Goal: Task Accomplishment & Management: Complete application form

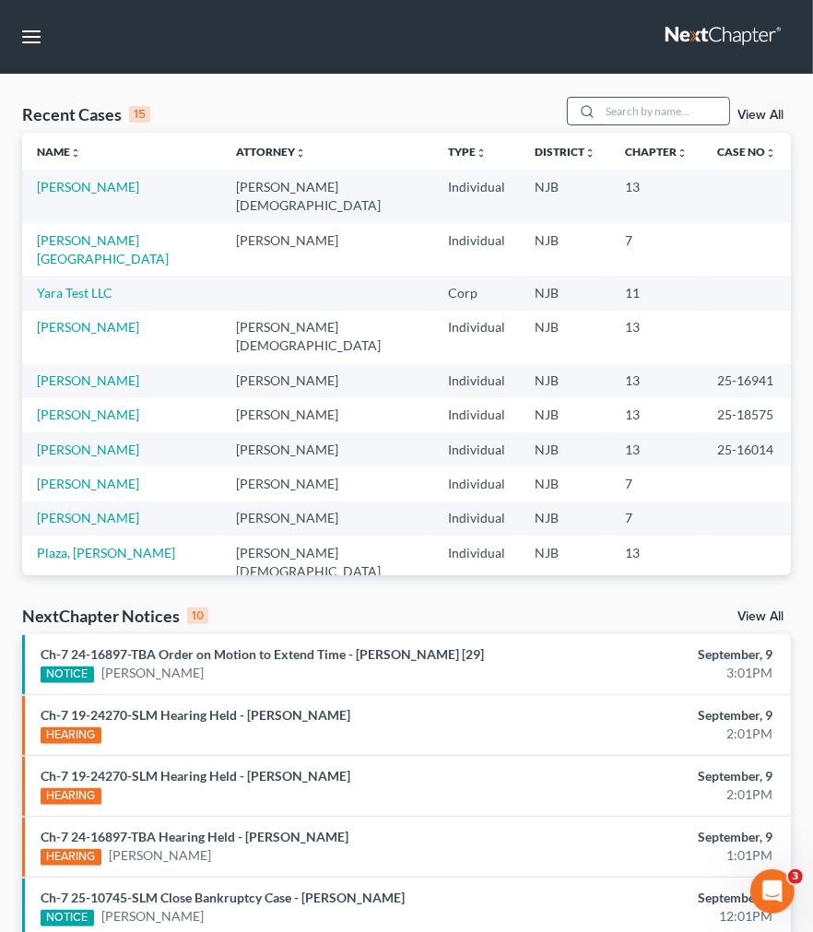
click at [623, 114] on input "search" at bounding box center [664, 111] width 129 height 27
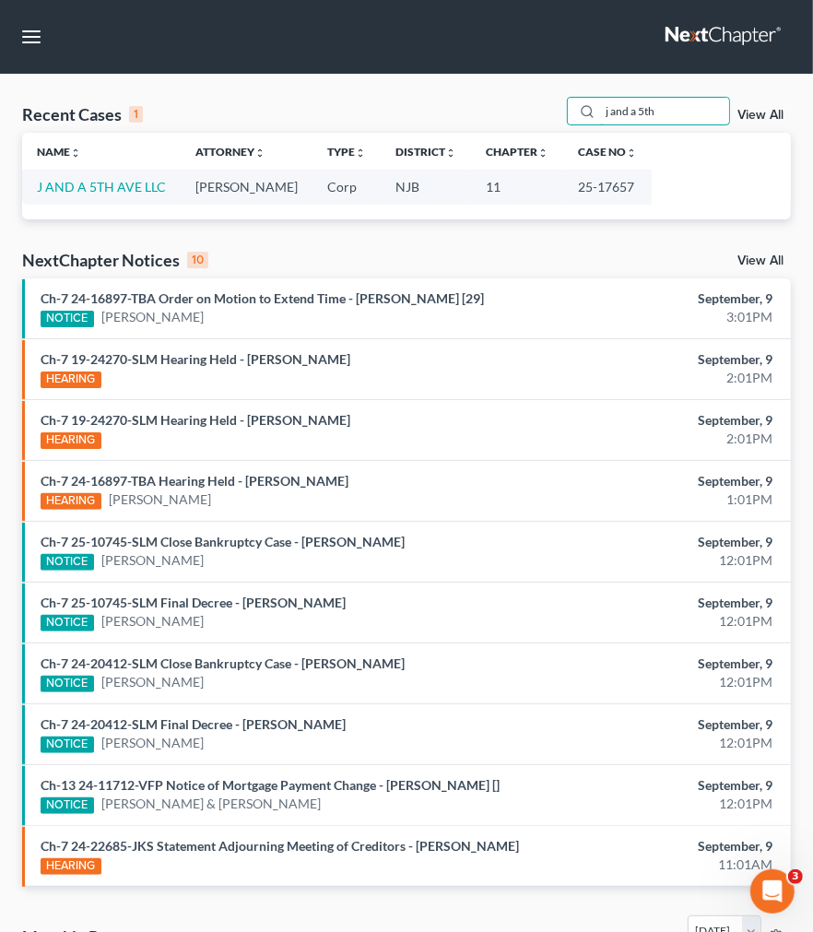
type input "j and a 5th"
click at [143, 163] on th "Name unfold_more expand_more expand_less" at bounding box center [101, 151] width 159 height 37
click at [143, 191] on link "J AND A 5TH AVE LLC" at bounding box center [101, 187] width 129 height 16
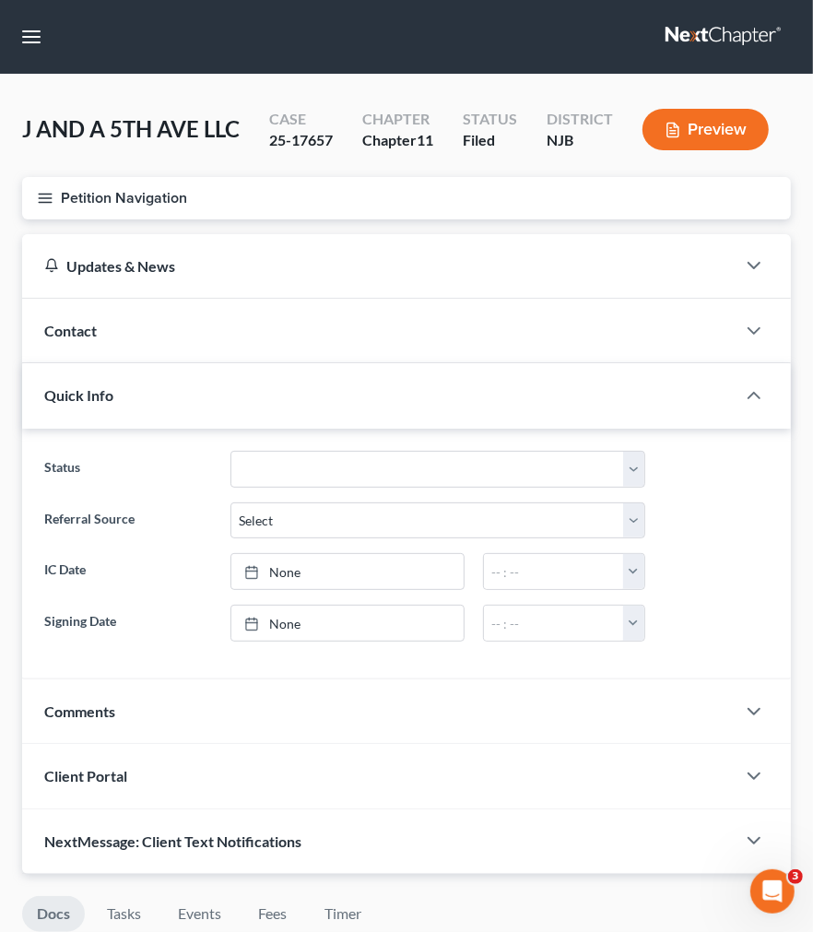
click at [56, 190] on button "Petition Navigation" at bounding box center [406, 198] width 769 height 42
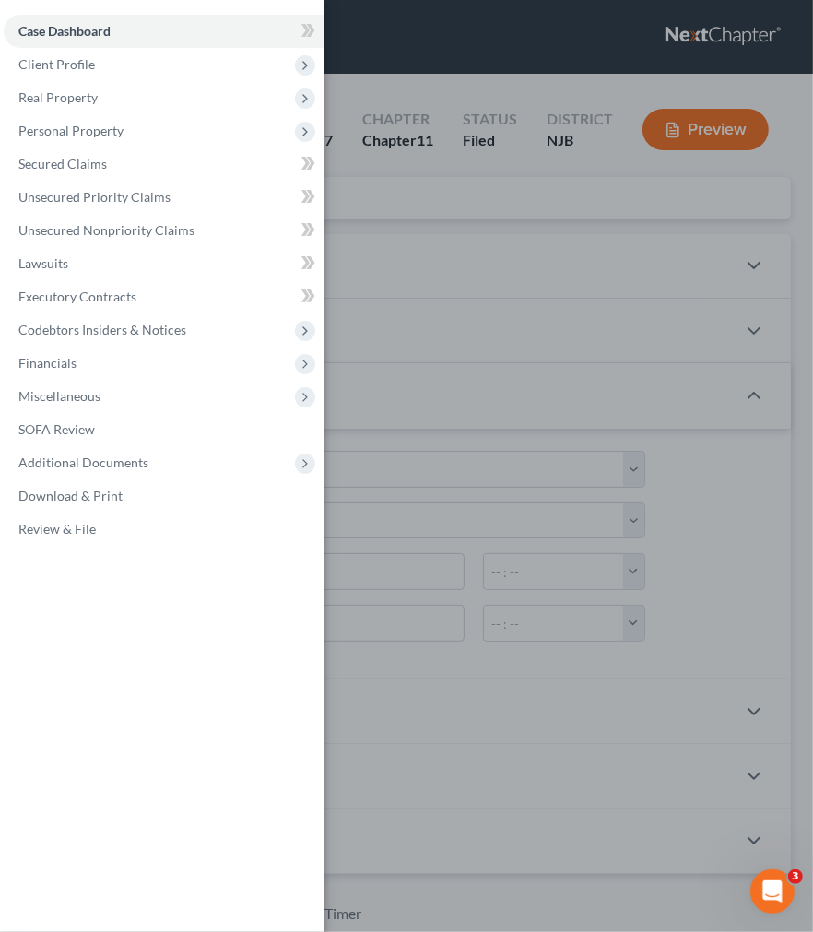
click at [463, 168] on div "Case Dashboard Payments Invoices Payments Payments Credit Report Client Profile" at bounding box center [406, 466] width 813 height 932
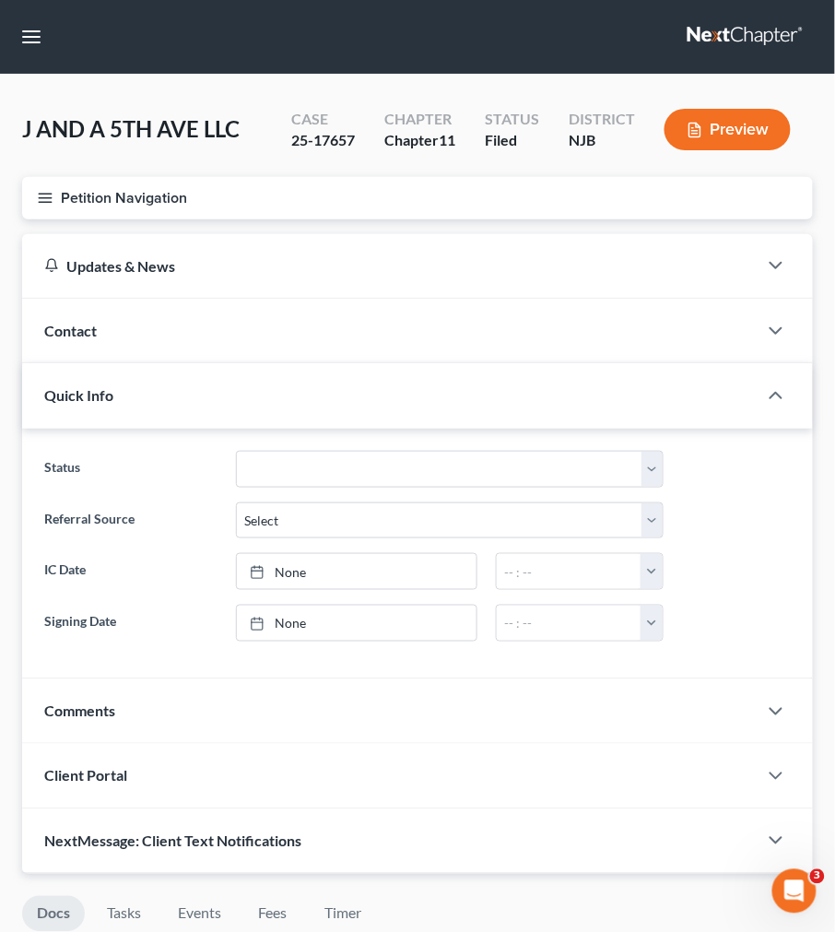
click at [272, 171] on div "J AND A 5TH AVE LLC Upgraded Case 25-17657 Chapter Chapter 11 Status Filed Dist…" at bounding box center [417, 137] width 791 height 80
click at [44, 203] on icon "button" at bounding box center [45, 198] width 17 height 17
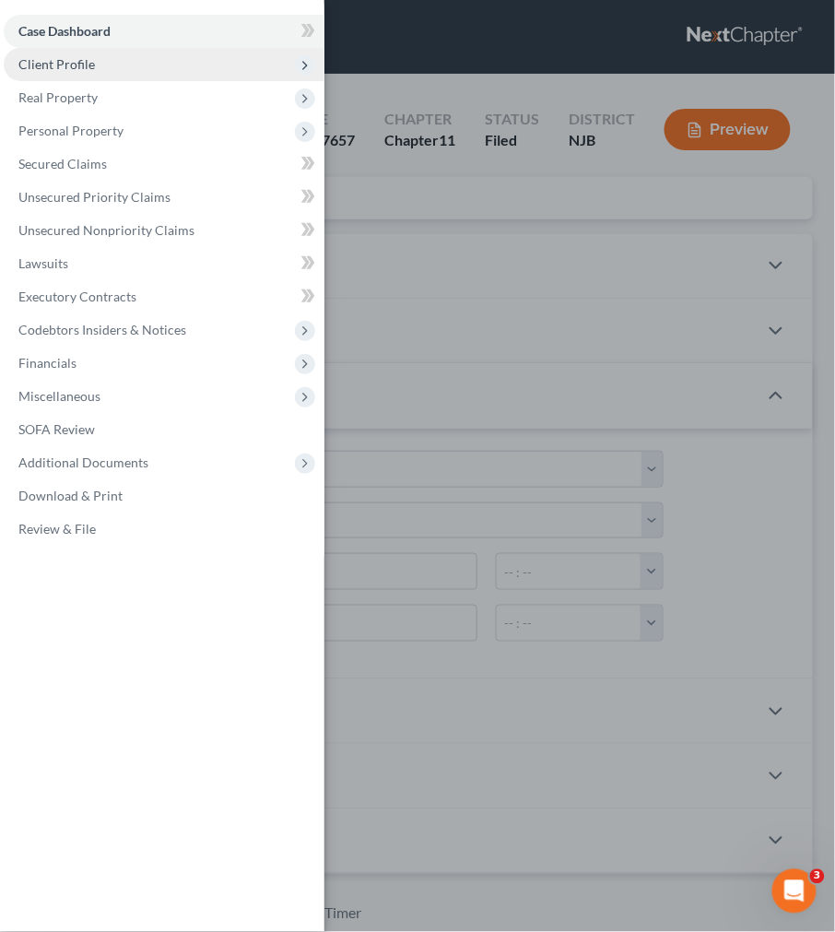
click at [116, 68] on span "Client Profile" at bounding box center [164, 64] width 321 height 33
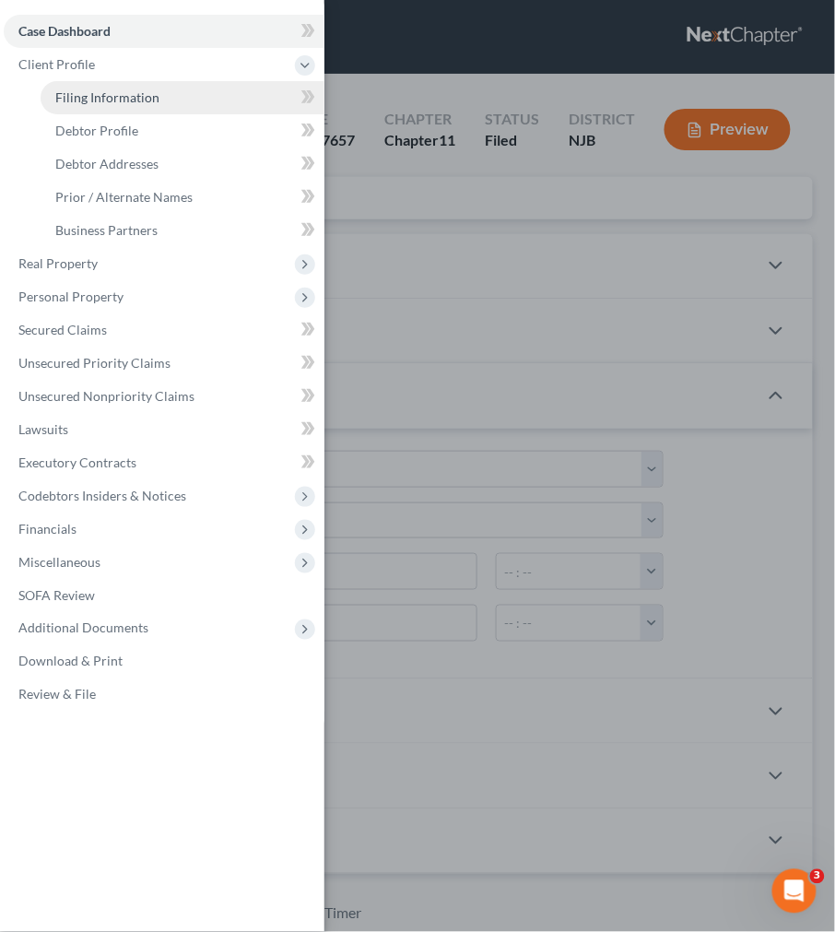
click at [105, 104] on span "Filing Information" at bounding box center [107, 97] width 104 height 16
select select "3"
select select "1"
select select "0"
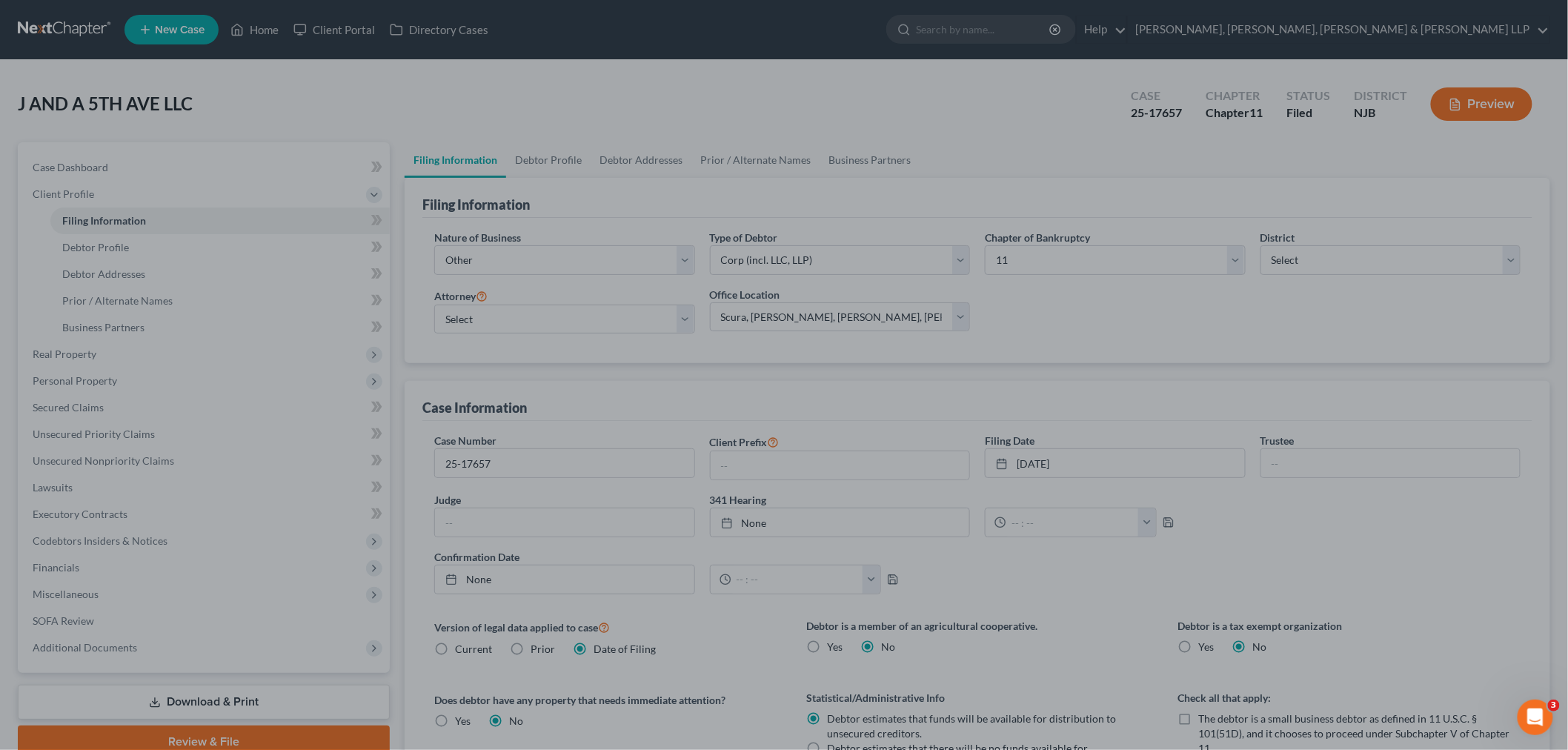
click at [456, 149] on div at bounding box center [784, 375] width 1568 height 750
click at [190, 352] on div at bounding box center [784, 375] width 1568 height 750
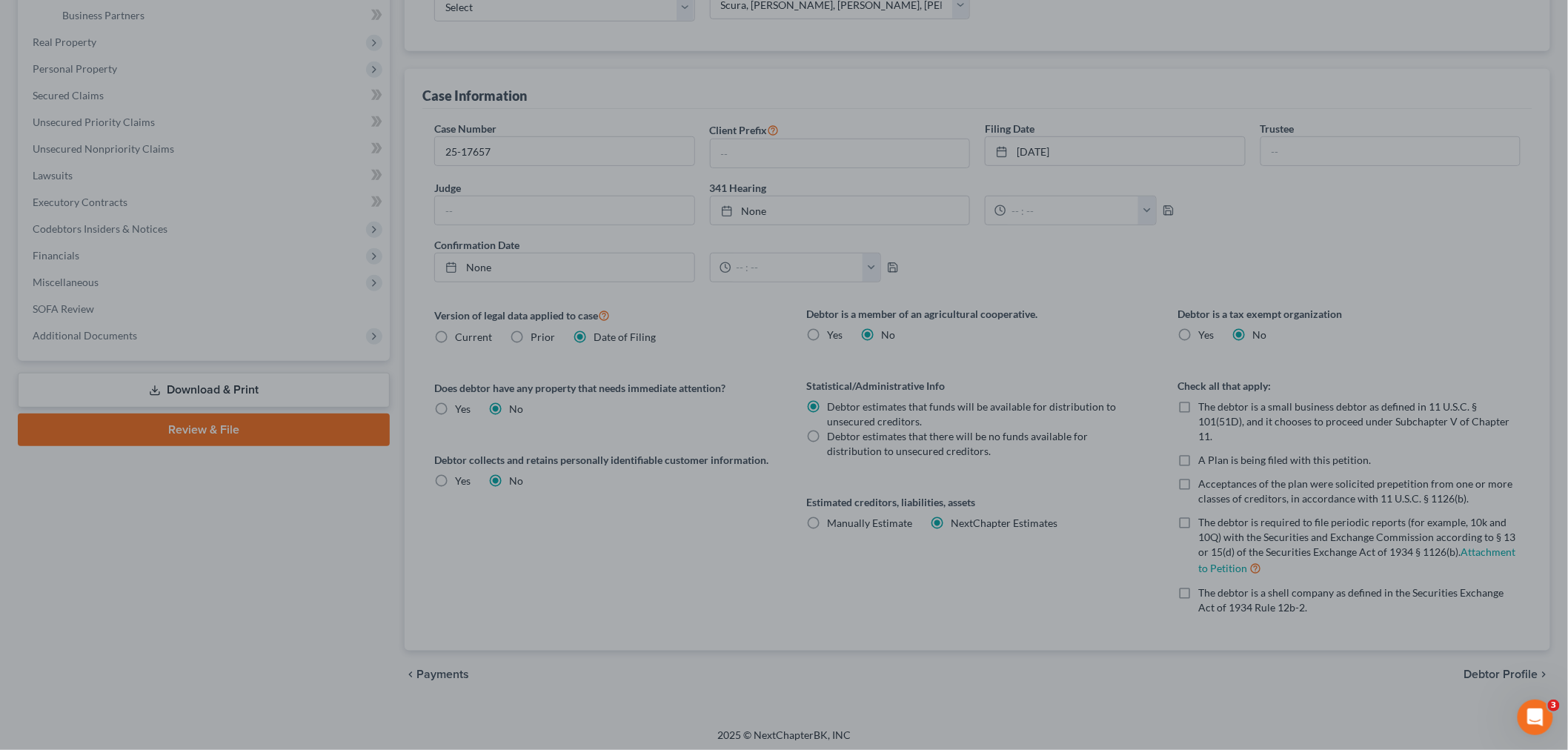
scroll to position [316, 0]
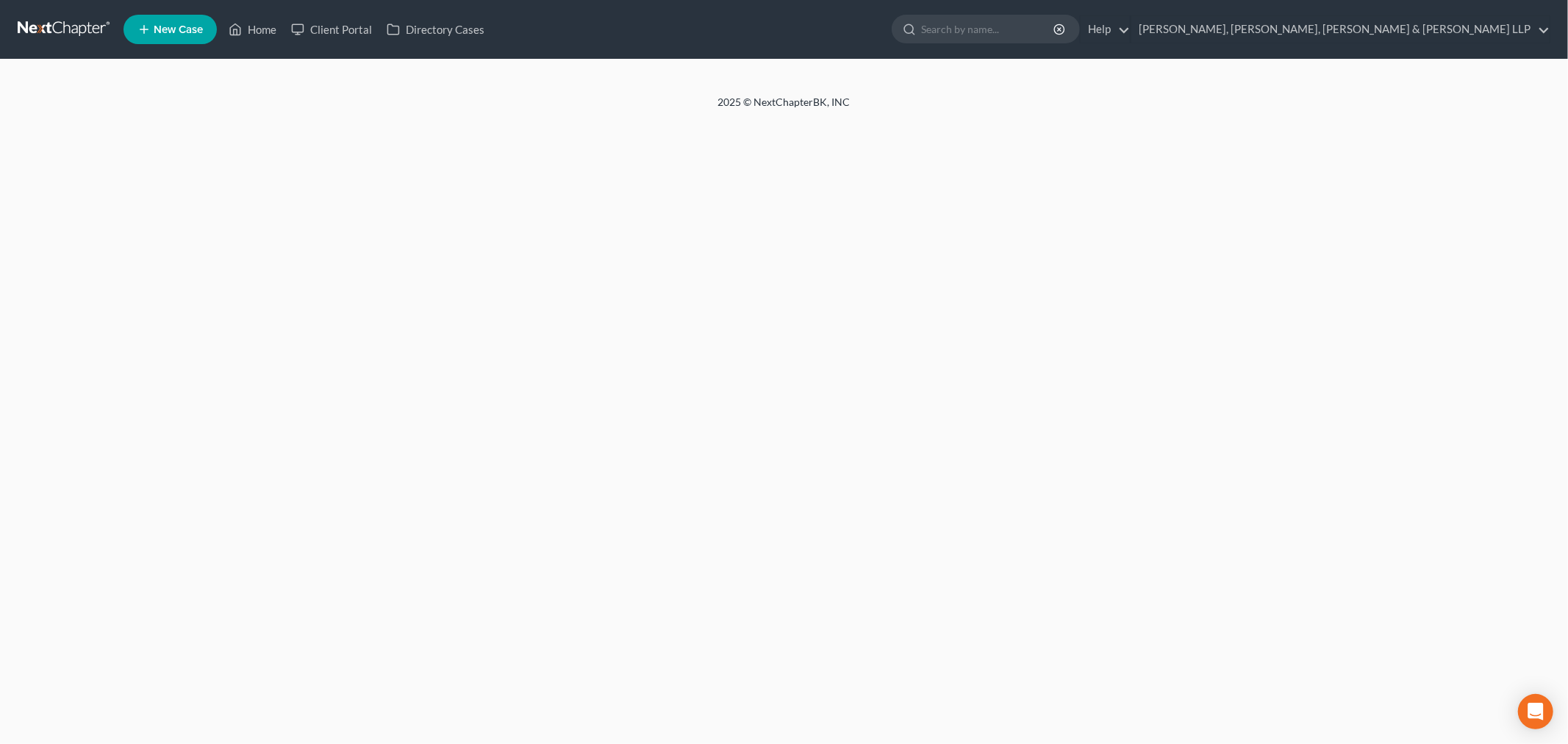
select select "3"
select select "1"
select select "51"
select select "0"
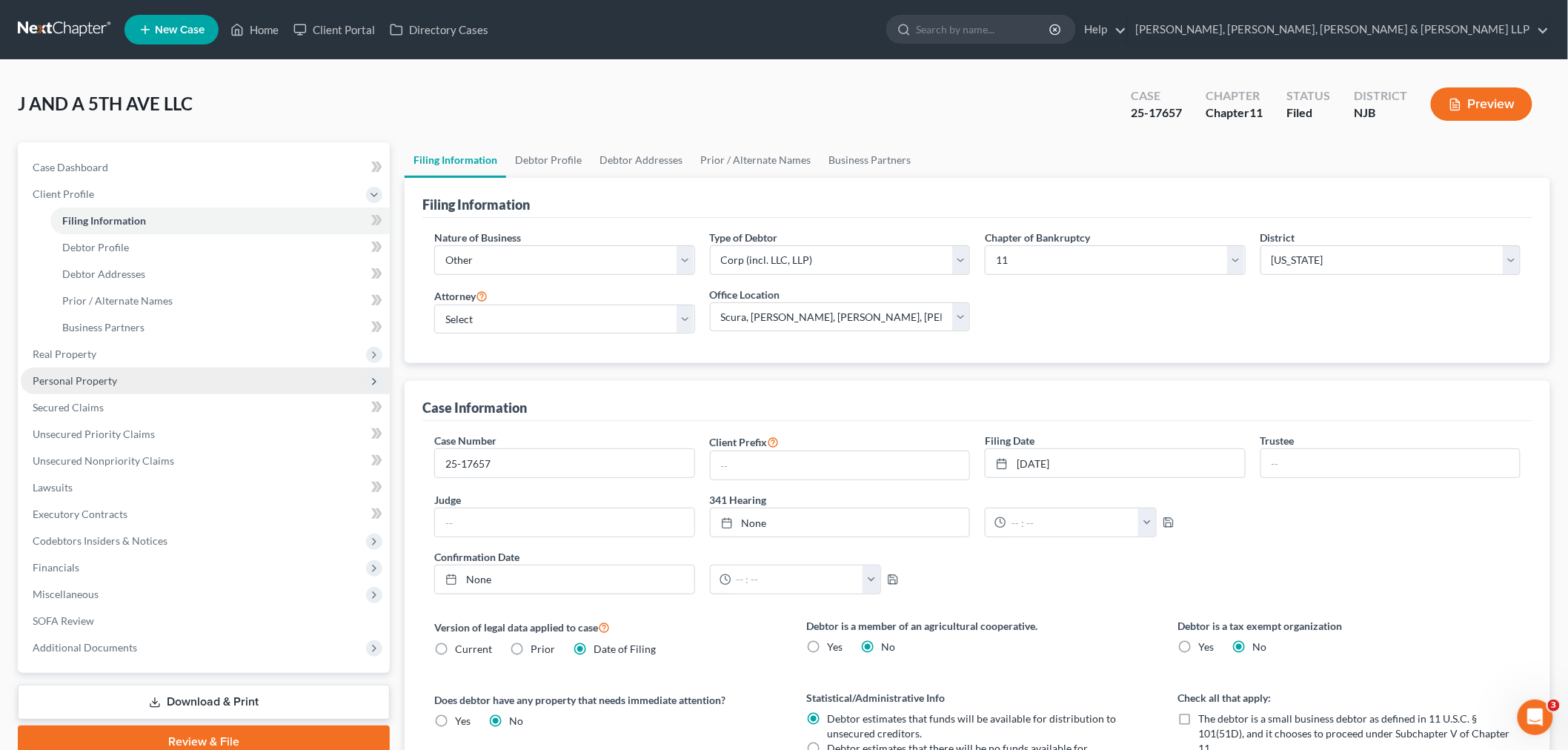
click at [280, 387] on span "Personal Property" at bounding box center [205, 380] width 369 height 27
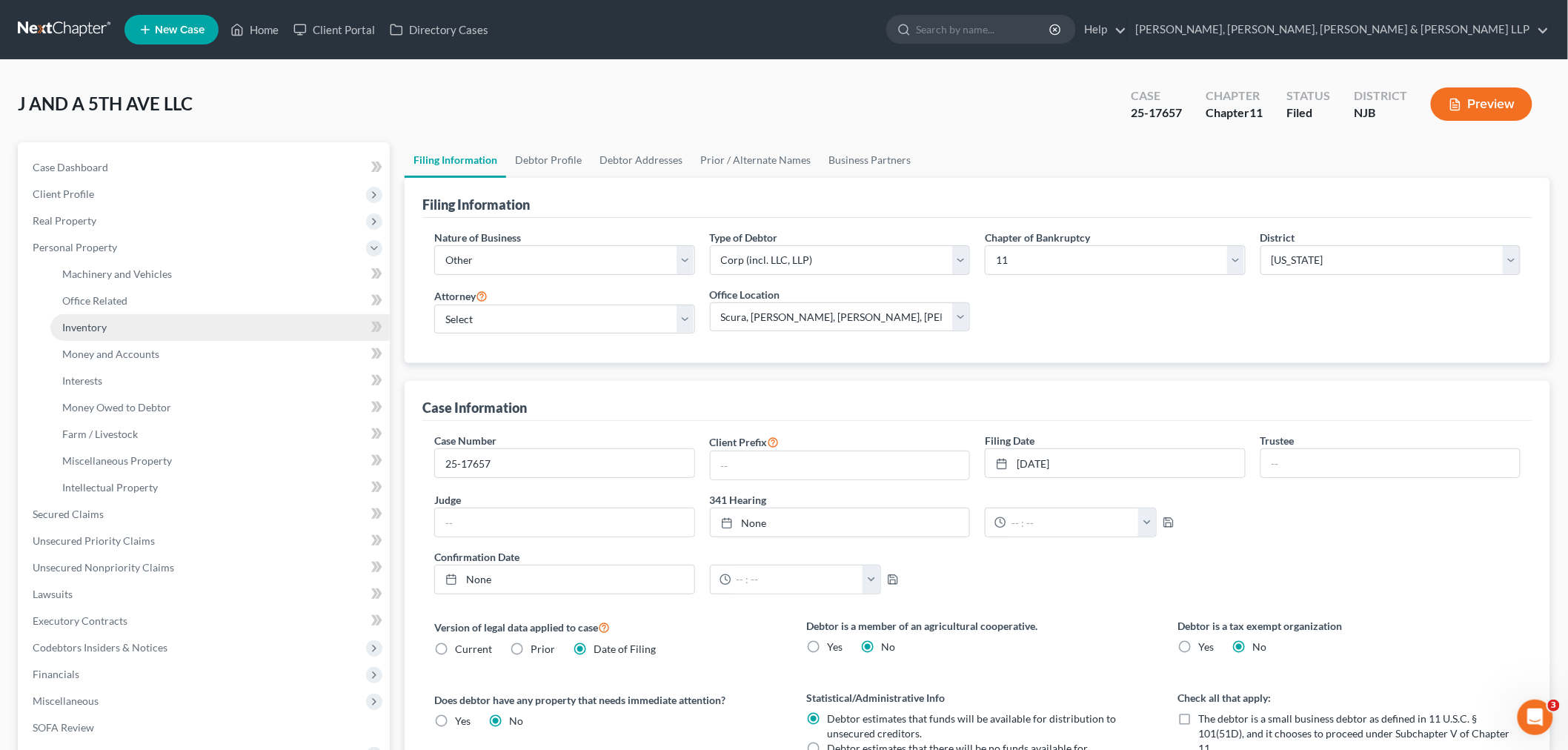
click at [195, 318] on link "Inventory" at bounding box center [220, 327] width 339 height 27
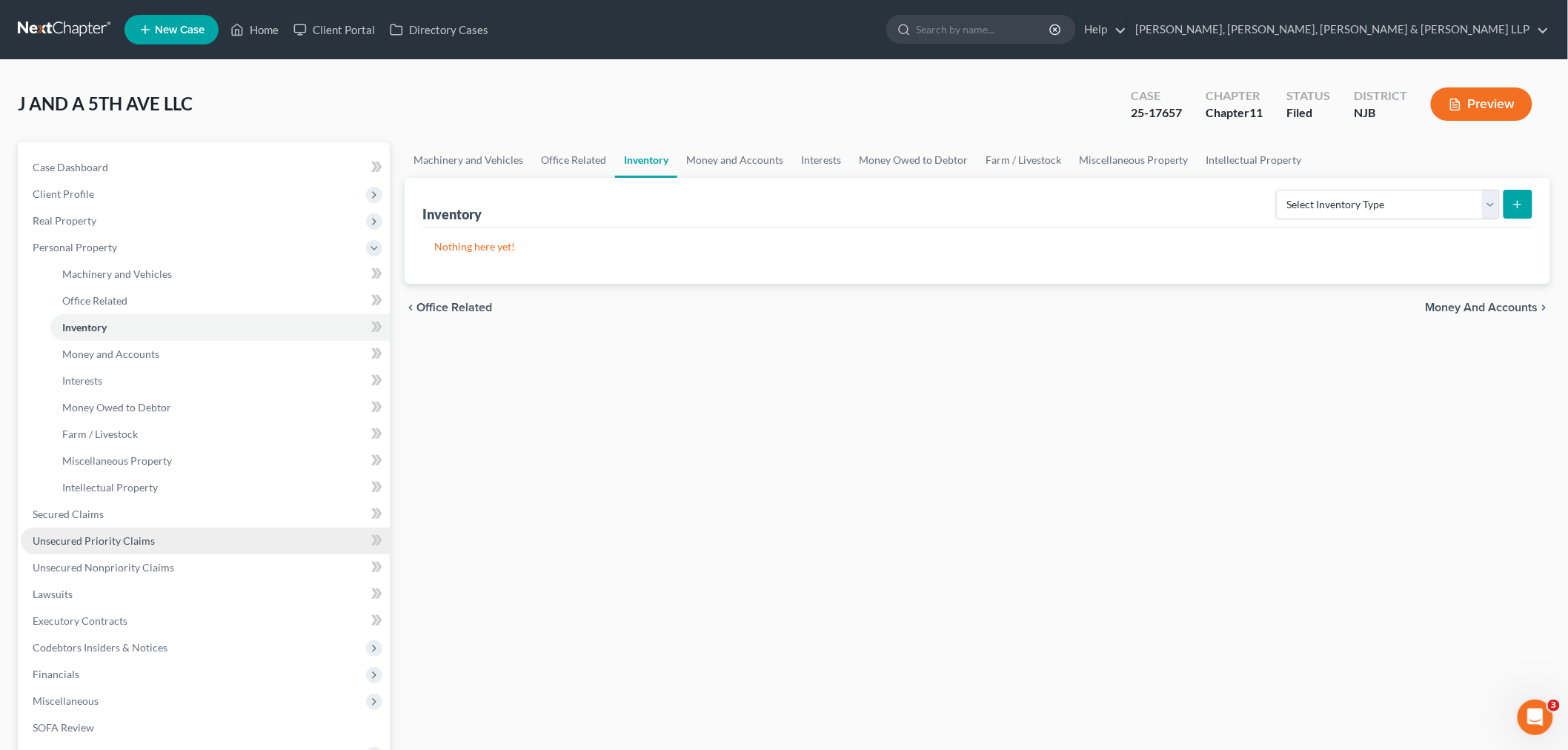
click at [201, 531] on link "Unsecured Priority Claims" at bounding box center [205, 540] width 369 height 27
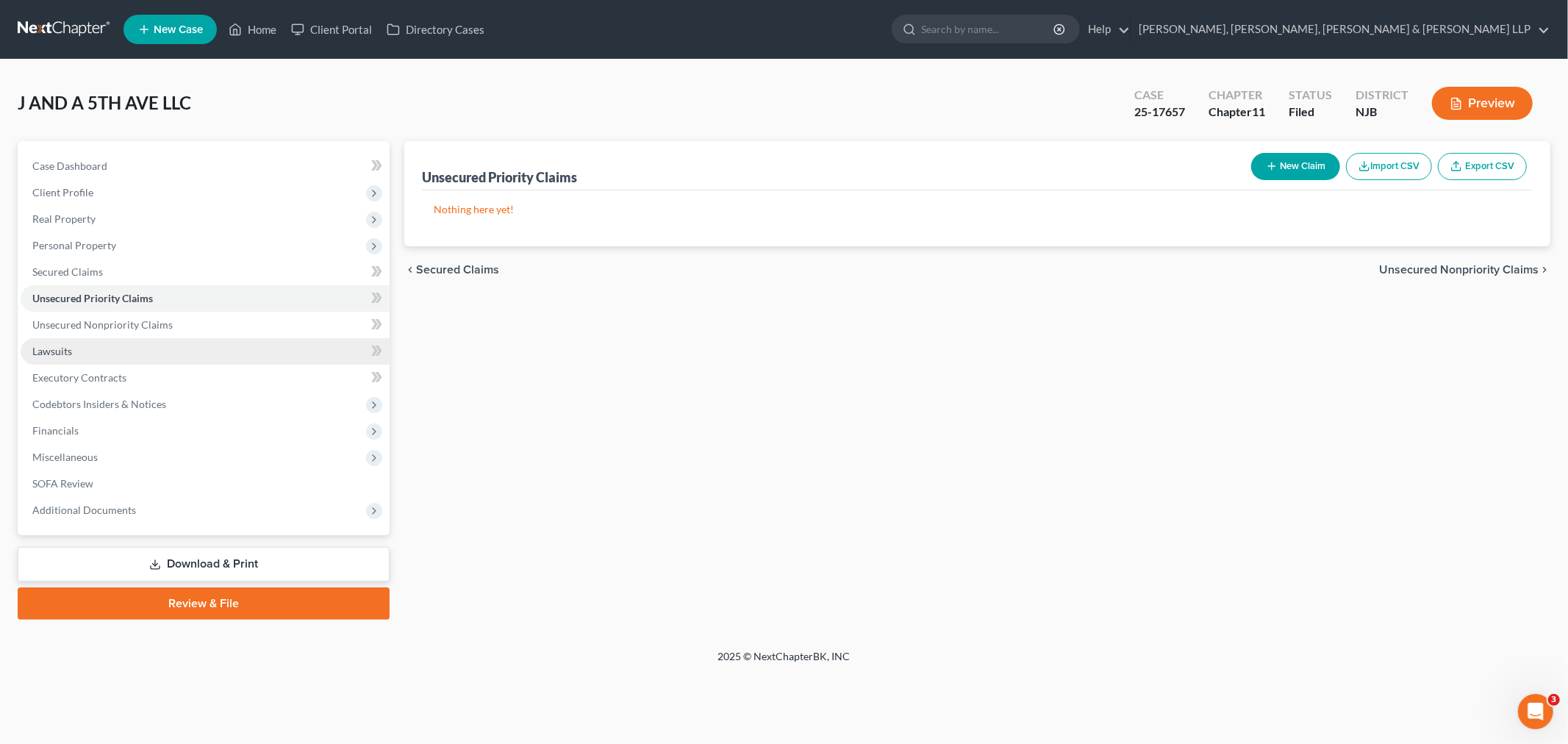
click at [188, 353] on link "Lawsuits" at bounding box center [205, 351] width 369 height 26
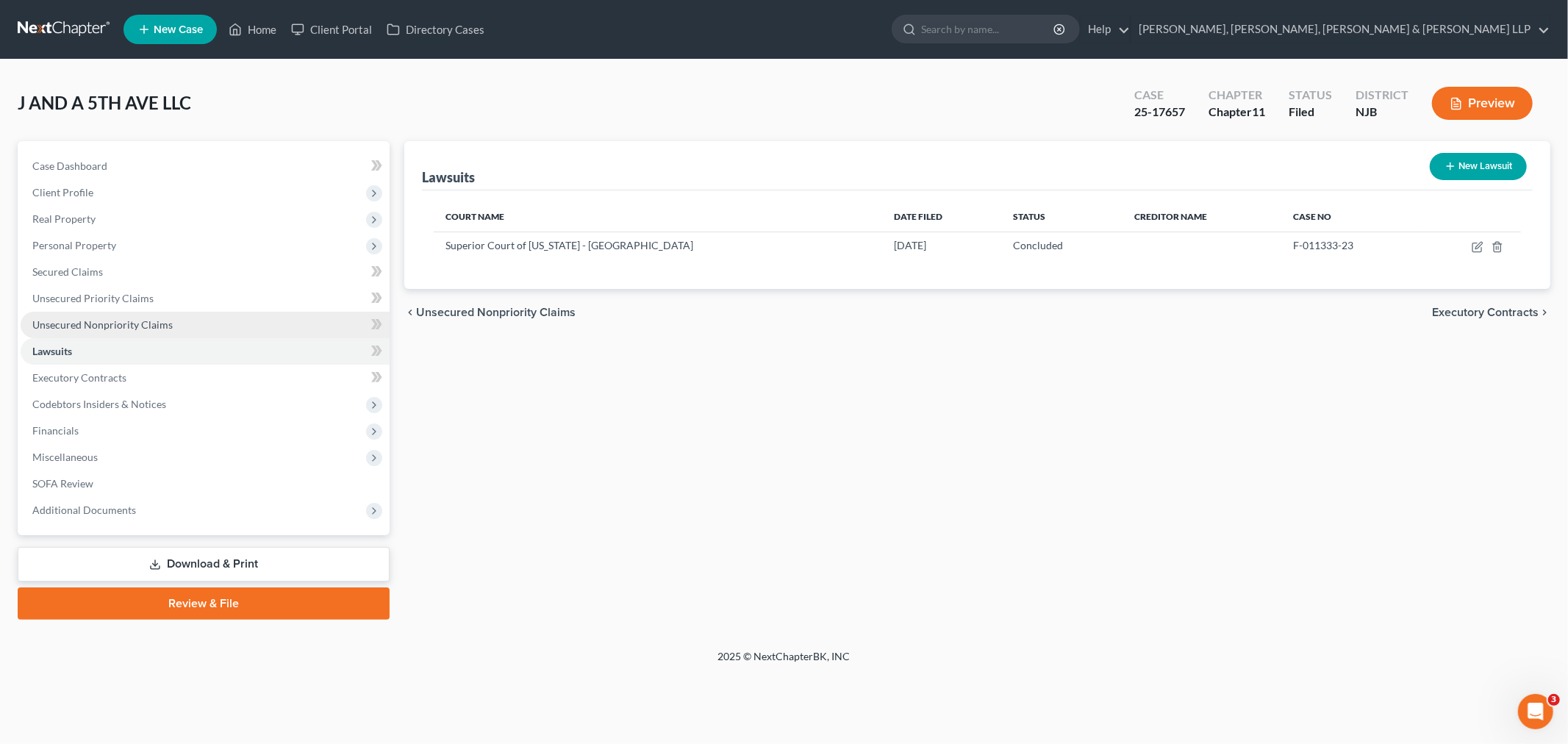
click at [188, 312] on link "Unsecured Nonpriority Claims" at bounding box center [205, 325] width 369 height 26
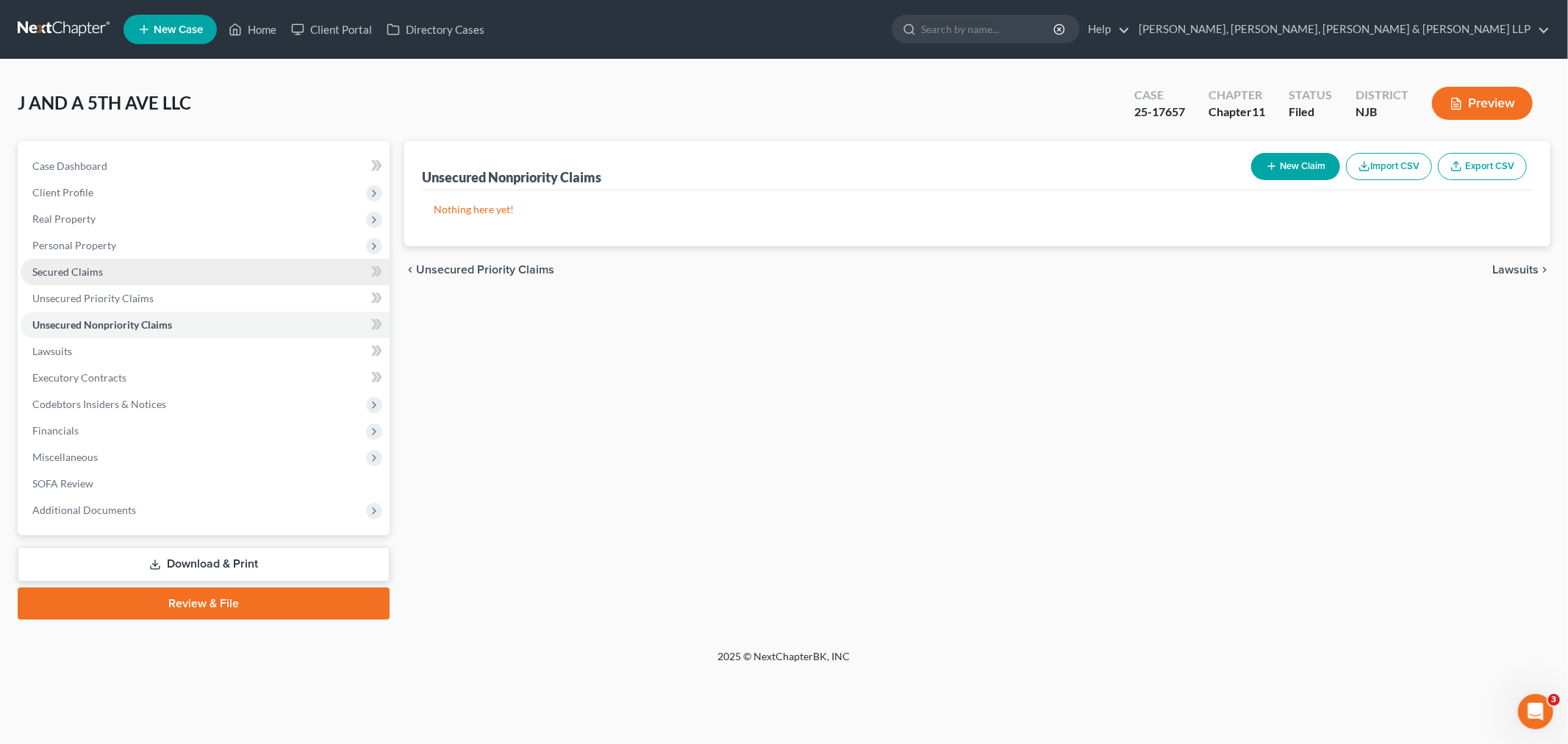
click at [195, 280] on link "Secured Claims" at bounding box center [205, 272] width 369 height 26
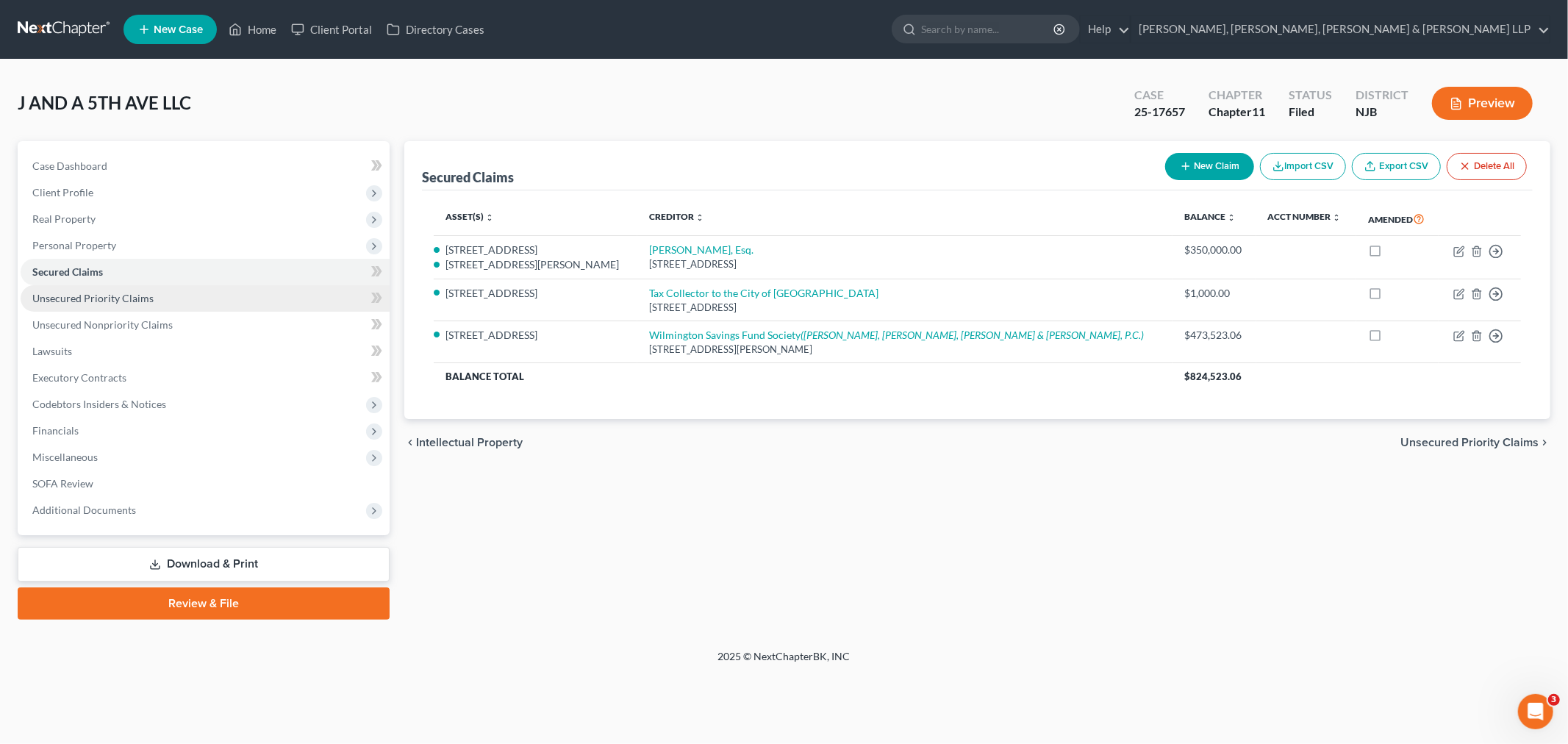
click at [206, 300] on link "Unsecured Priority Claims" at bounding box center [205, 298] width 369 height 26
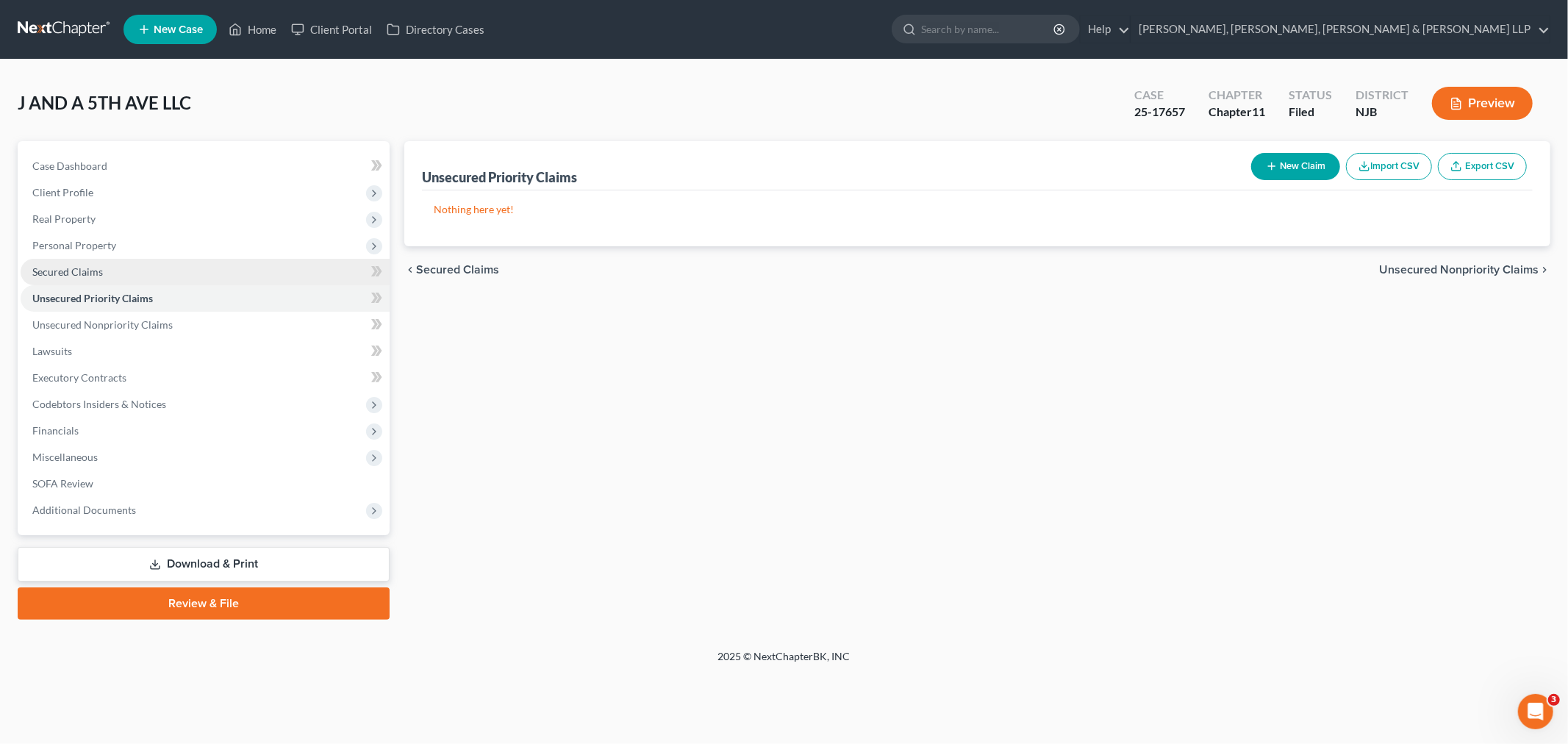
click at [200, 274] on link "Secured Claims" at bounding box center [205, 272] width 369 height 26
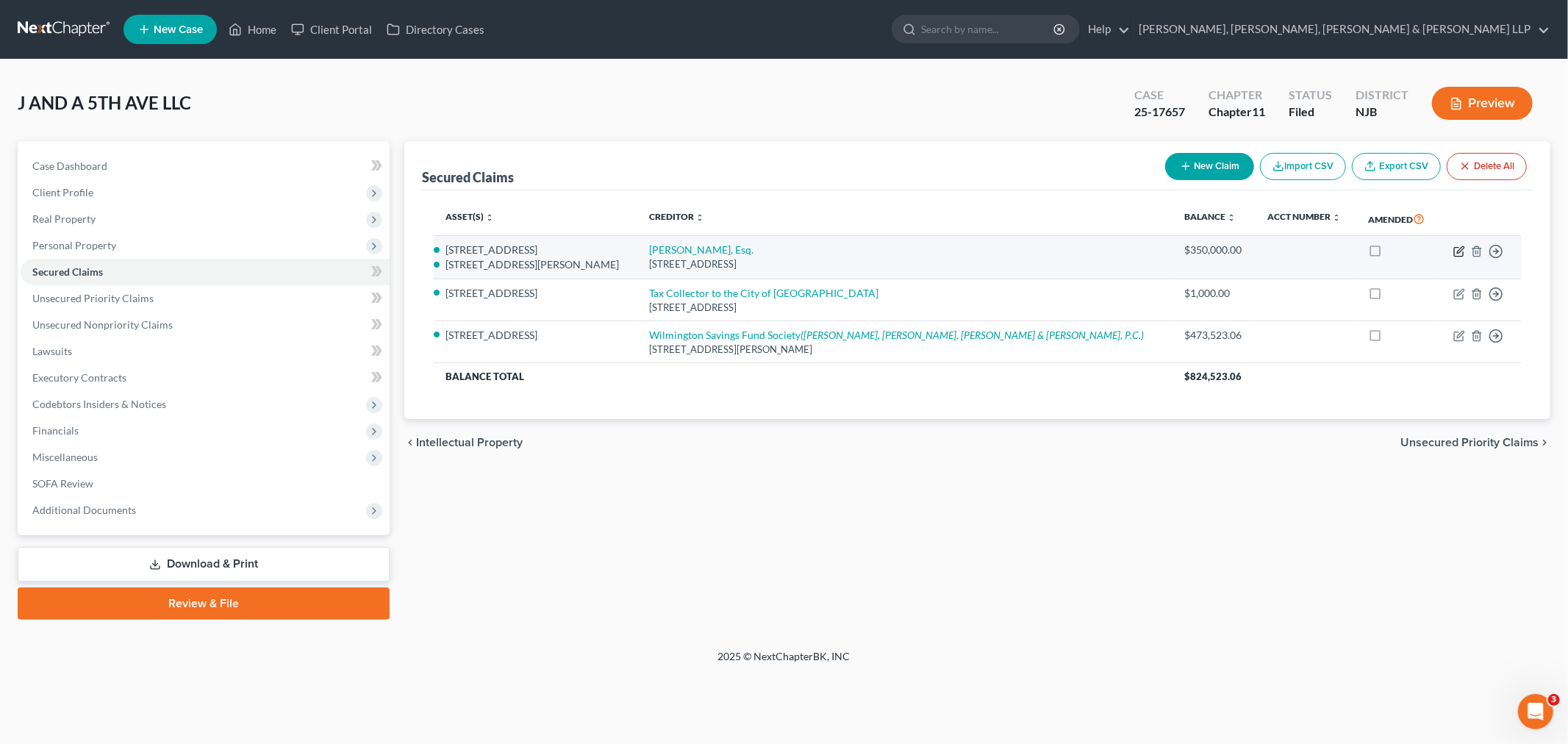
click at [1461, 249] on icon "button" at bounding box center [1460, 250] width 6 height 6
select select "33"
select select "1"
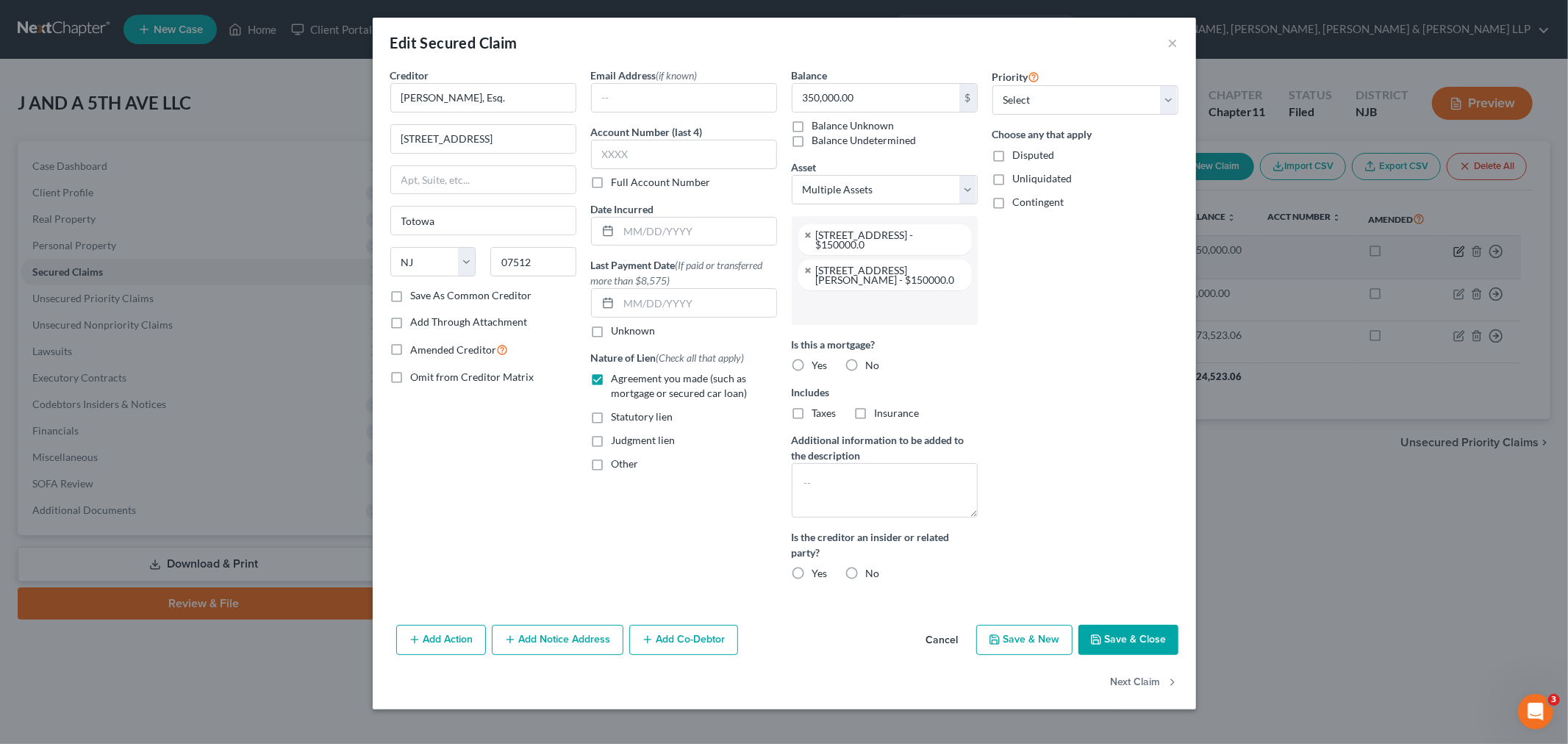
scroll to position [13, 0]
click at [946, 648] on button "Cancel" at bounding box center [942, 640] width 56 height 30
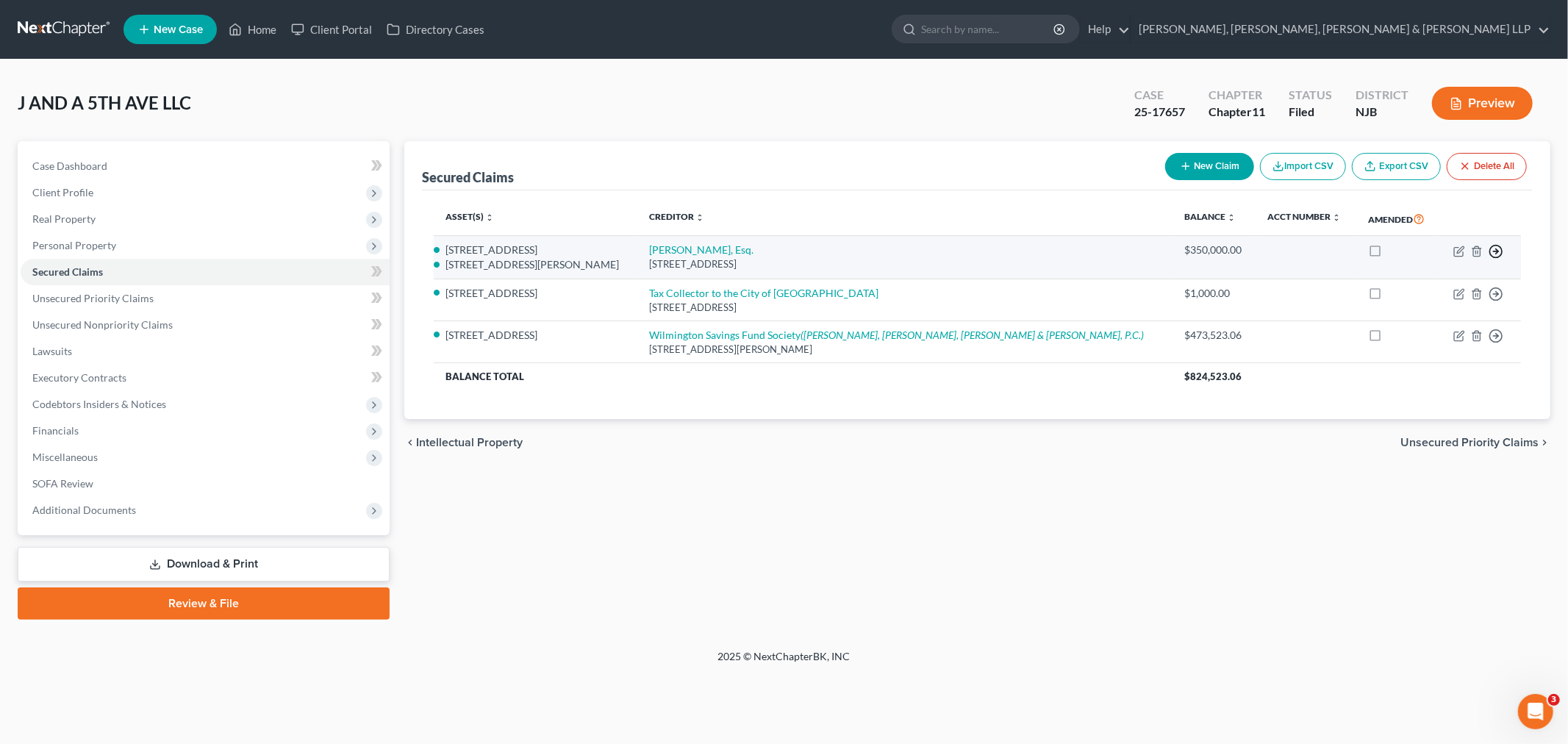
click at [1500, 254] on circle "button" at bounding box center [1496, 251] width 13 height 13
click at [1460, 262] on link "Move to E" at bounding box center [1428, 262] width 123 height 25
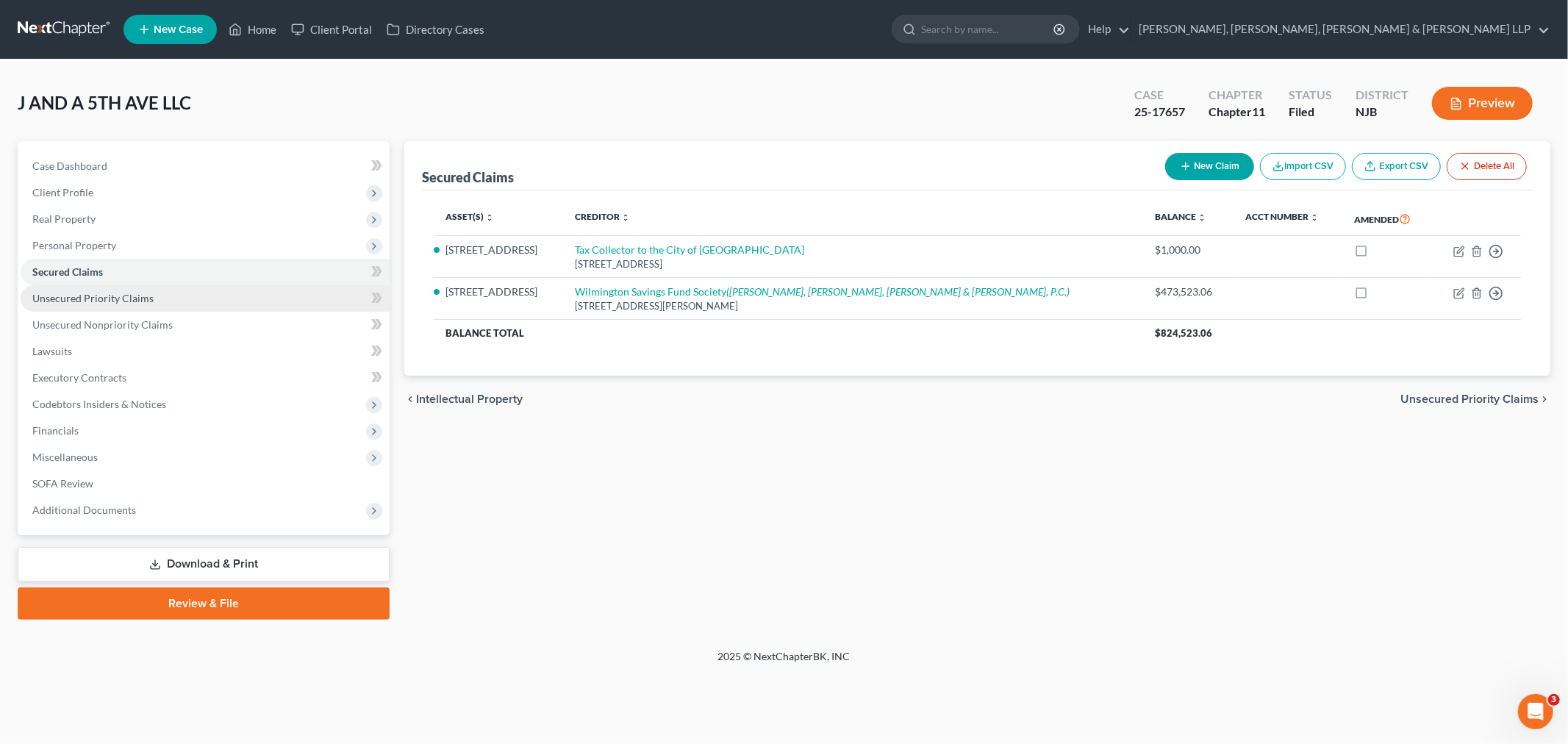
click at [166, 298] on link "Unsecured Priority Claims" at bounding box center [205, 298] width 369 height 26
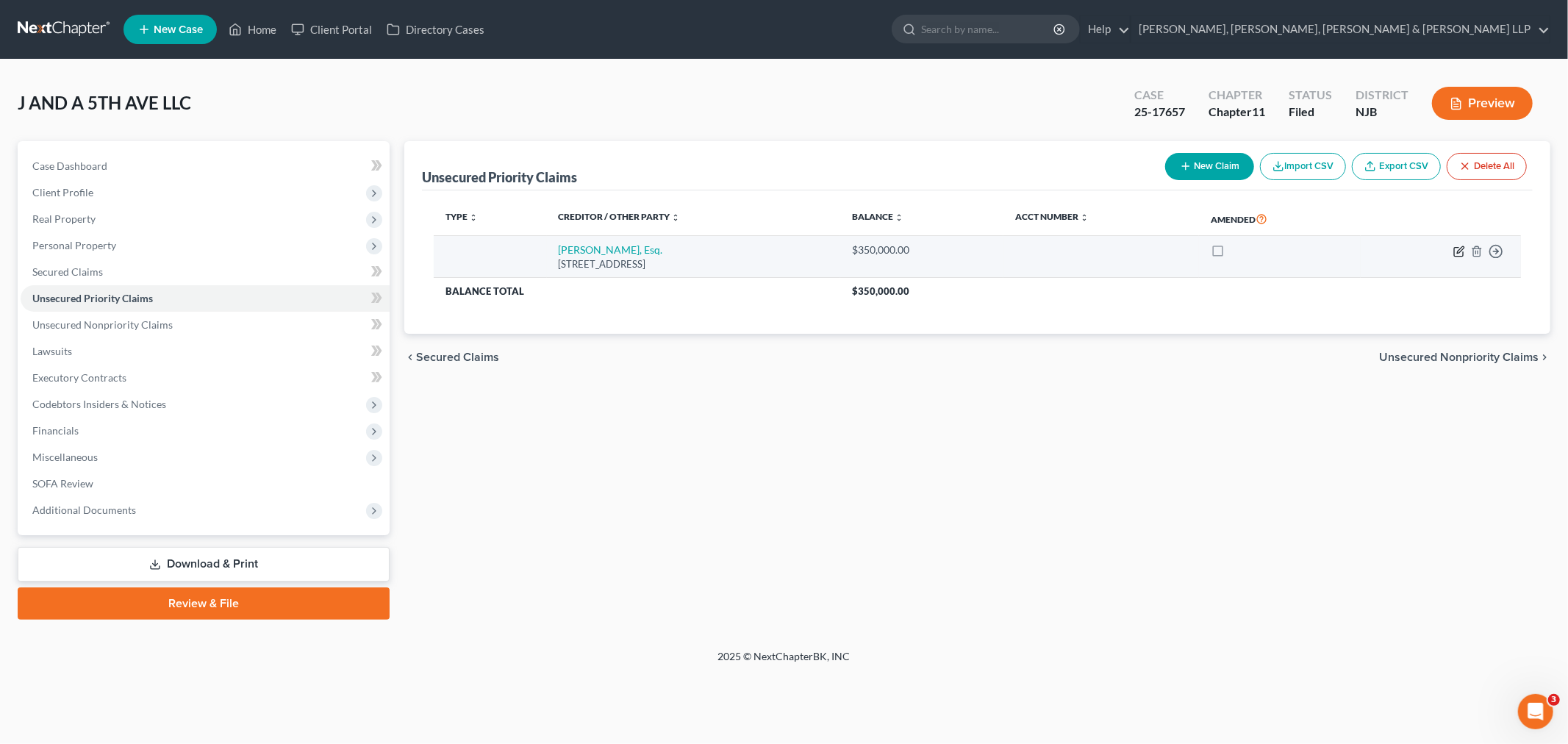
click at [1463, 250] on icon "button" at bounding box center [1459, 251] width 12 height 12
select select "33"
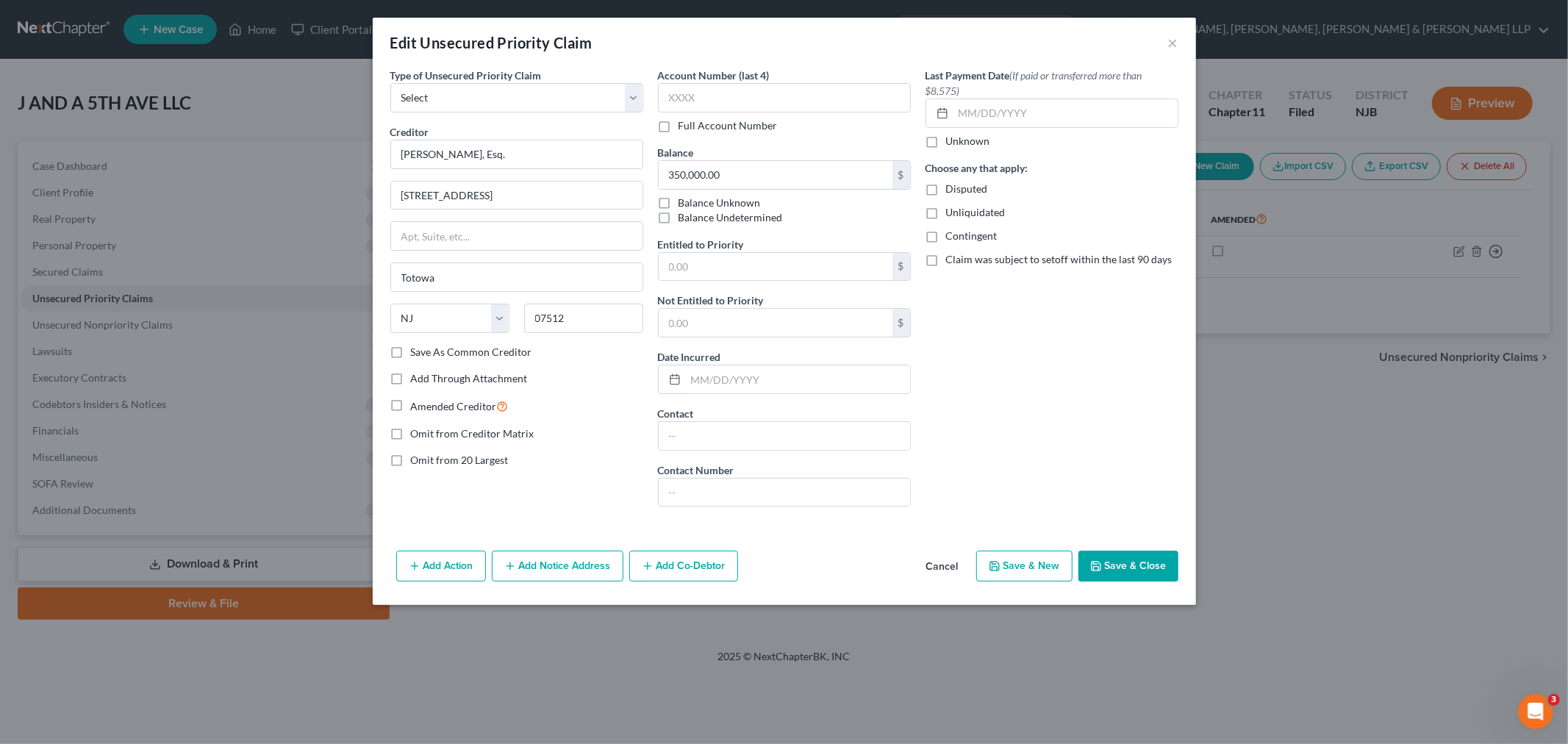
click at [1183, 35] on div "Edit Unsecured Priority Claim ×" at bounding box center [784, 42] width 823 height 50
click at [1157, 42] on div "Edit Unsecured Priority Claim ×" at bounding box center [784, 42] width 823 height 50
click at [1170, 41] on button "×" at bounding box center [1173, 42] width 10 height 18
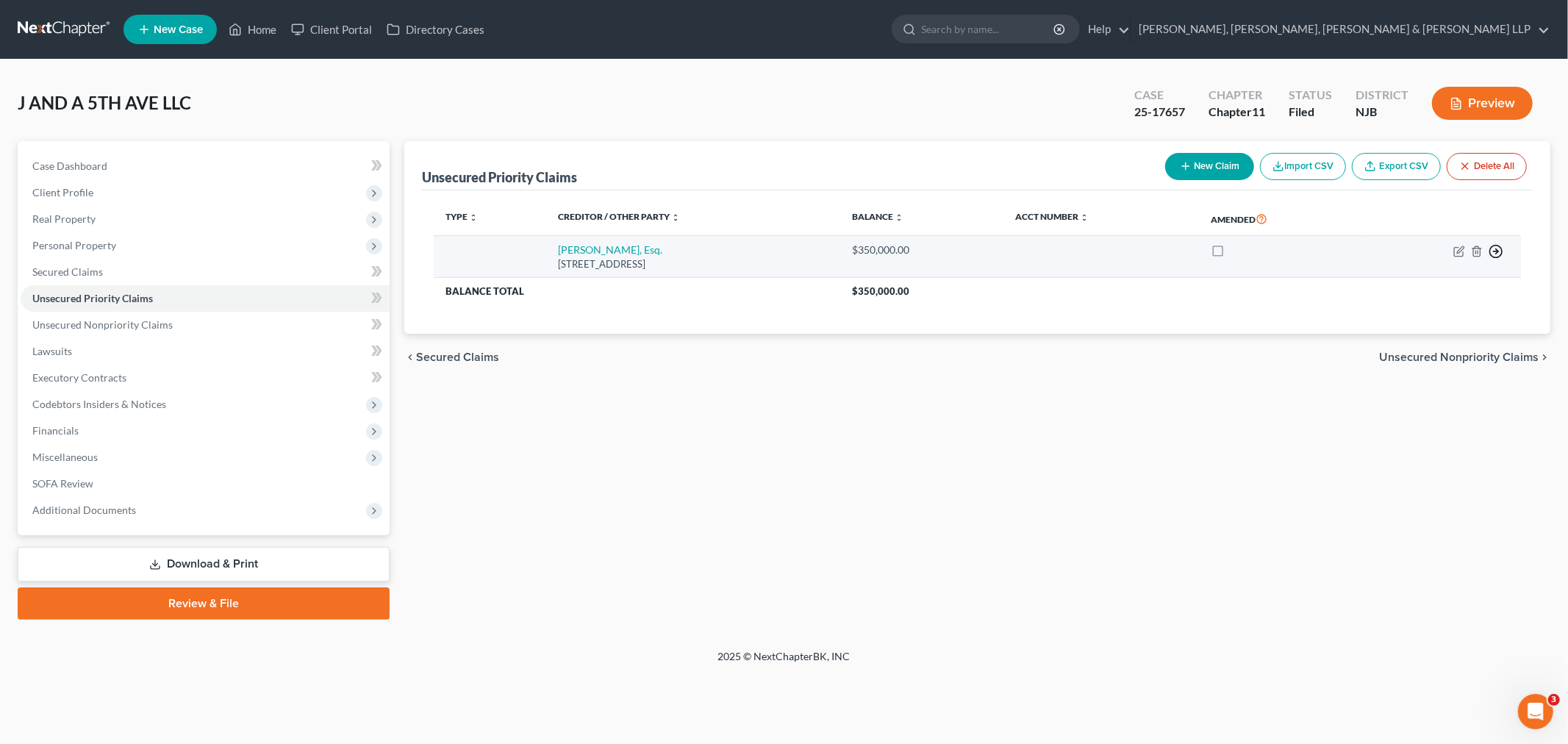
click at [1500, 252] on icon "button" at bounding box center [1495, 251] width 14 height 14
click at [1464, 266] on link "Move to D" at bounding box center [1428, 262] width 123 height 25
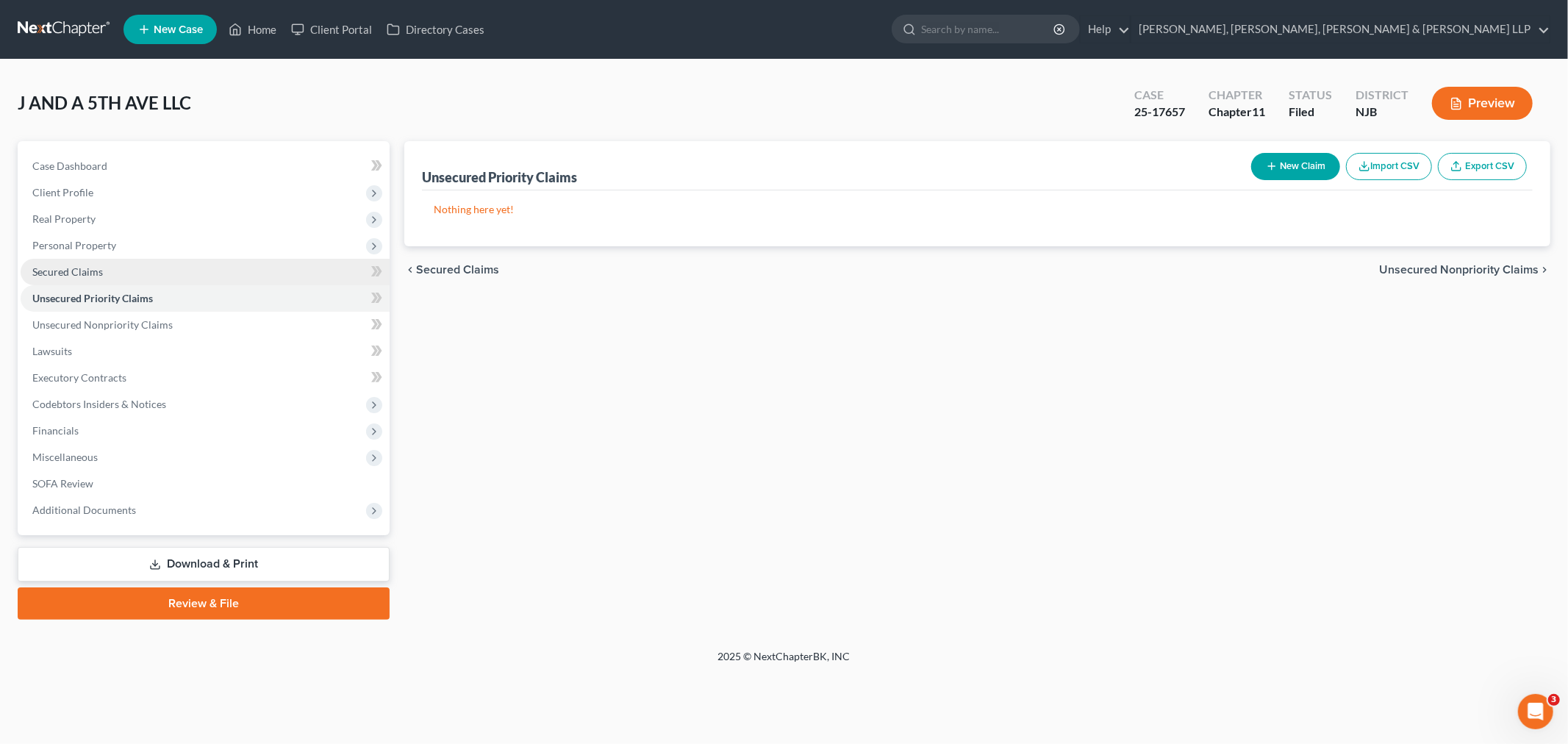
click at [166, 275] on link "Secured Claims" at bounding box center [205, 272] width 369 height 26
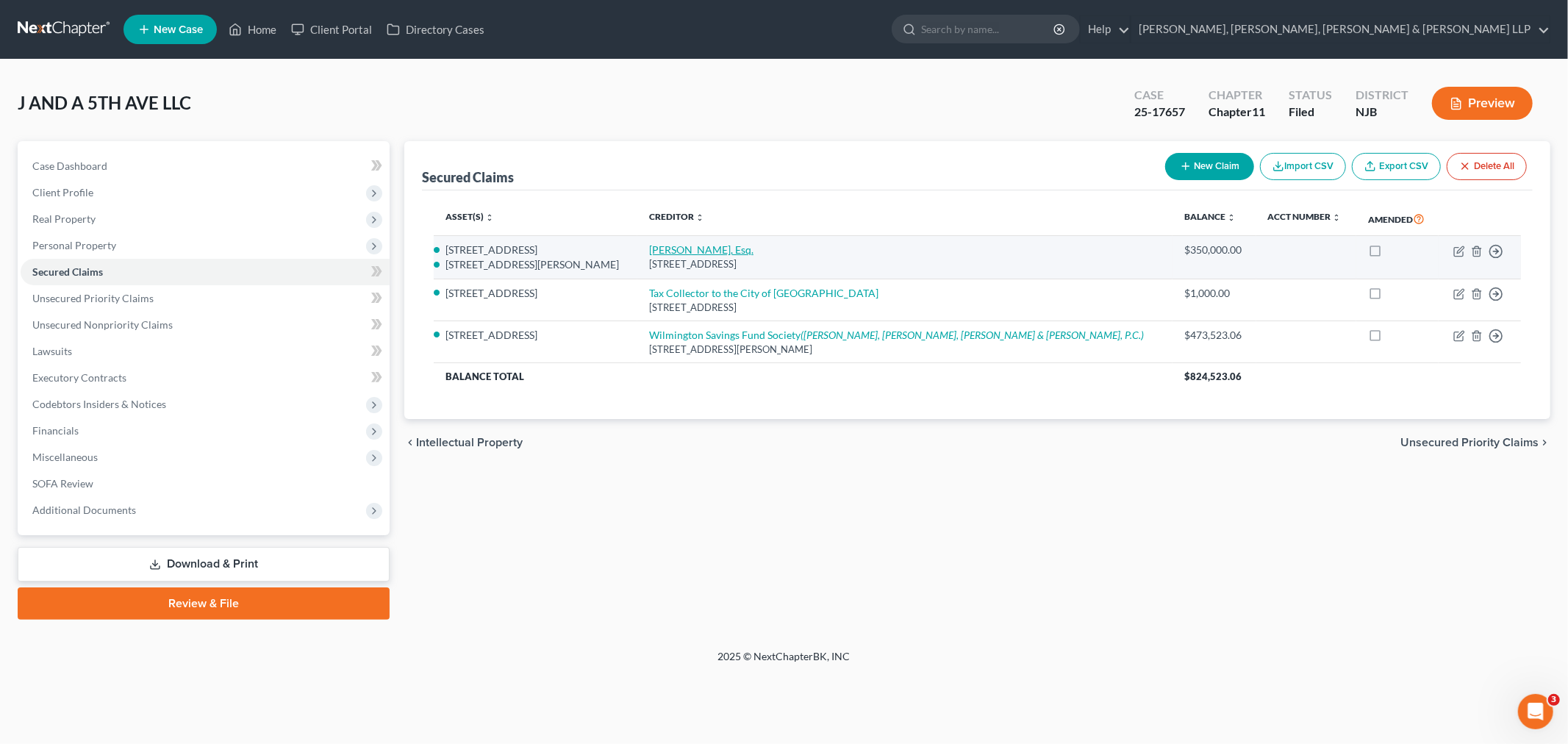
click at [753, 250] on link "Angela M. Roper, Esq." at bounding box center [701, 250] width 104 height 13
select select "33"
select select "1"
select select "2751375"
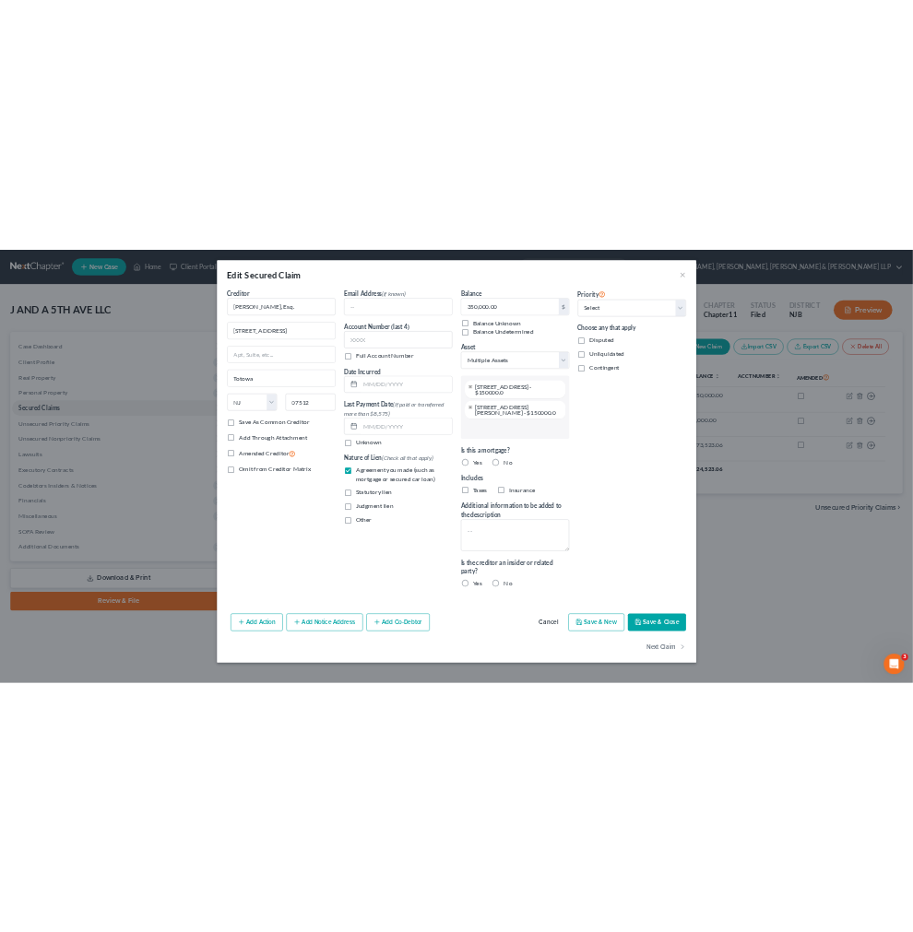
scroll to position [49, 0]
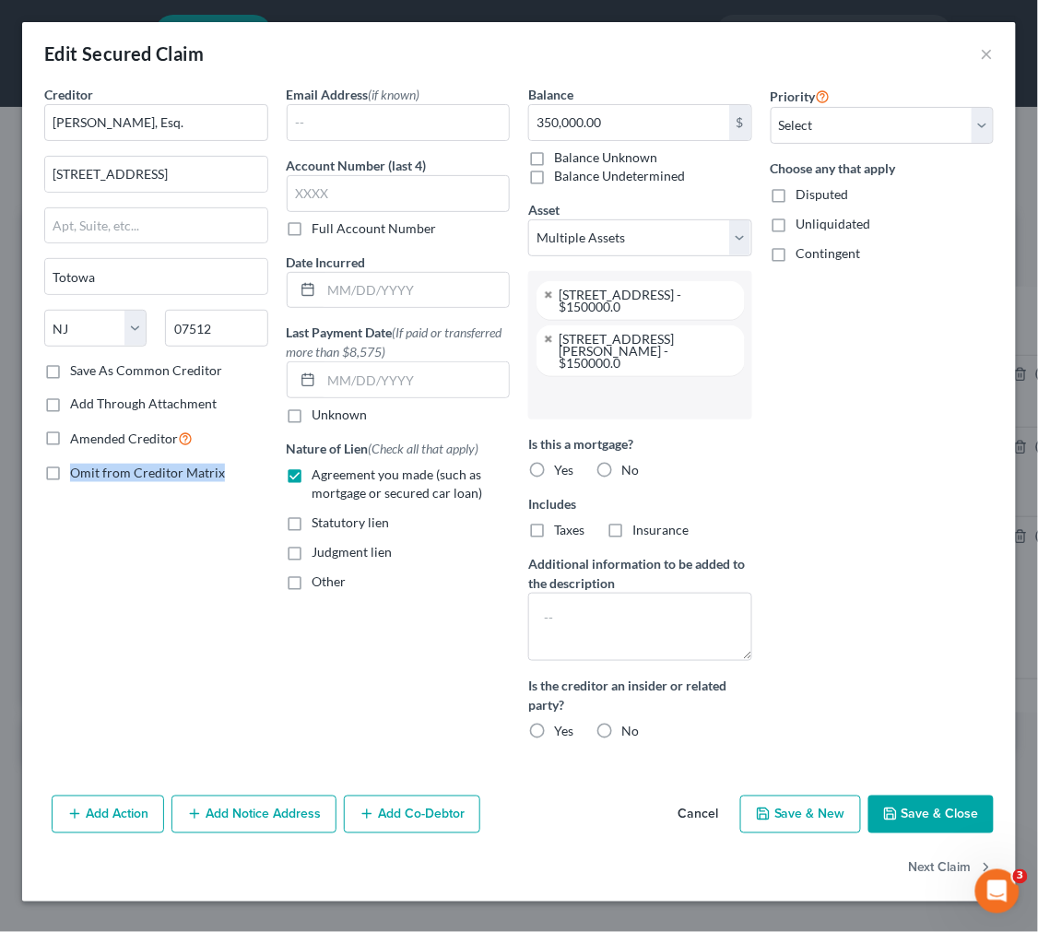
drag, startPoint x: 4, startPoint y: 542, endPoint x: 42, endPoint y: 567, distance: 46.0
click at [78, 549] on div "Edit Secured Claim × Creditor * Angela M. Roper, Esq. 77 Jefferson Place Totowa…" at bounding box center [519, 466] width 1038 height 932
click at [41, 600] on div "Creditor * Angela M. Roper, Esq. 77 Jefferson Place Totowa State AL AK AR AZ CA…" at bounding box center [156, 420] width 242 height 670
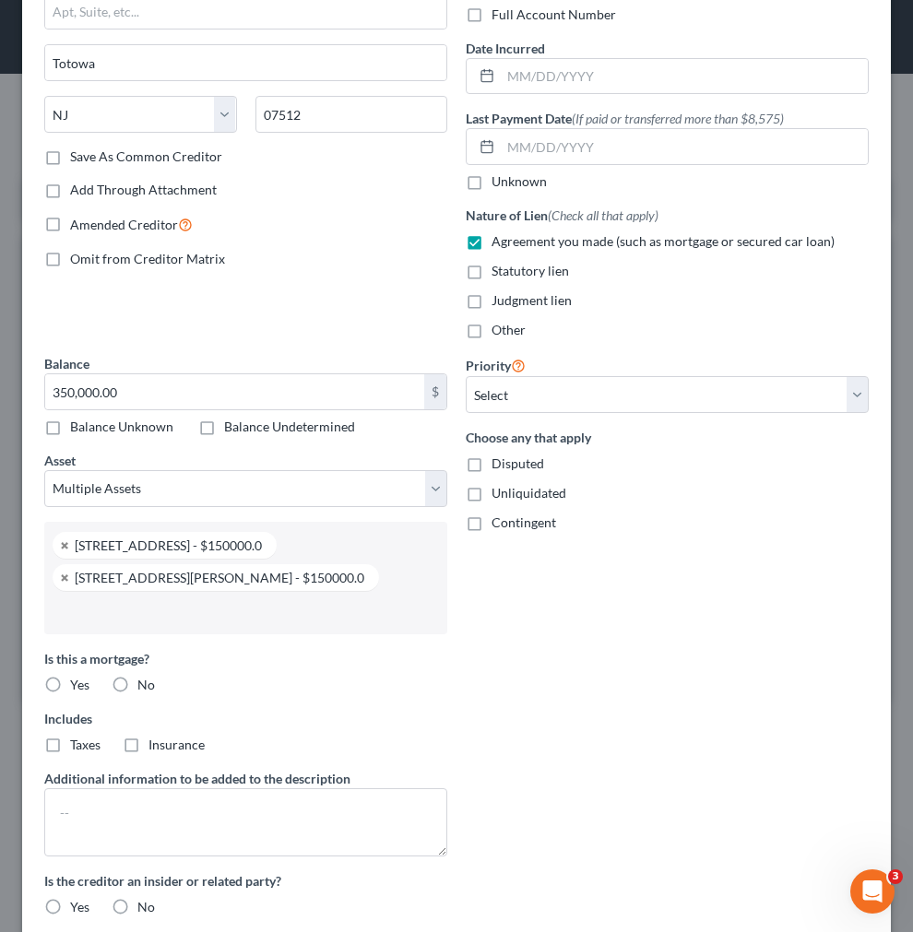
scroll to position [0, 0]
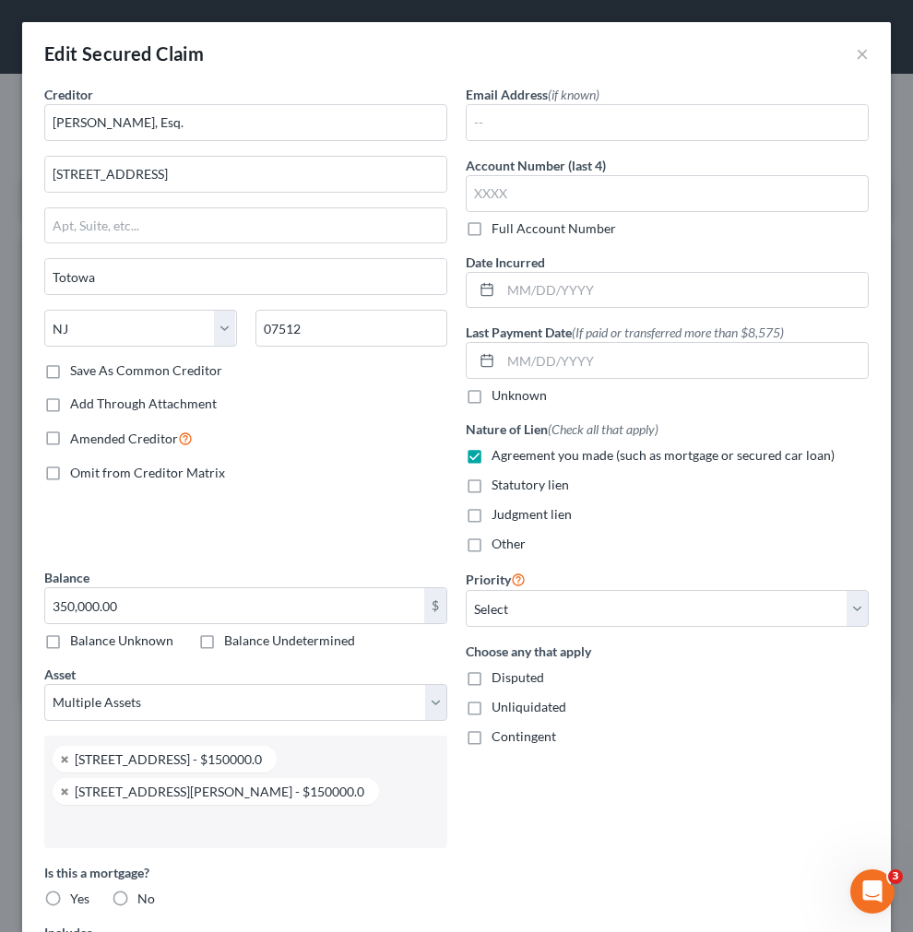
click at [860, 49] on div "Edit Secured Claim ×" at bounding box center [456, 53] width 868 height 63
click at [849, 49] on div "Edit Secured Claim ×" at bounding box center [456, 53] width 868 height 63
click at [856, 49] on button "×" at bounding box center [862, 53] width 13 height 22
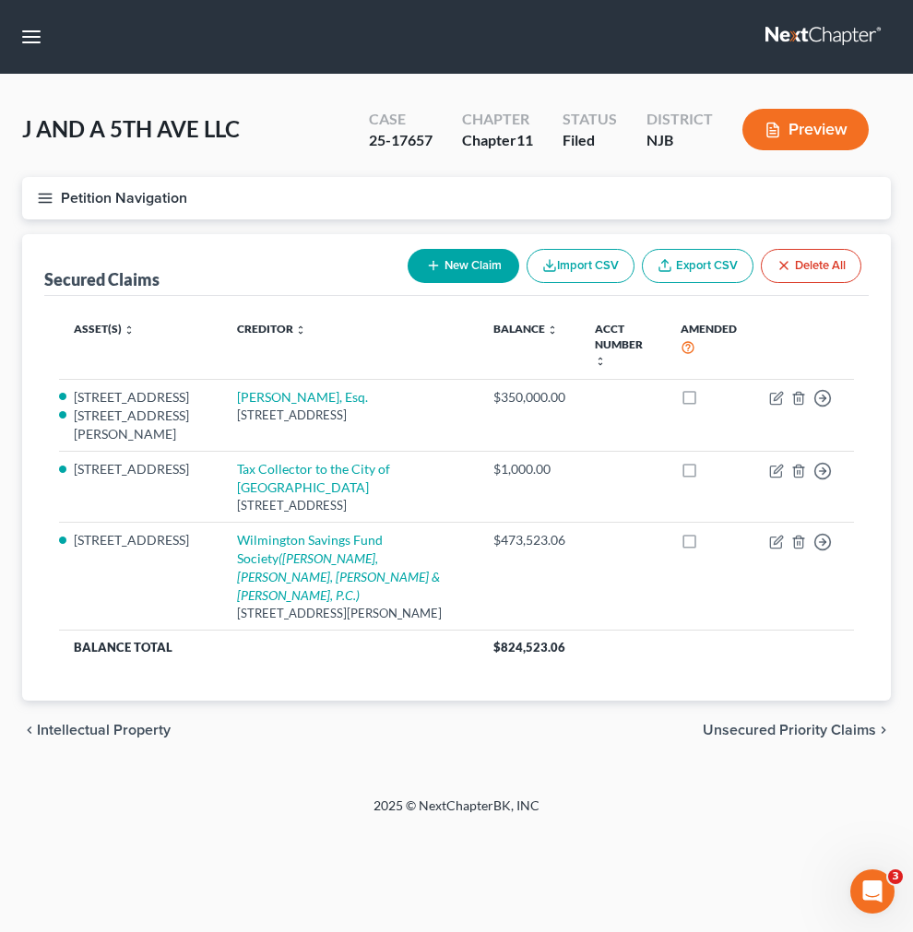
click at [480, 274] on button "New Claim" at bounding box center [464, 266] width 112 height 34
select select "0"
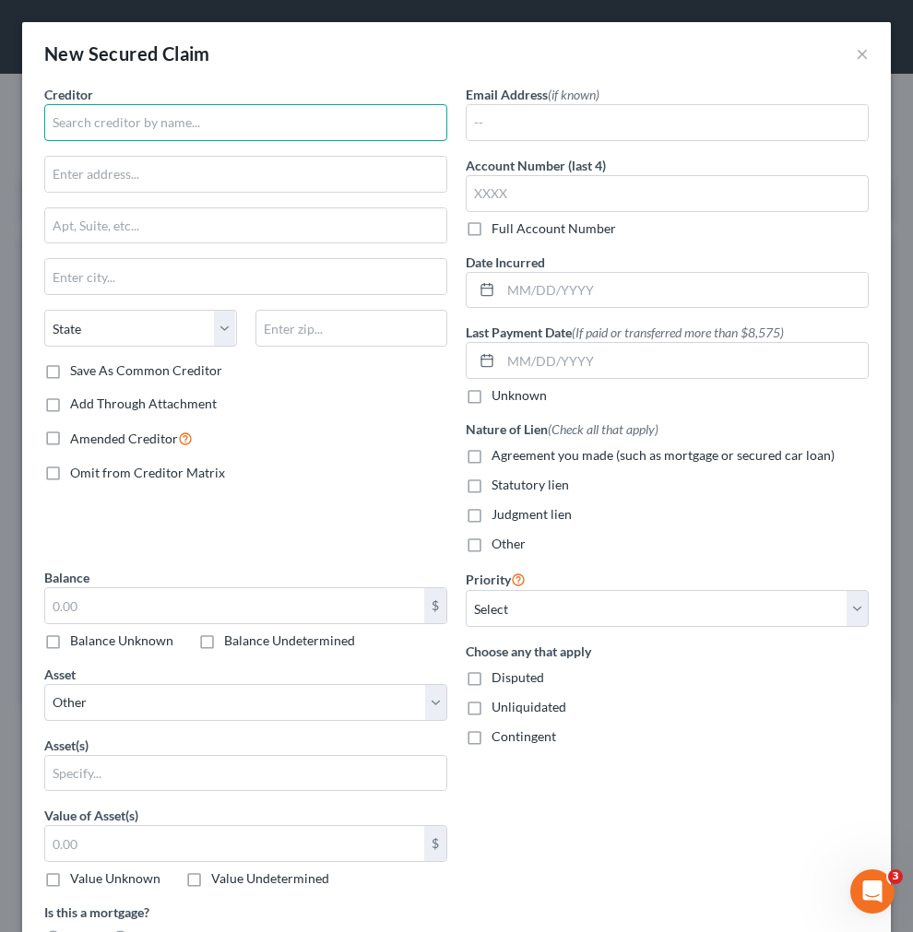
click at [252, 116] on input "text" at bounding box center [245, 122] width 403 height 37
click at [122, 113] on input "text" at bounding box center [245, 122] width 403 height 37
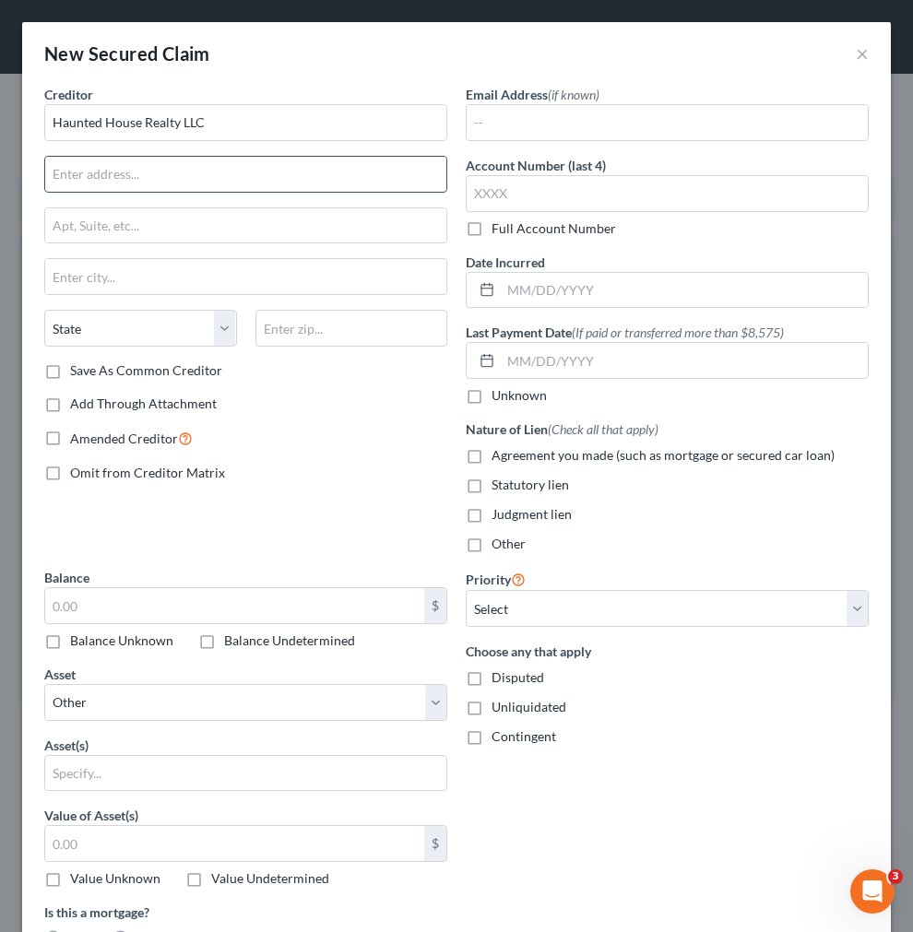
click at [117, 181] on input "text" at bounding box center [245, 174] width 401 height 35
type input "Haunted House Realty LLC"
click at [236, 173] on input "text" at bounding box center [245, 174] width 401 height 35
type input "77 Jefferson Place"
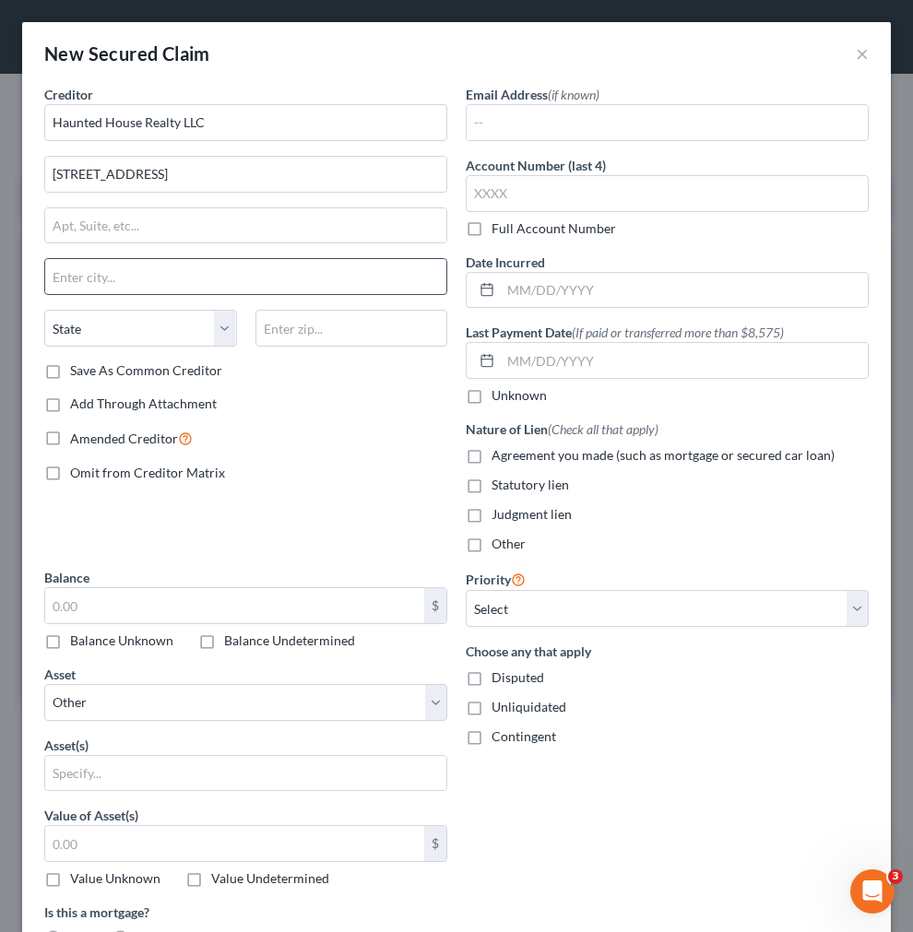
click at [117, 289] on input "text" at bounding box center [245, 276] width 401 height 35
type input "Totowa"
click at [109, 330] on select "State AL AK AR AZ CA CO CT DE DC FL GA GU HI ID IL IN IA KS KY LA ME MD MA MI M…" at bounding box center [140, 328] width 193 height 37
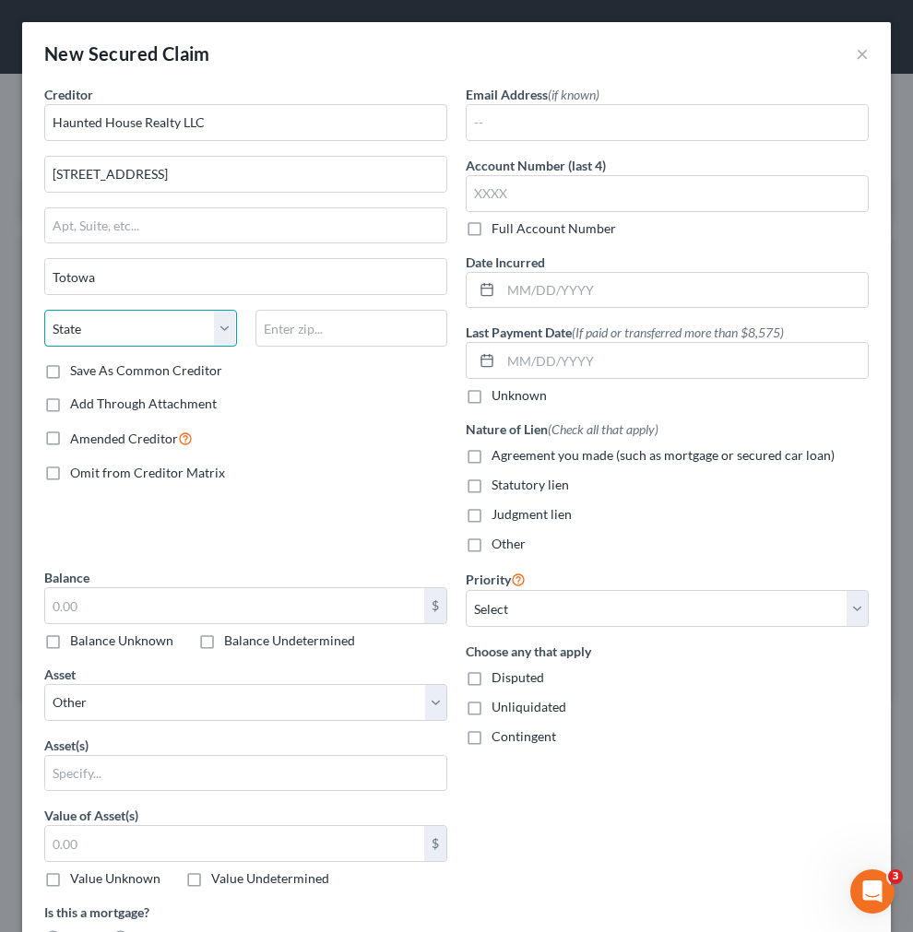
select select "33"
click at [44, 310] on select "State AL AK AR AZ CA CO CT DE DC FL GA GU HI ID IL IN IA KS KY LA ME MD MA MI M…" at bounding box center [140, 328] width 193 height 37
click at [330, 324] on input "text" at bounding box center [351, 328] width 193 height 37
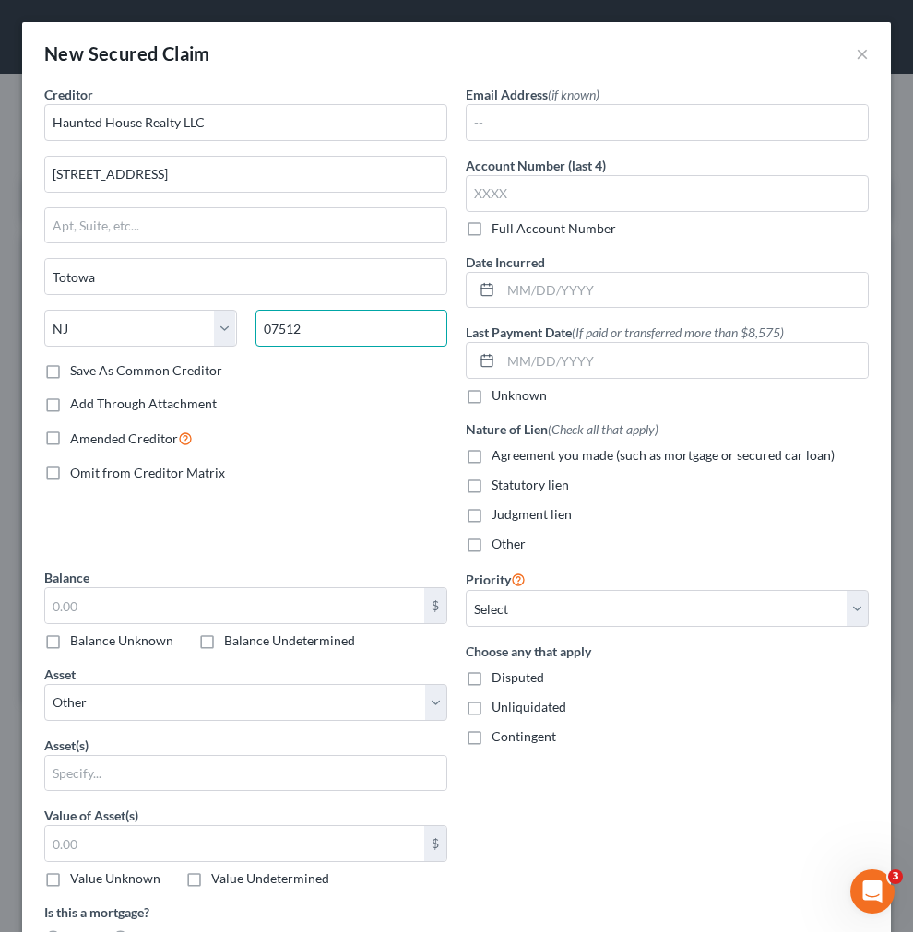
type input "07512"
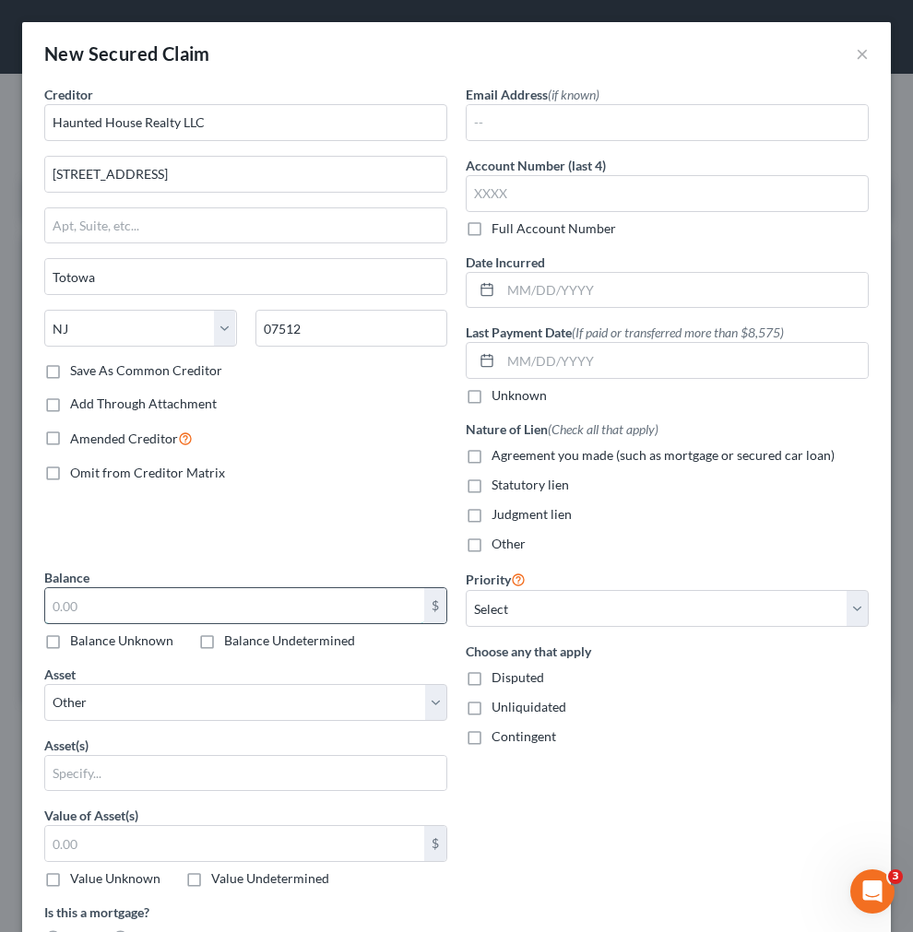
click at [290, 611] on input "text" at bounding box center [234, 605] width 379 height 35
click at [290, 549] on div "Creditor * Haunted House Realty LLC 77 Jefferson Place Totowa State AL AK AR AZ…" at bounding box center [245, 326] width 421 height 483
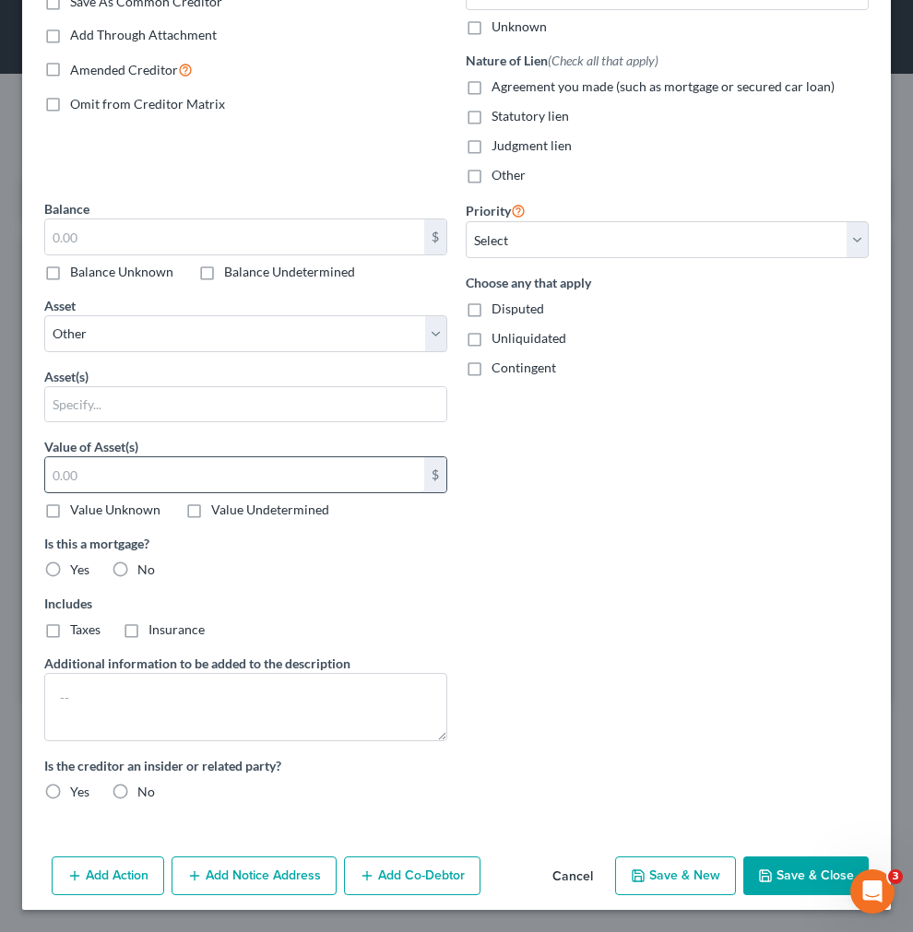
click at [260, 467] on input "text" at bounding box center [234, 474] width 379 height 35
click at [238, 418] on input "text" at bounding box center [245, 404] width 401 height 35
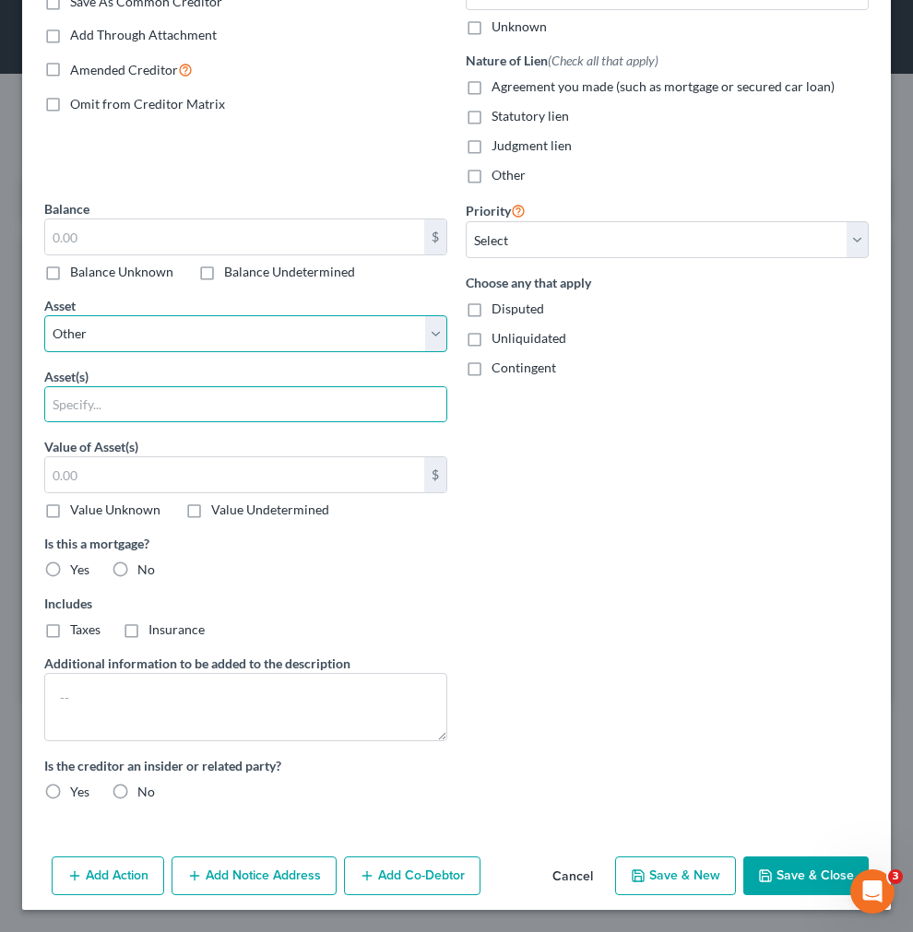
click at [219, 337] on select "Select Other Multiple Assets 476 Summer St Paterson NJ 07501 - $150000.0 178 Fu…" at bounding box center [245, 333] width 403 height 37
select select "3"
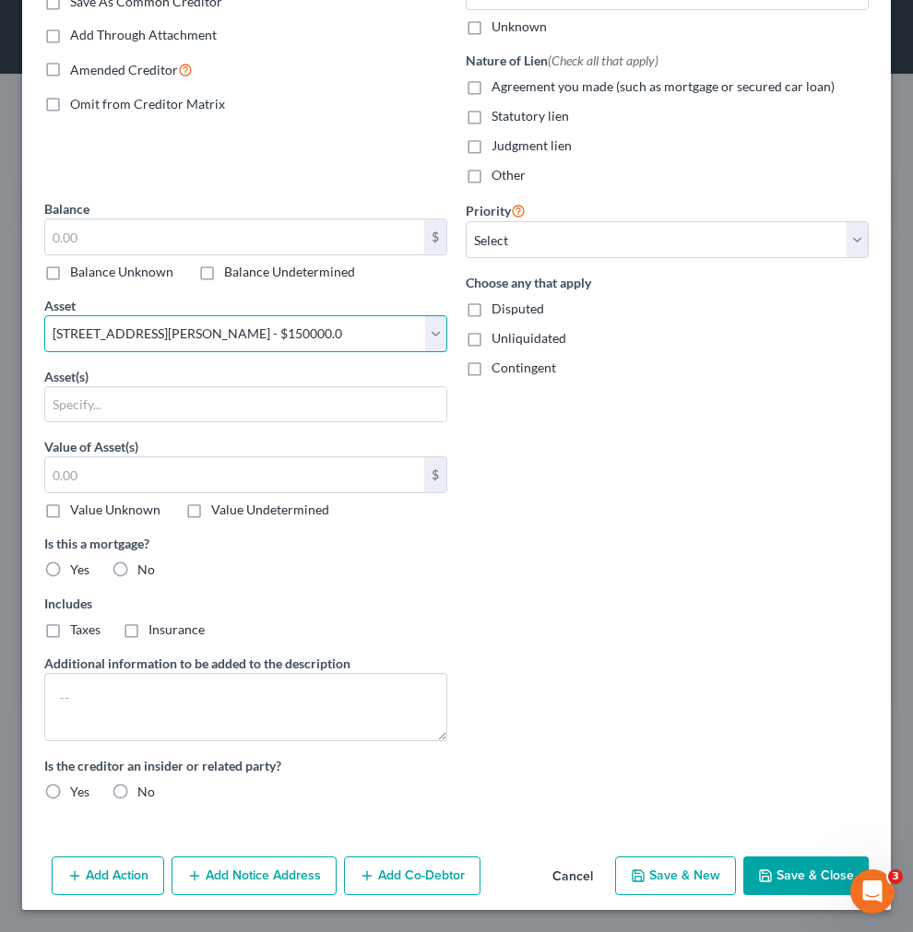
click at [44, 352] on select "Select Other Multiple Assets 476 Summer St Paterson NJ 07501 - $150000.0 178 Fu…" at bounding box center [245, 333] width 403 height 37
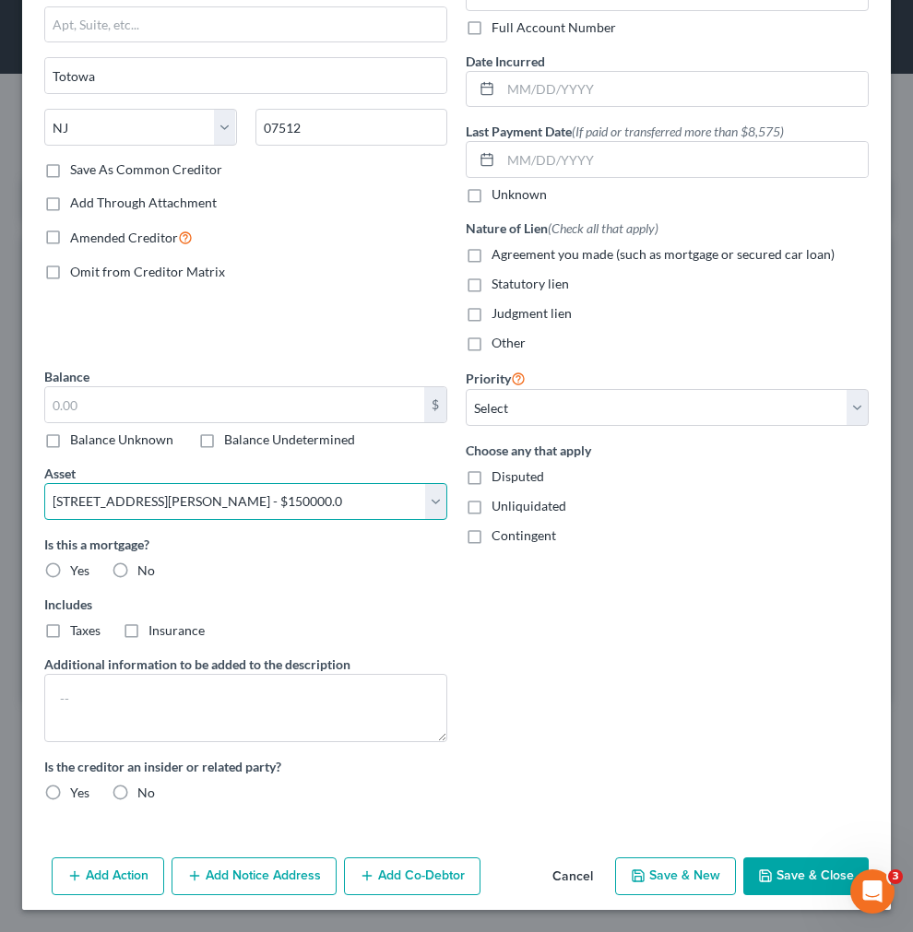
scroll to position [201, 0]
click at [773, 874] on button "Save & Close" at bounding box center [805, 876] width 125 height 39
select select
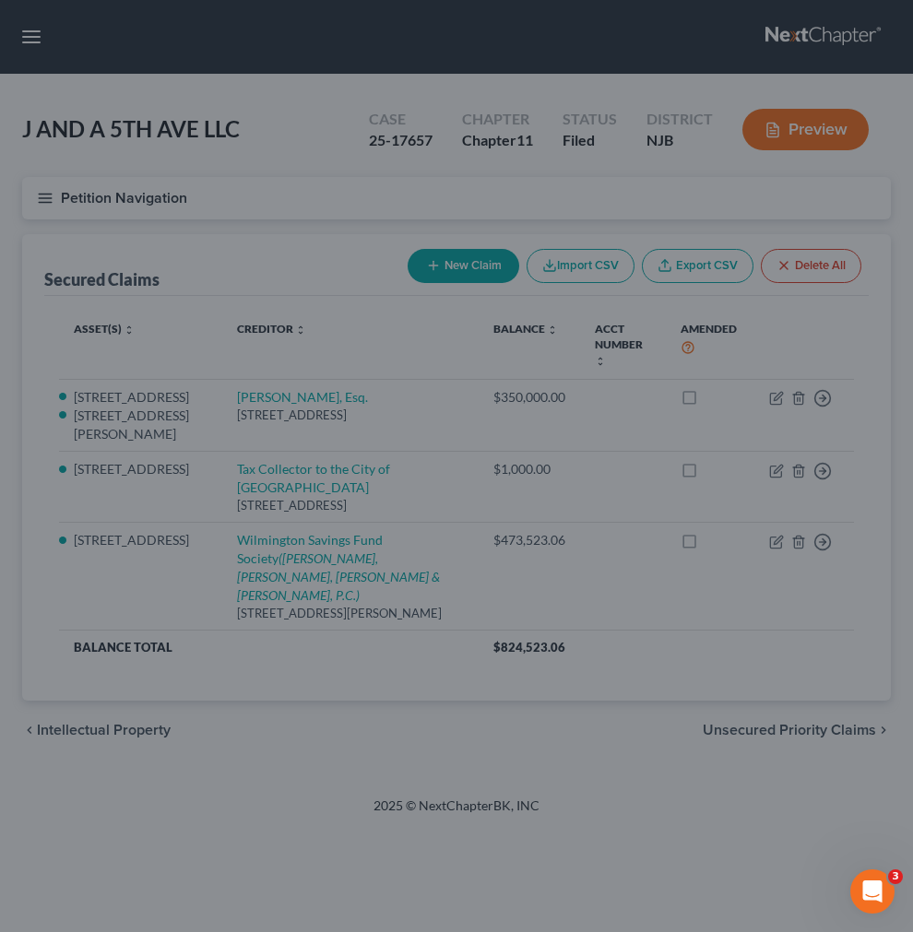
type input "0.00"
select select "3"
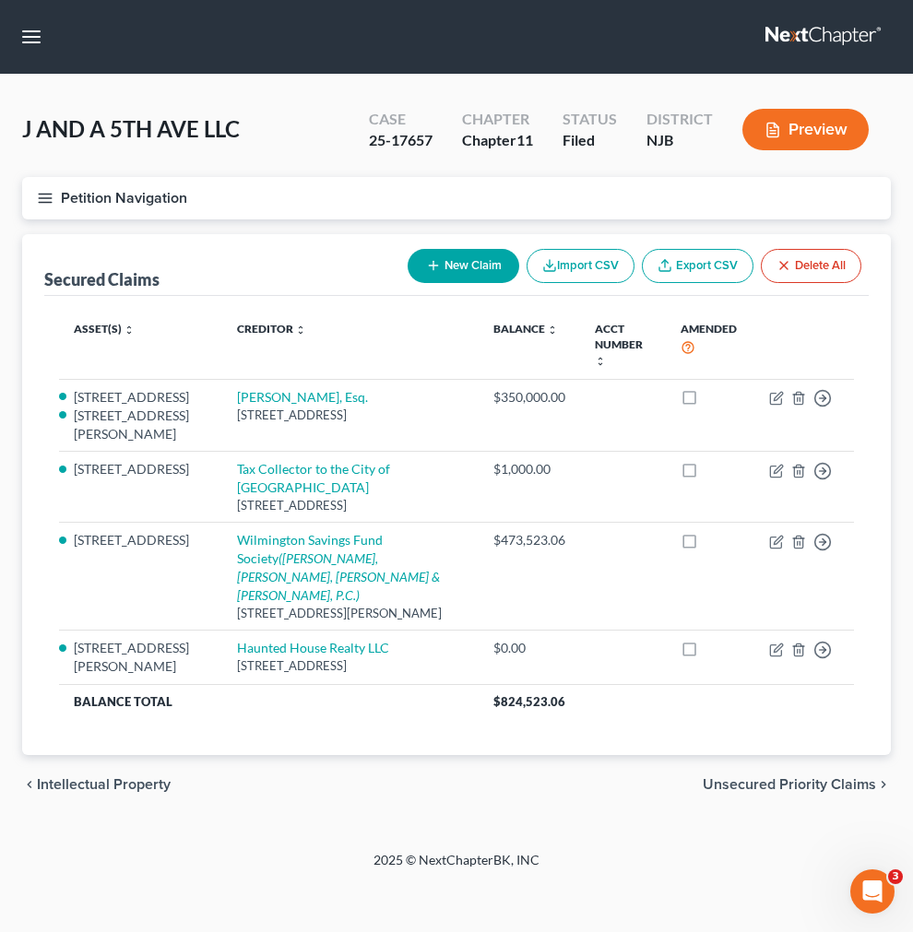
drag, startPoint x: 231, startPoint y: 363, endPoint x: 264, endPoint y: 396, distance: 46.3
click at [233, 364] on th "Creditor expand_more expand_less unfold_more" at bounding box center [350, 345] width 257 height 69
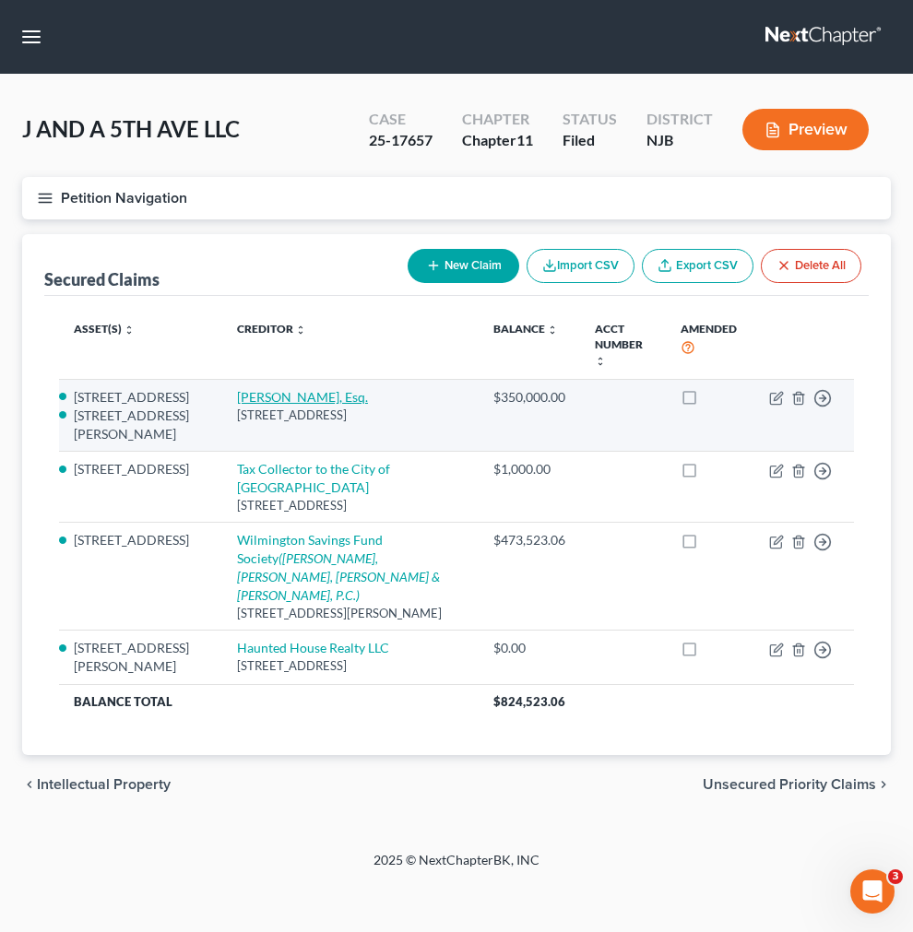
click at [268, 389] on link "Angela M. Roper, Esq." at bounding box center [302, 397] width 131 height 16
select select "33"
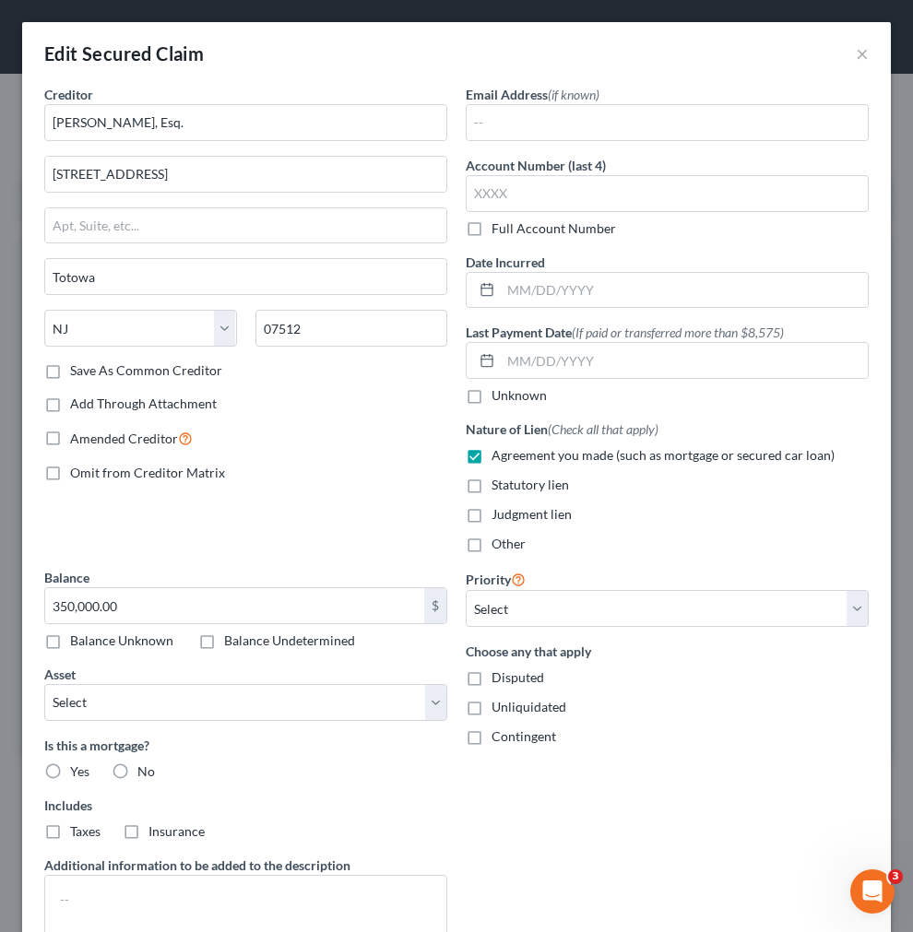
scroll to position [16, 0]
select select "2751375"
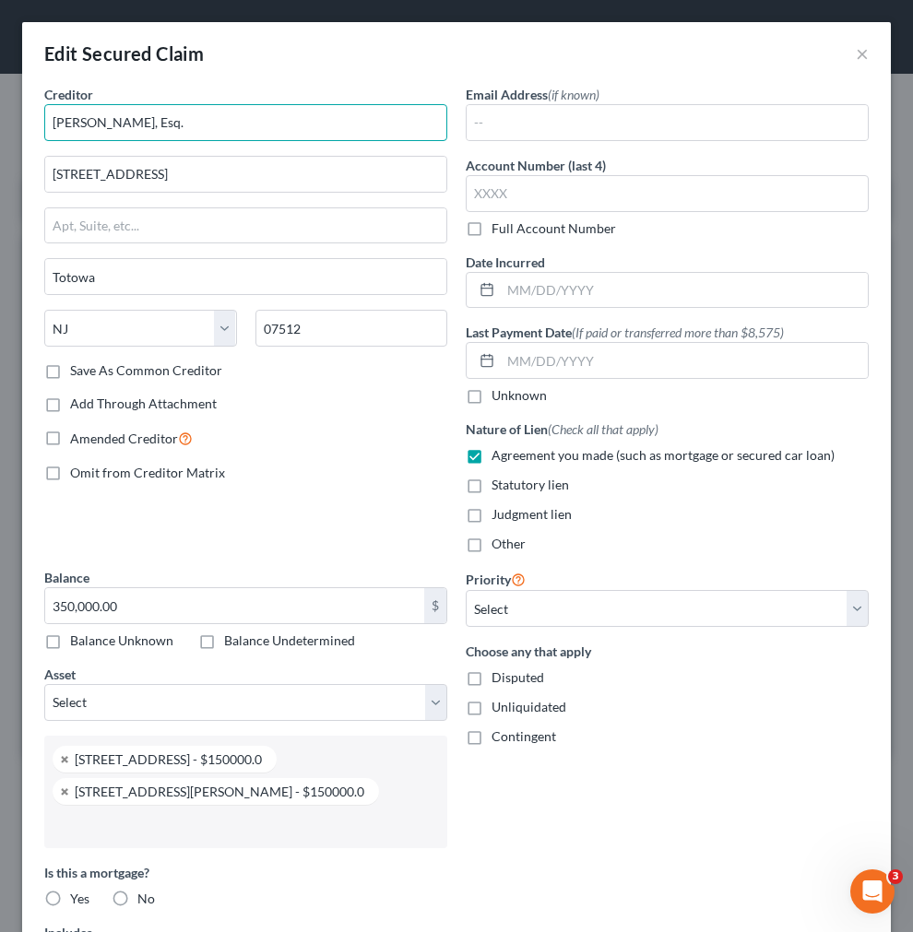
drag, startPoint x: 204, startPoint y: 130, endPoint x: -368, endPoint y: 56, distance: 576.3
click at [0, 56] on html "Home New Case Client Portal Directory Cases Scura Wigfield, Heyer, Stevens & Ca…" at bounding box center [456, 466] width 913 height 932
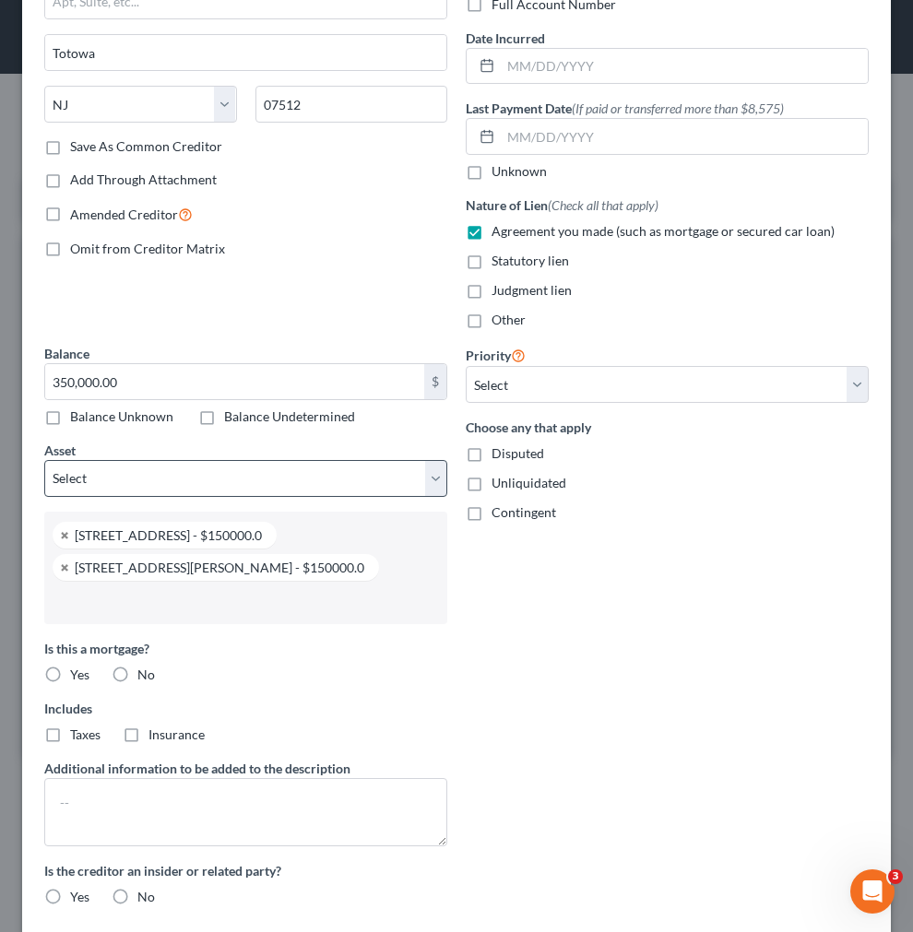
scroll to position [382, 0]
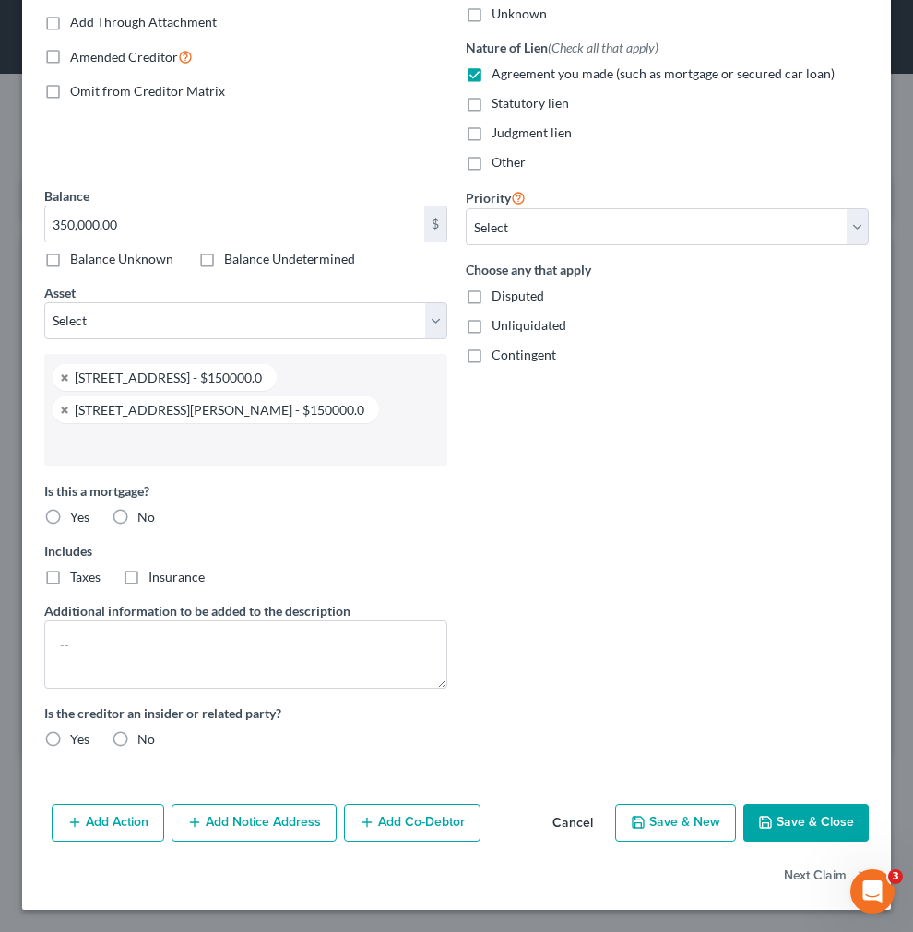
type input "Haunted House Realty LLC"
click at [777, 815] on button "Save & Close" at bounding box center [805, 823] width 125 height 39
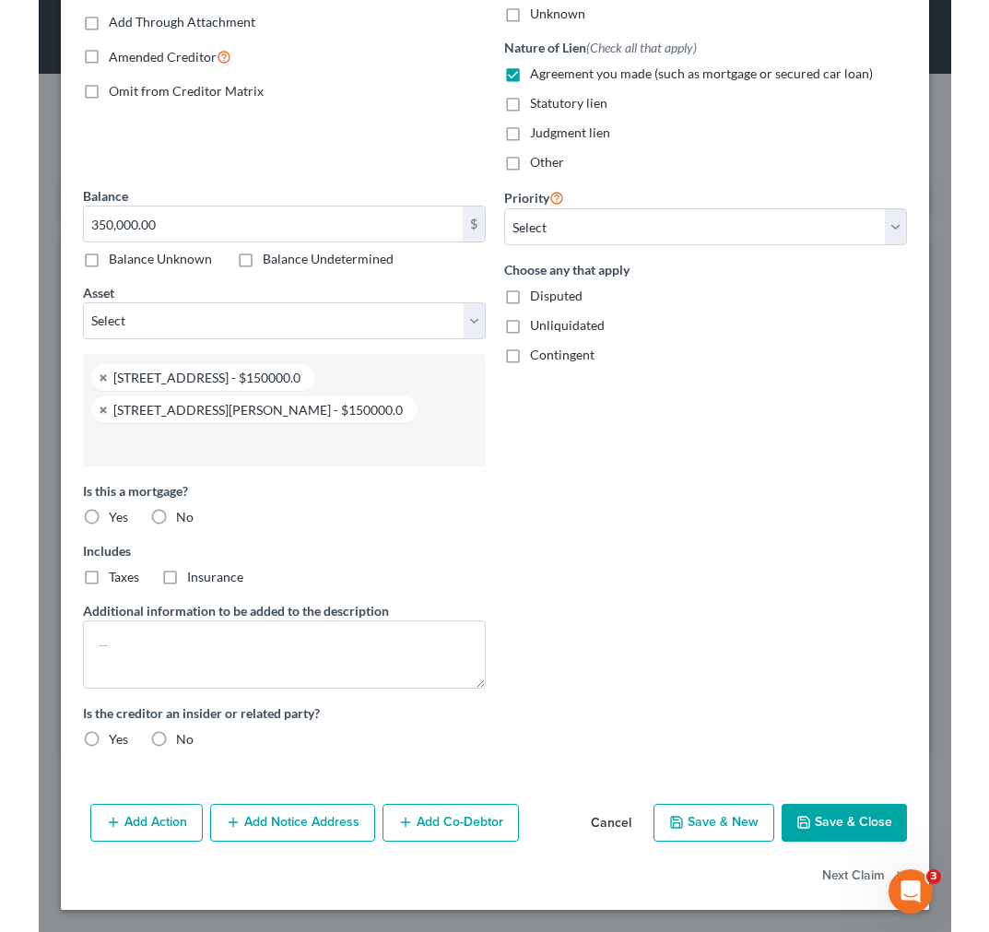
scroll to position [254, 0]
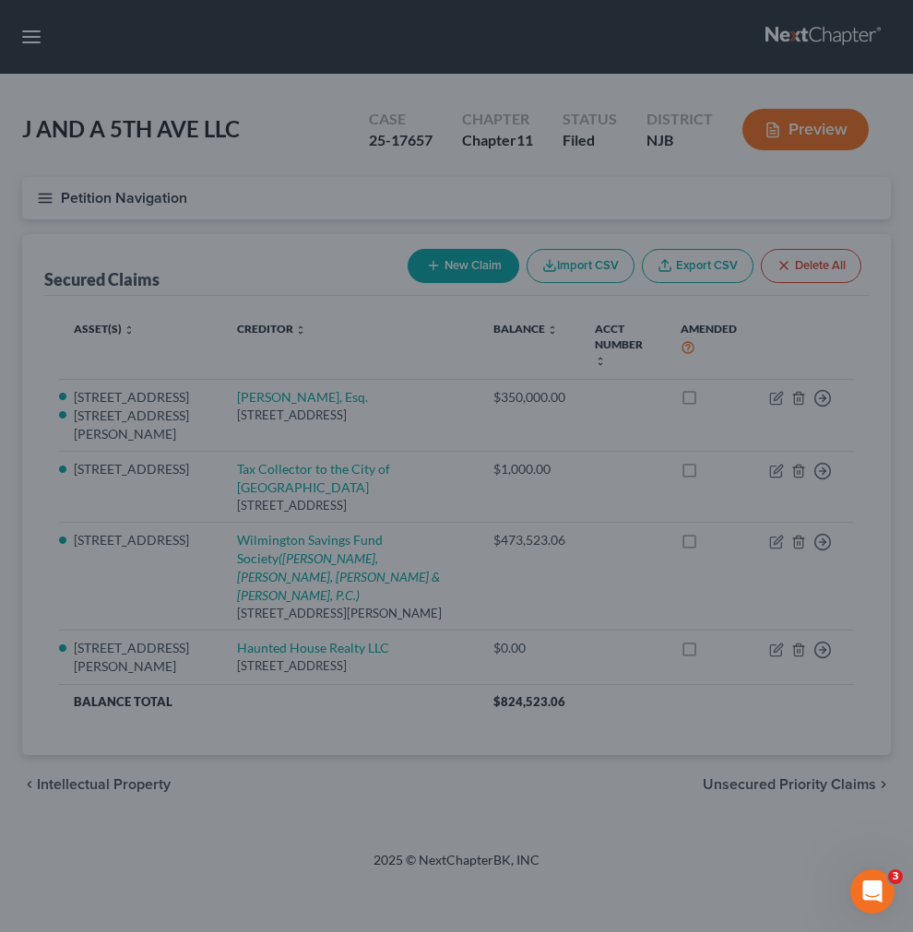
select select "2"
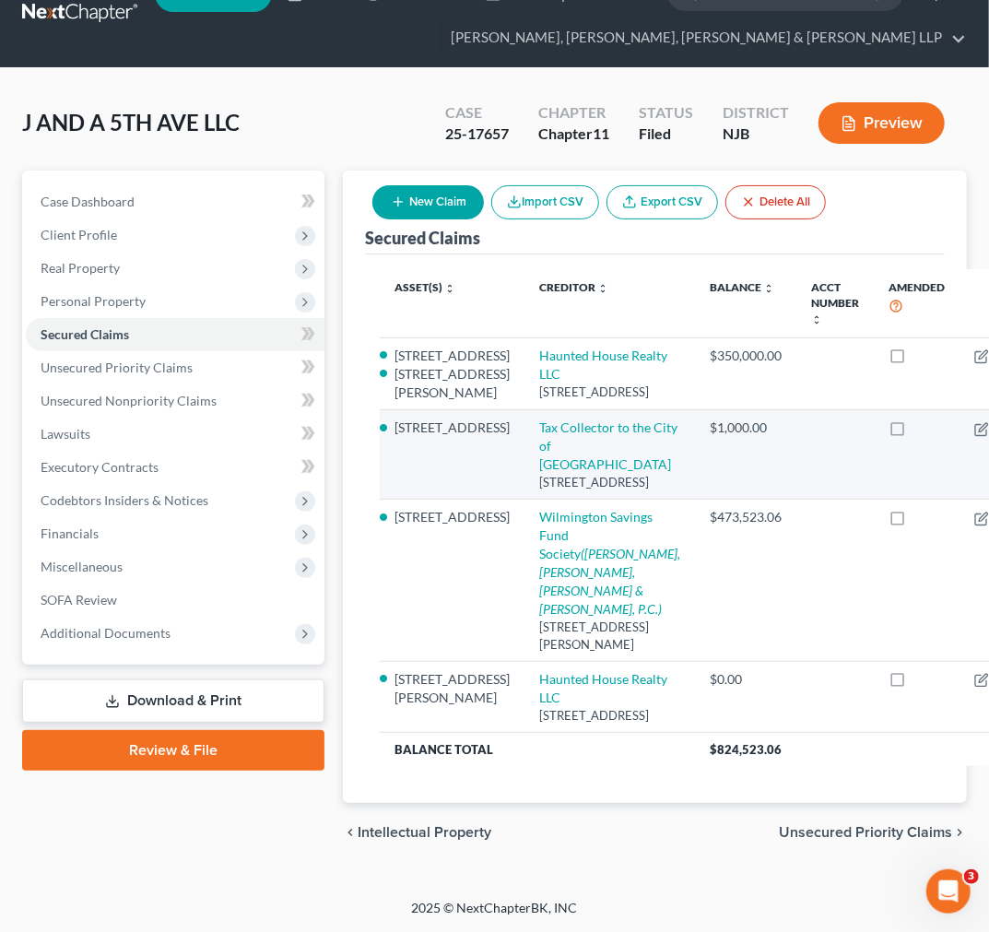
scroll to position [307, 0]
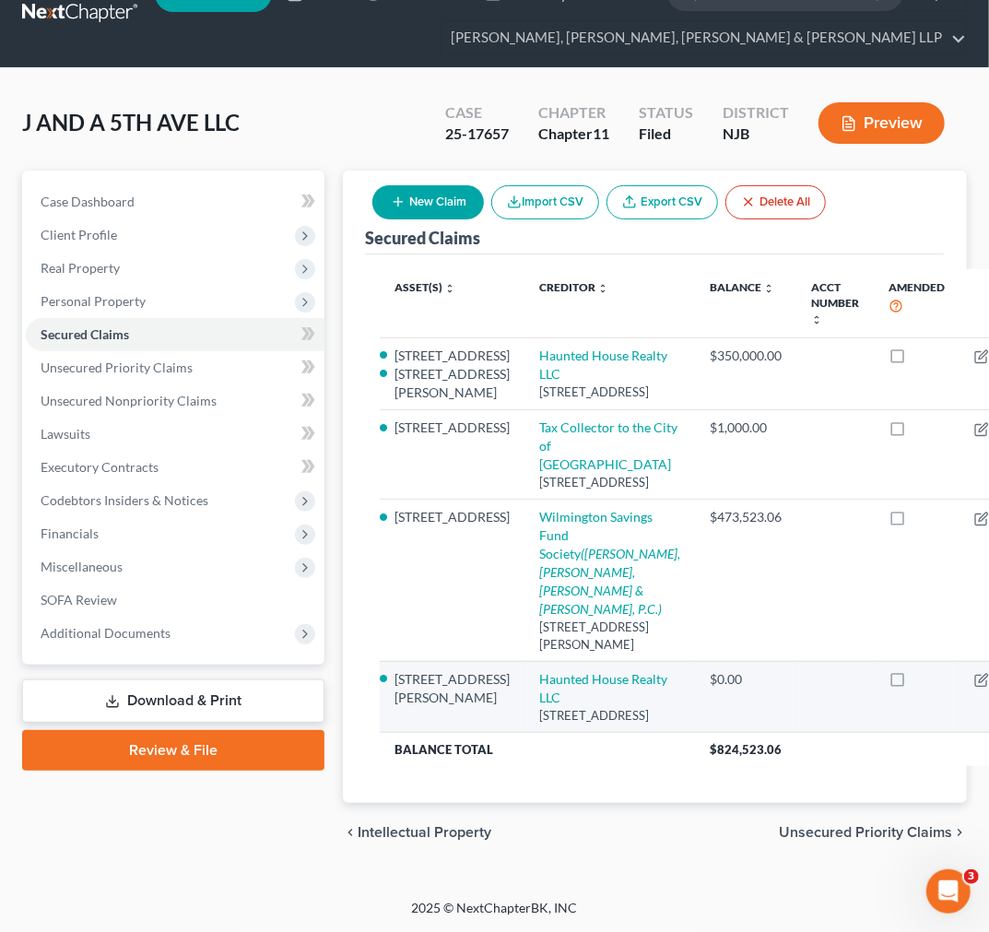
click at [997, 688] on icon "button" at bounding box center [1004, 680] width 15 height 15
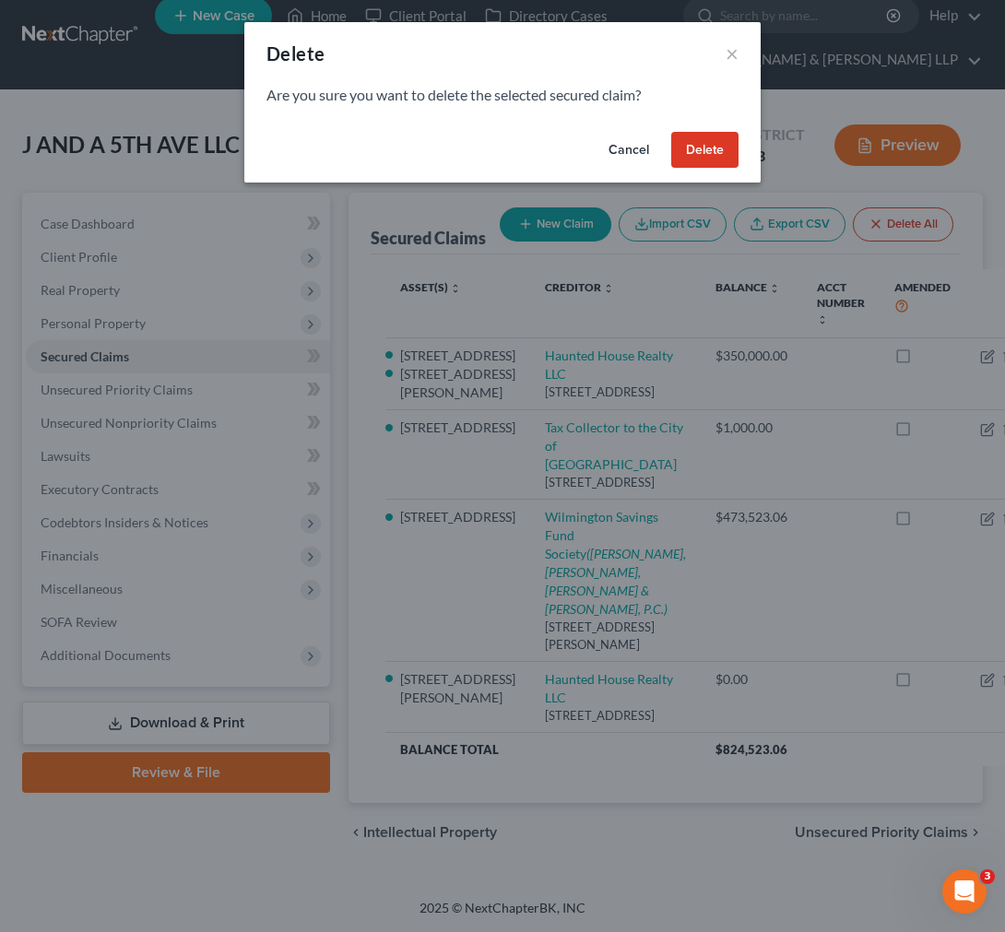
click at [701, 133] on button "Delete" at bounding box center [704, 150] width 67 height 37
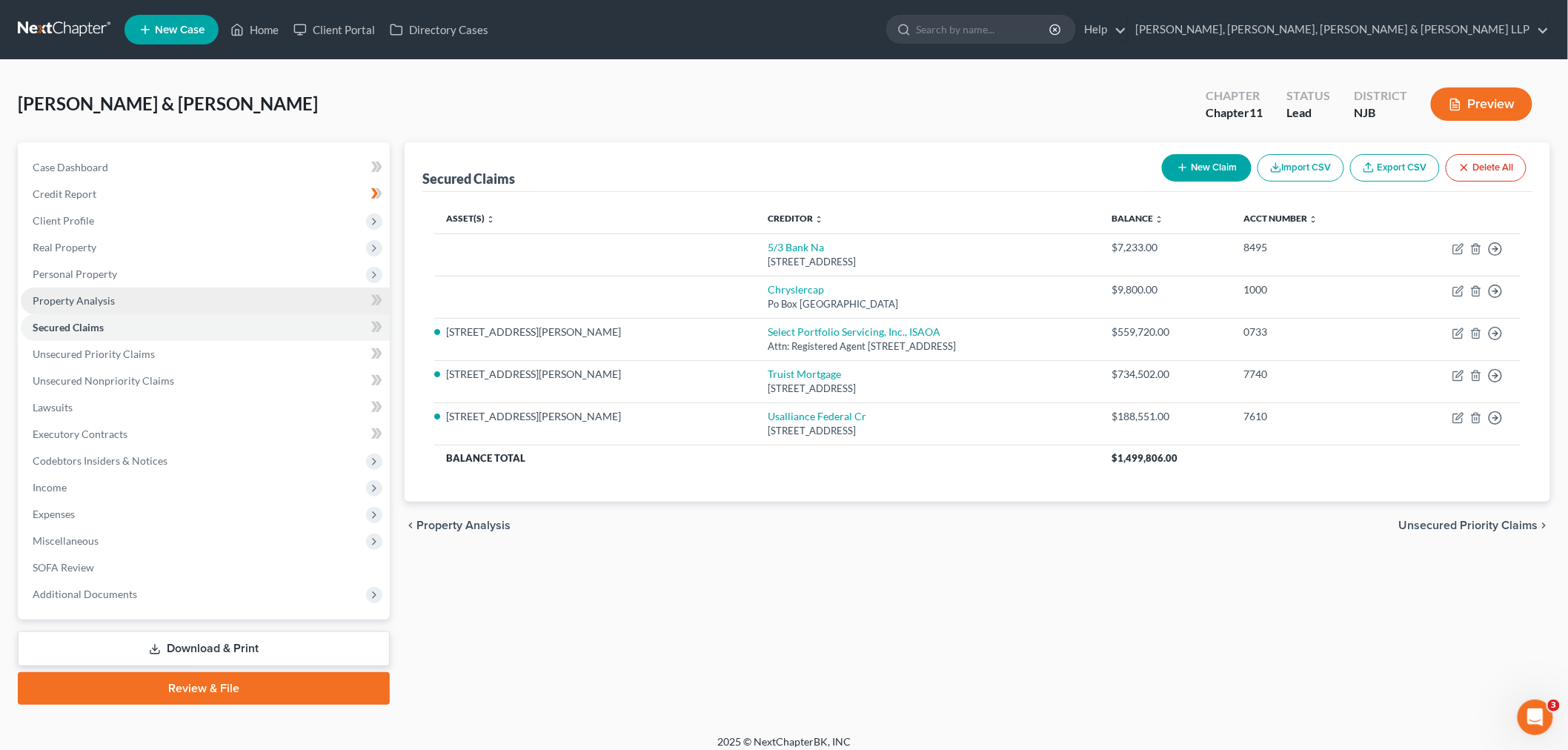
click at [235, 307] on link "Property Analysis" at bounding box center [205, 301] width 369 height 27
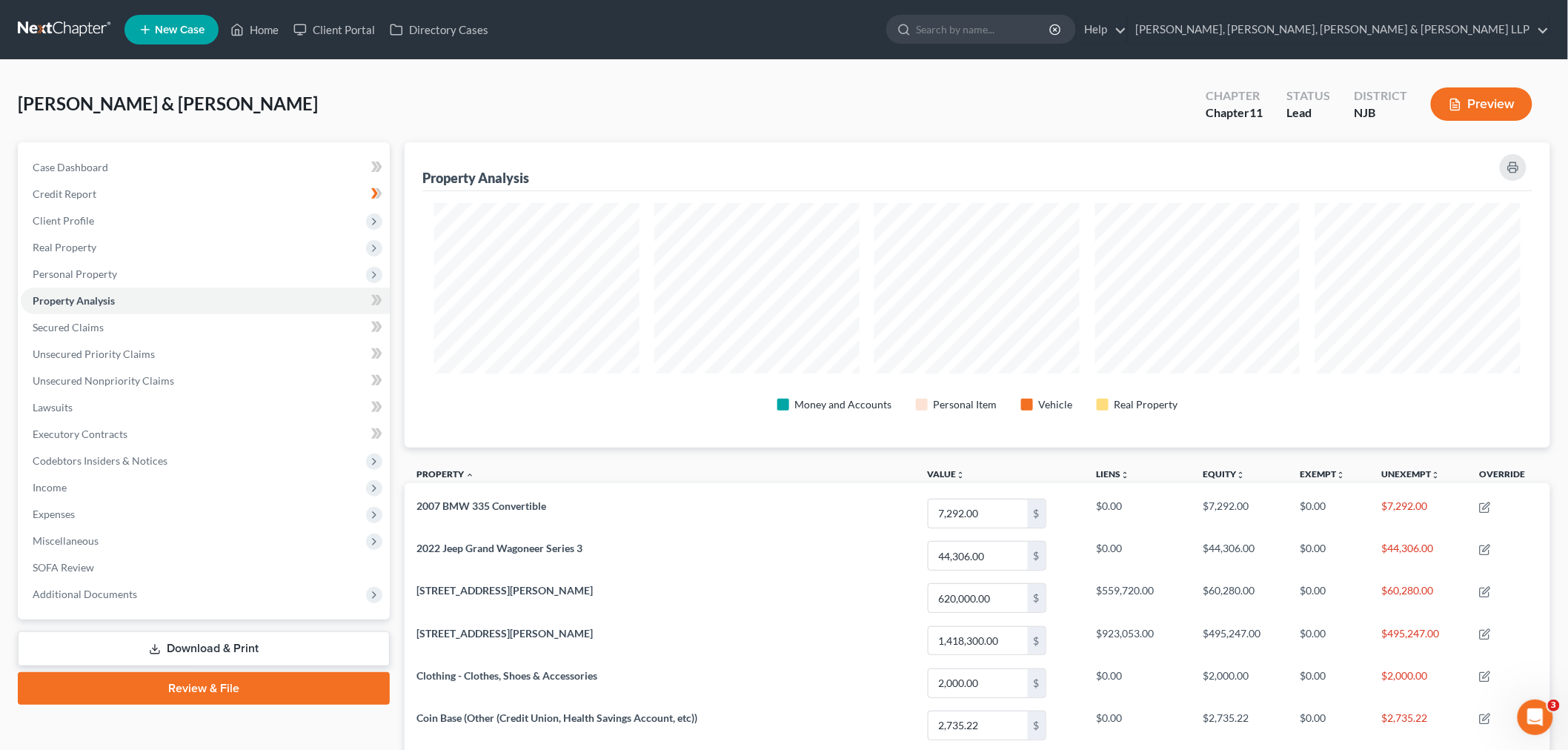
scroll to position [305, 1145]
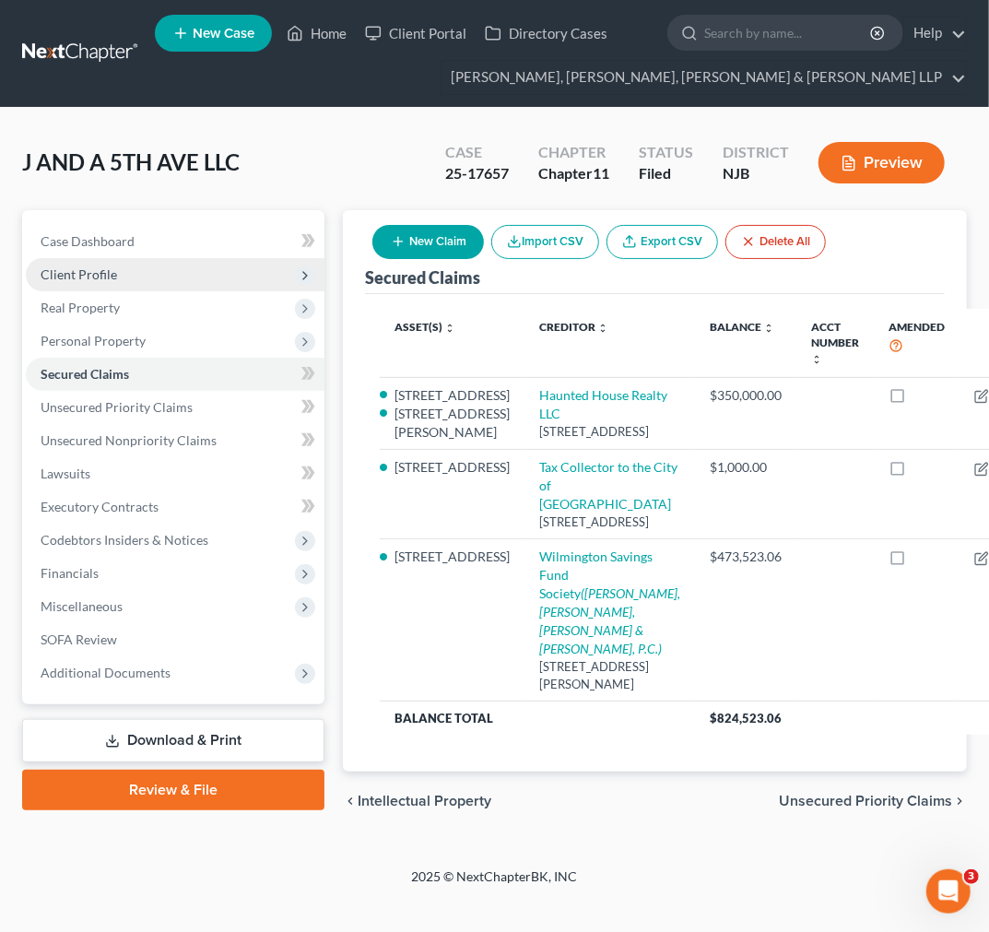
click at [175, 288] on span "Client Profile" at bounding box center [175, 274] width 299 height 33
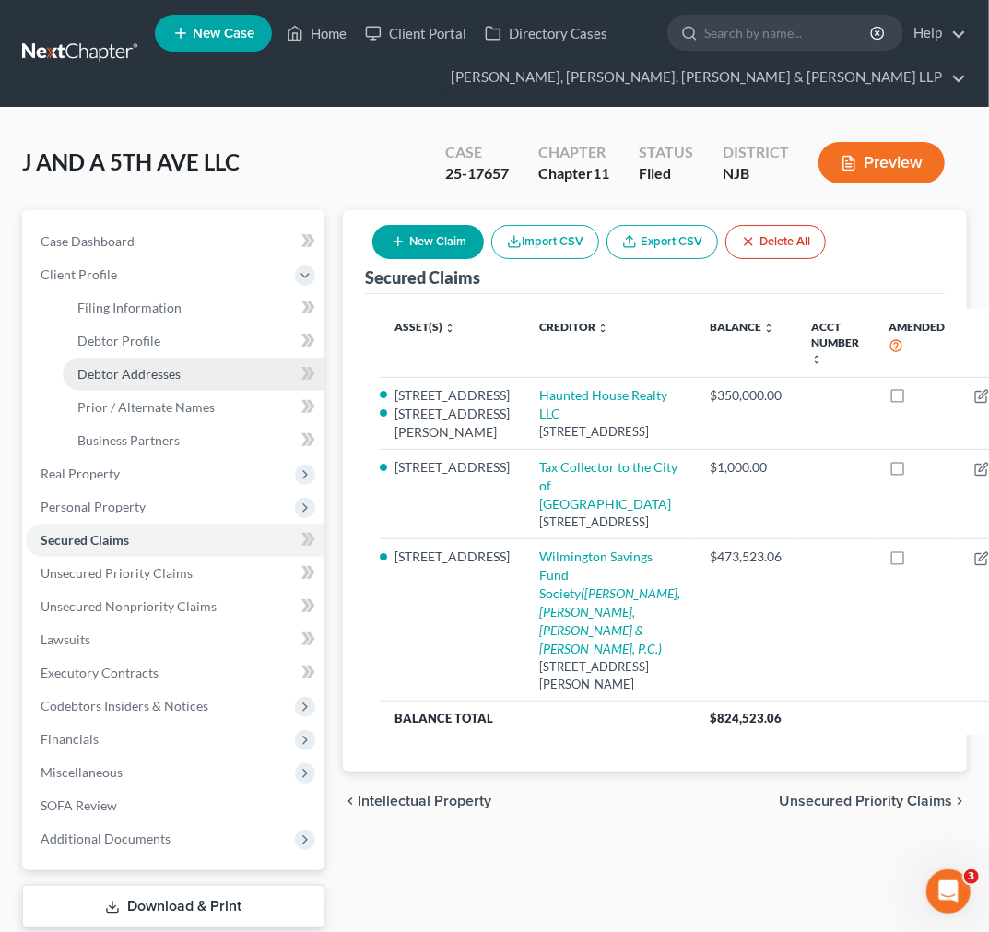
click at [231, 379] on link "Debtor Addresses" at bounding box center [194, 374] width 262 height 33
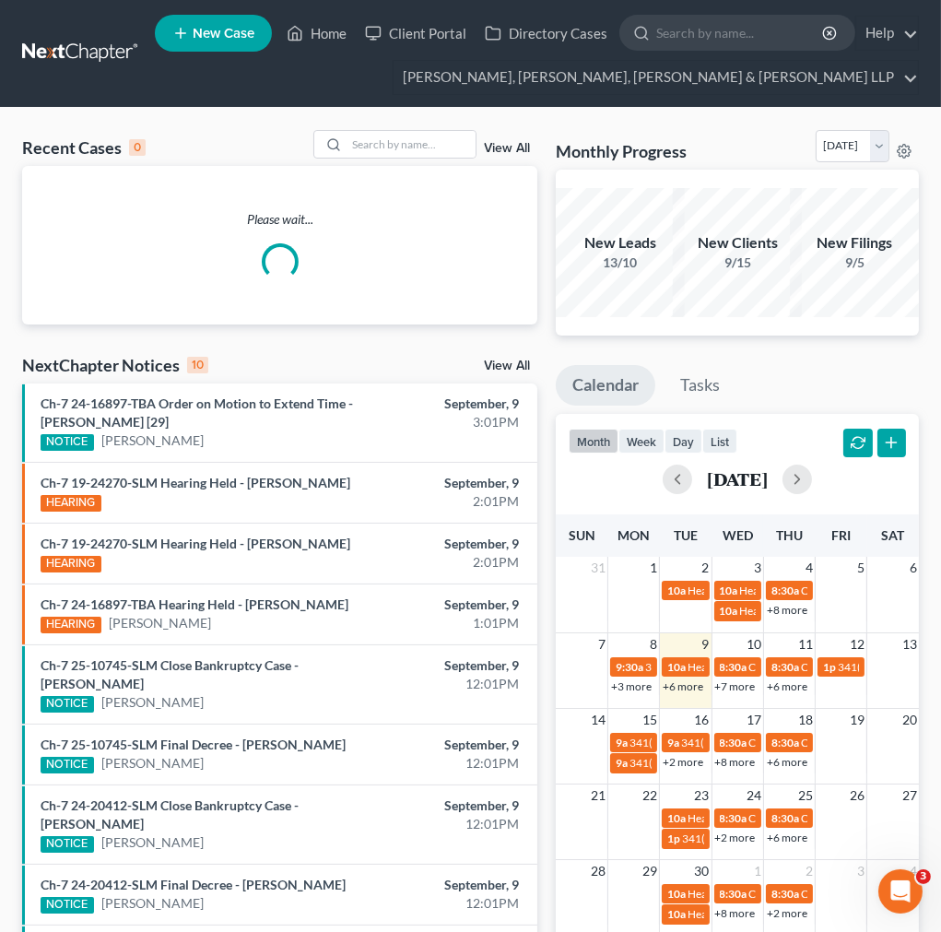
click at [407, 125] on div "Recent Cases 0 View All Please wait... NextChapter Notices 10 View All Ch-7 24-…" at bounding box center [470, 621] width 941 height 1027
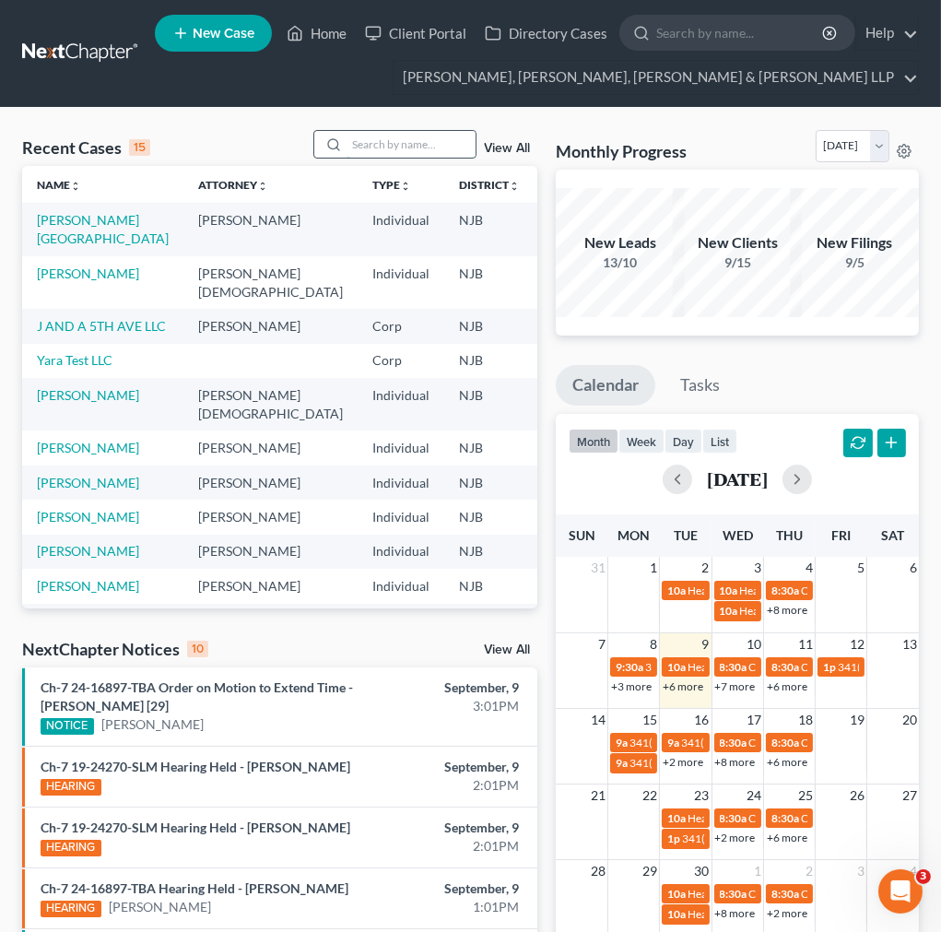
click at [404, 141] on input "search" at bounding box center [411, 144] width 129 height 27
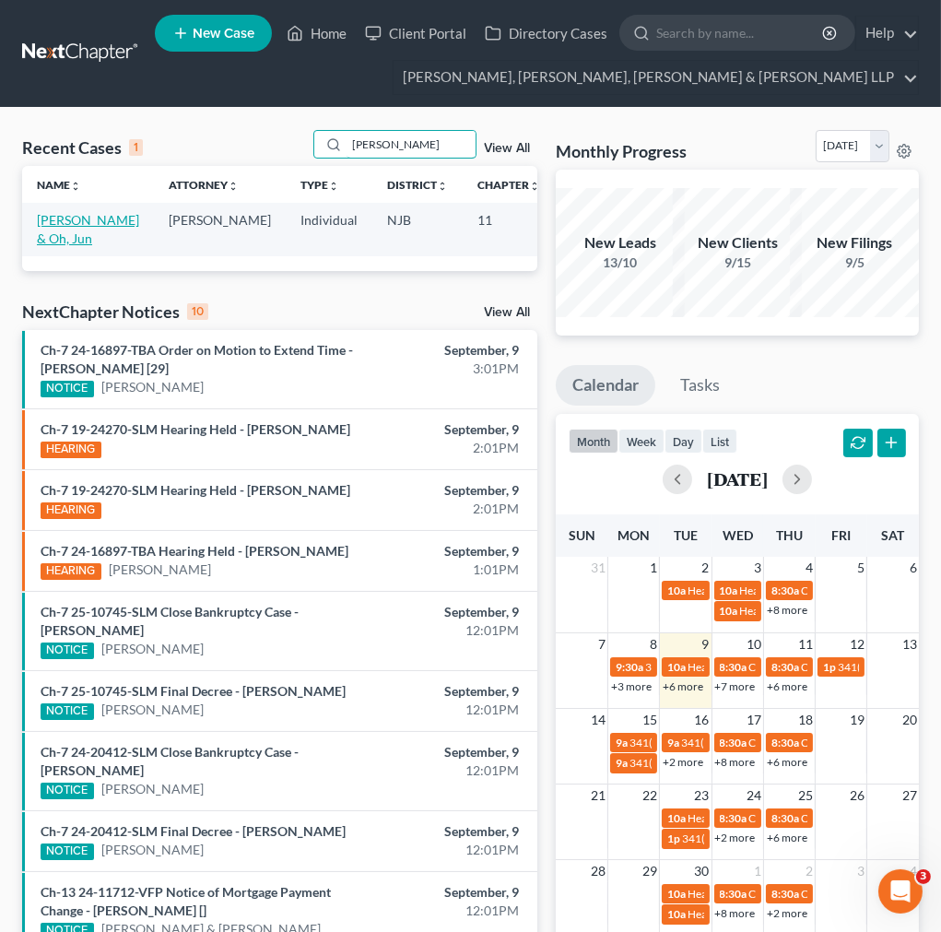
type input "soo kang"
click at [53, 245] on link "[PERSON_NAME] & Oh, Jun" at bounding box center [88, 229] width 102 height 34
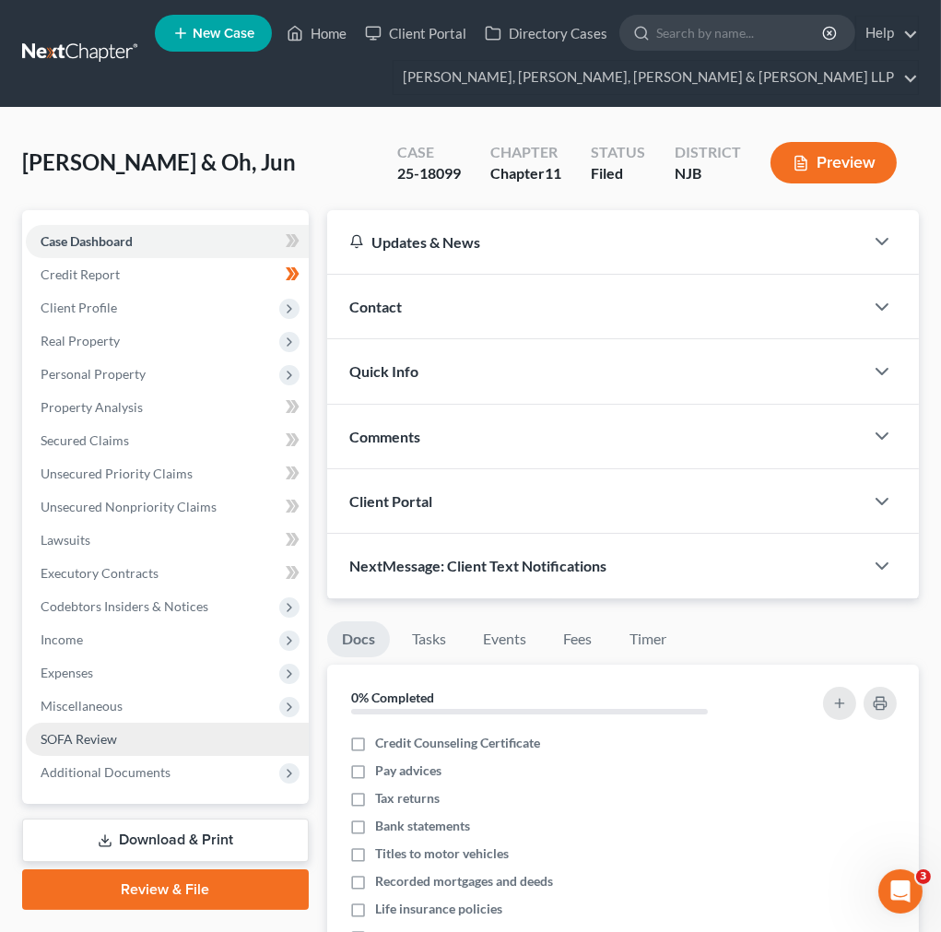
click at [189, 402] on link "SOFA Review" at bounding box center [167, 739] width 283 height 33
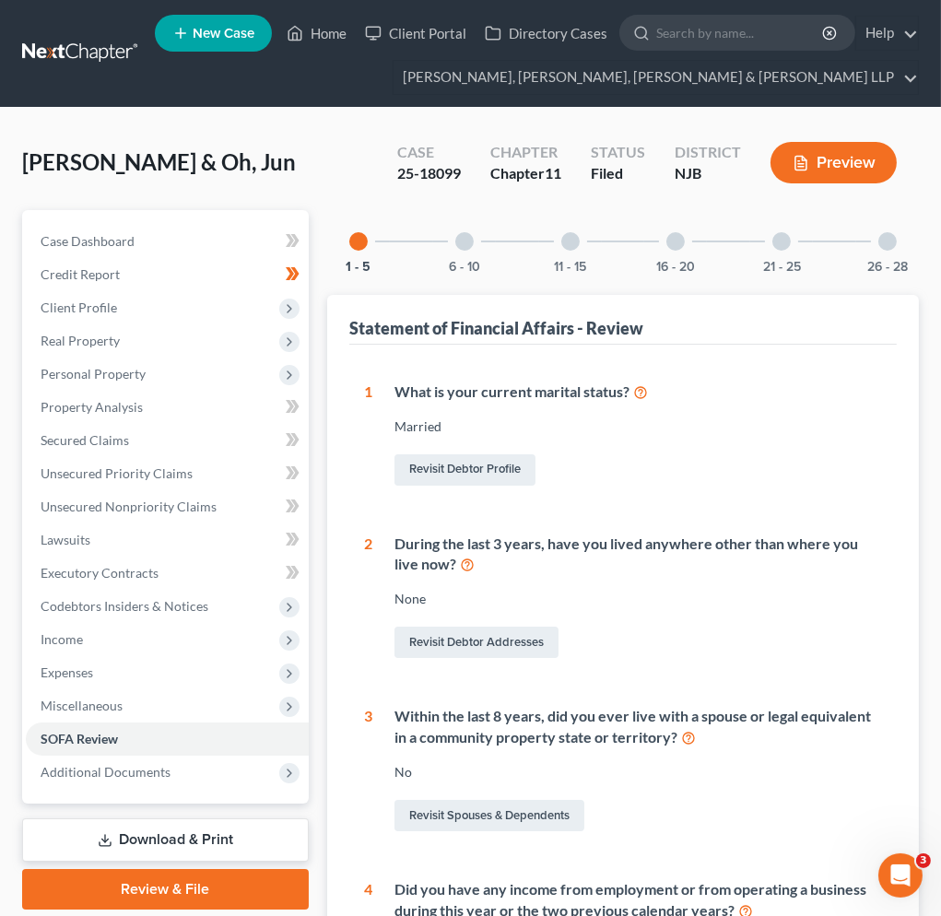
click at [857, 255] on div "26 - 28" at bounding box center [887, 241] width 63 height 63
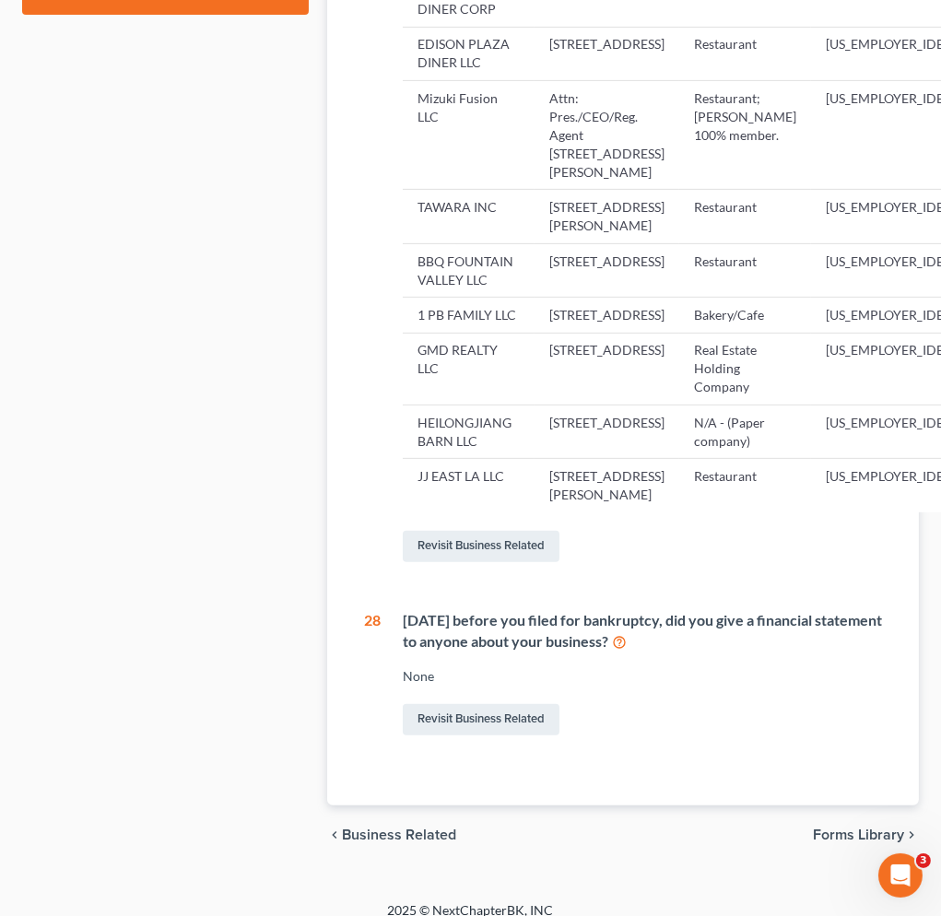
scroll to position [1229, 0]
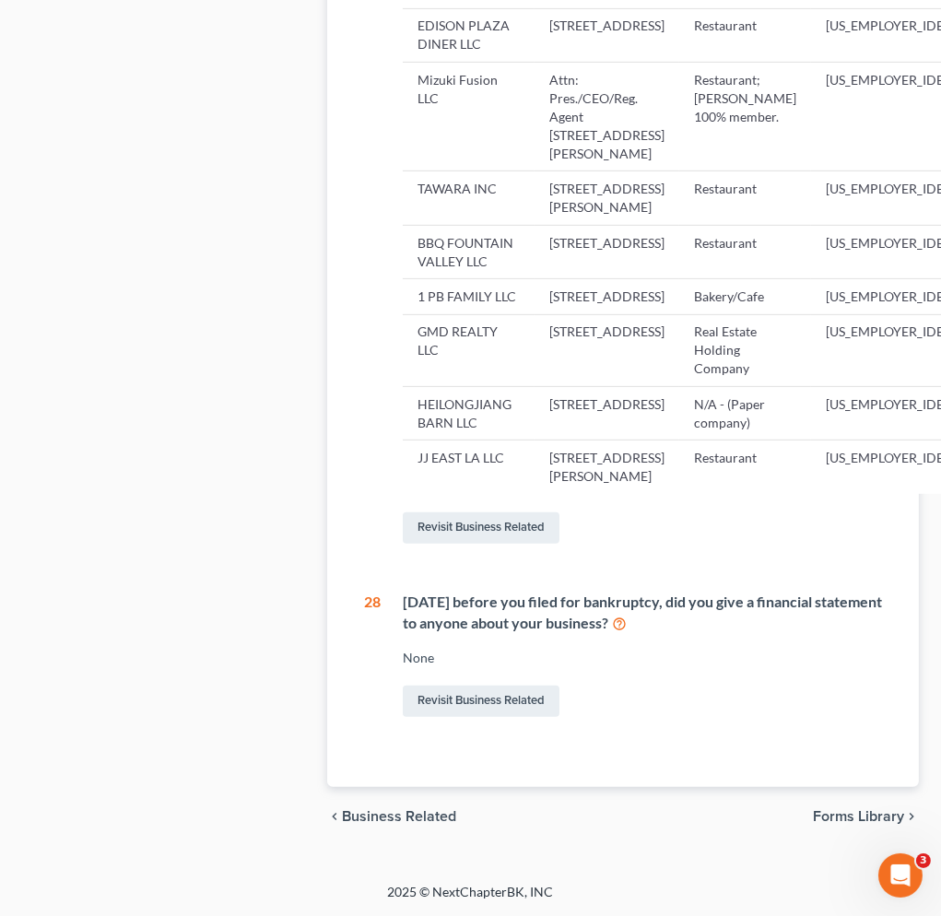
click at [573, 402] on div "Revisit Business Related" at bounding box center [651, 528] width 496 height 39
click at [517, 402] on link "Revisit Business Related" at bounding box center [481, 528] width 157 height 31
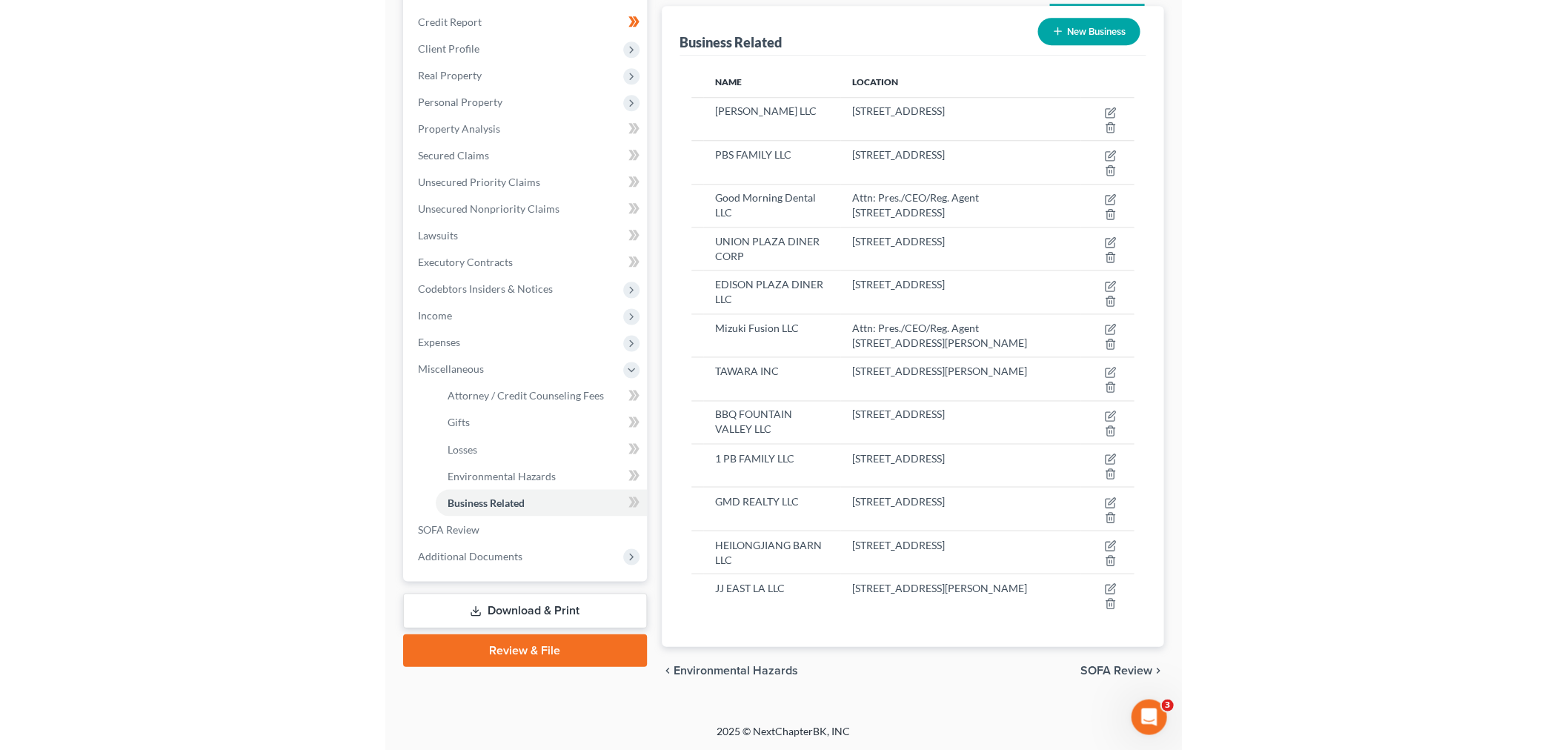
scroll to position [142, 0]
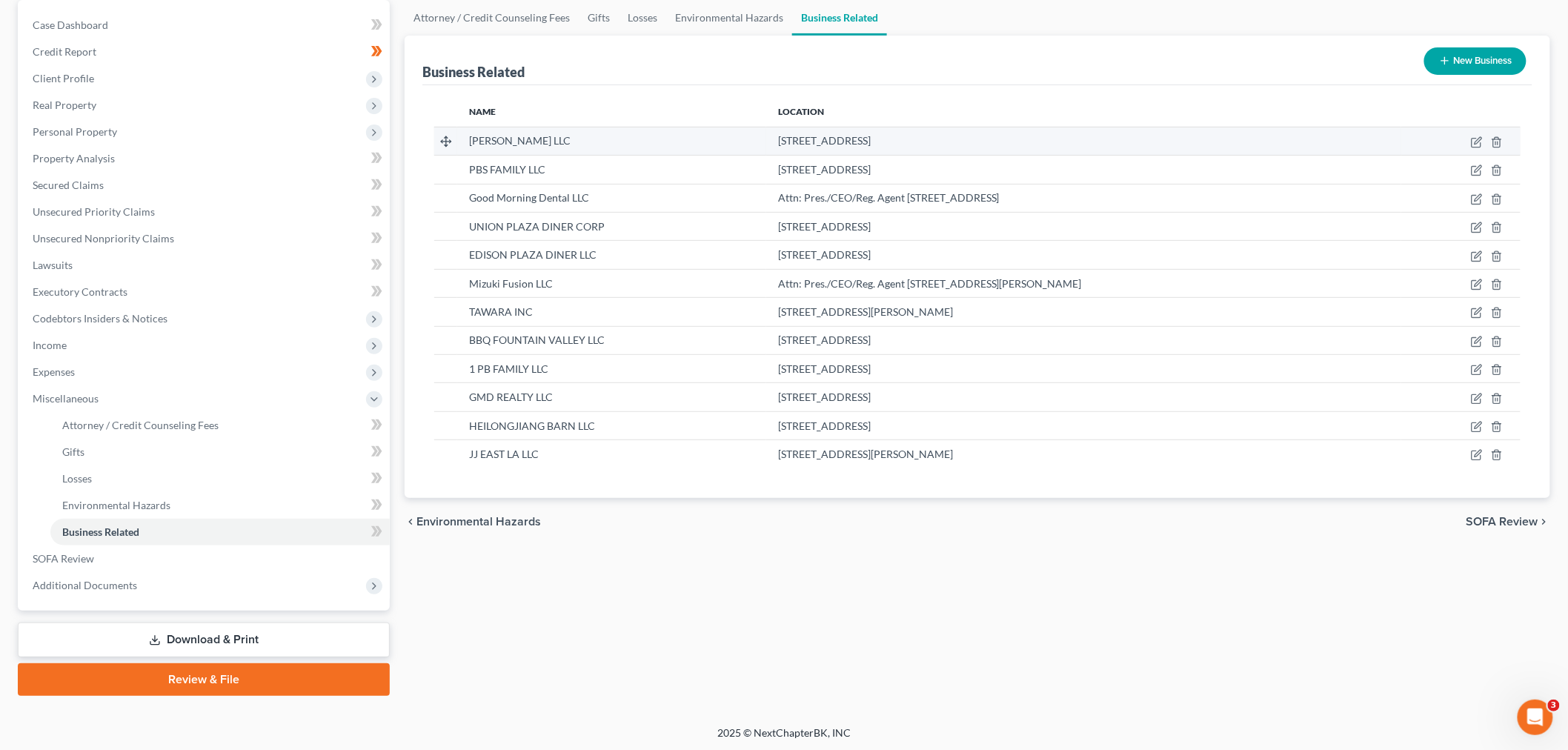
click at [768, 139] on td at bounding box center [1460, 141] width 119 height 28
click at [768, 138] on icon "button" at bounding box center [1476, 142] width 9 height 9
select select "member"
select select "33"
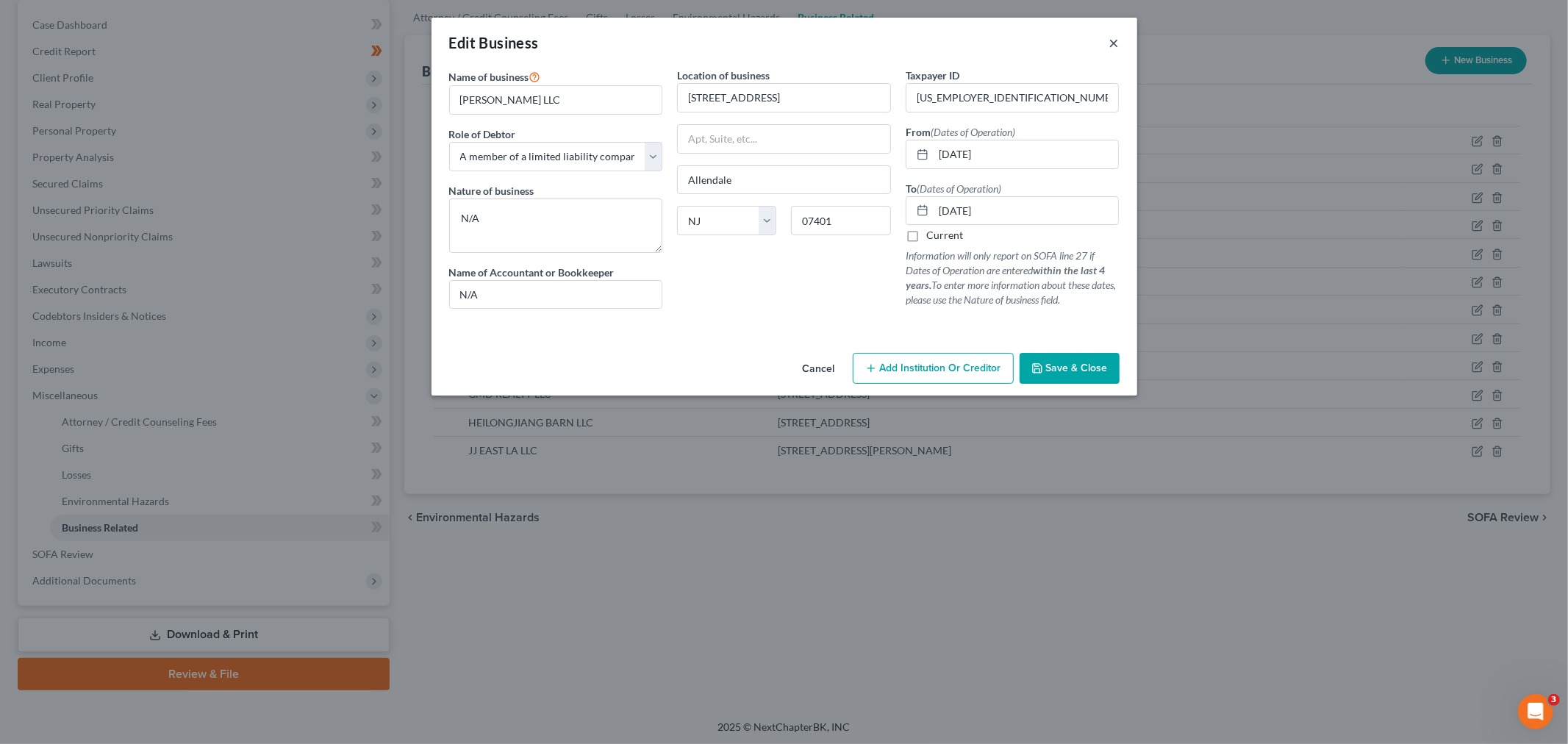
click at [761, 40] on button "×" at bounding box center [1114, 42] width 10 height 18
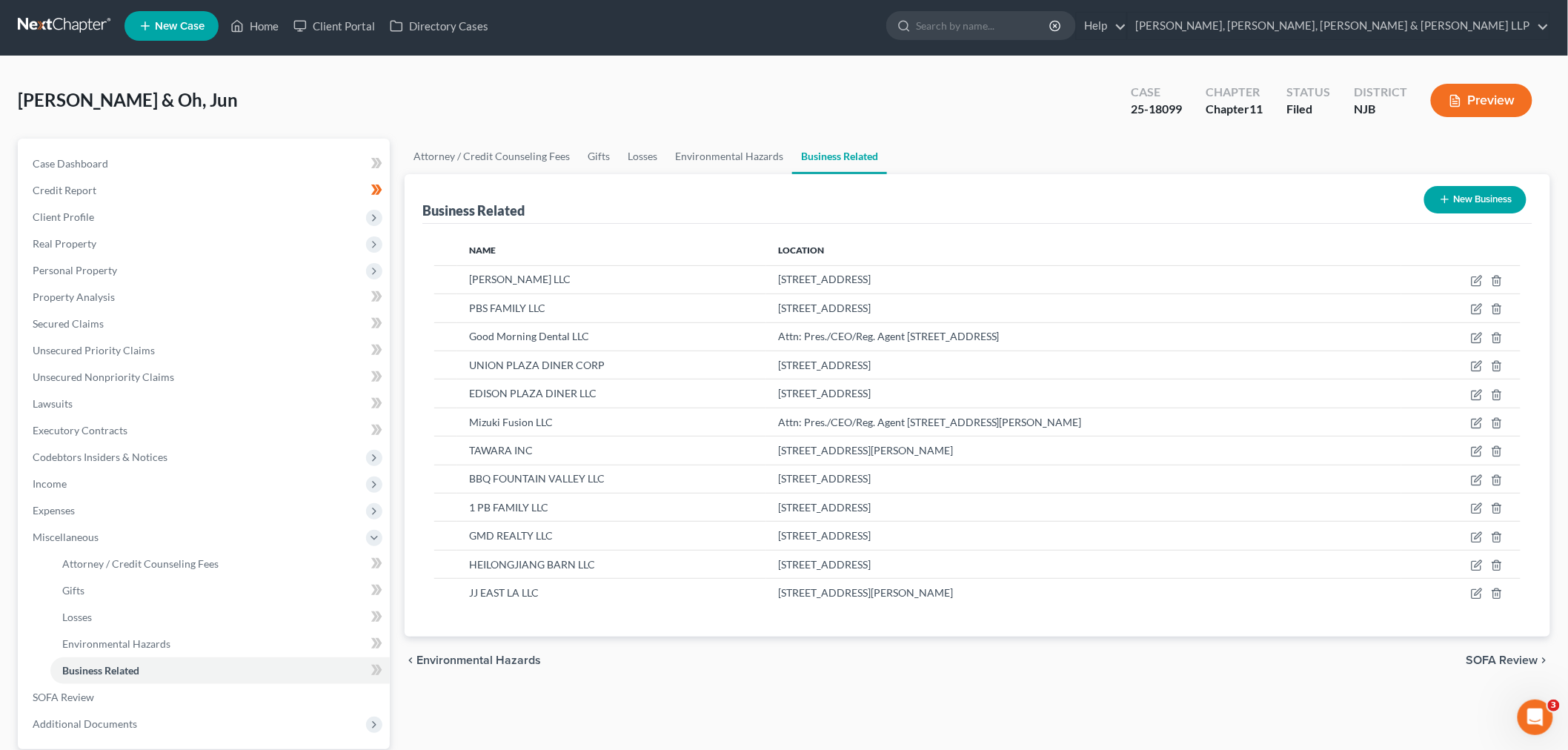
scroll to position [0, 0]
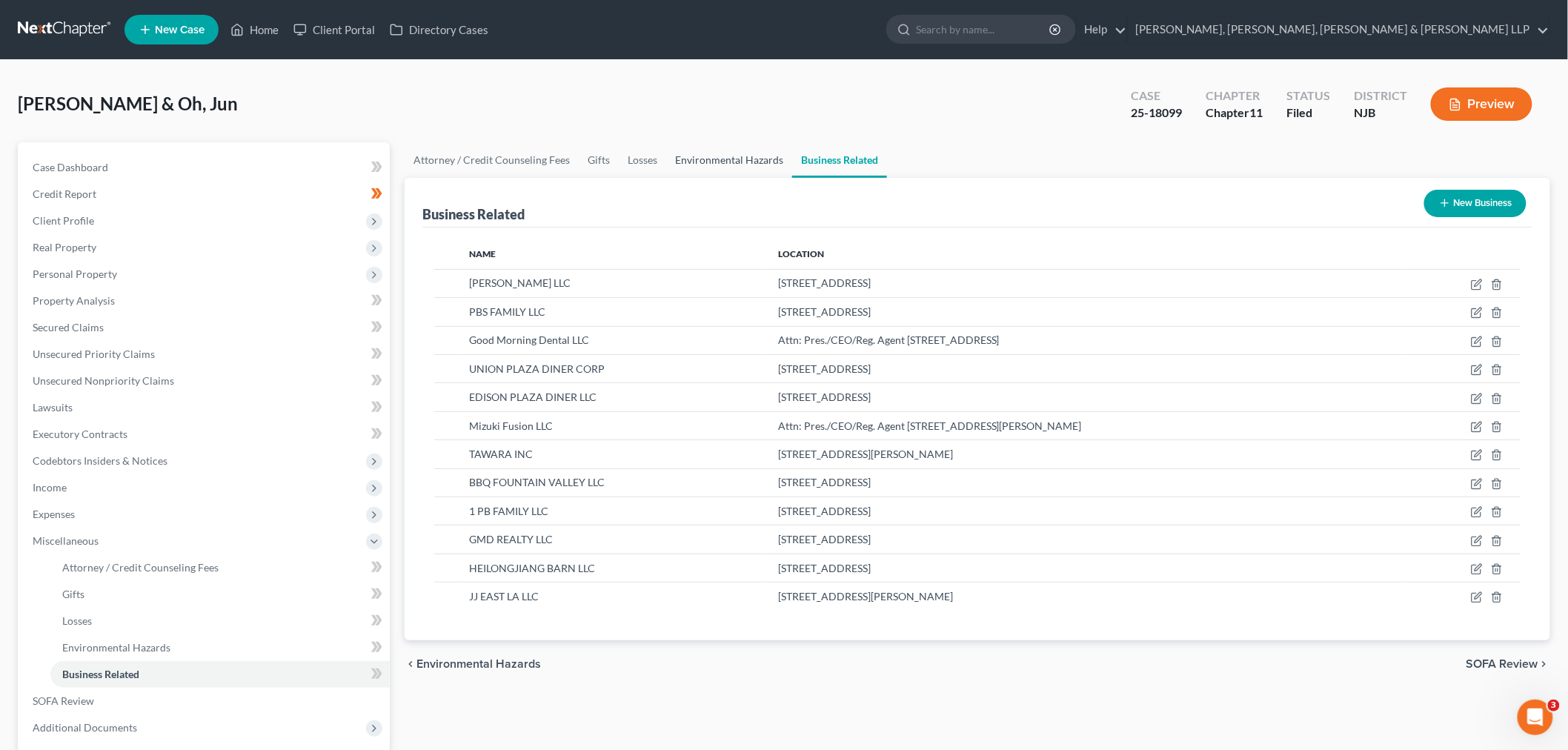
click at [768, 150] on link "Environmental Hazards" at bounding box center [729, 160] width 126 height 35
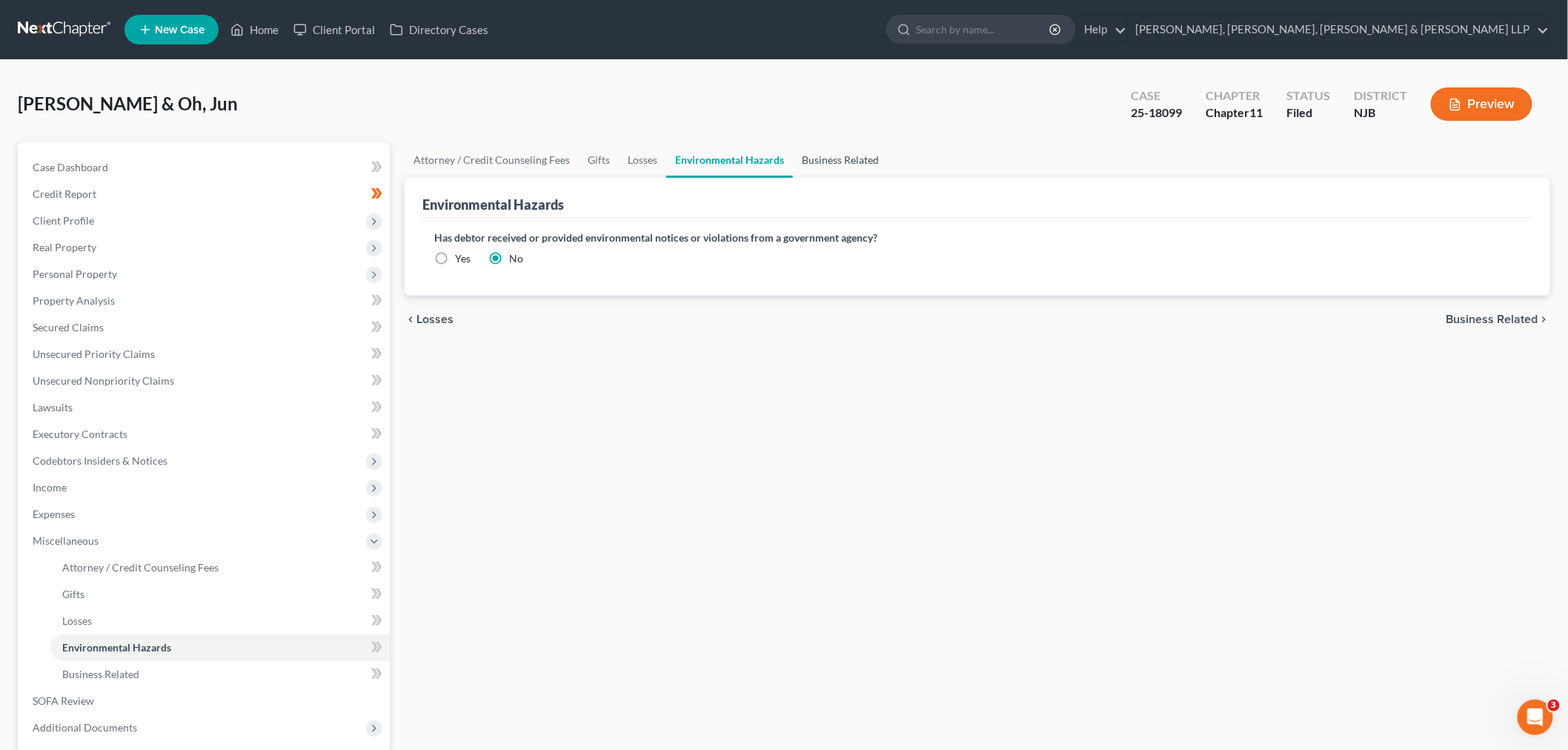
click at [768, 153] on link "Business Related" at bounding box center [840, 160] width 95 height 35
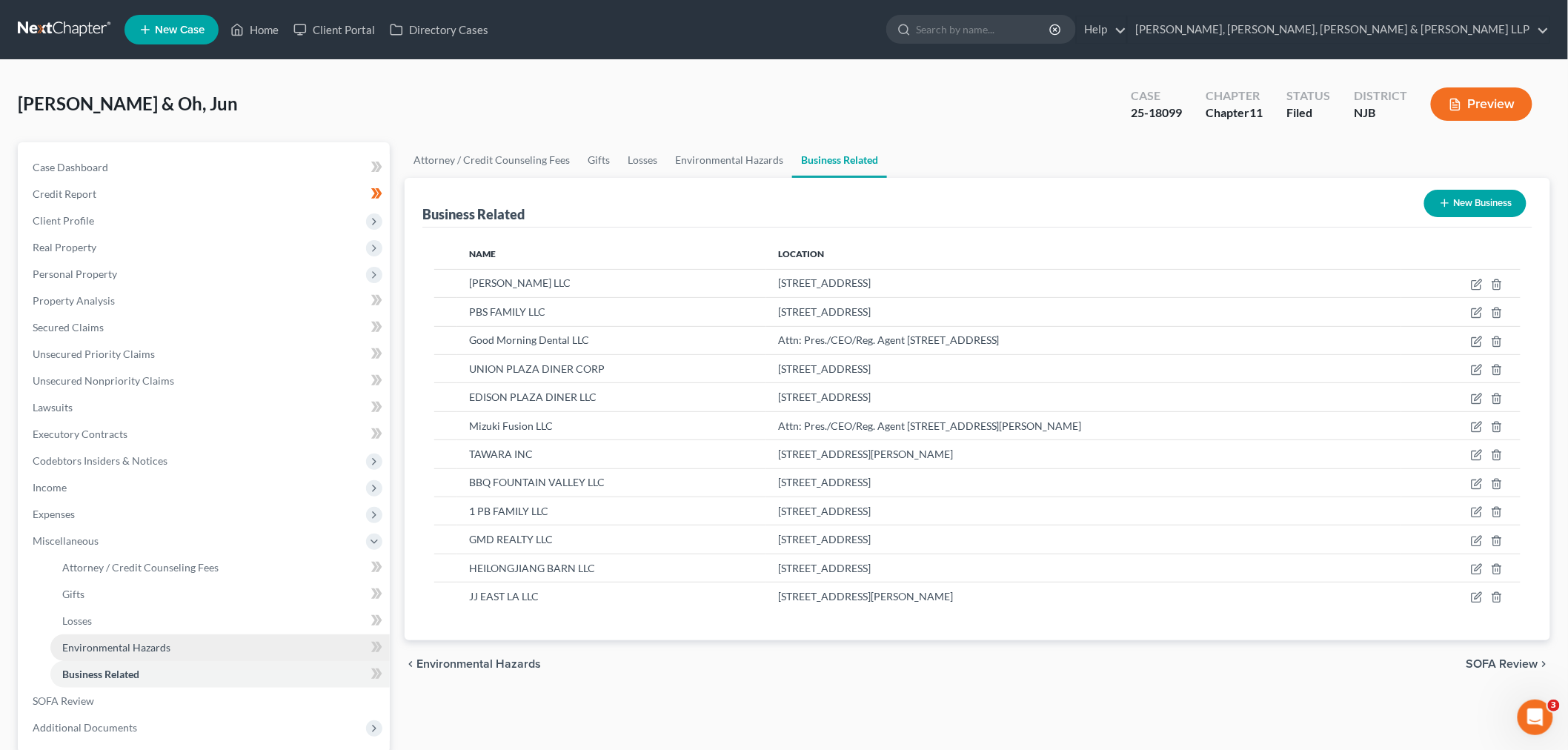
click at [161, 323] on link "Environmental Hazards" at bounding box center [220, 647] width 339 height 27
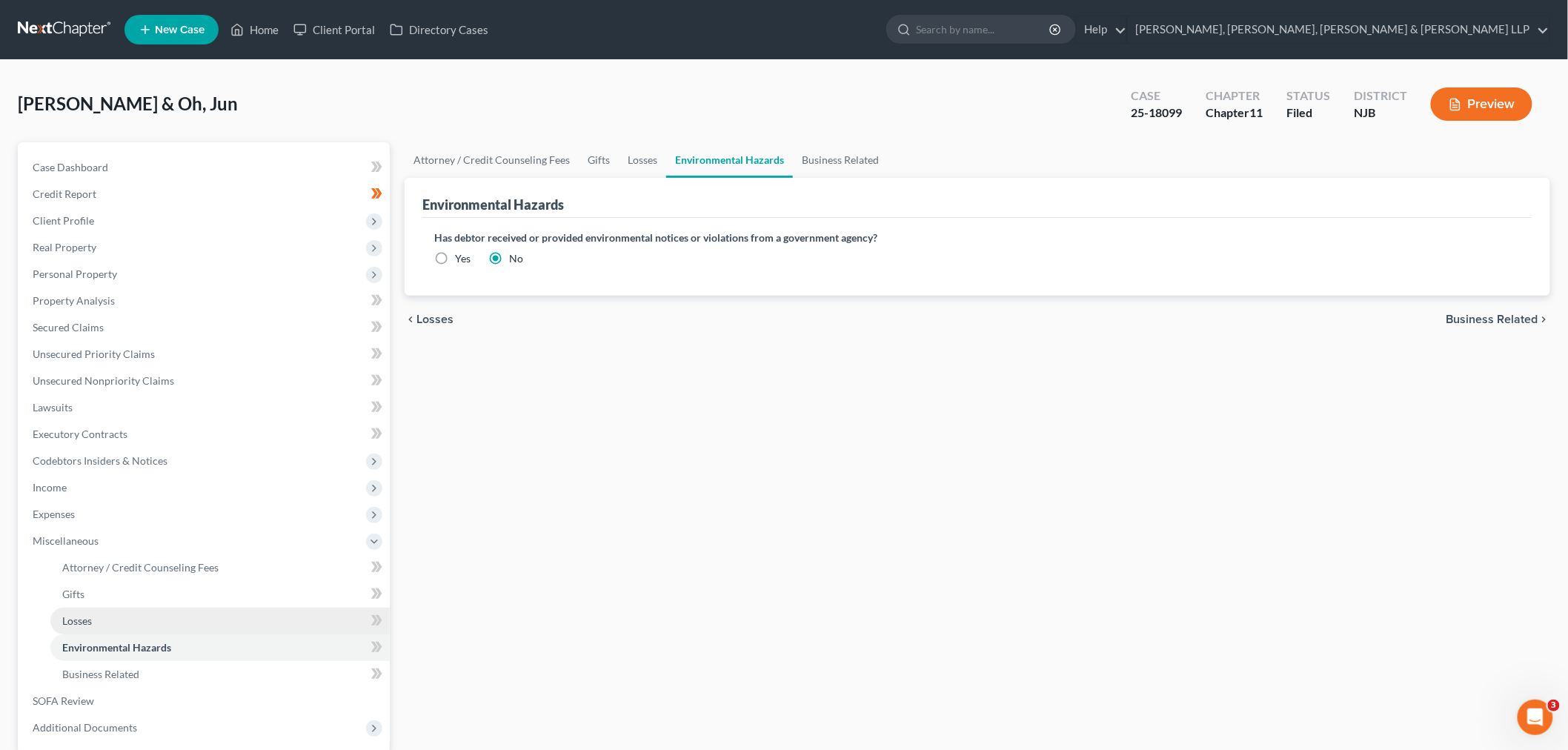
click at [160, 323] on link "Losses" at bounding box center [220, 621] width 339 height 27
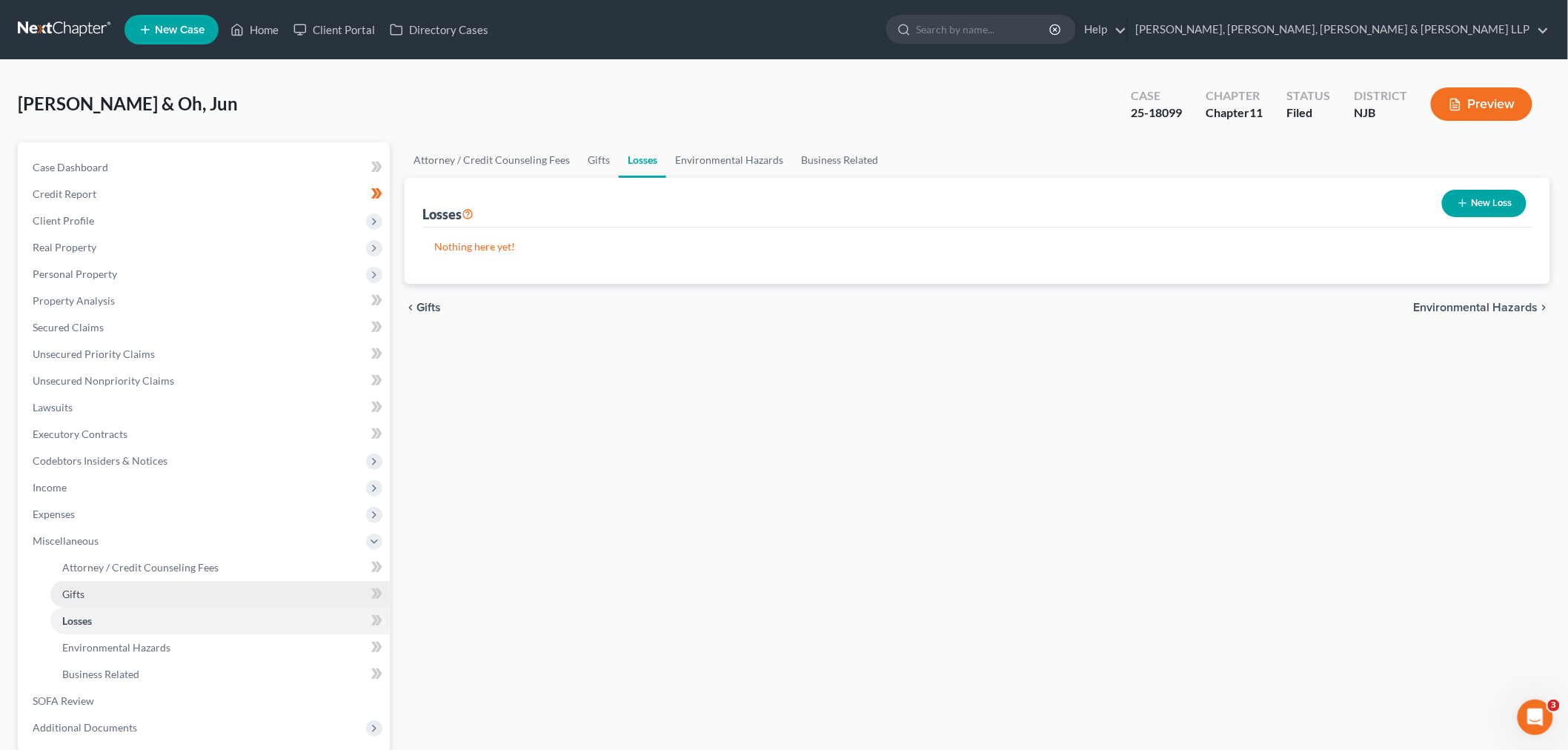
click at [157, 323] on link "Gifts" at bounding box center [220, 594] width 339 height 27
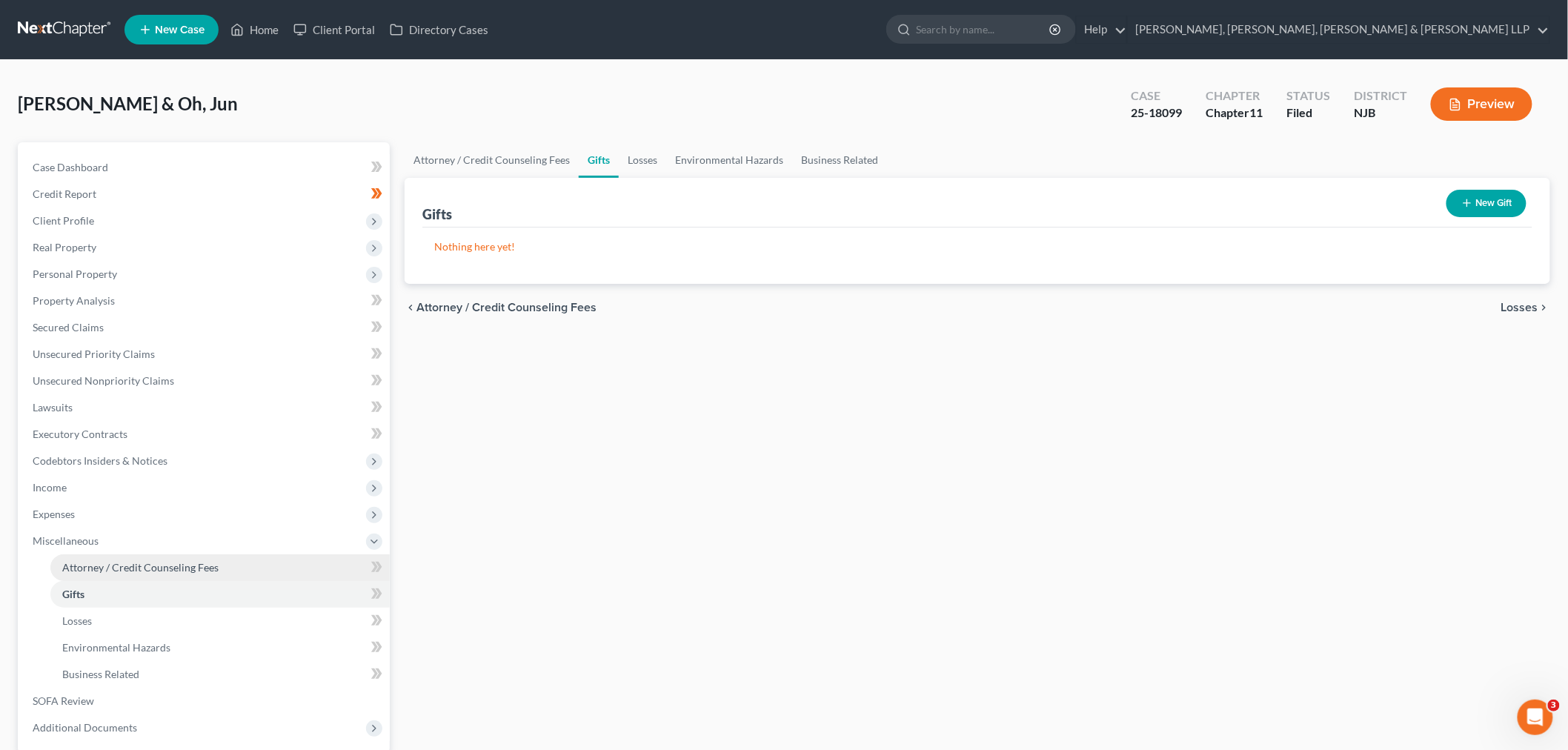
click at [157, 323] on link "Attorney / Credit Counseling Fees" at bounding box center [220, 568] width 339 height 27
select select "0"
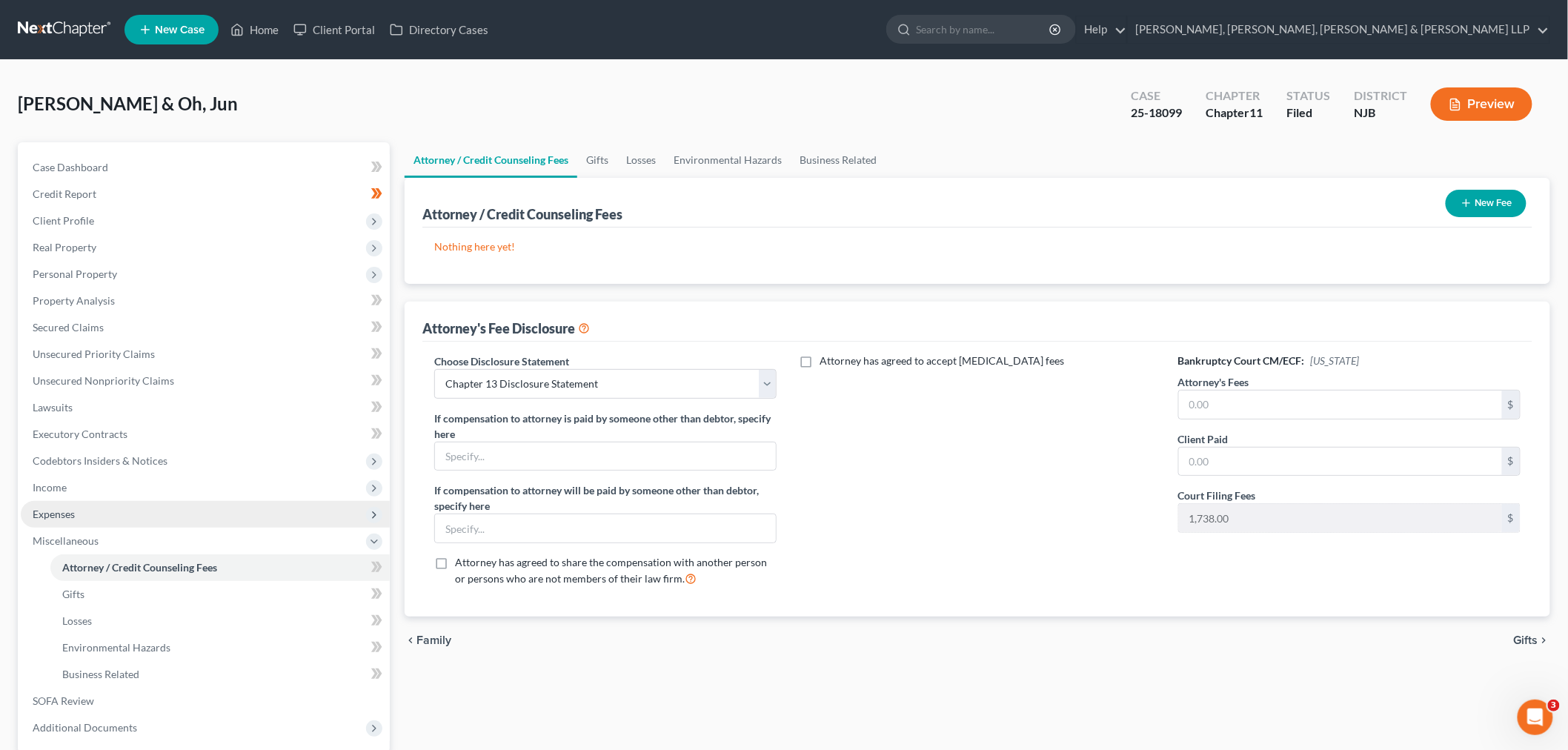
click at [164, 323] on span "Expenses" at bounding box center [205, 514] width 369 height 27
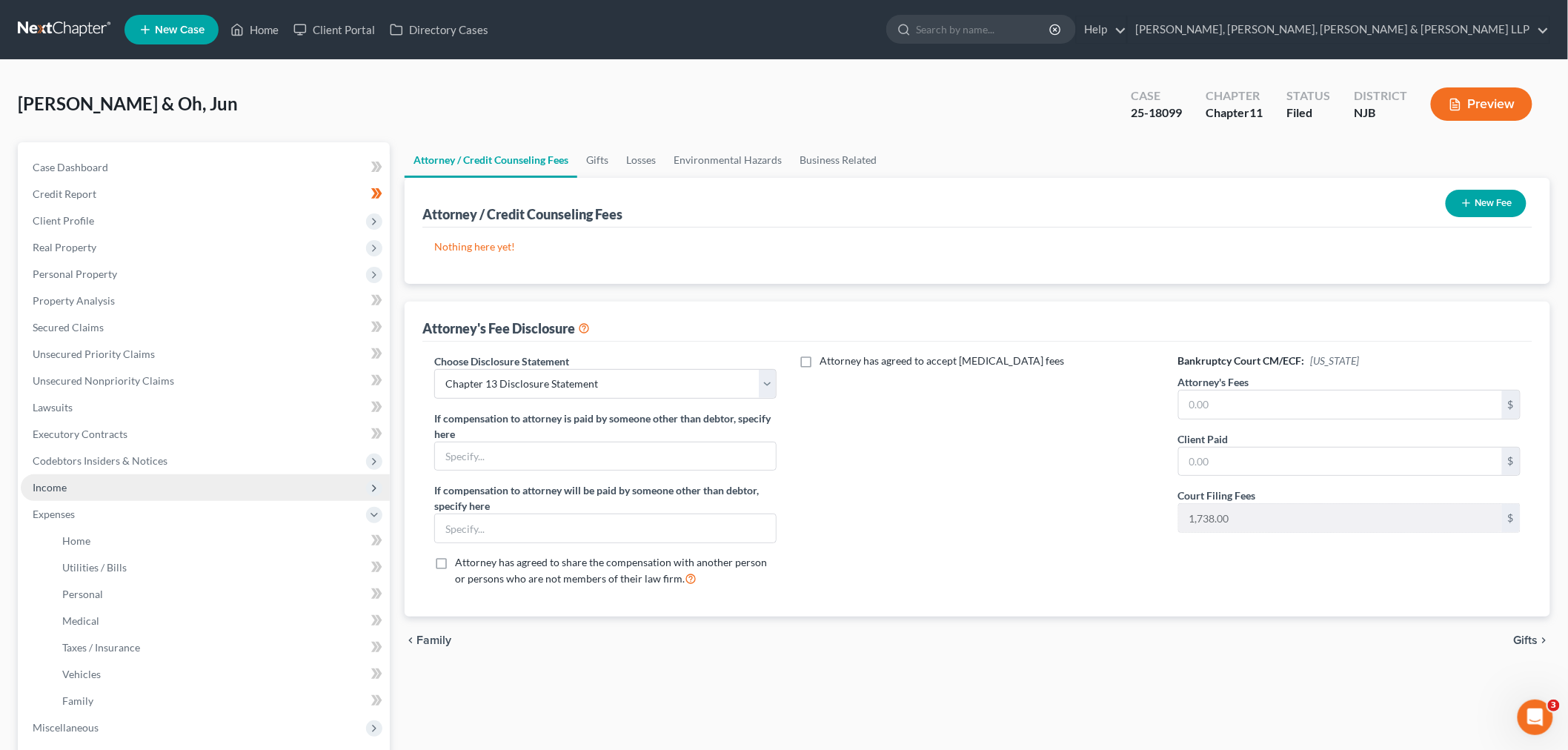
click at [164, 323] on span "Income" at bounding box center [205, 487] width 369 height 27
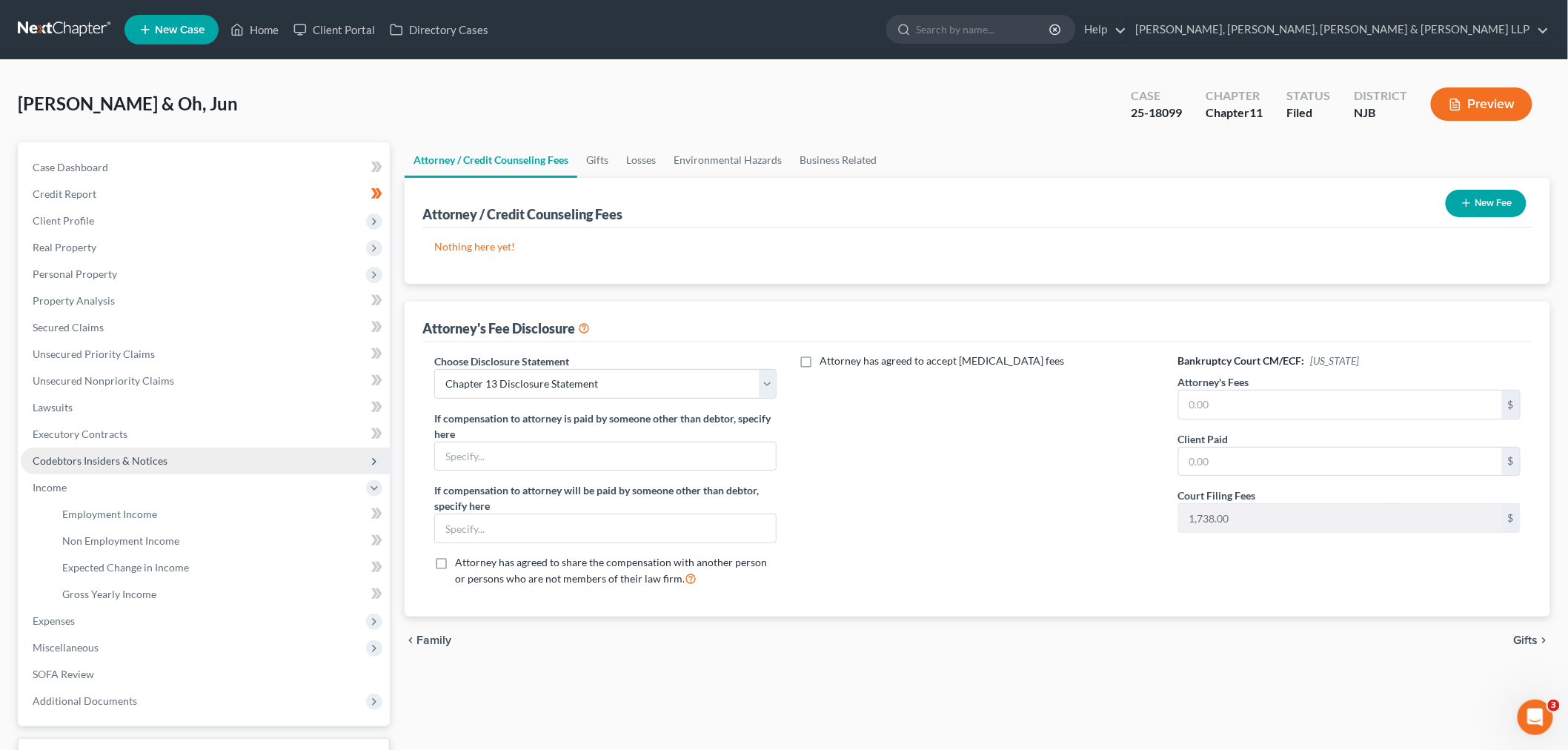
click at [162, 323] on span "Codebtors Insiders & Notices" at bounding box center [205, 461] width 369 height 27
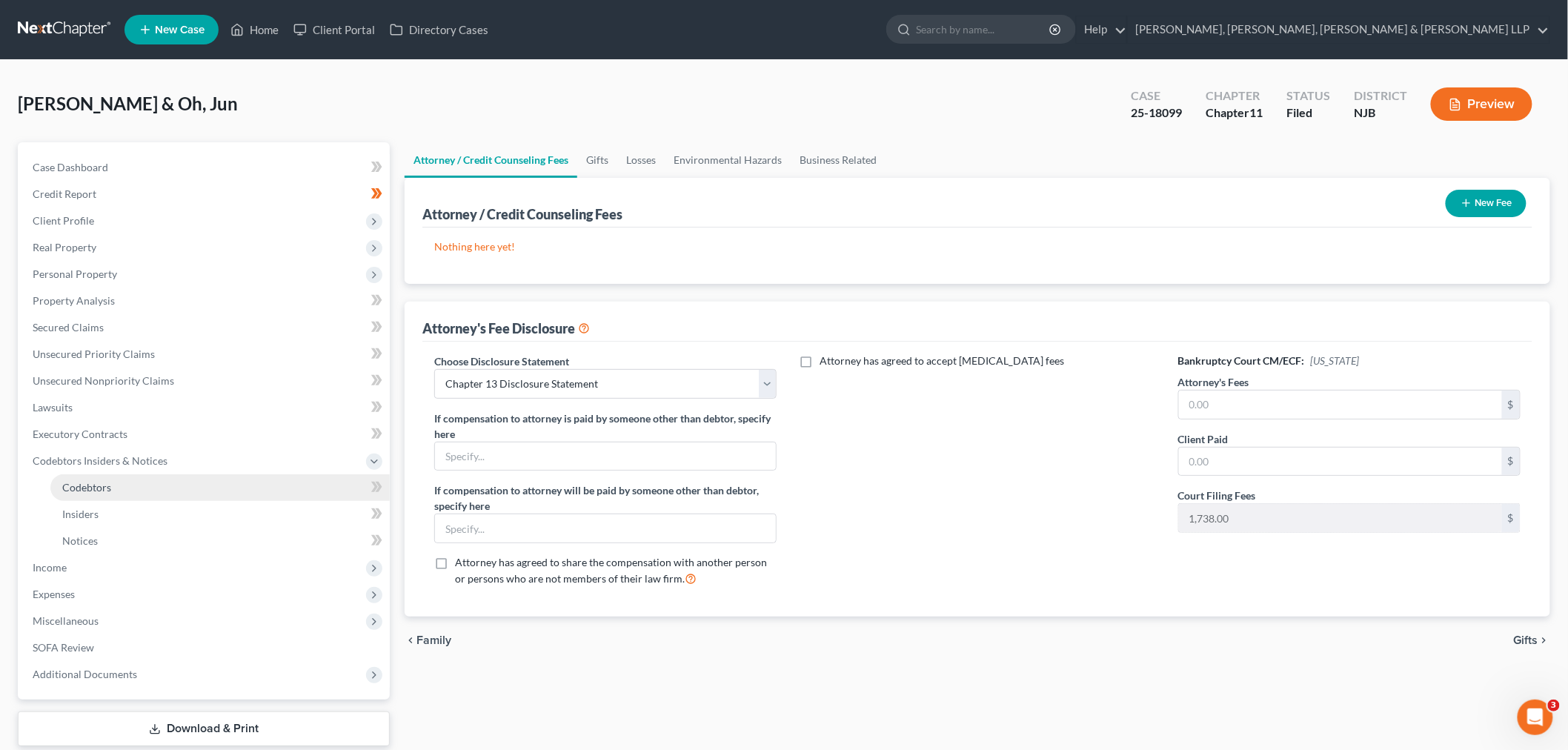
click at [162, 323] on link "Codebtors" at bounding box center [220, 487] width 339 height 27
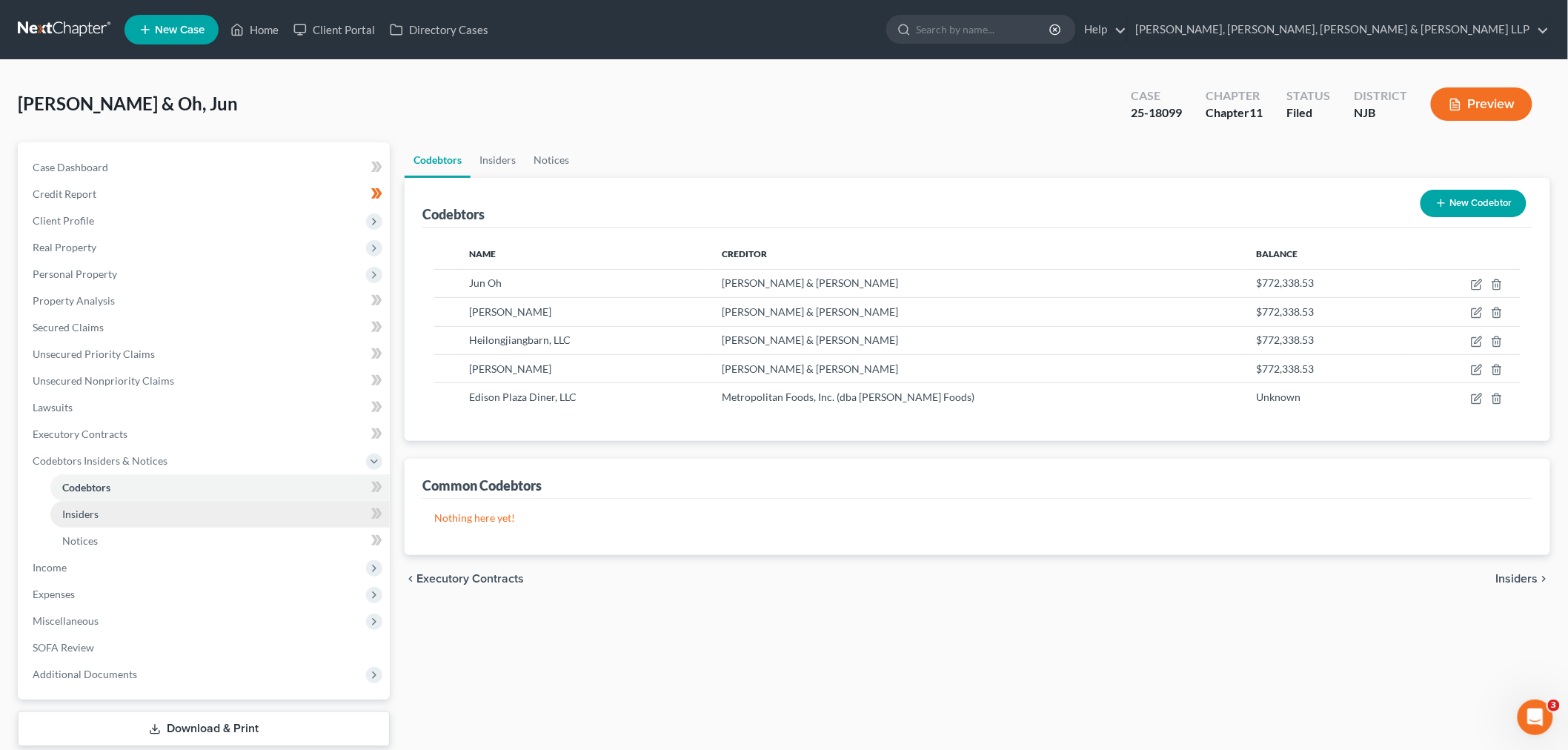
click at [162, 323] on link "Insiders" at bounding box center [220, 514] width 339 height 27
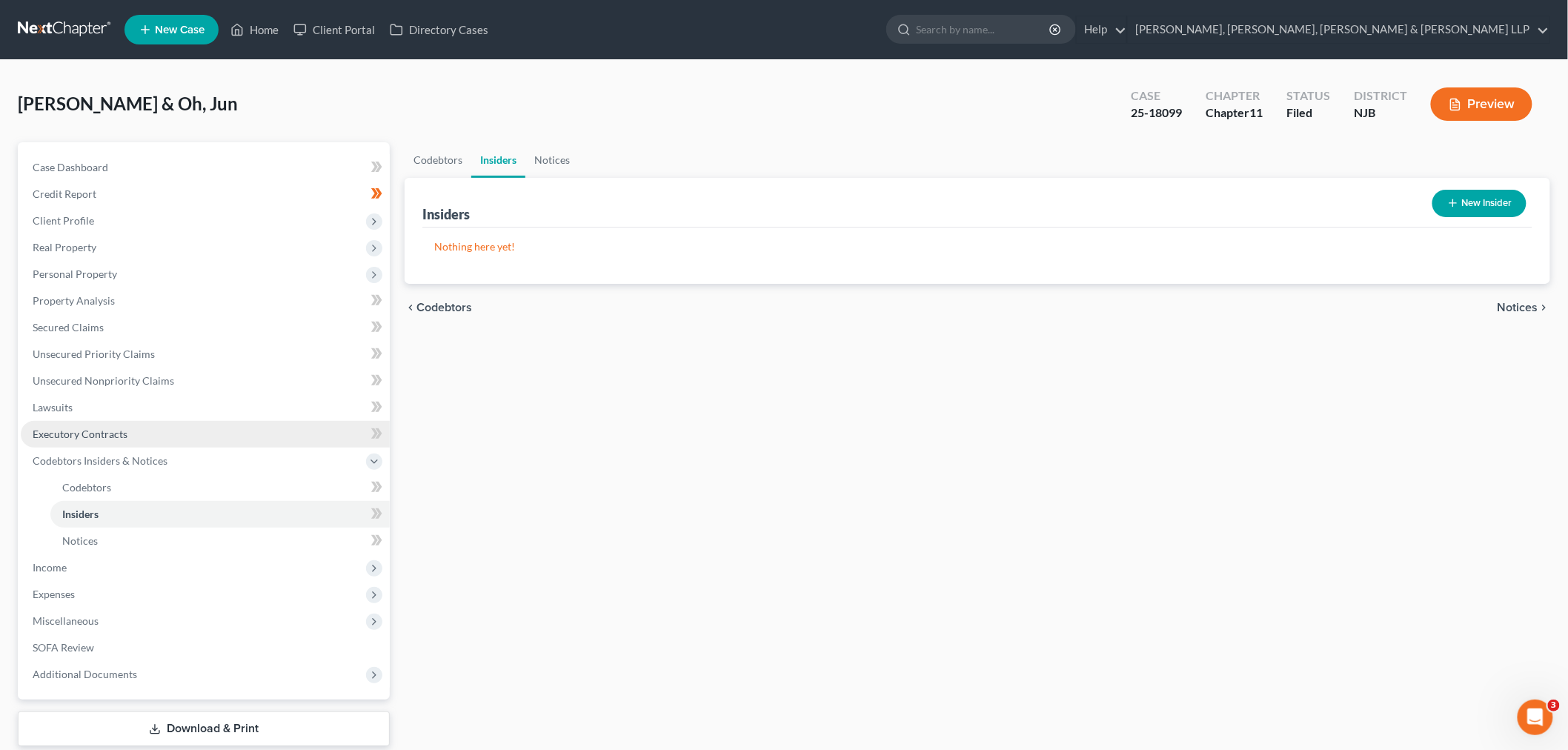
click at [162, 323] on link "Executory Contracts" at bounding box center [205, 434] width 369 height 27
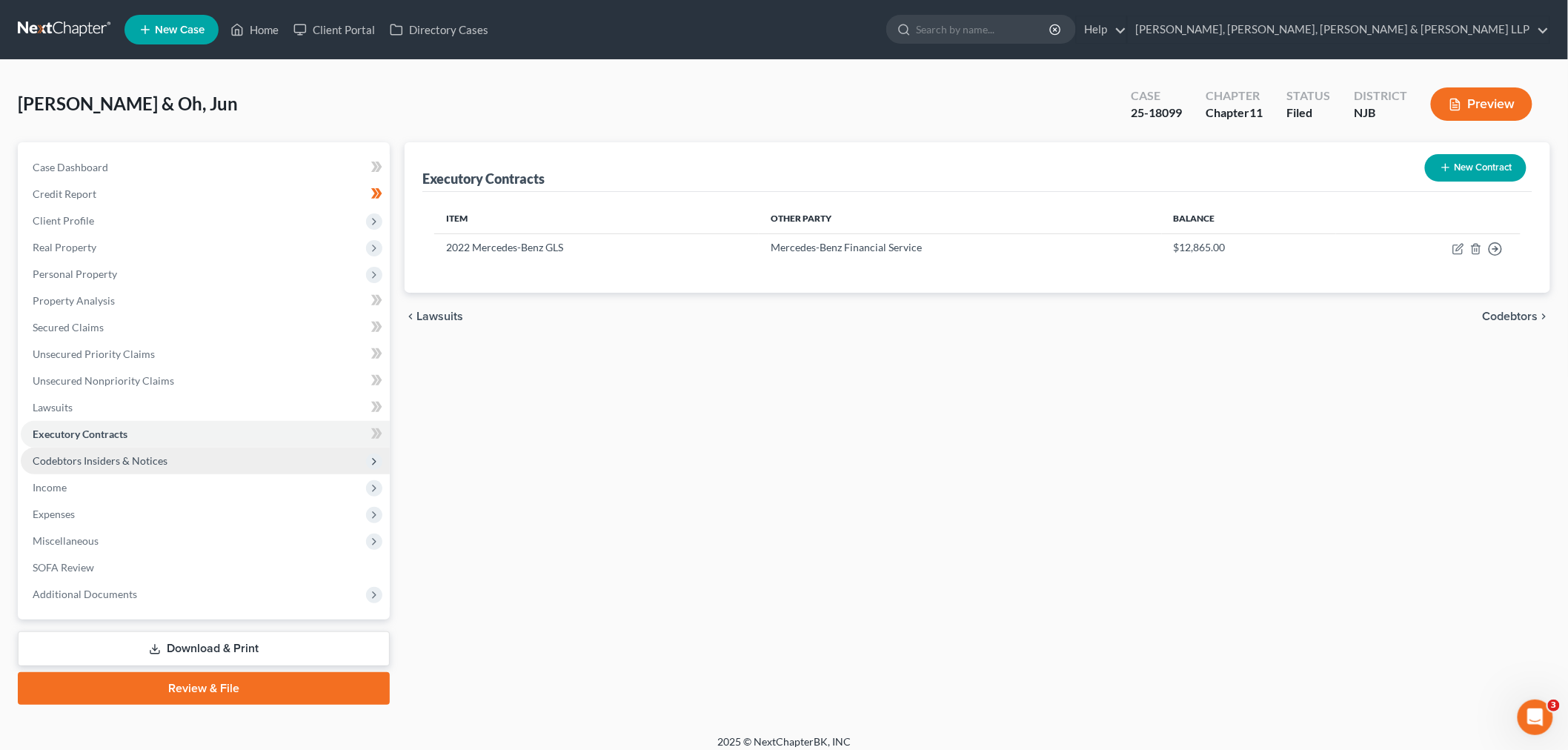
click at [159, 323] on span "Codebtors Insiders & Notices" at bounding box center [205, 461] width 369 height 27
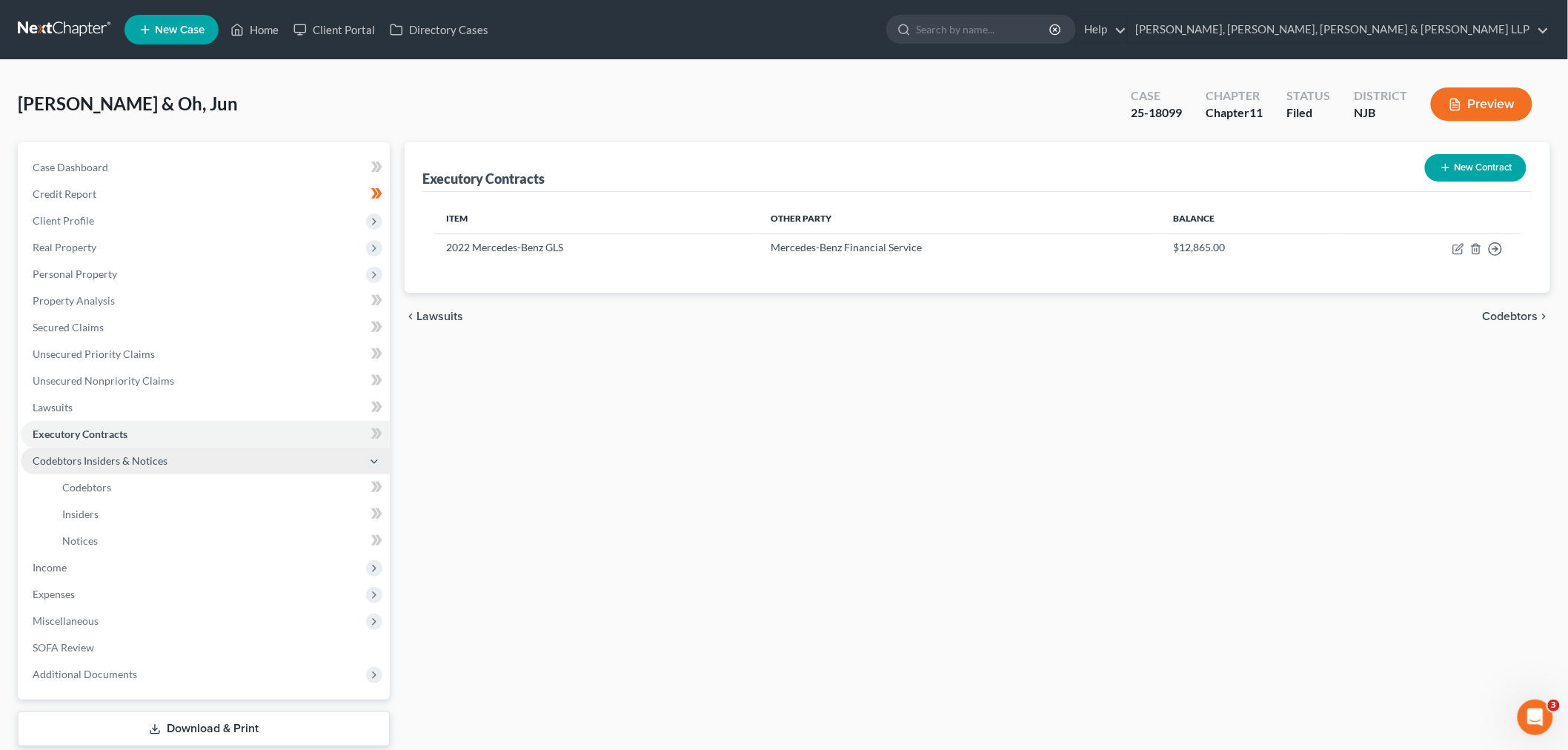
click at [159, 323] on span "Codebtors Insiders & Notices" at bounding box center [205, 461] width 369 height 27
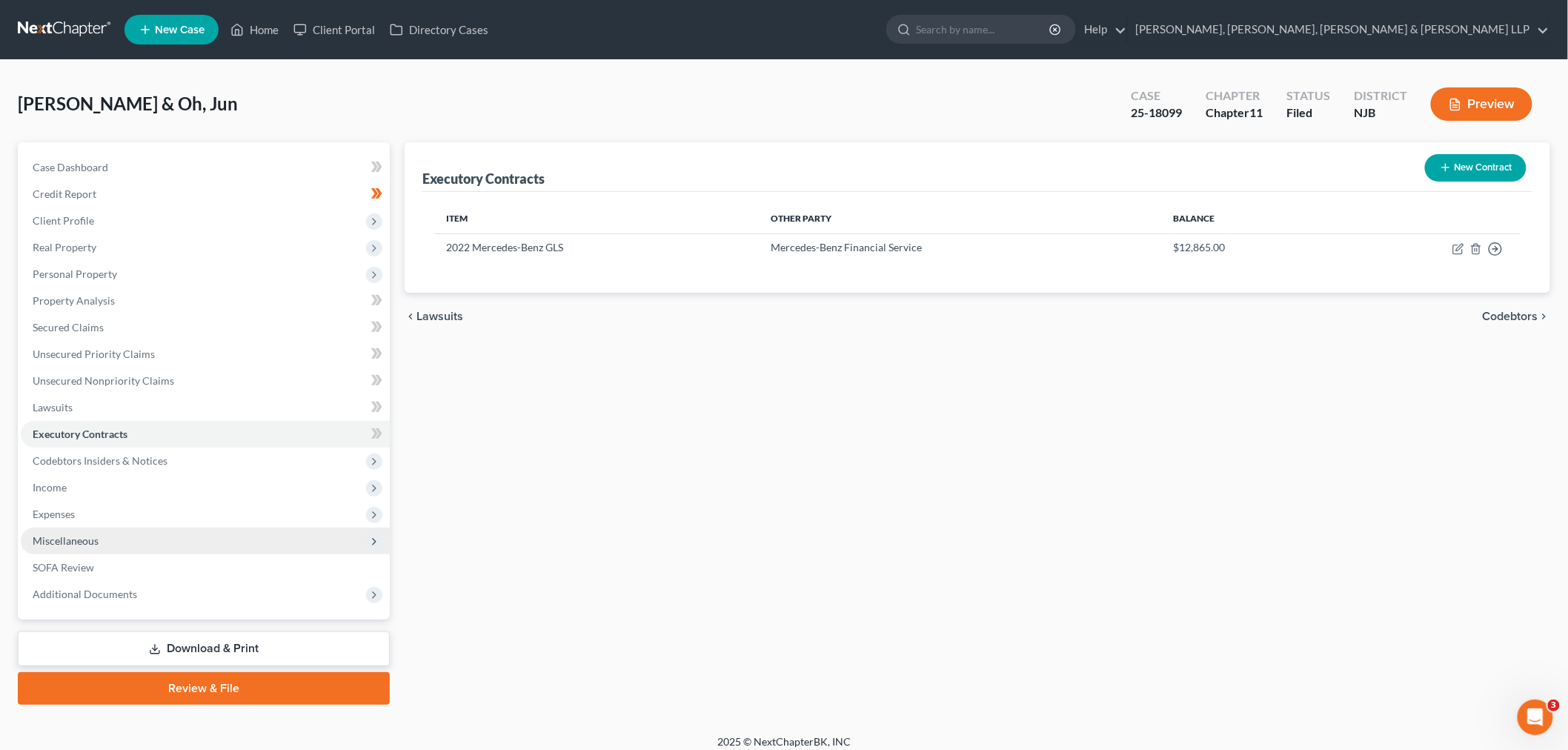
click at [157, 323] on span "Miscellaneous" at bounding box center [205, 540] width 369 height 27
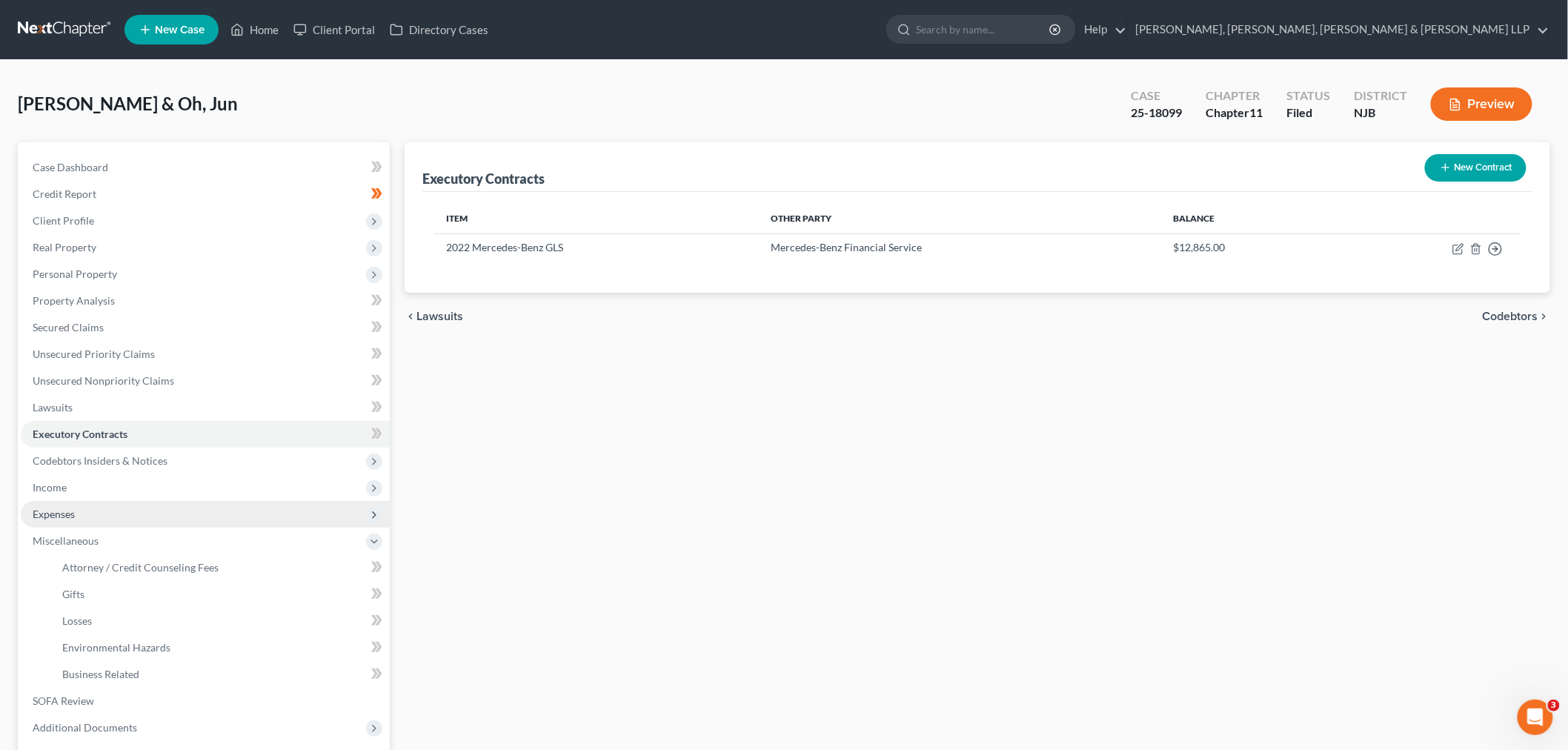
click at [156, 323] on span "Expenses" at bounding box center [205, 514] width 369 height 27
click at [156, 323] on link "Home" at bounding box center [220, 540] width 339 height 27
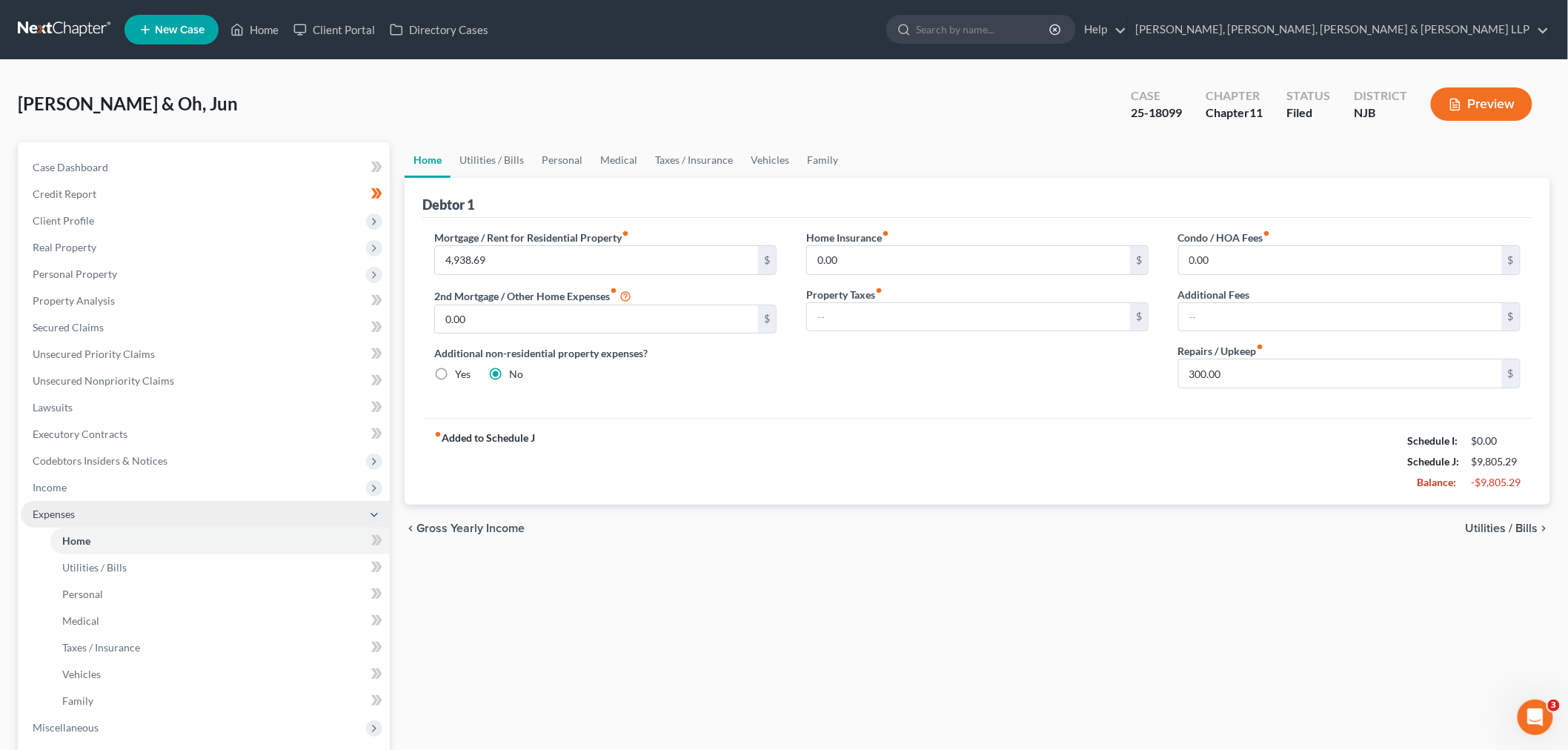
click at [165, 323] on span "Expenses" at bounding box center [205, 514] width 369 height 27
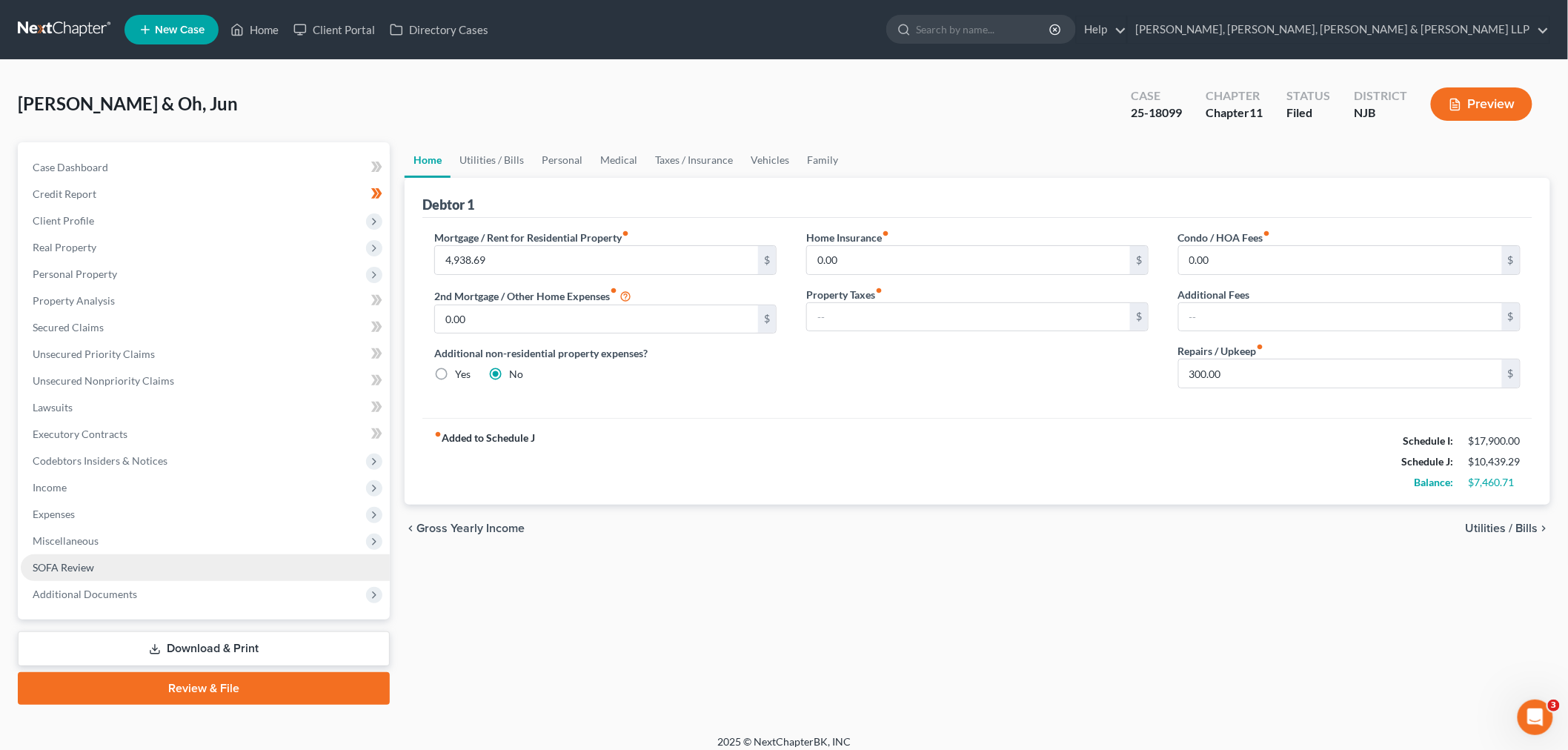
click at [168, 323] on link "SOFA Review" at bounding box center [205, 568] width 369 height 27
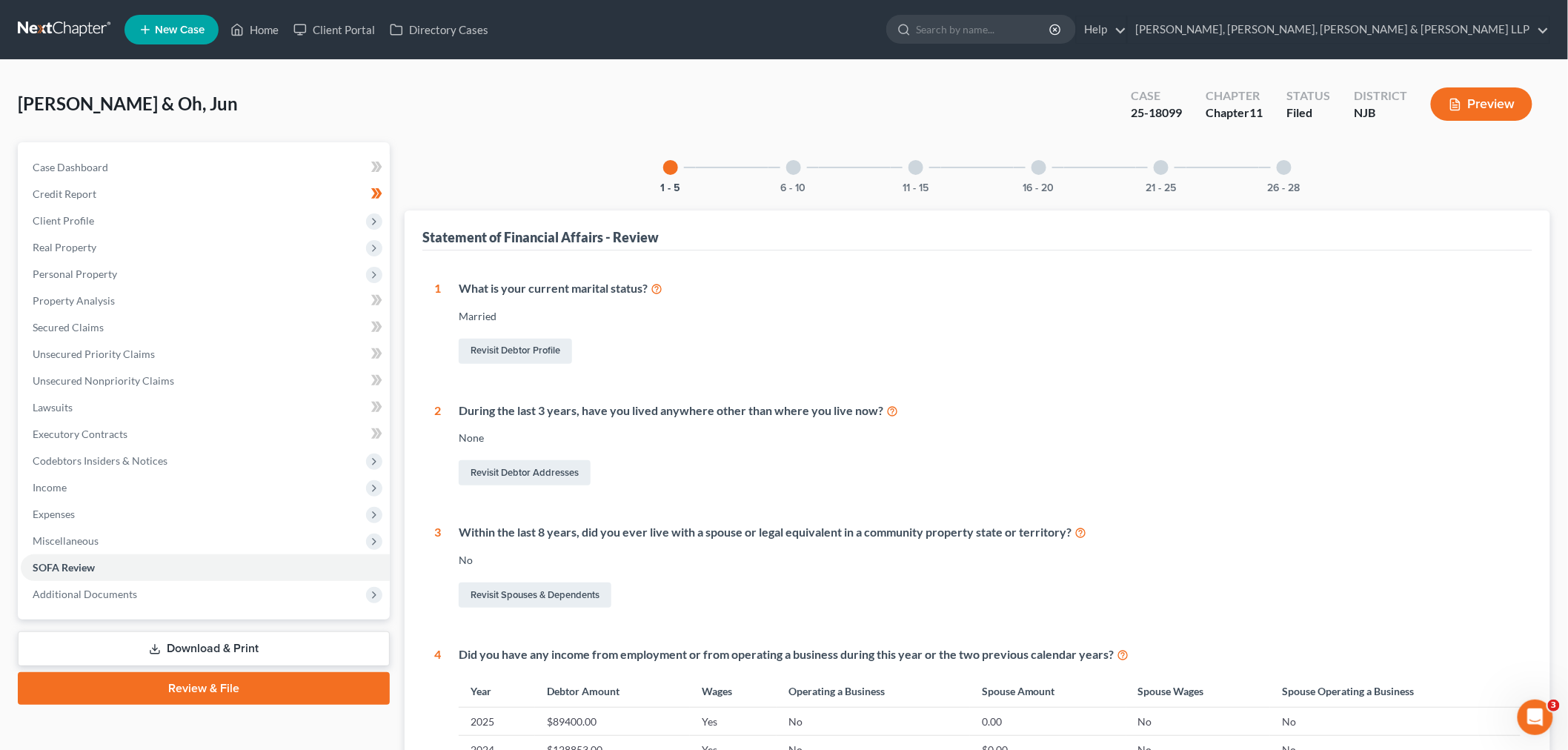
click at [768, 183] on div "16 - 20" at bounding box center [1038, 167] width 51 height 51
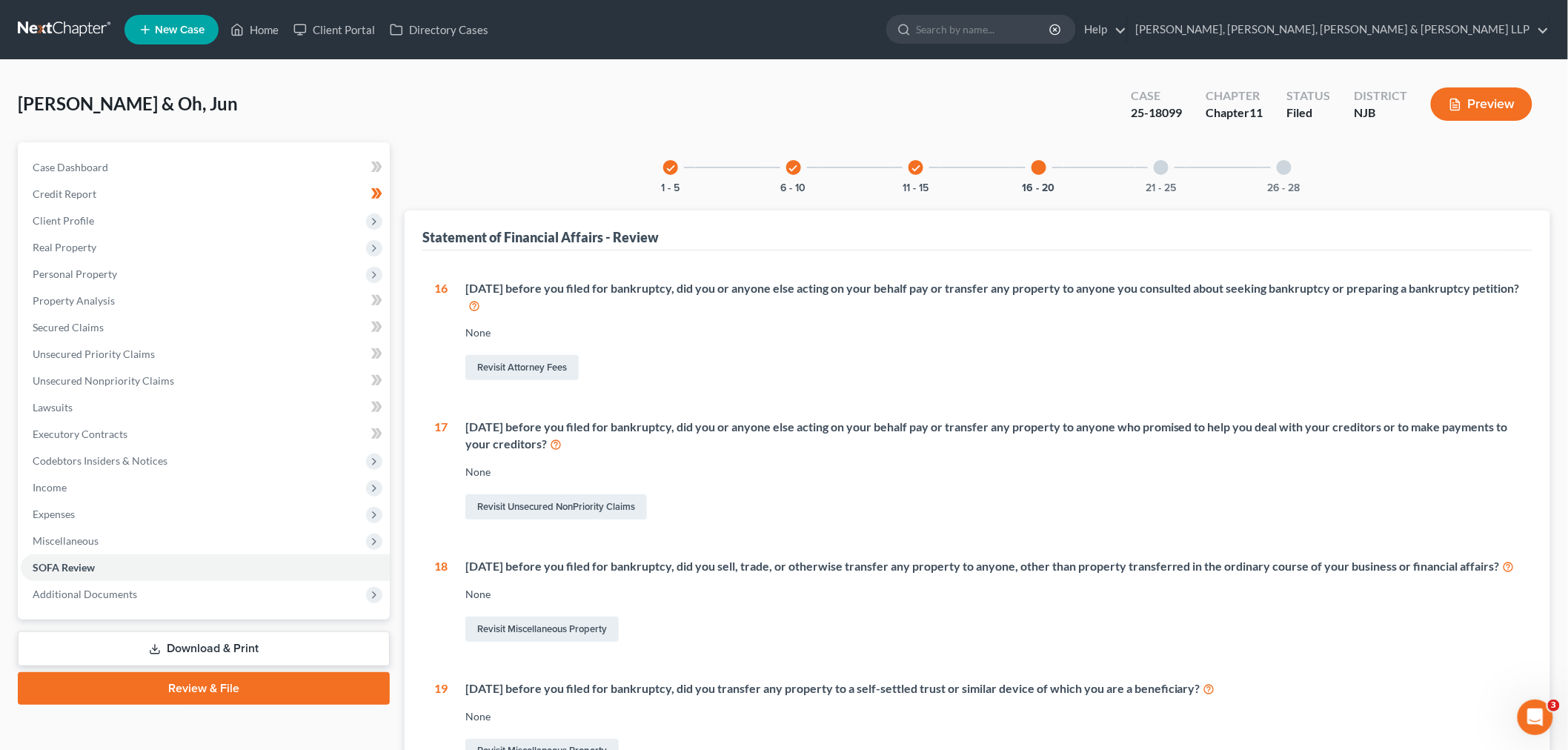
click at [768, 160] on div "check 1 - 5 check 6 - 10 check 11 - 15 16 - 20 21 - 25 26 - 28" at bounding box center [977, 167] width 664 height 51
click at [768, 160] on div at bounding box center [1161, 167] width 14 height 14
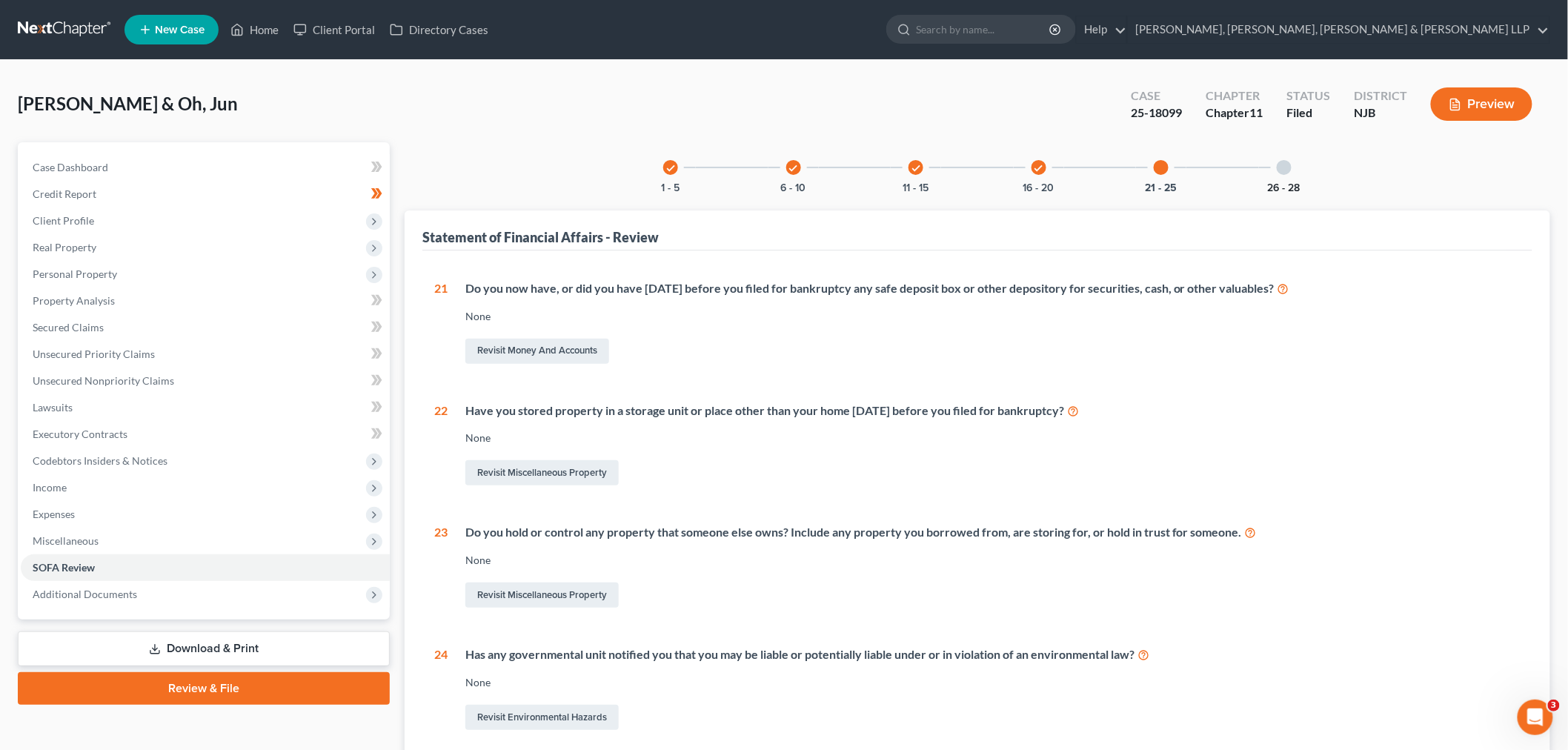
click at [768, 183] on button "26 - 28" at bounding box center [1283, 188] width 33 height 10
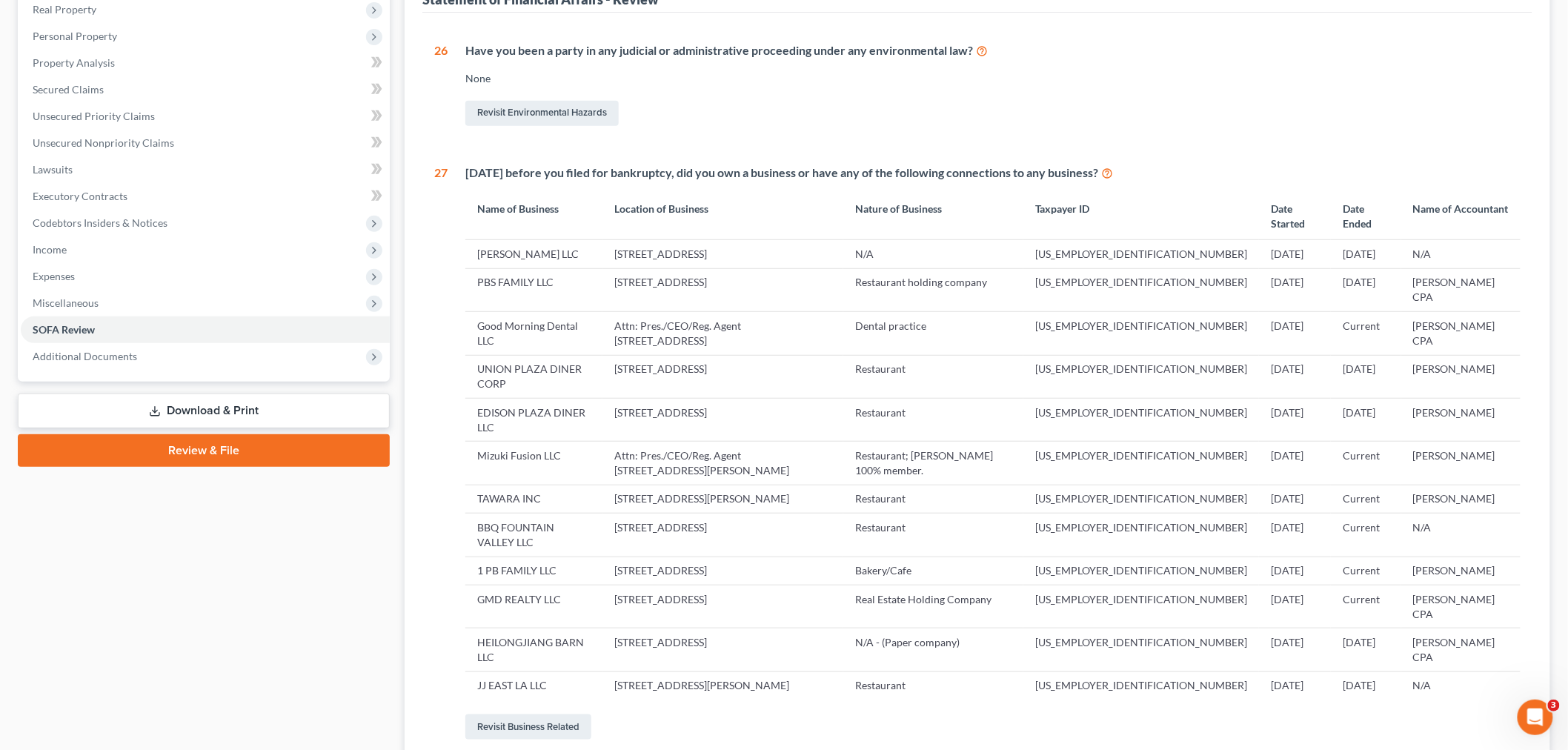
scroll to position [211, 0]
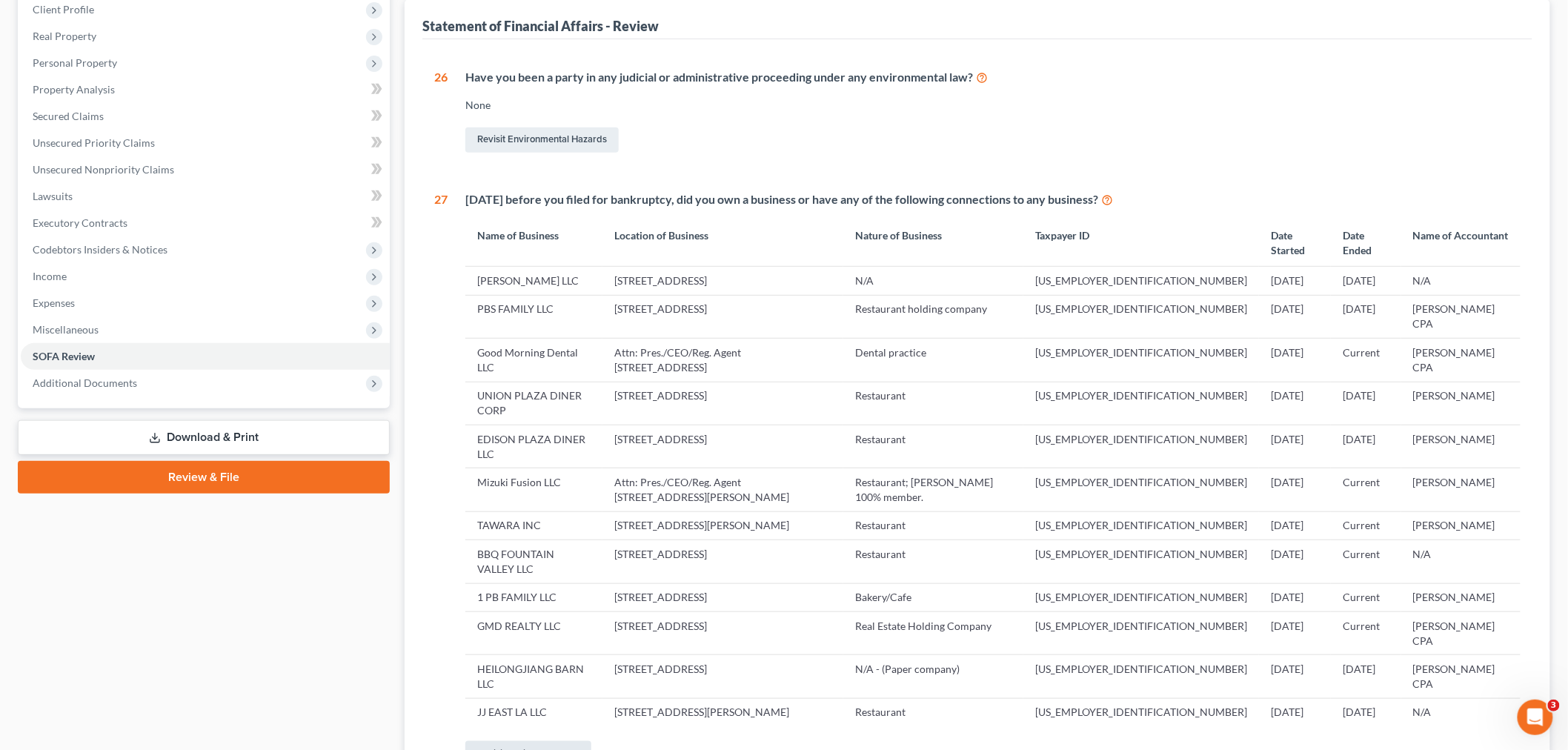
click at [575, 323] on link "Revisit Business Related" at bounding box center [528, 753] width 126 height 25
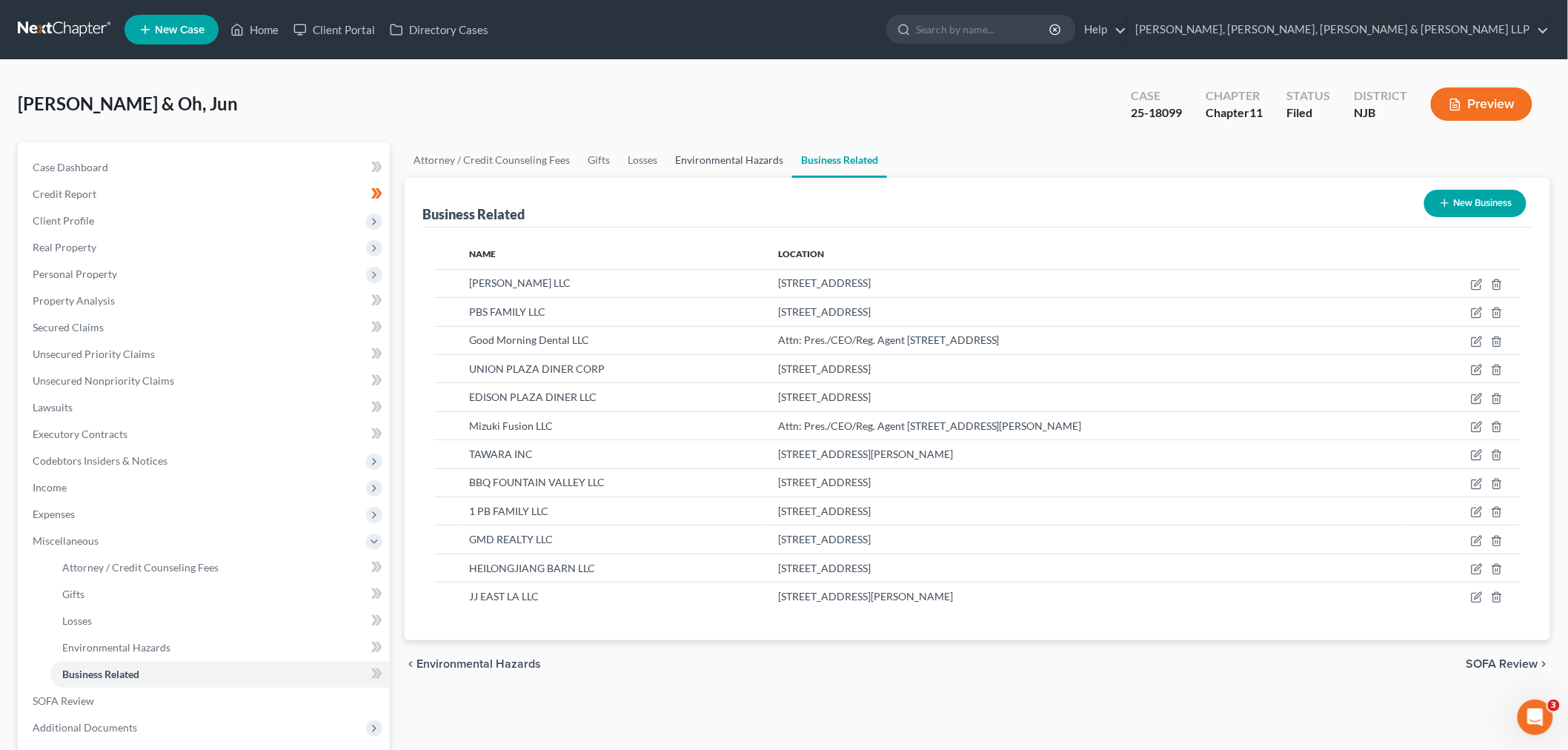
click at [767, 161] on link "Environmental Hazards" at bounding box center [729, 160] width 126 height 35
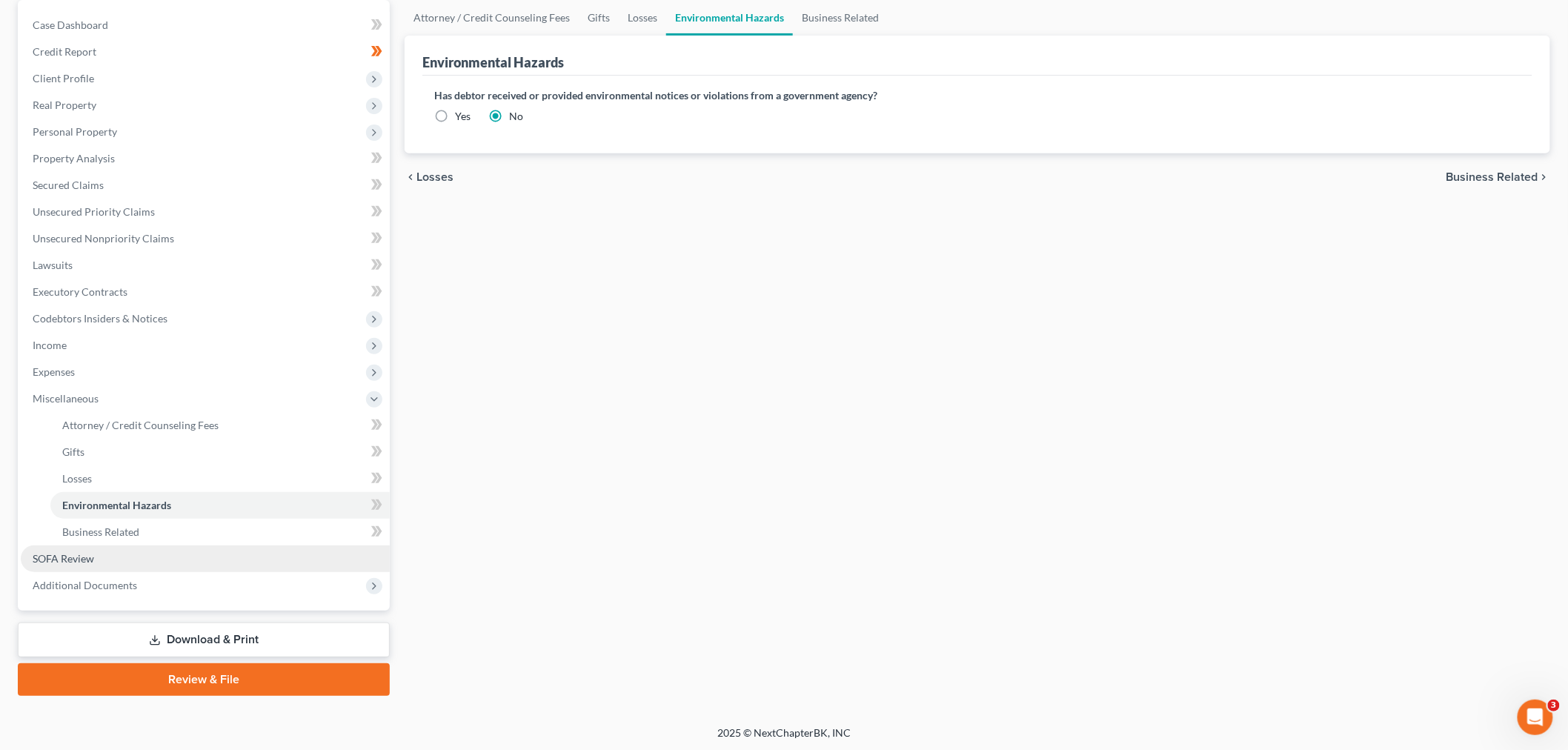
click at [226, 323] on link "SOFA Review" at bounding box center [205, 559] width 369 height 27
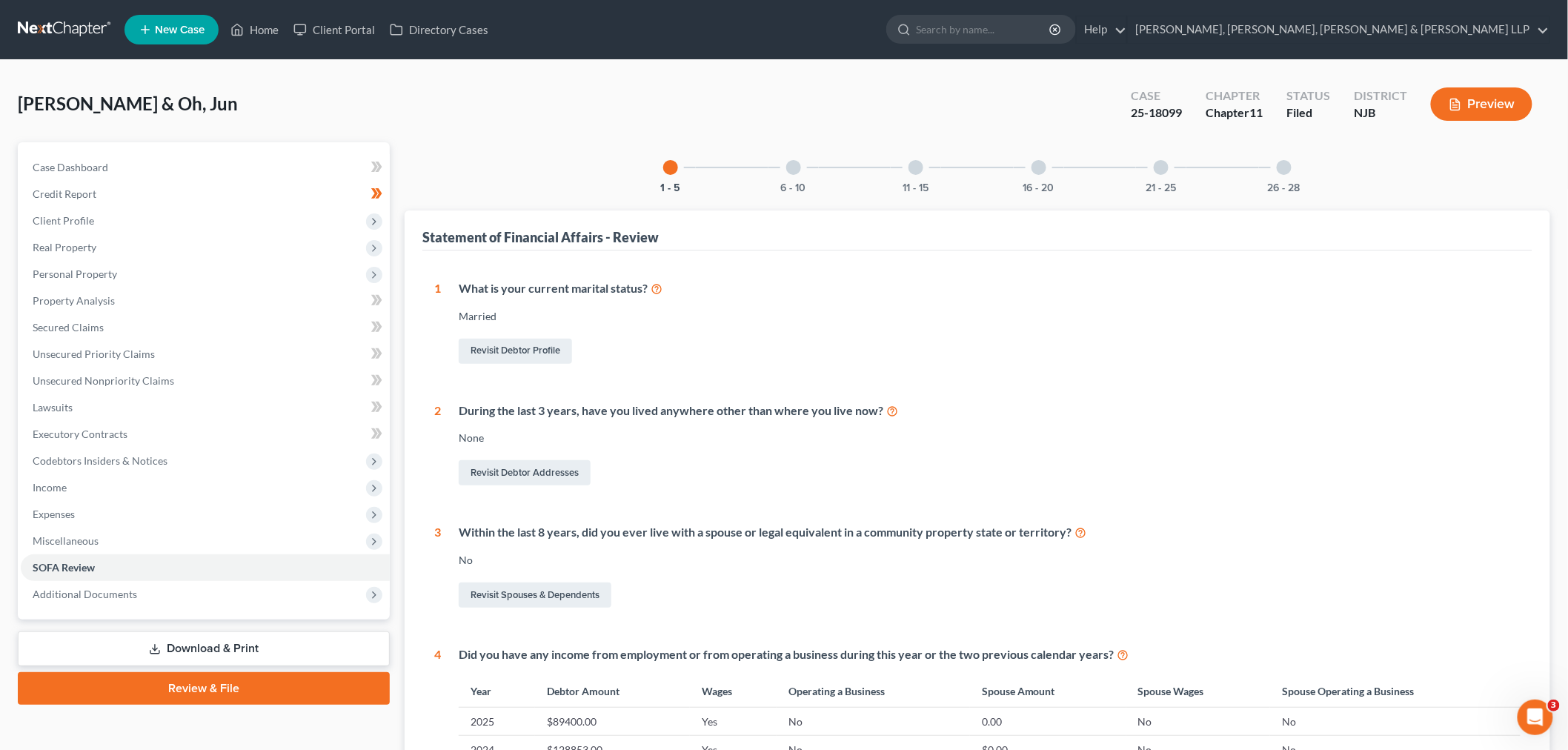
click at [768, 167] on div "26 - 28" at bounding box center [1283, 167] width 51 height 51
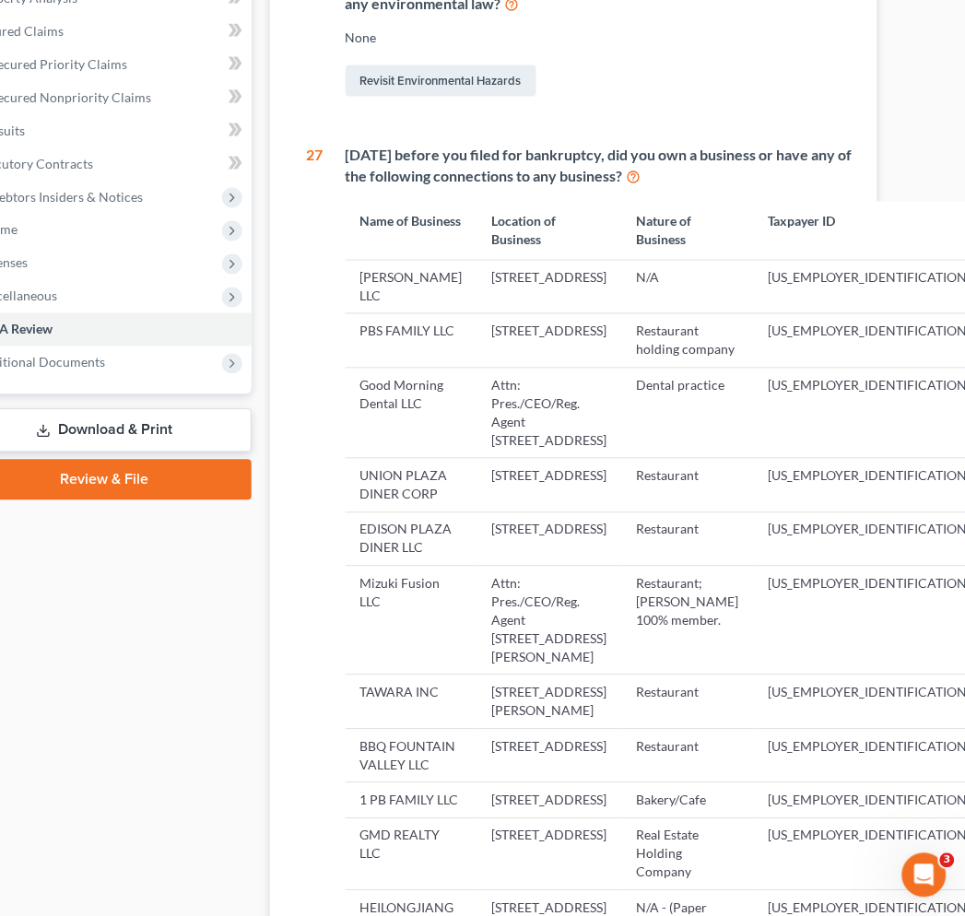
scroll to position [409, 163]
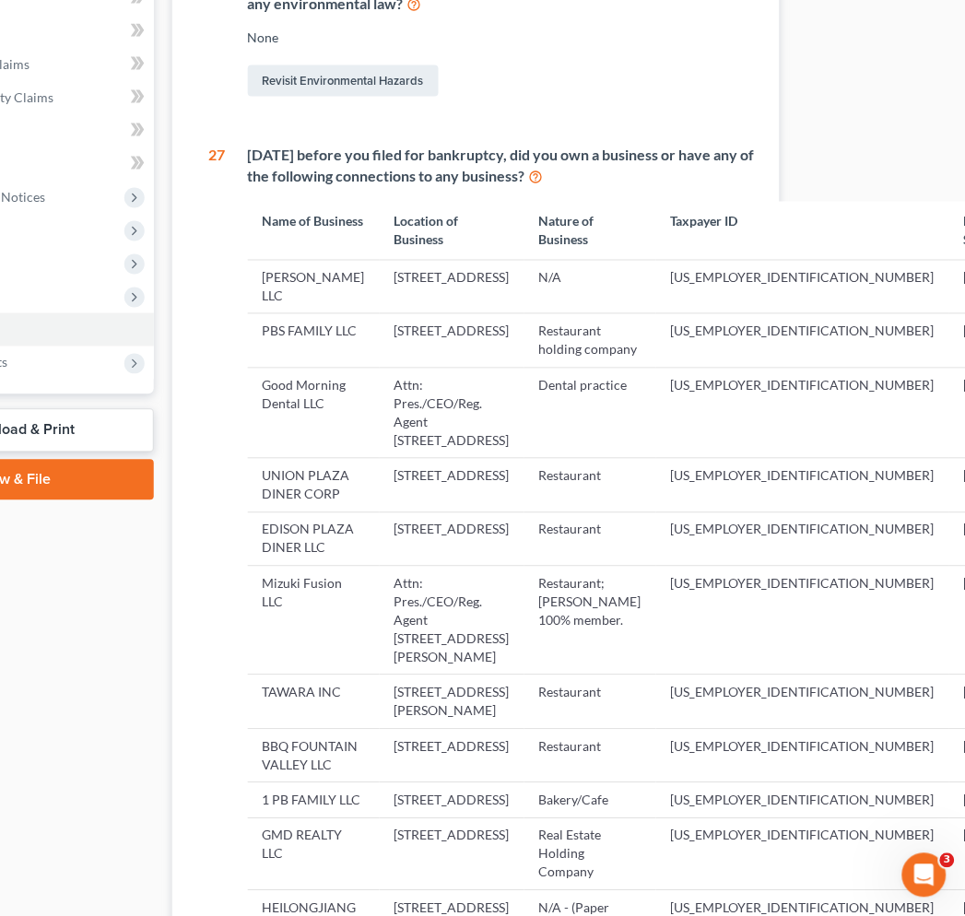
drag, startPoint x: 776, startPoint y: 466, endPoint x: 892, endPoint y: 453, distance: 116.9
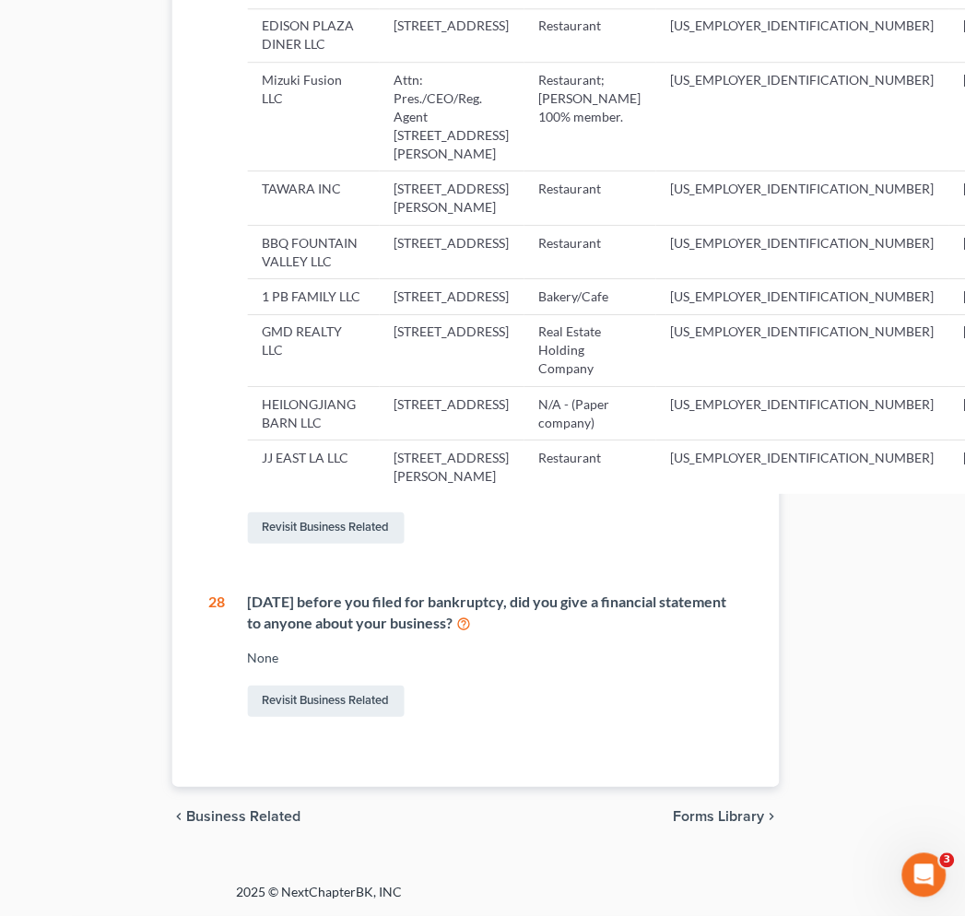
scroll to position [512, 163]
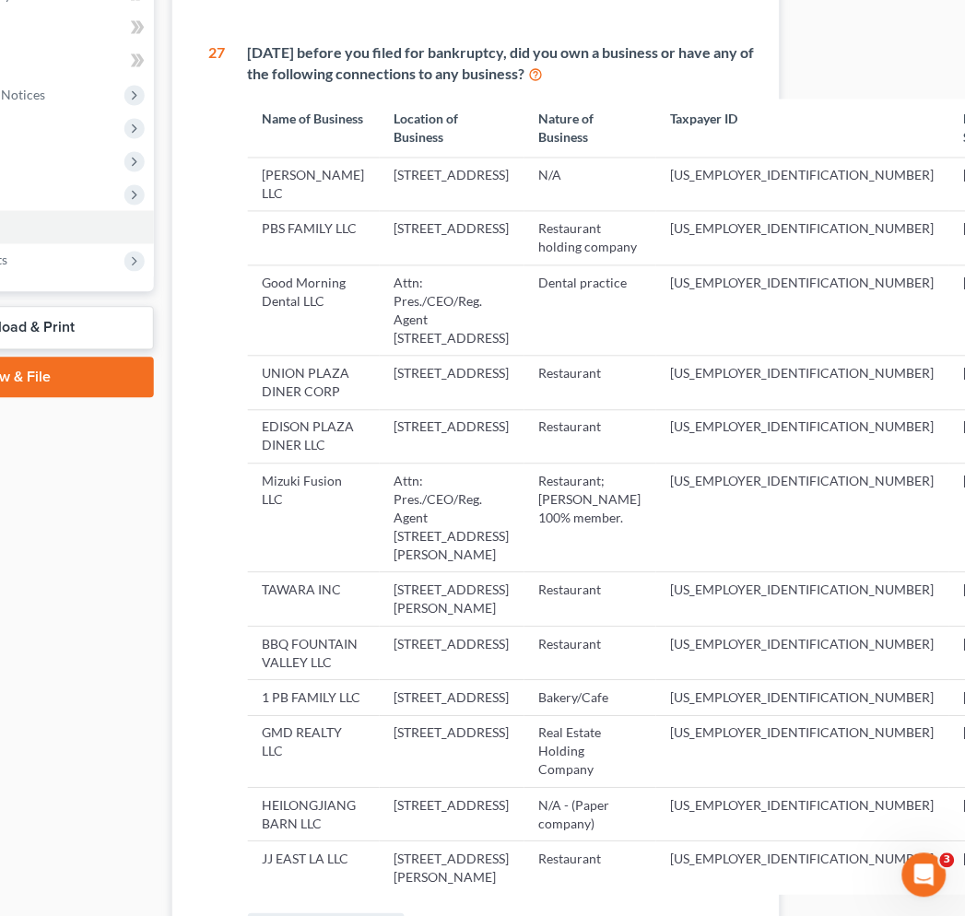
drag, startPoint x: 791, startPoint y: 302, endPoint x: 802, endPoint y: 295, distance: 13.3
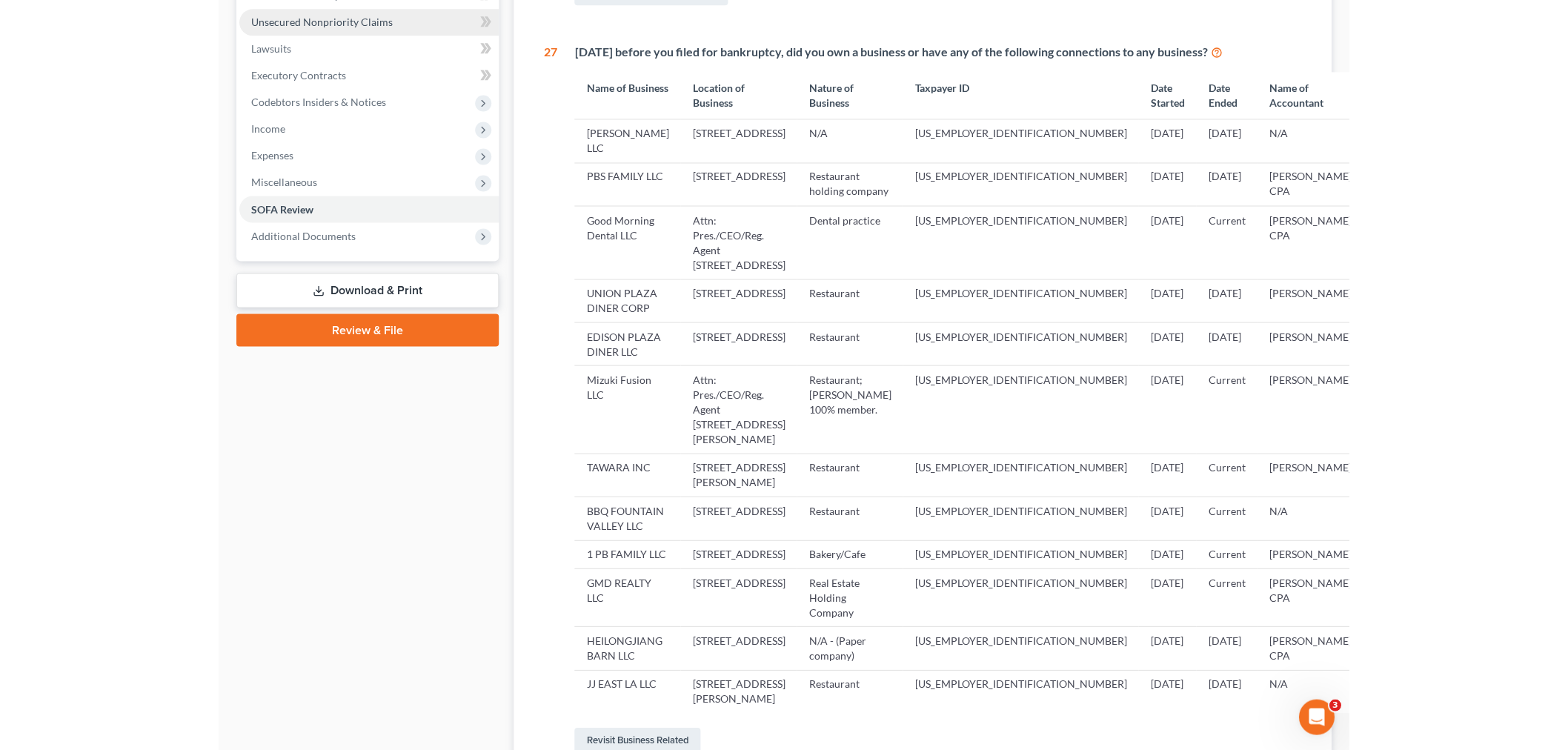
scroll to position [375, 0]
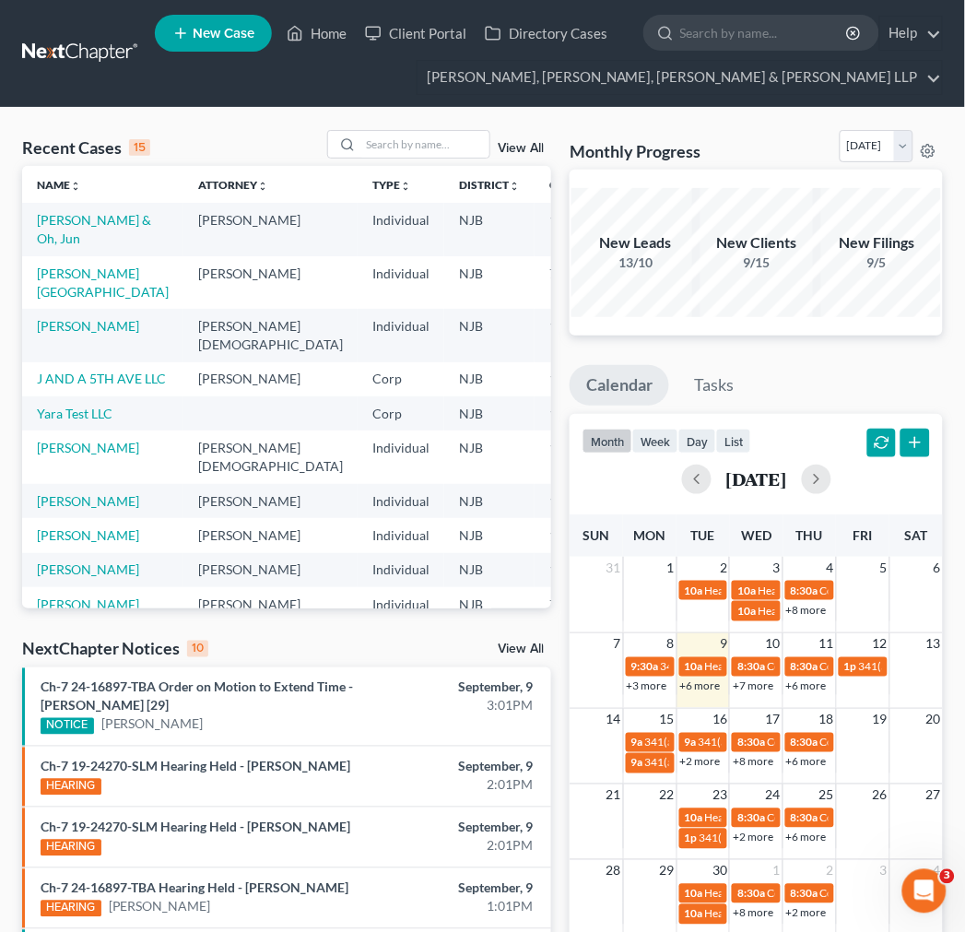
click at [70, 207] on td "[PERSON_NAME] & Oh, Jun" at bounding box center [102, 229] width 161 height 53
click at [81, 215] on link "[PERSON_NAME] & Oh, Jun" at bounding box center [94, 229] width 114 height 34
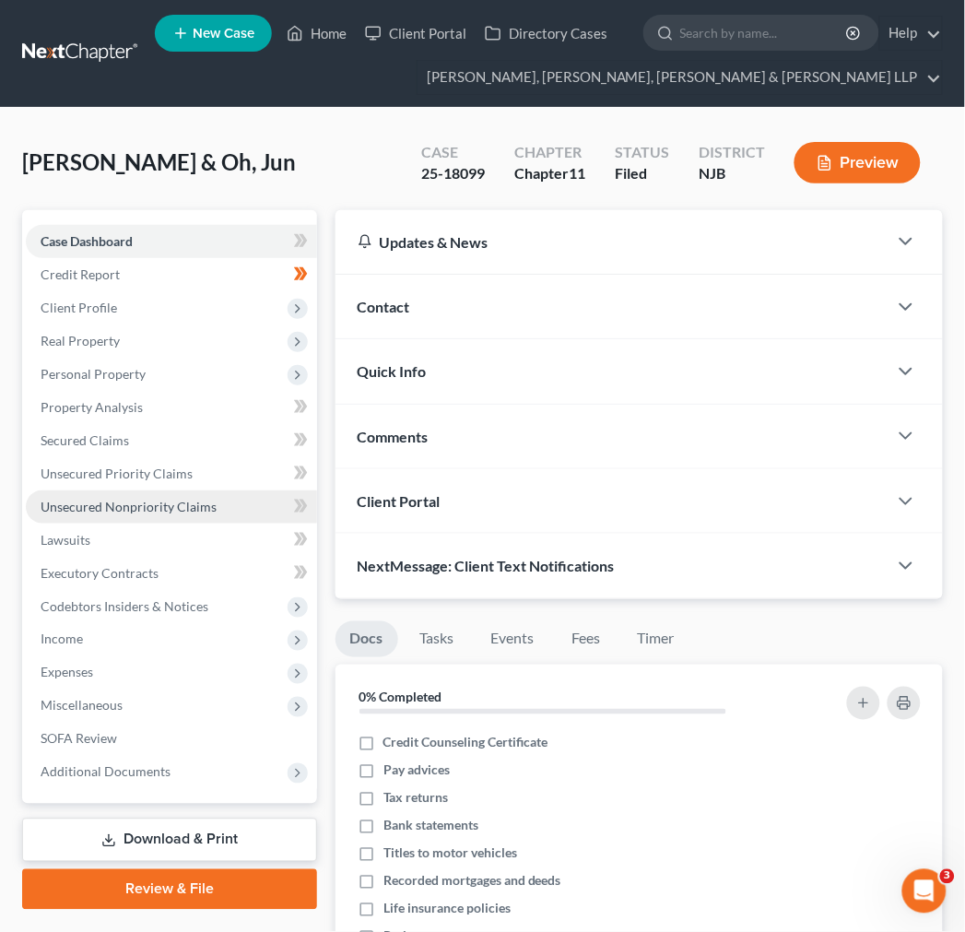
click at [222, 499] on link "Unsecured Nonpriority Claims" at bounding box center [171, 506] width 291 height 33
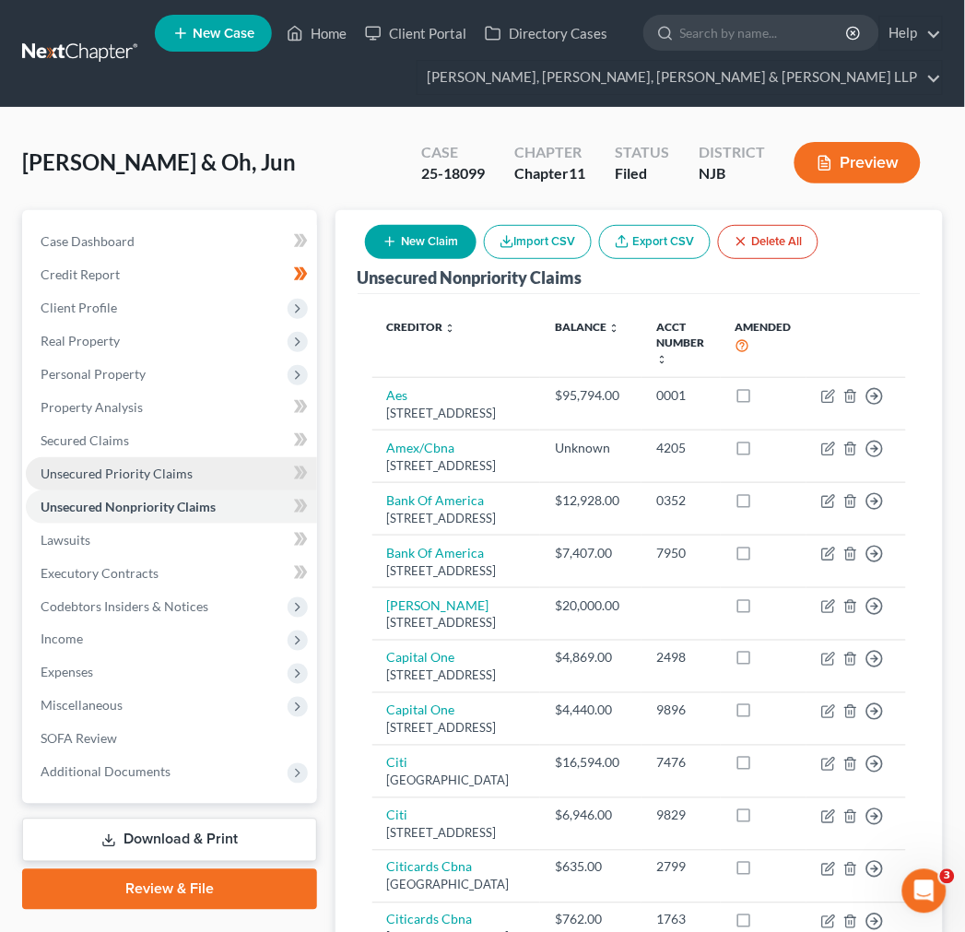
click at [203, 462] on link "Unsecured Priority Claims" at bounding box center [171, 473] width 291 height 33
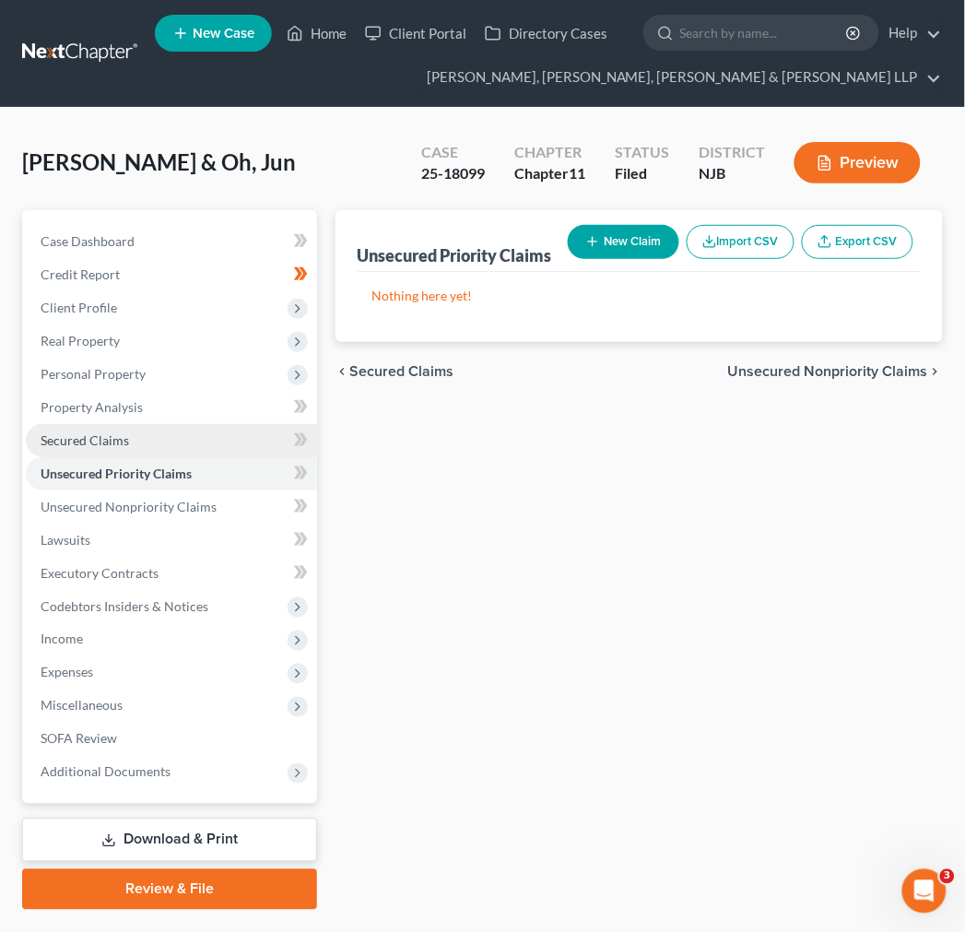
click at [195, 439] on link "Secured Claims" at bounding box center [171, 440] width 291 height 33
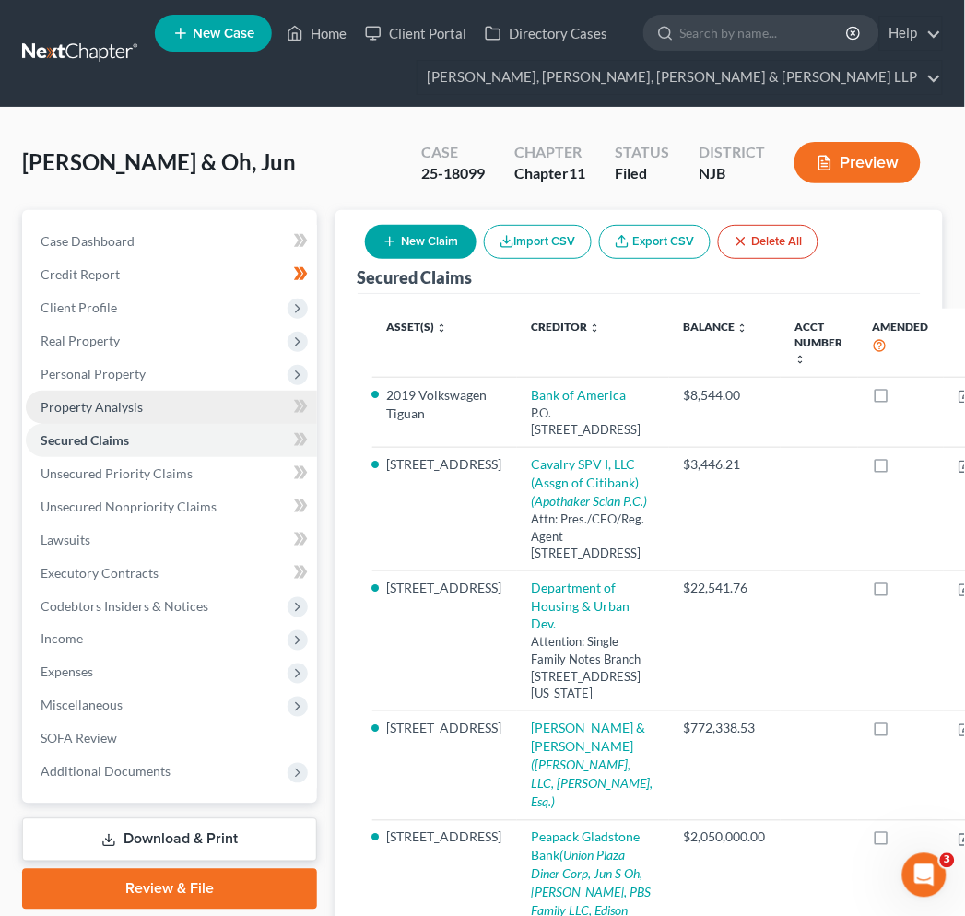
click at [183, 395] on link "Property Analysis" at bounding box center [171, 407] width 291 height 33
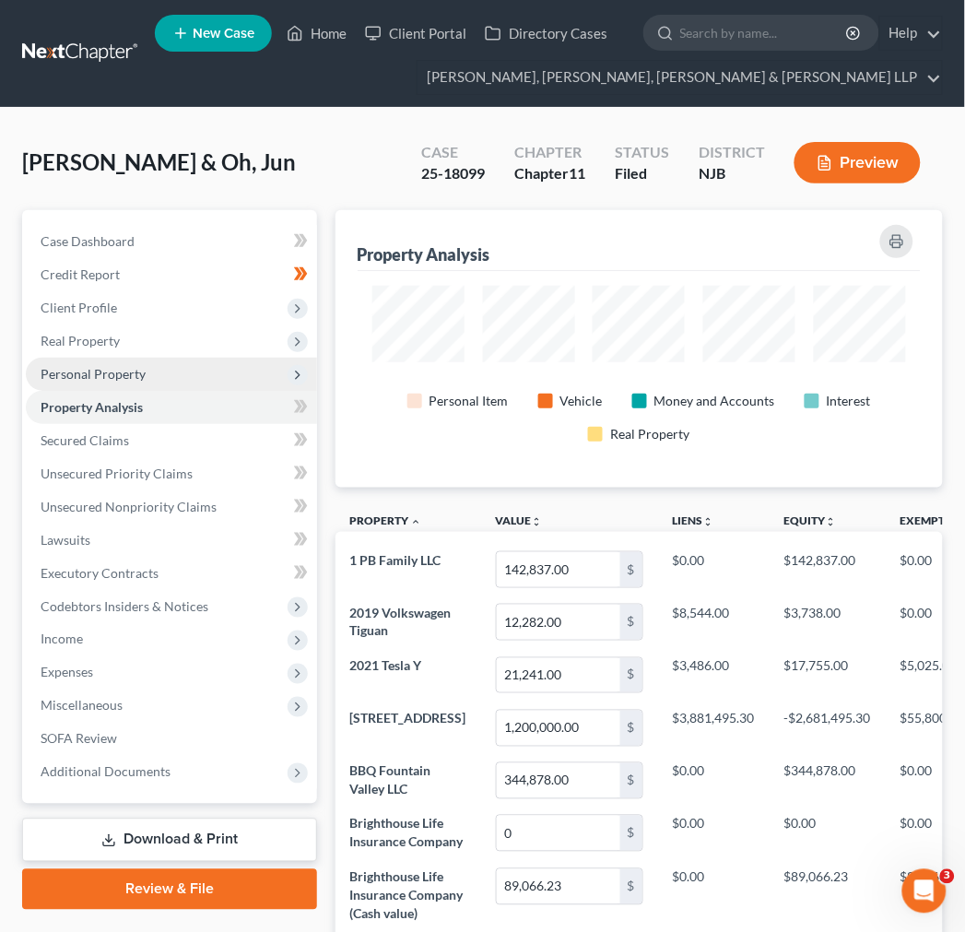
scroll to position [278, 608]
click at [163, 358] on span "Personal Property" at bounding box center [171, 374] width 291 height 33
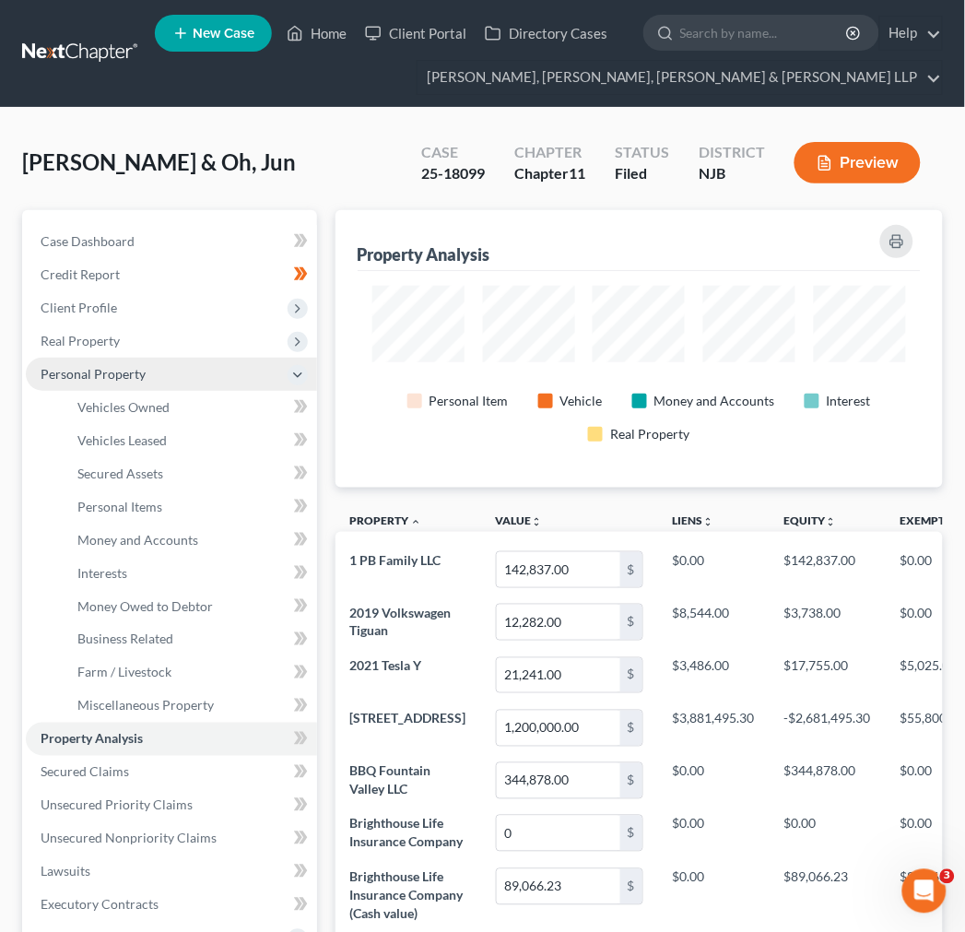
click at [163, 358] on span "Personal Property" at bounding box center [171, 374] width 291 height 33
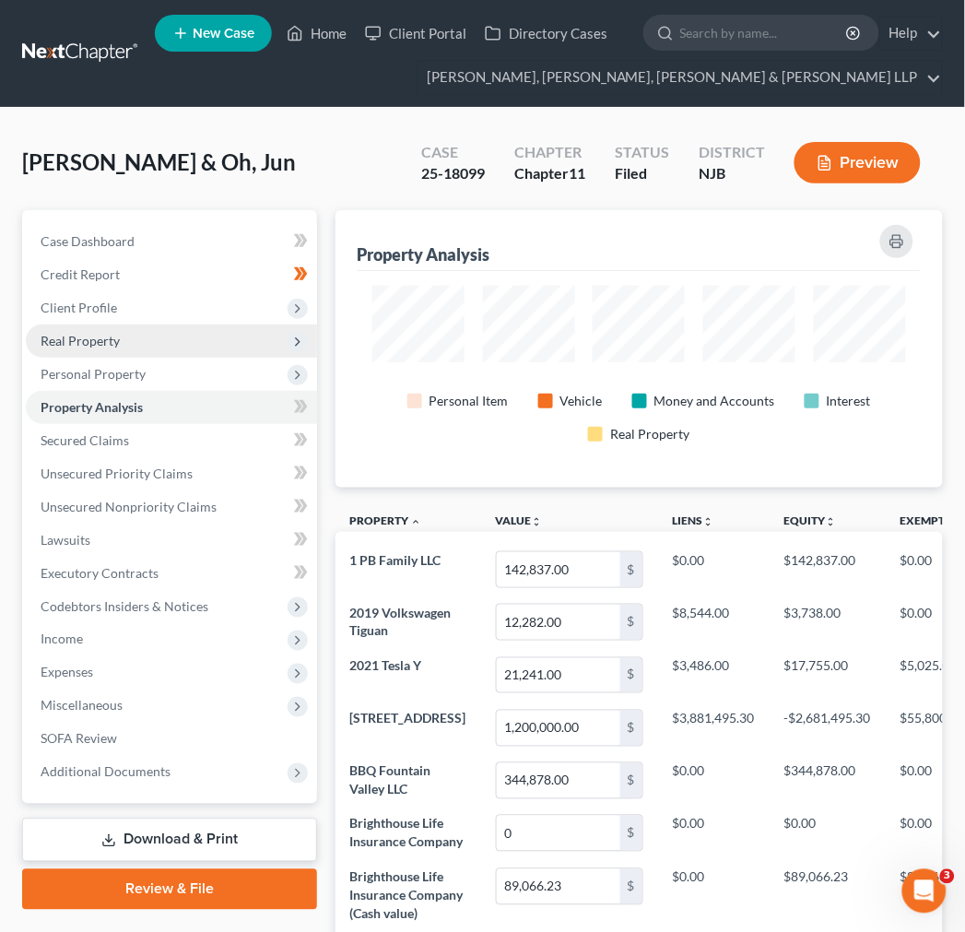
click at [157, 339] on span "Real Property" at bounding box center [171, 341] width 291 height 33
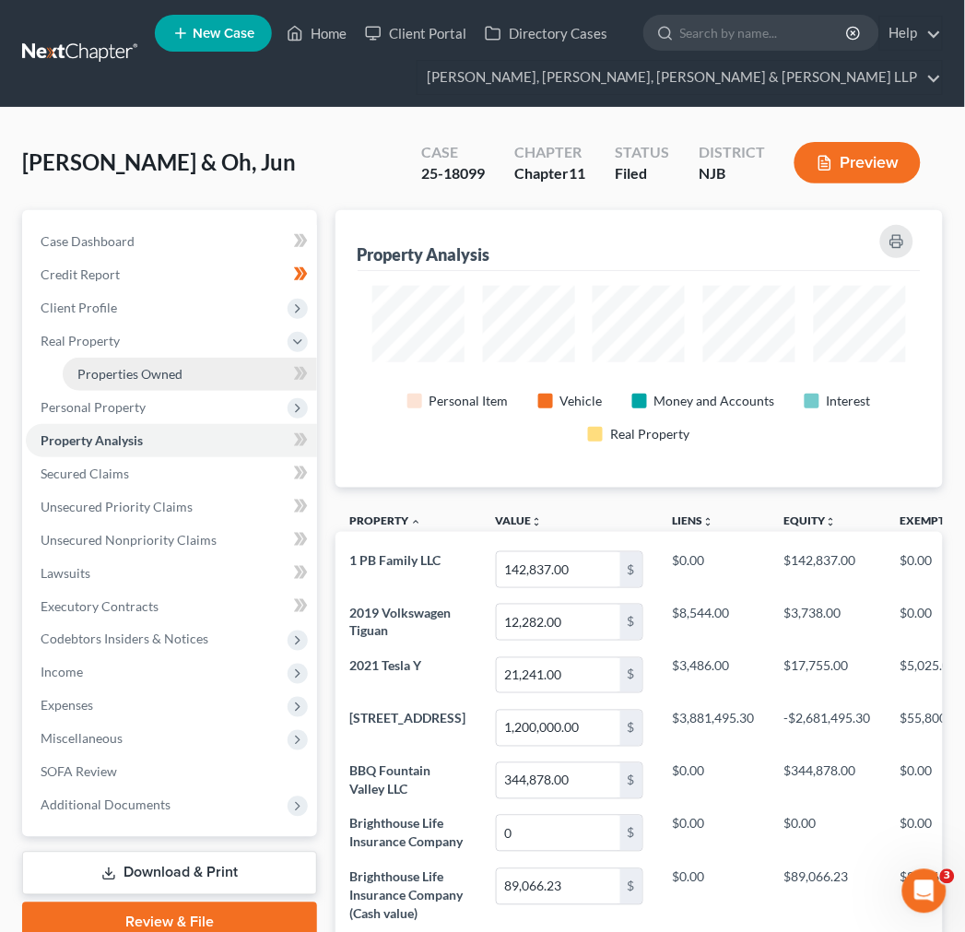
click at [153, 367] on span "Properties Owned" at bounding box center [129, 374] width 105 height 16
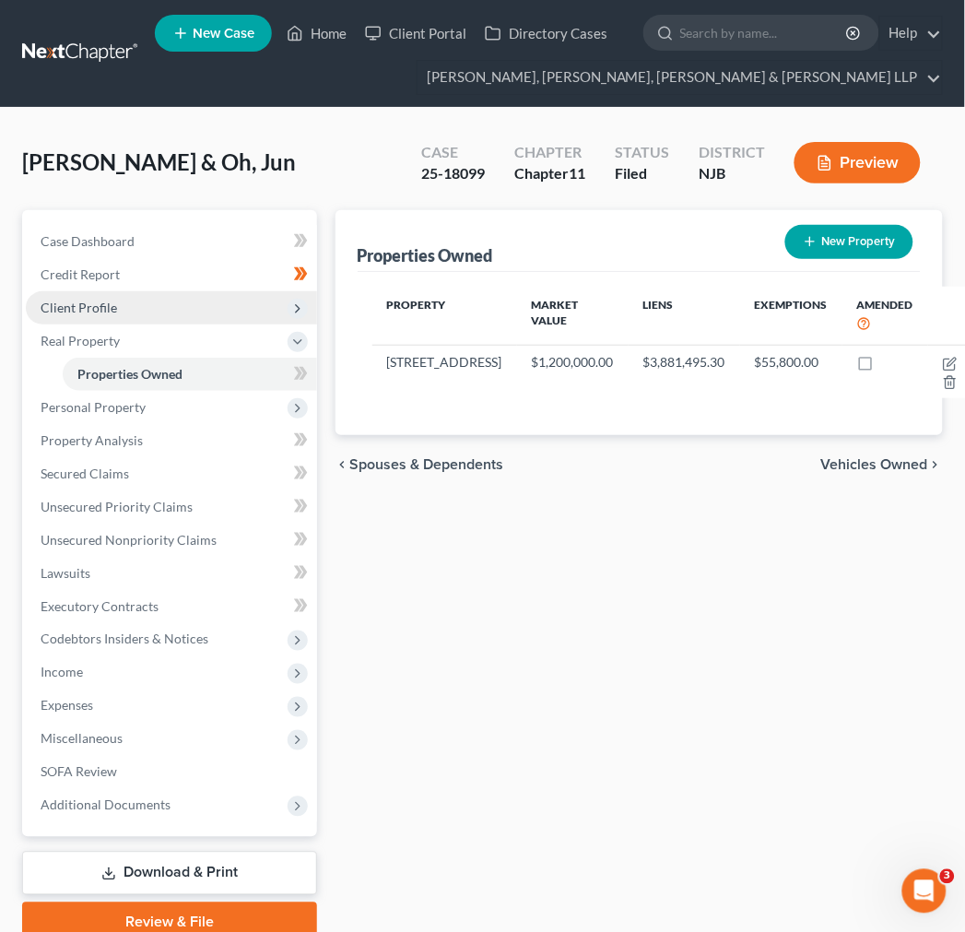
click at [134, 299] on span "Client Profile" at bounding box center [171, 307] width 291 height 33
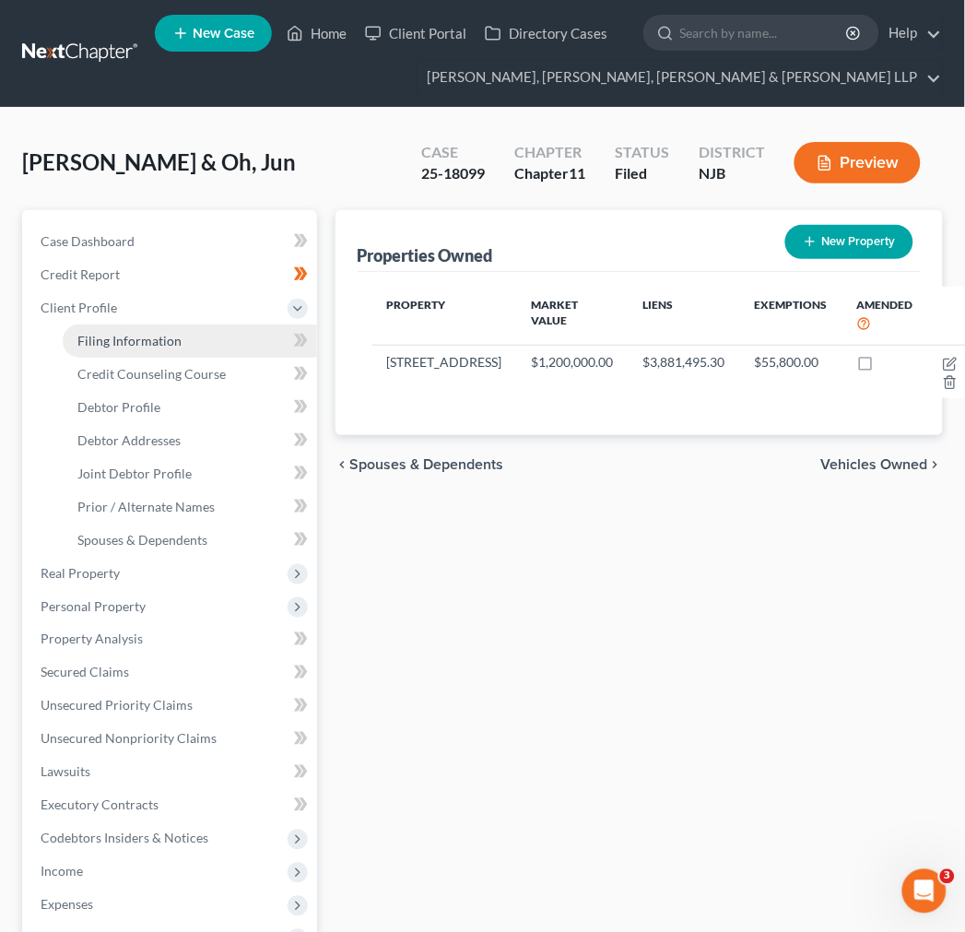
click at [138, 336] on span "Filing Information" at bounding box center [129, 341] width 104 height 16
select select "1"
select select "51"
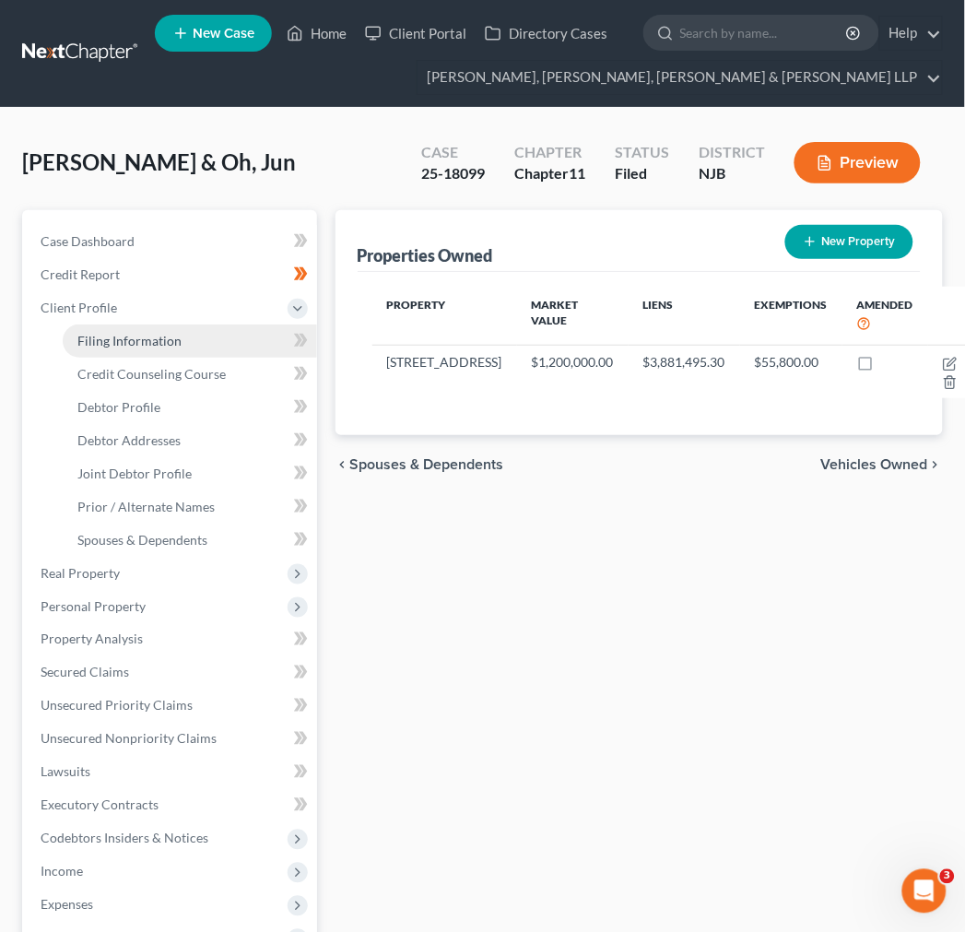
select select "0"
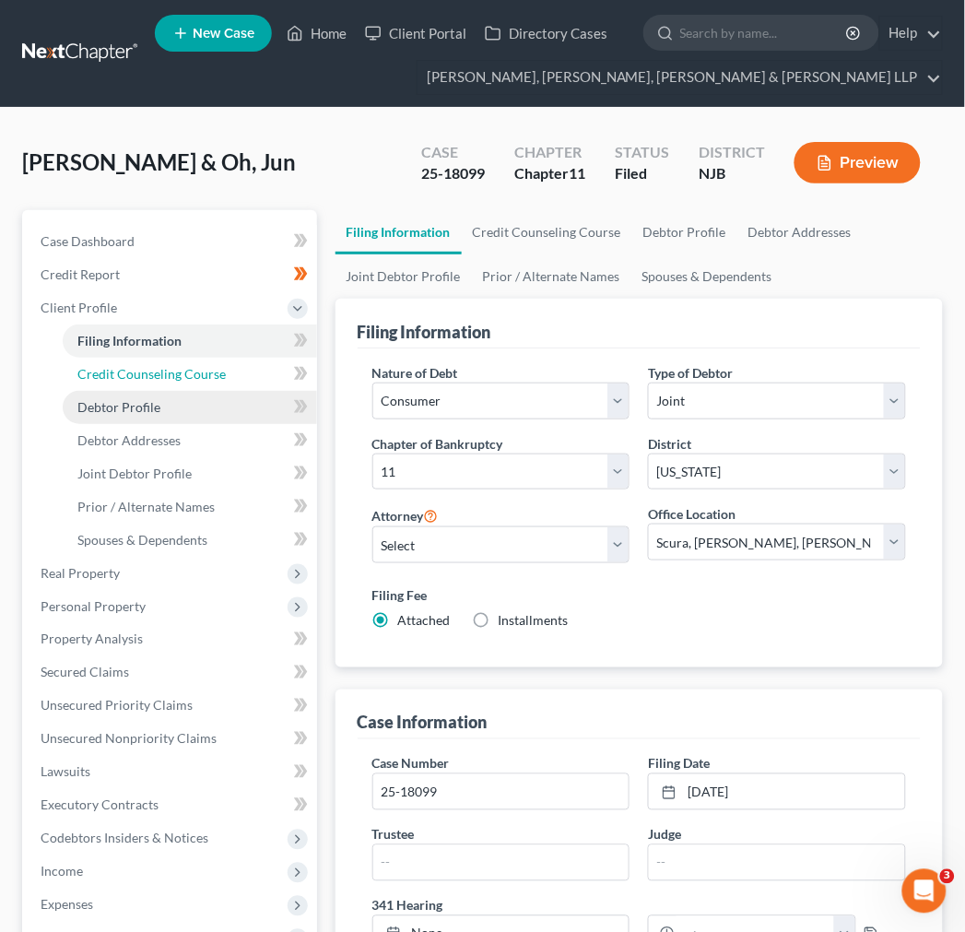
click at [141, 369] on span "Credit Counseling Course" at bounding box center [151, 374] width 148 height 16
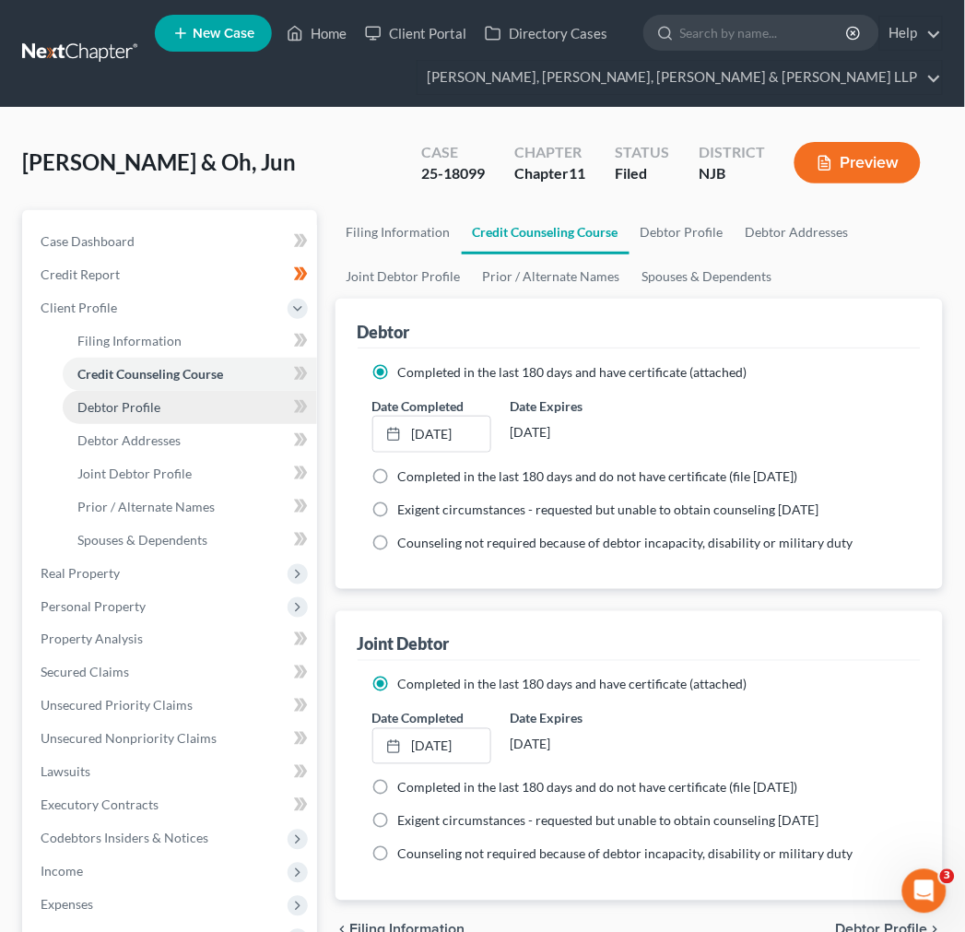
click at [152, 393] on link "Debtor Profile" at bounding box center [190, 407] width 254 height 33
select select "1"
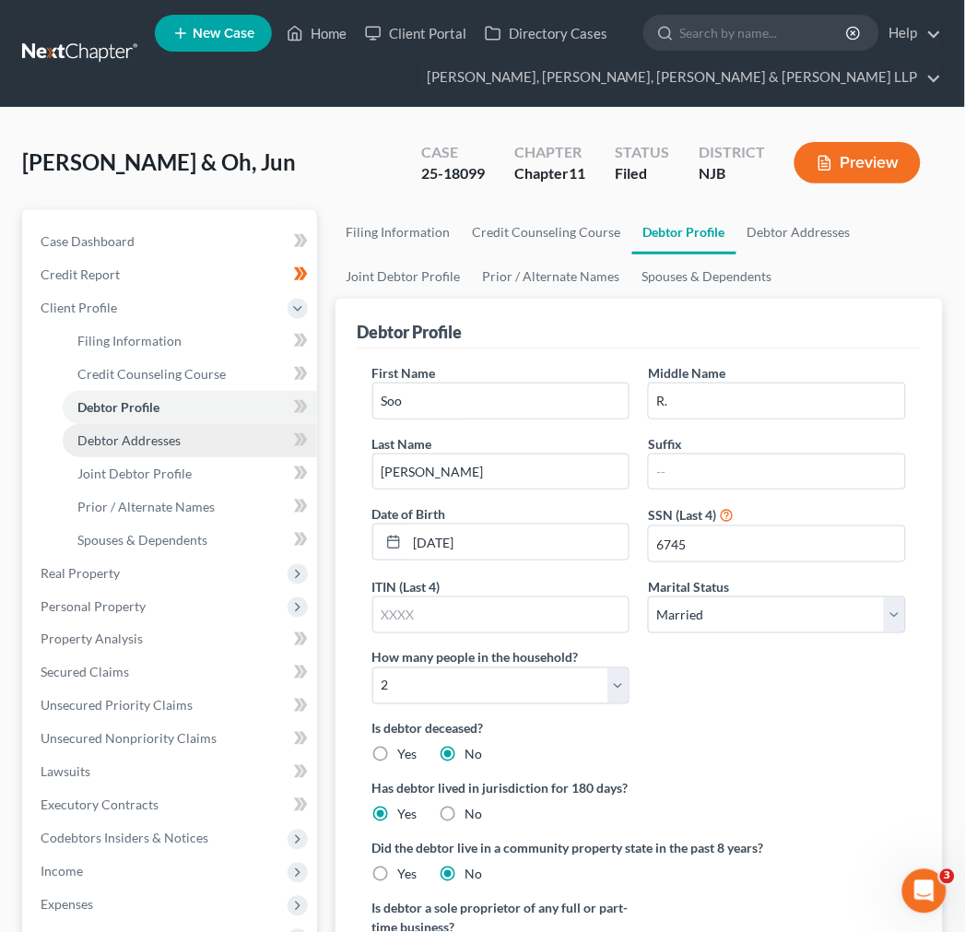
click at [166, 440] on span "Debtor Addresses" at bounding box center [128, 440] width 103 height 16
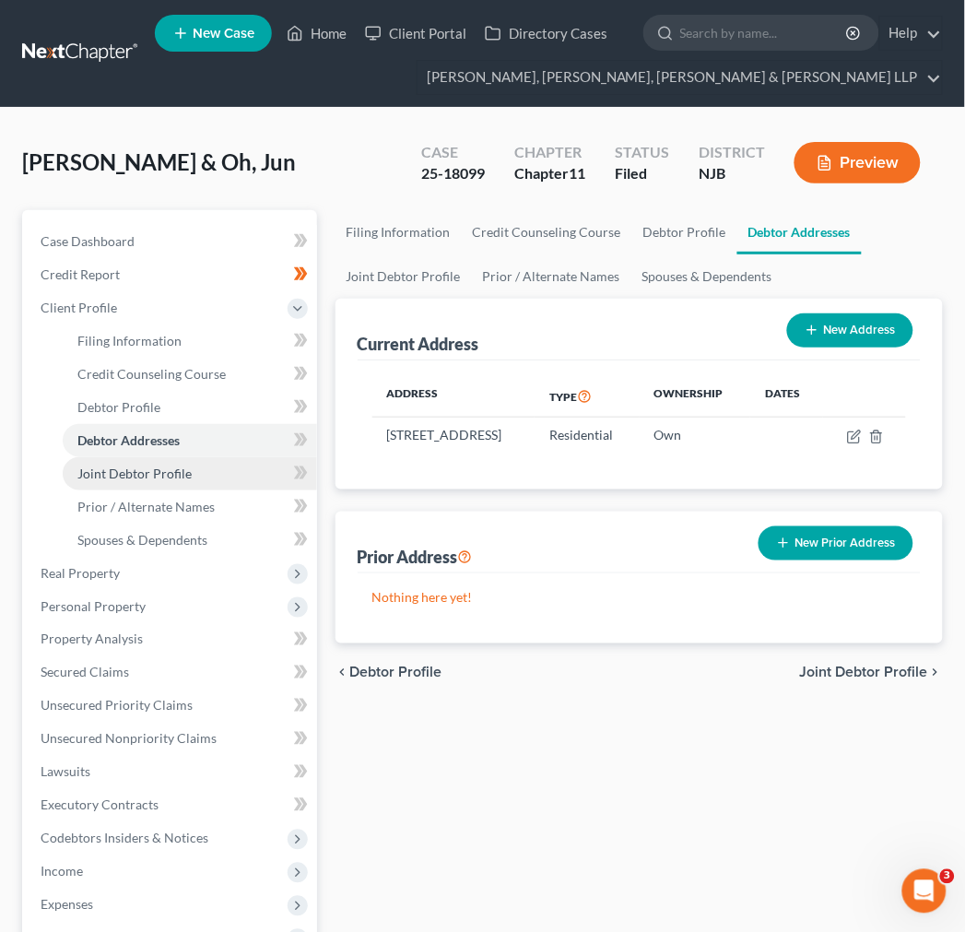
click at [170, 467] on span "Joint Debtor Profile" at bounding box center [134, 474] width 114 height 16
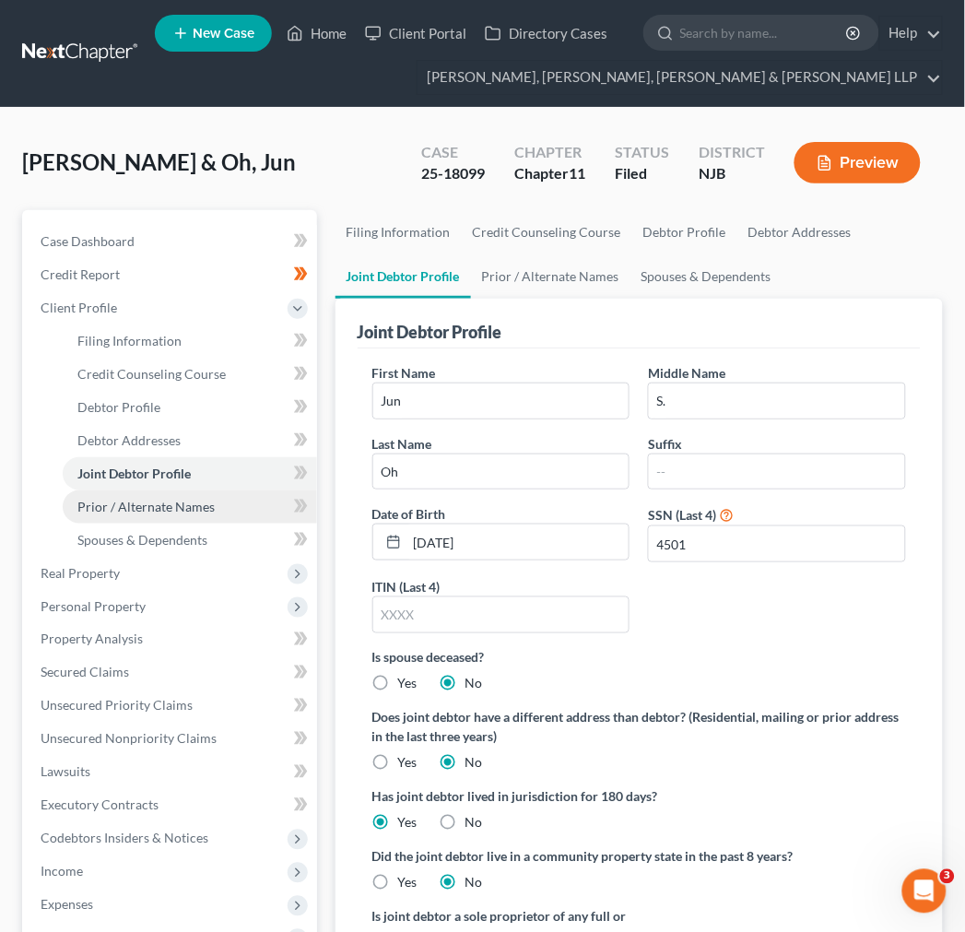
click at [179, 500] on span "Prior / Alternate Names" at bounding box center [145, 507] width 137 height 16
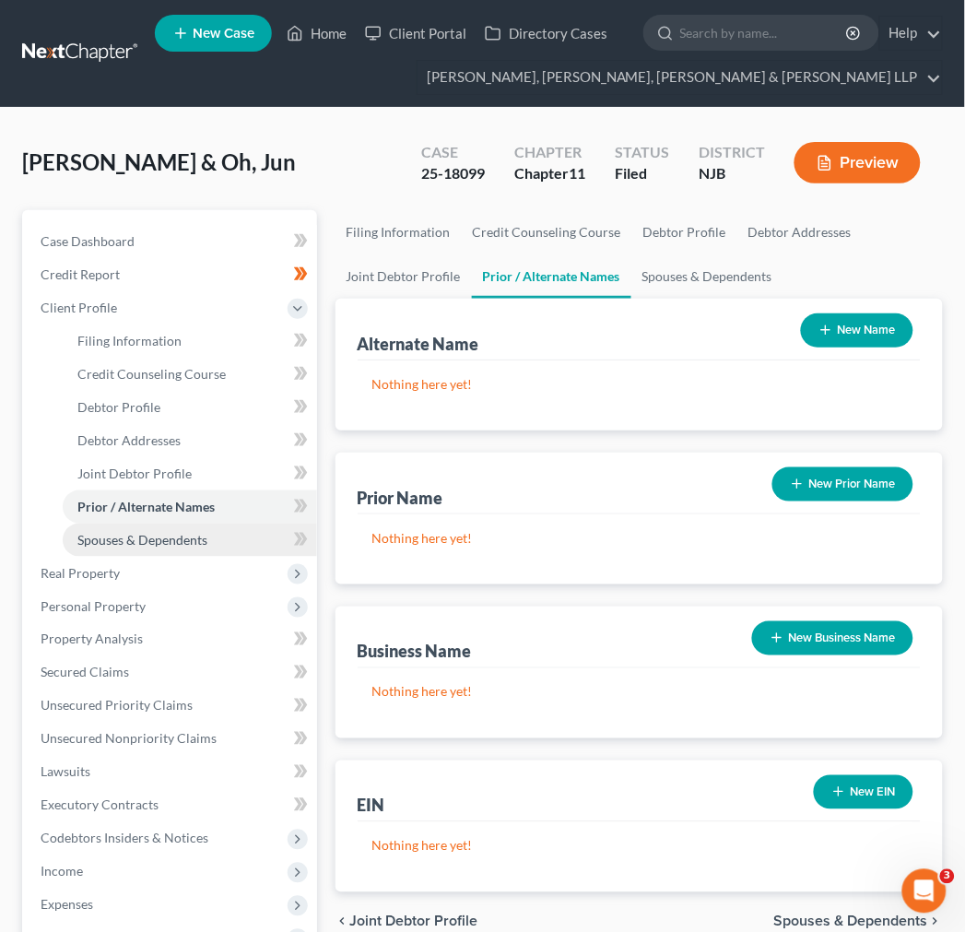
click at [199, 539] on span "Spouses & Dependents" at bounding box center [142, 540] width 130 height 16
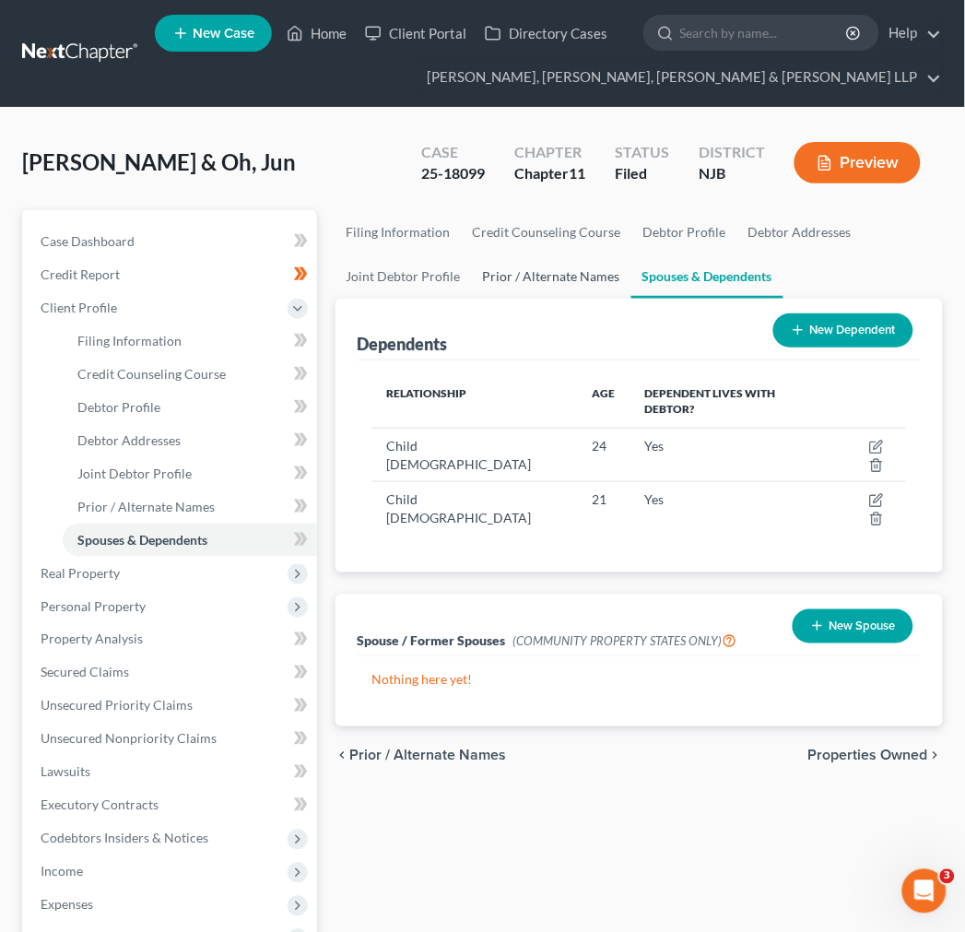
click at [514, 286] on link "Prior / Alternate Names" at bounding box center [551, 276] width 159 height 44
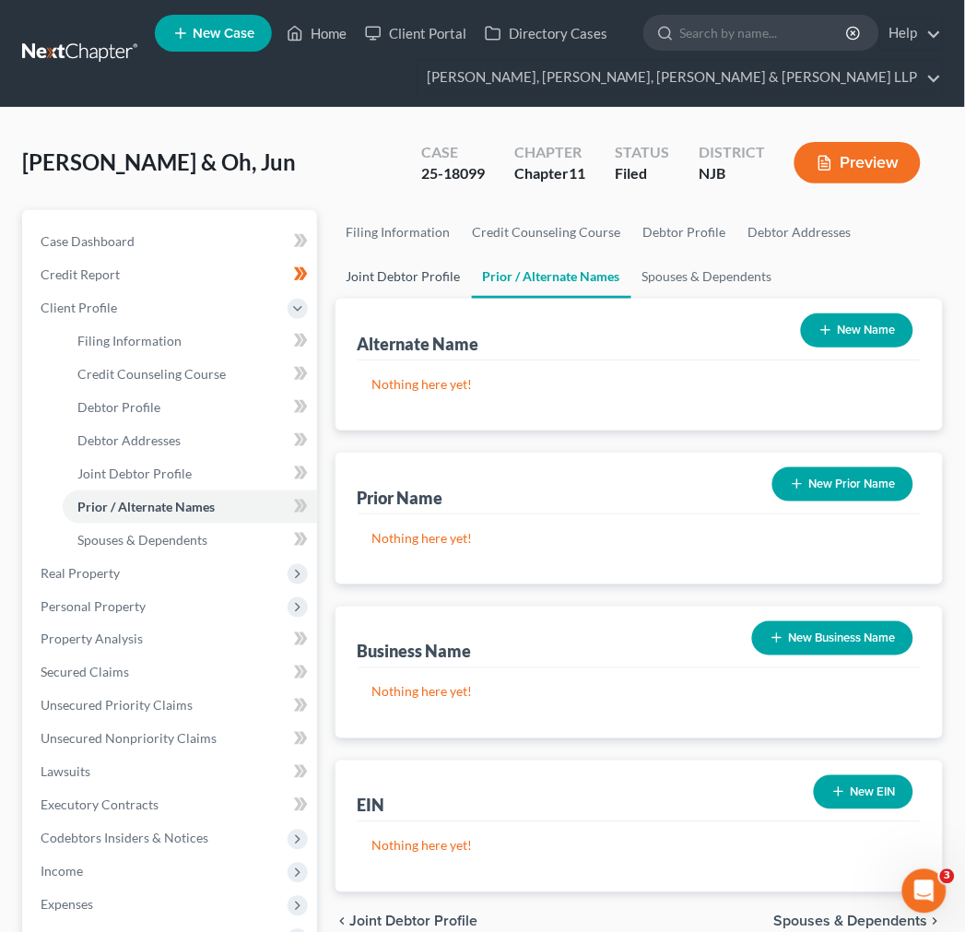
click at [427, 275] on link "Joint Debtor Profile" at bounding box center [404, 276] width 136 height 44
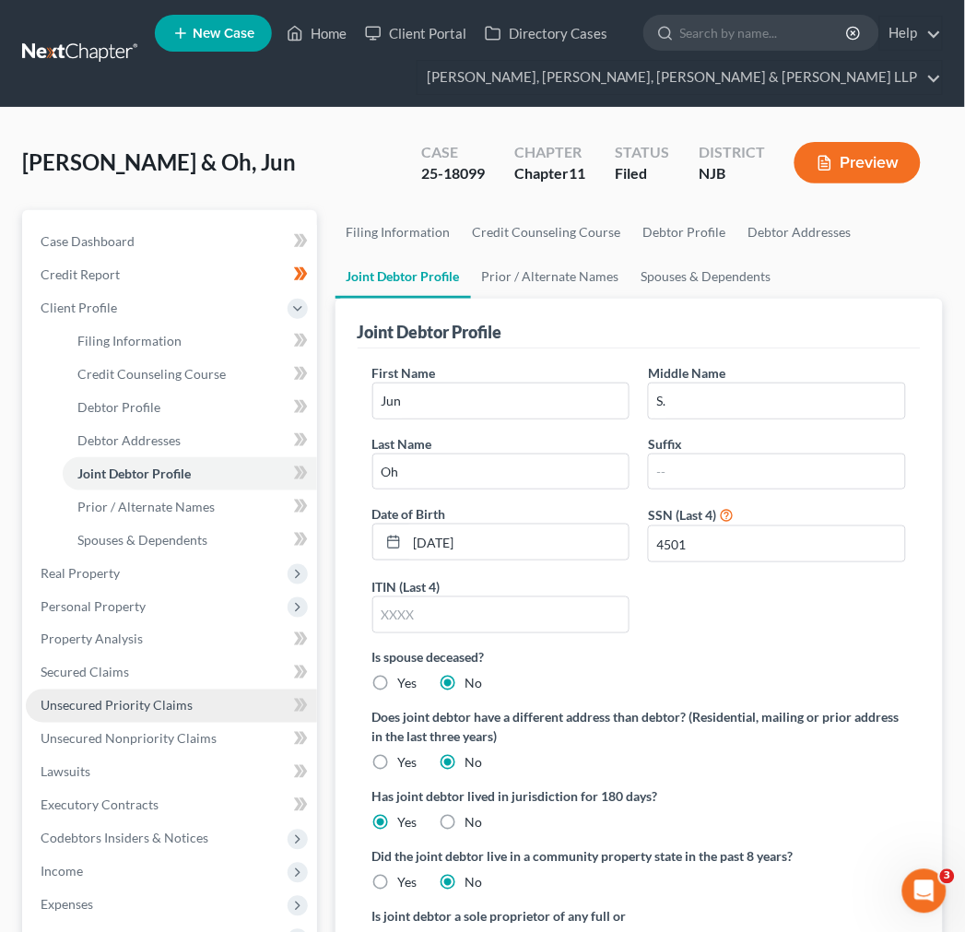
click at [190, 699] on link "Unsecured Priority Claims" at bounding box center [171, 706] width 291 height 33
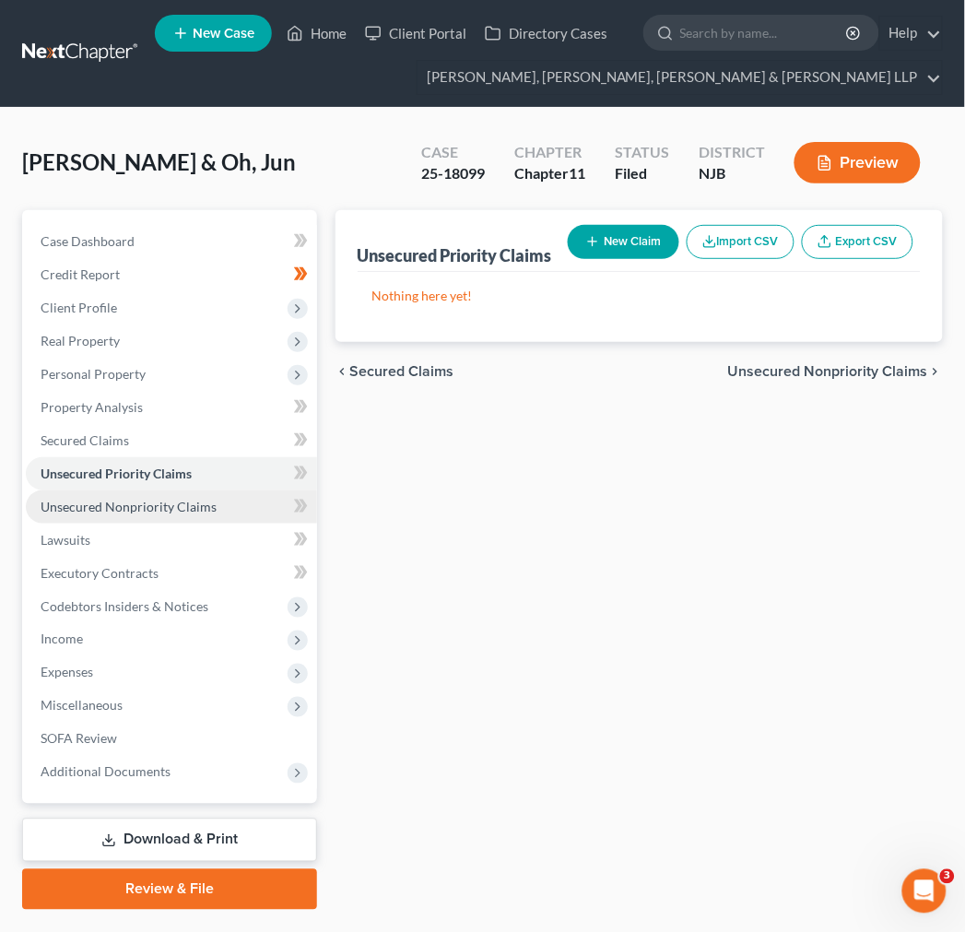
click at [195, 491] on link "Unsecured Nonpriority Claims" at bounding box center [171, 506] width 291 height 33
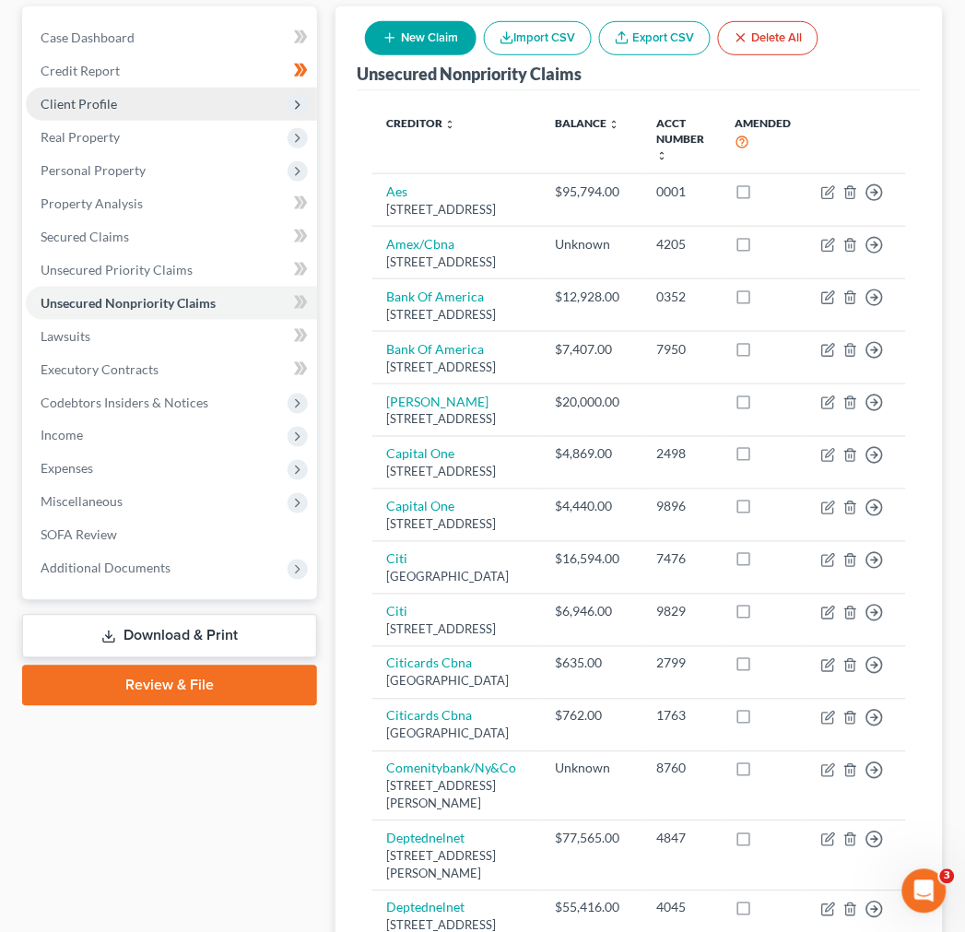
scroll to position [205, 0]
click at [216, 321] on link "Lawsuits" at bounding box center [171, 335] width 291 height 33
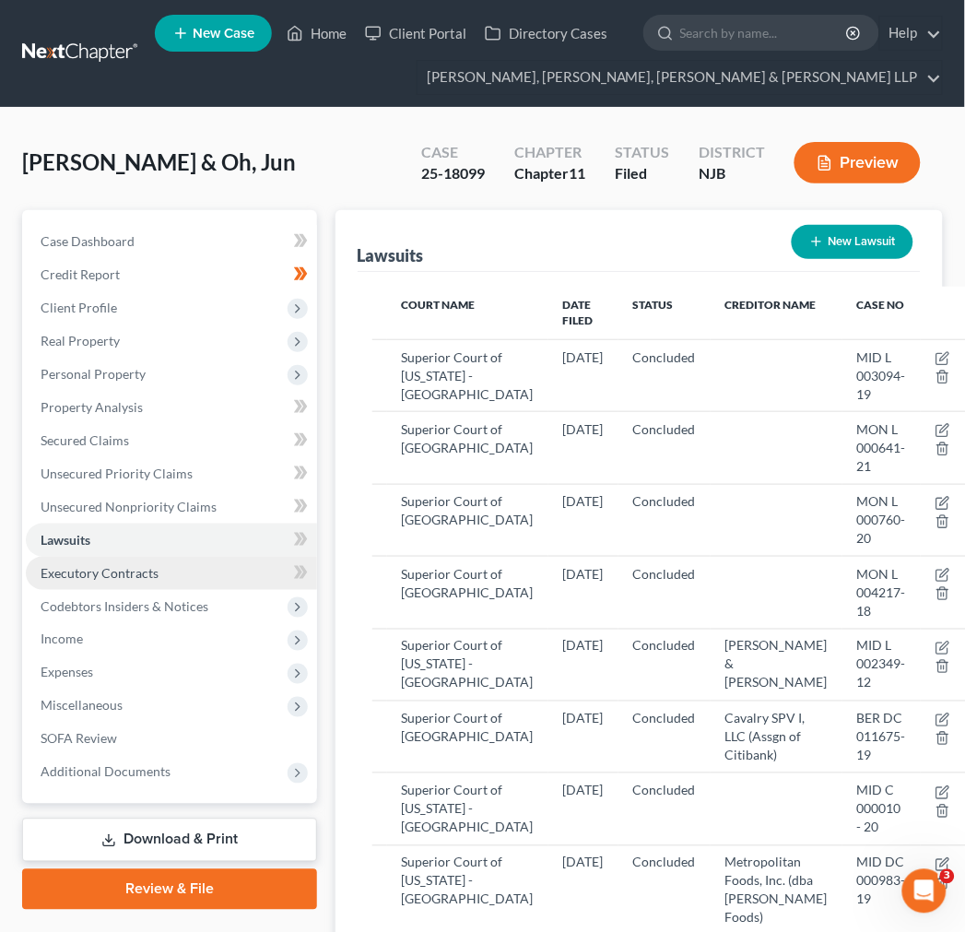
click at [222, 575] on link "Executory Contracts" at bounding box center [171, 573] width 291 height 33
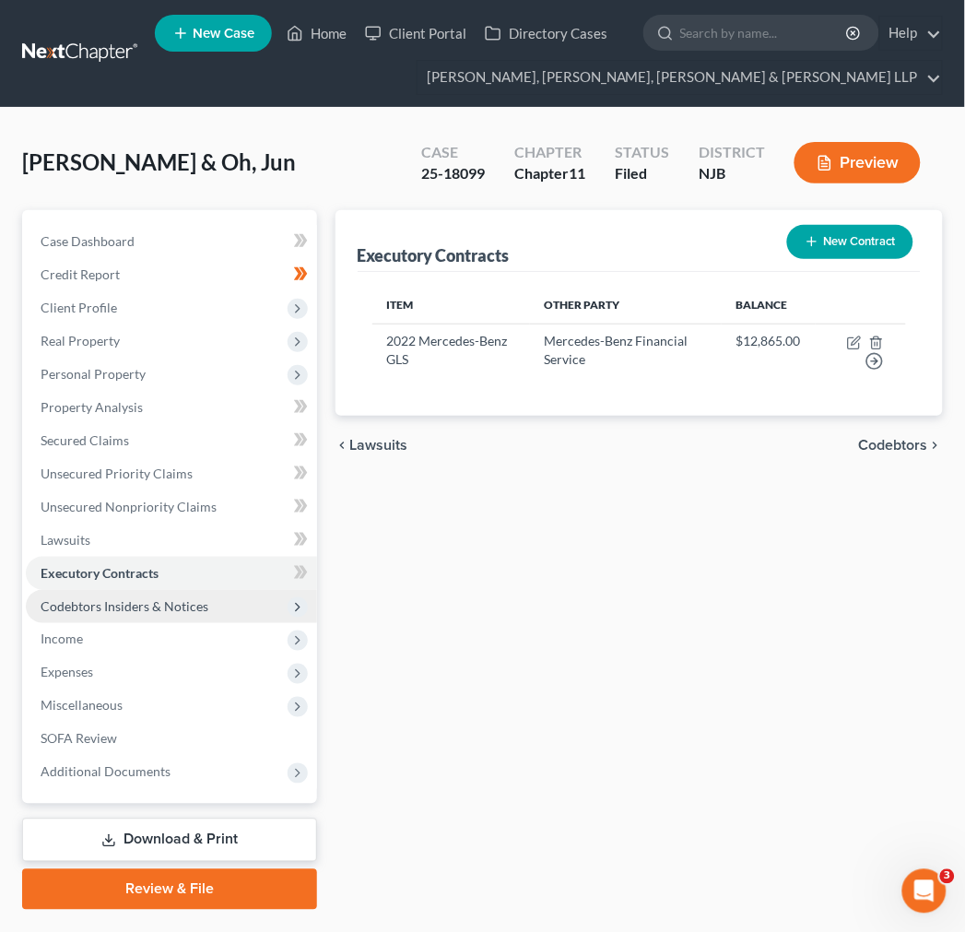
click at [228, 602] on span "Codebtors Insiders & Notices" at bounding box center [171, 606] width 291 height 33
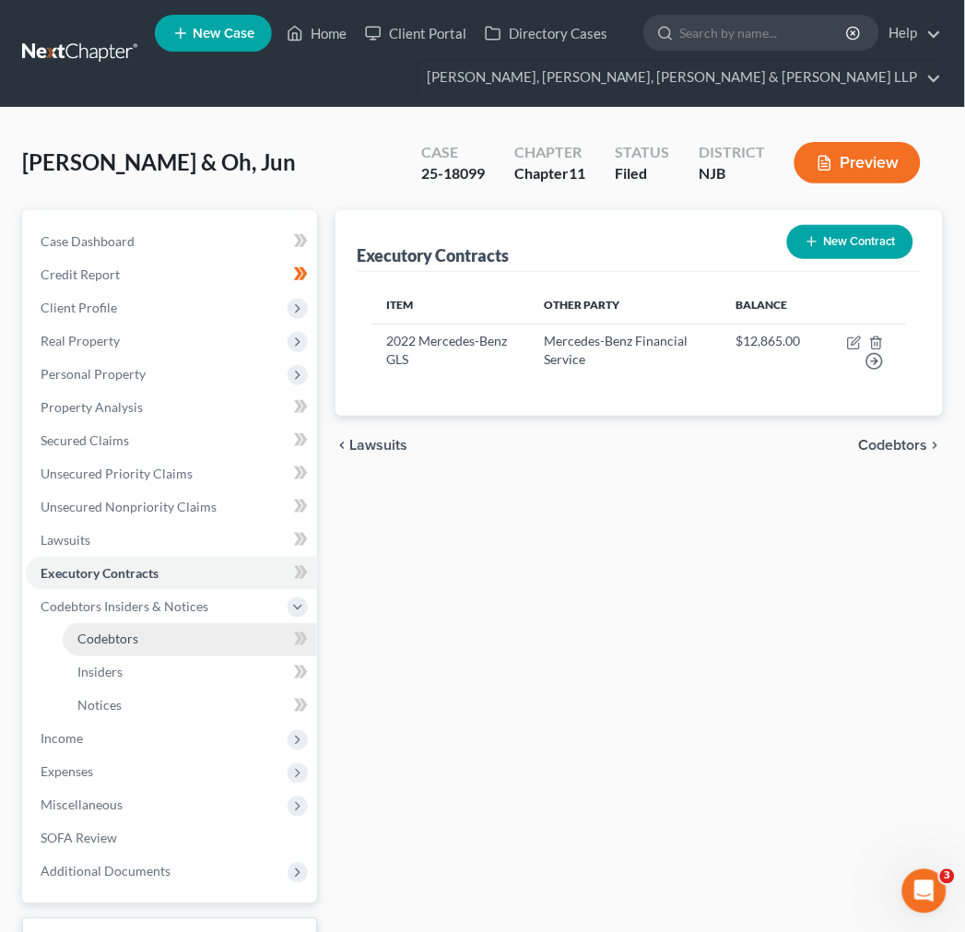
click at [225, 637] on link "Codebtors" at bounding box center [190, 639] width 254 height 33
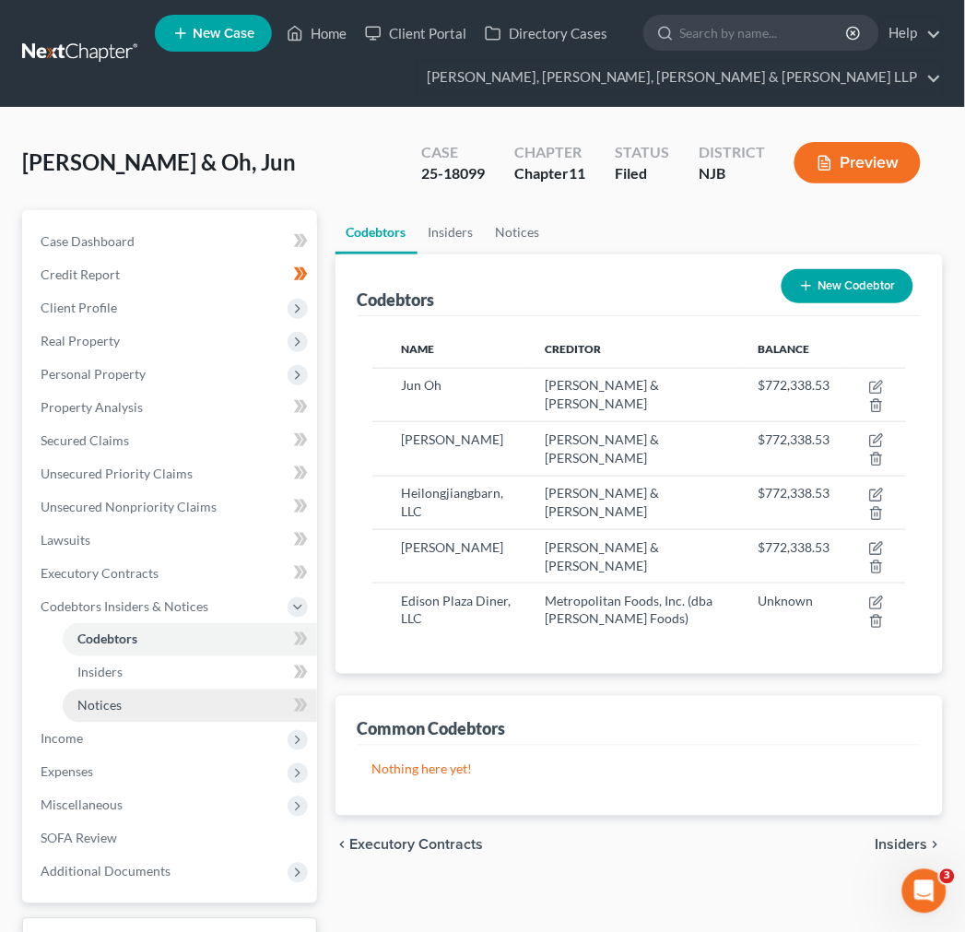
click at [235, 698] on link "Notices" at bounding box center [190, 706] width 254 height 33
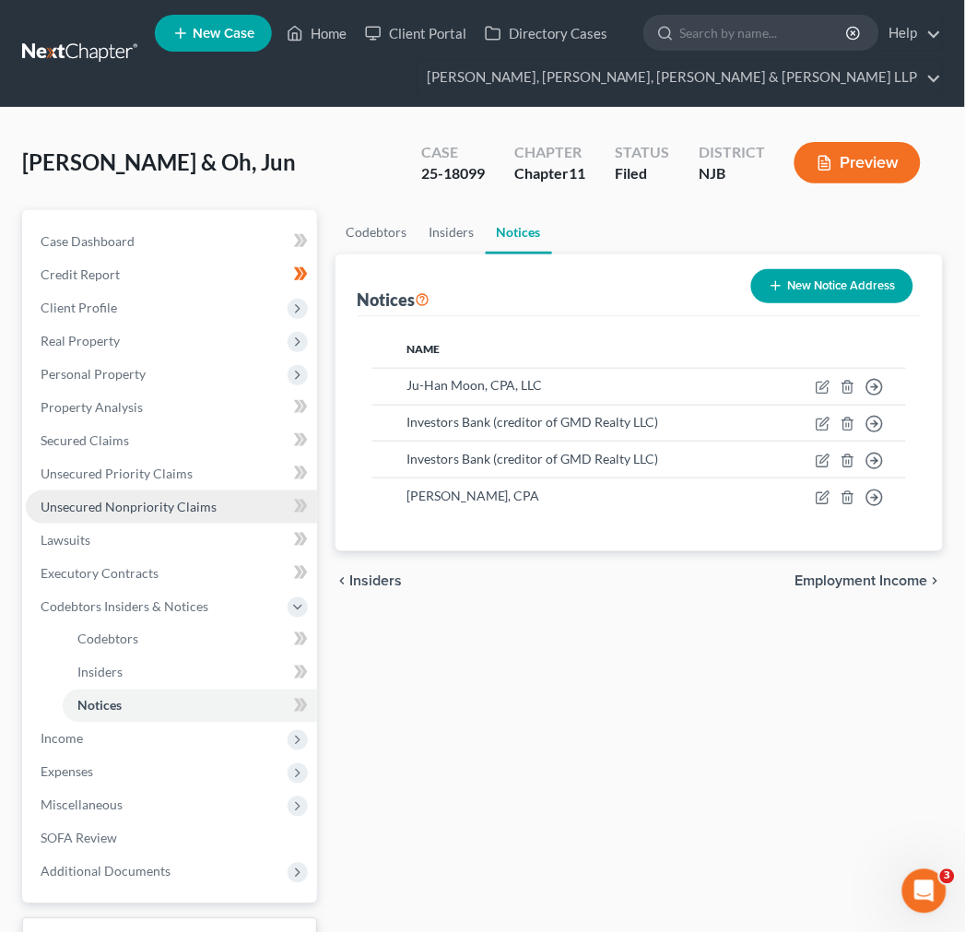
click at [203, 491] on link "Unsecured Nonpriority Claims" at bounding box center [171, 506] width 291 height 33
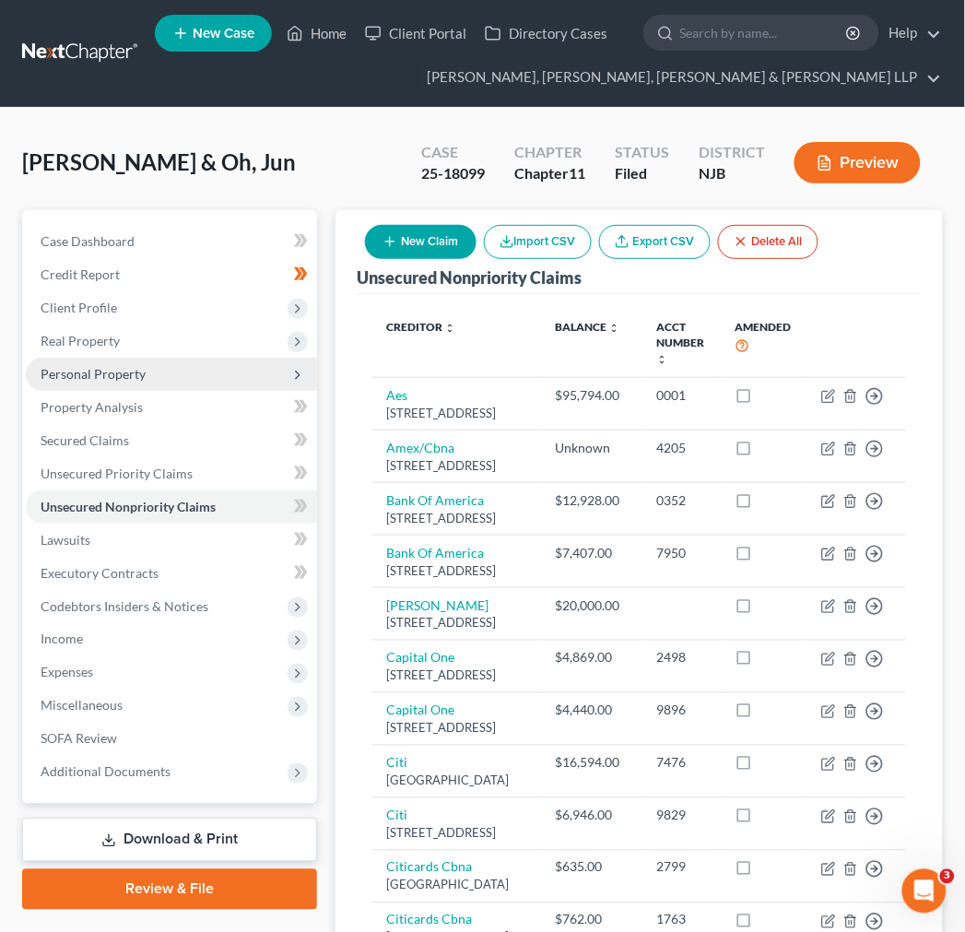
click at [194, 384] on span "Personal Property" at bounding box center [171, 374] width 291 height 33
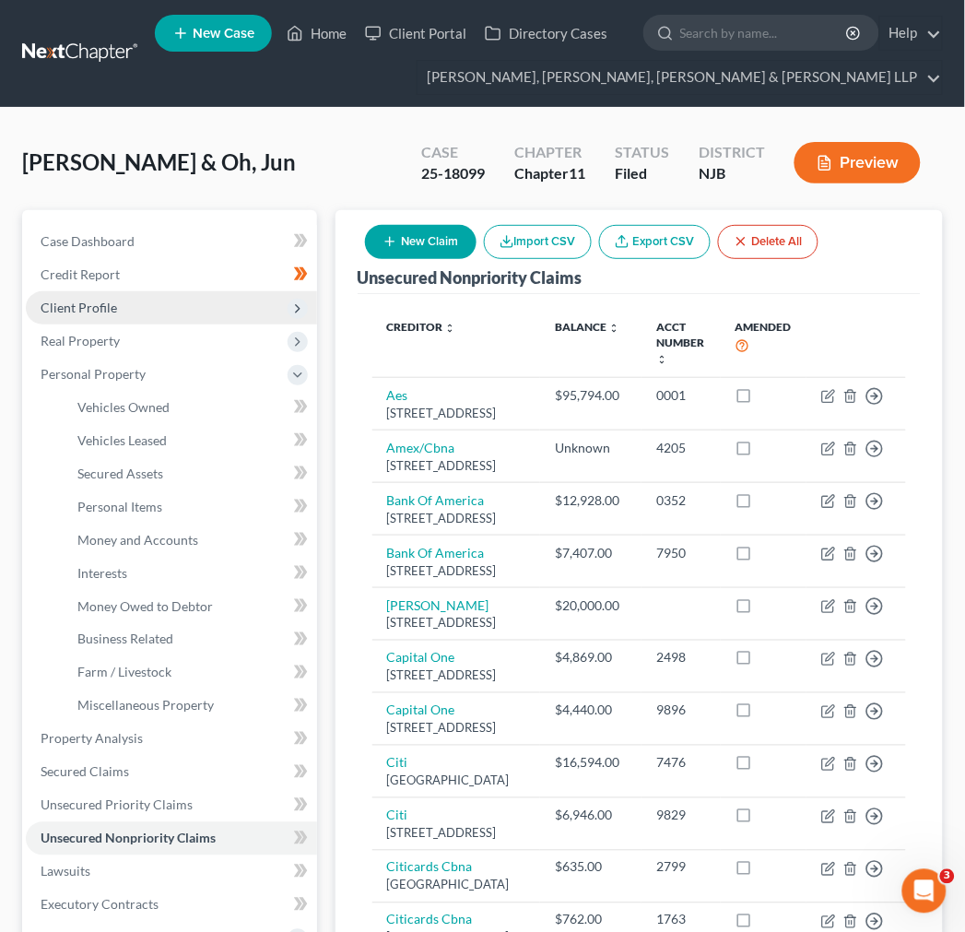
click at [168, 317] on span "Client Profile" at bounding box center [171, 307] width 291 height 33
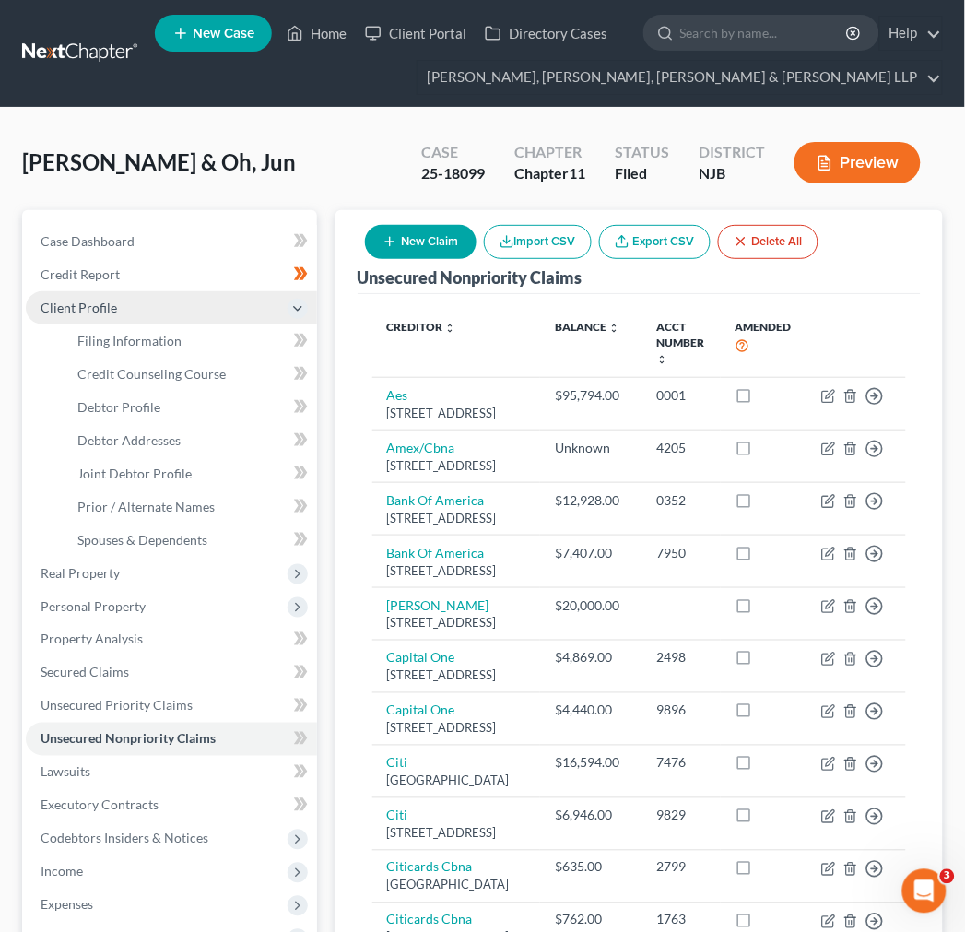
click at [134, 308] on span "Client Profile" at bounding box center [171, 307] width 291 height 33
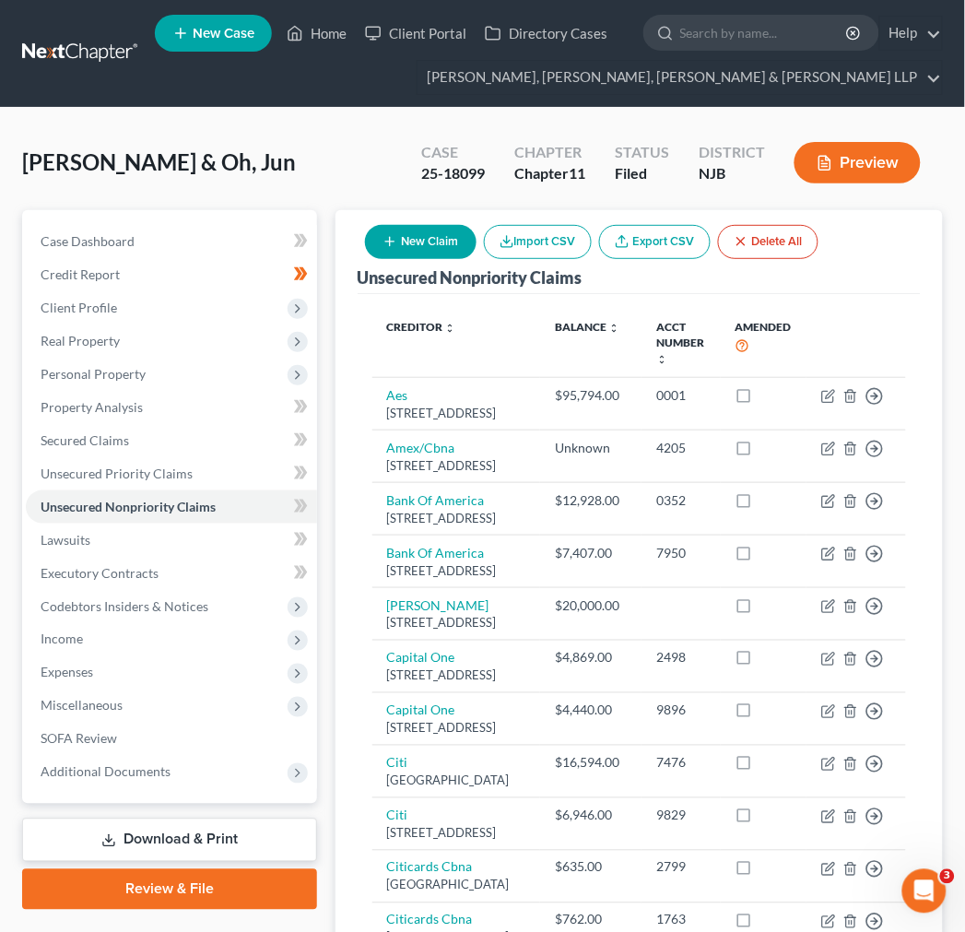
click at [153, 403] on ul "Case Dashboard Payments Invoices Payments Payments Credit Report Client Profile" at bounding box center [171, 507] width 291 height 564
click at [153, 369] on span "Personal Property" at bounding box center [171, 374] width 291 height 33
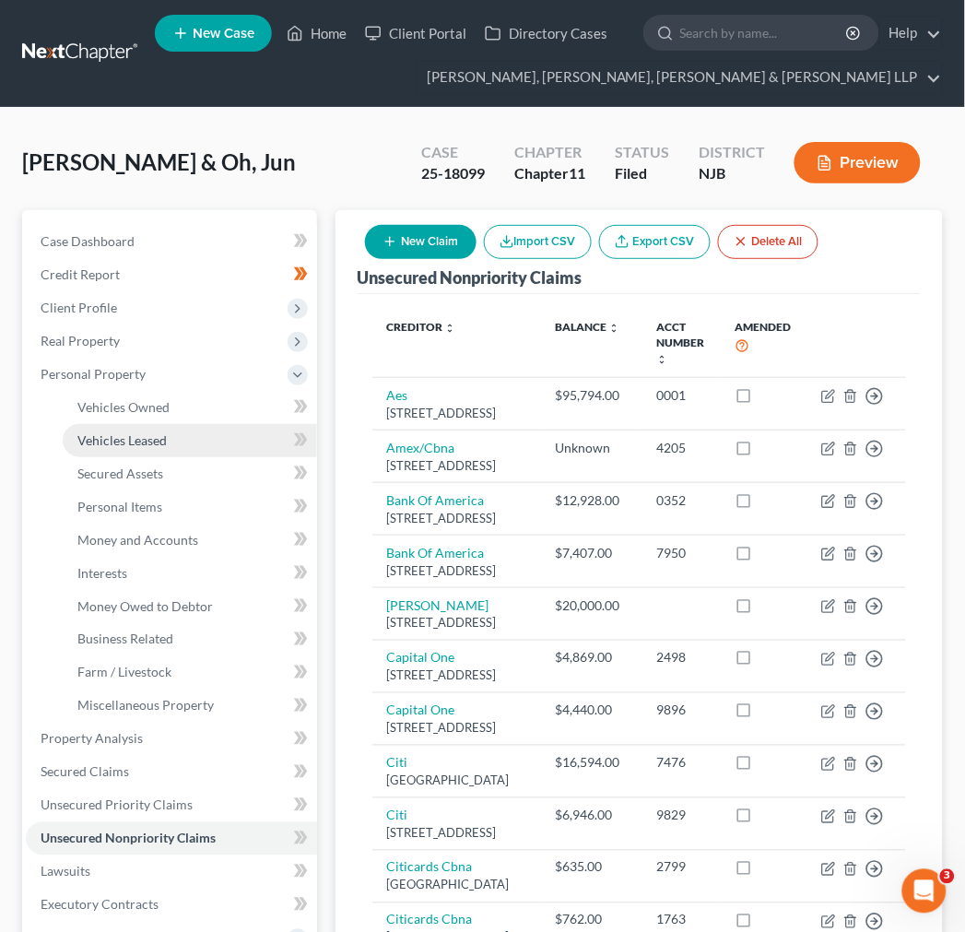
click at [159, 424] on link "Vehicles Leased" at bounding box center [190, 440] width 254 height 33
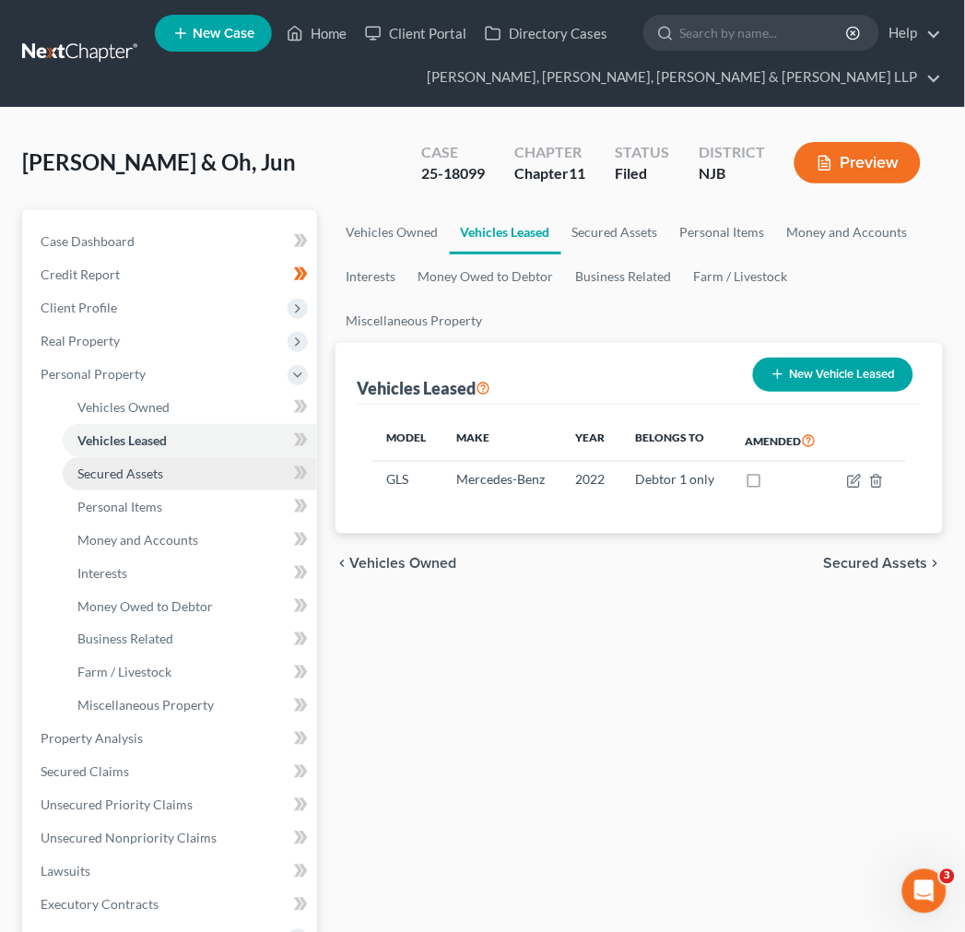
click at [163, 475] on link "Secured Assets" at bounding box center [190, 473] width 254 height 33
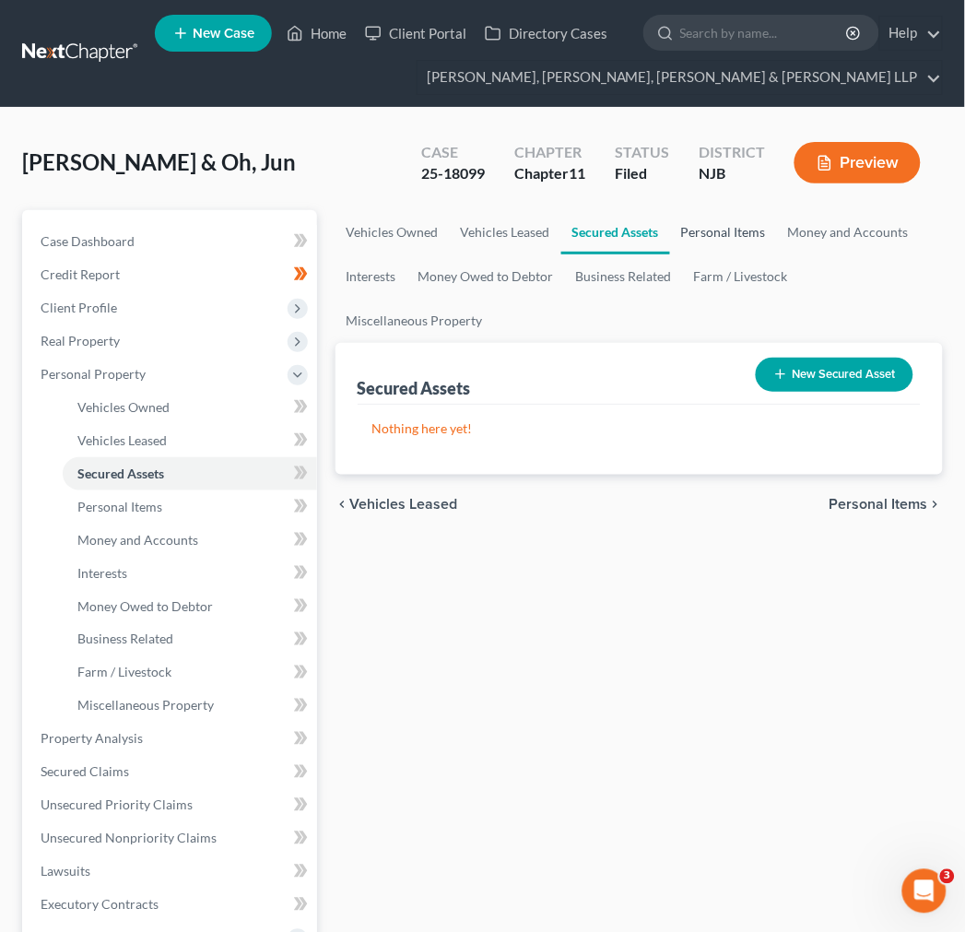
click at [713, 243] on link "Personal Items" at bounding box center [723, 232] width 107 height 44
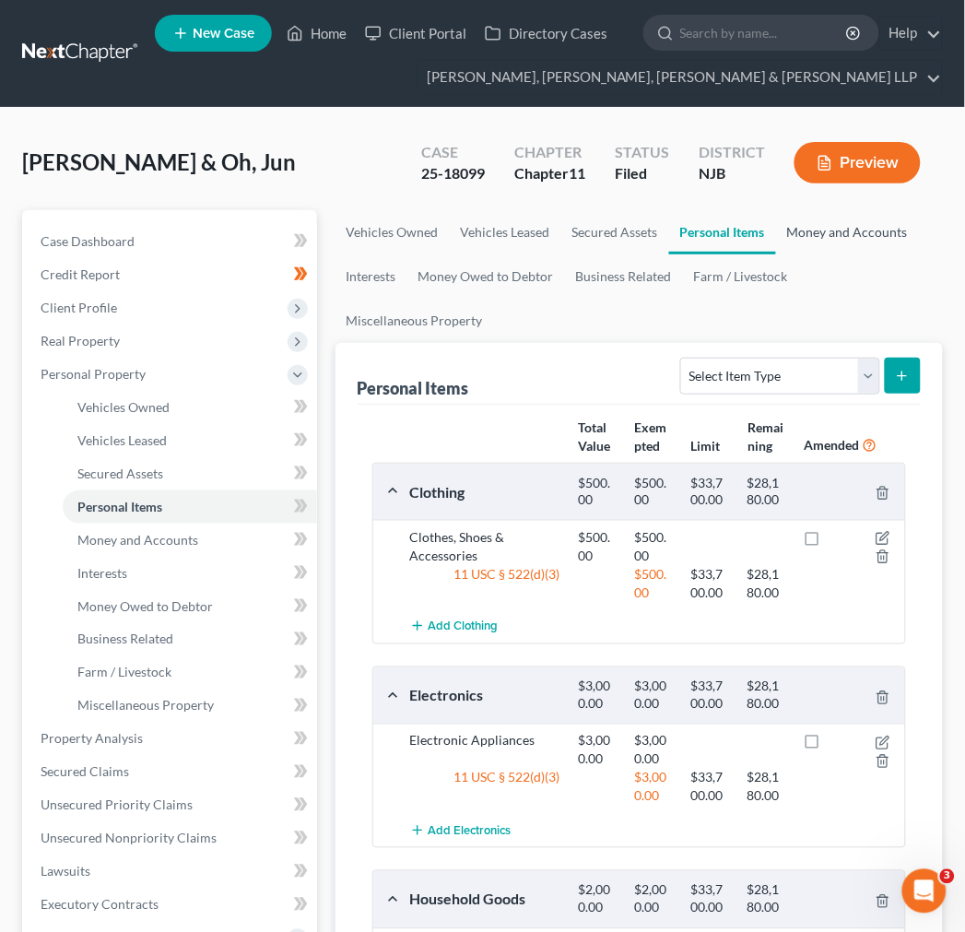
click at [816, 224] on link "Money and Accounts" at bounding box center [847, 232] width 143 height 44
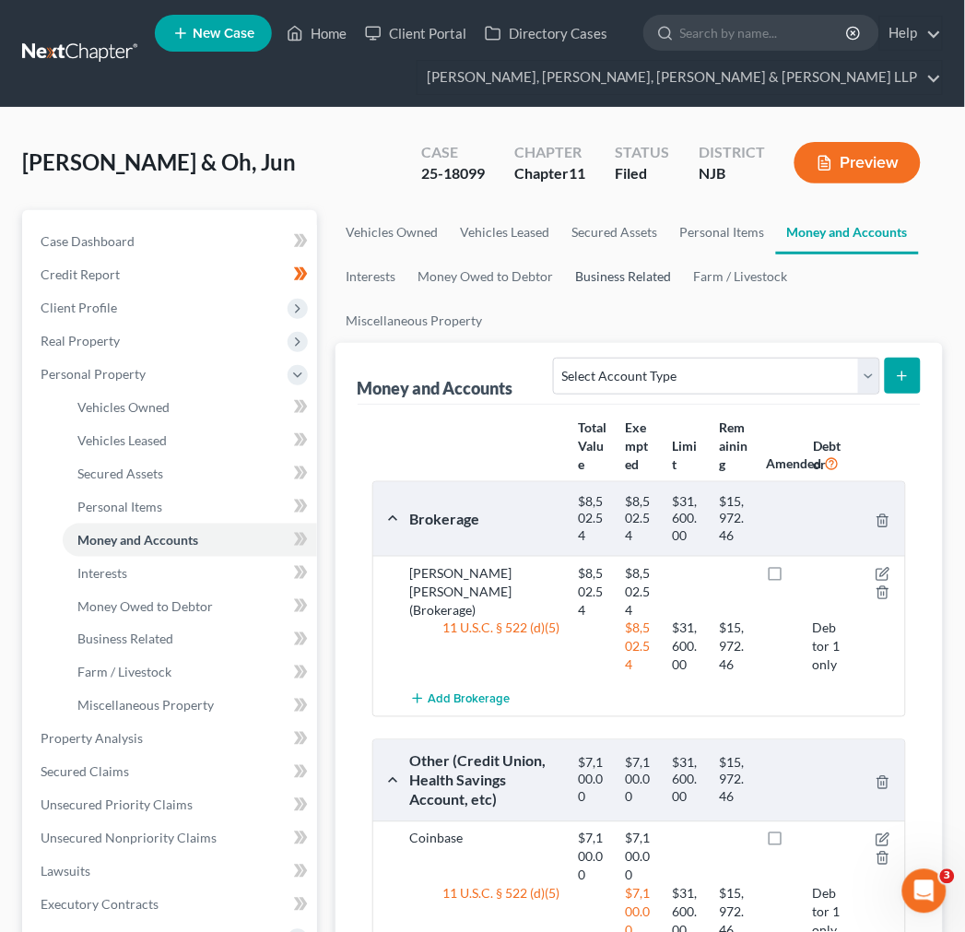
click at [636, 277] on link "Business Related" at bounding box center [624, 276] width 118 height 44
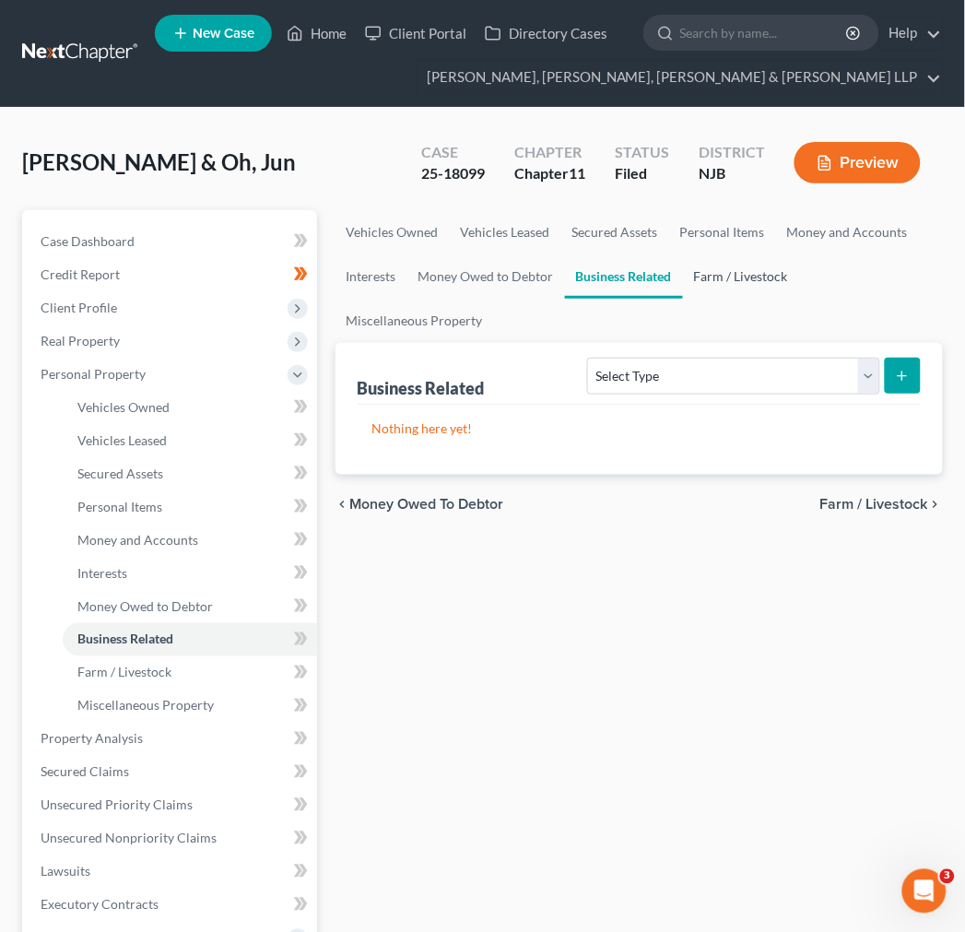
click at [694, 270] on link "Farm / Livestock" at bounding box center [741, 276] width 116 height 44
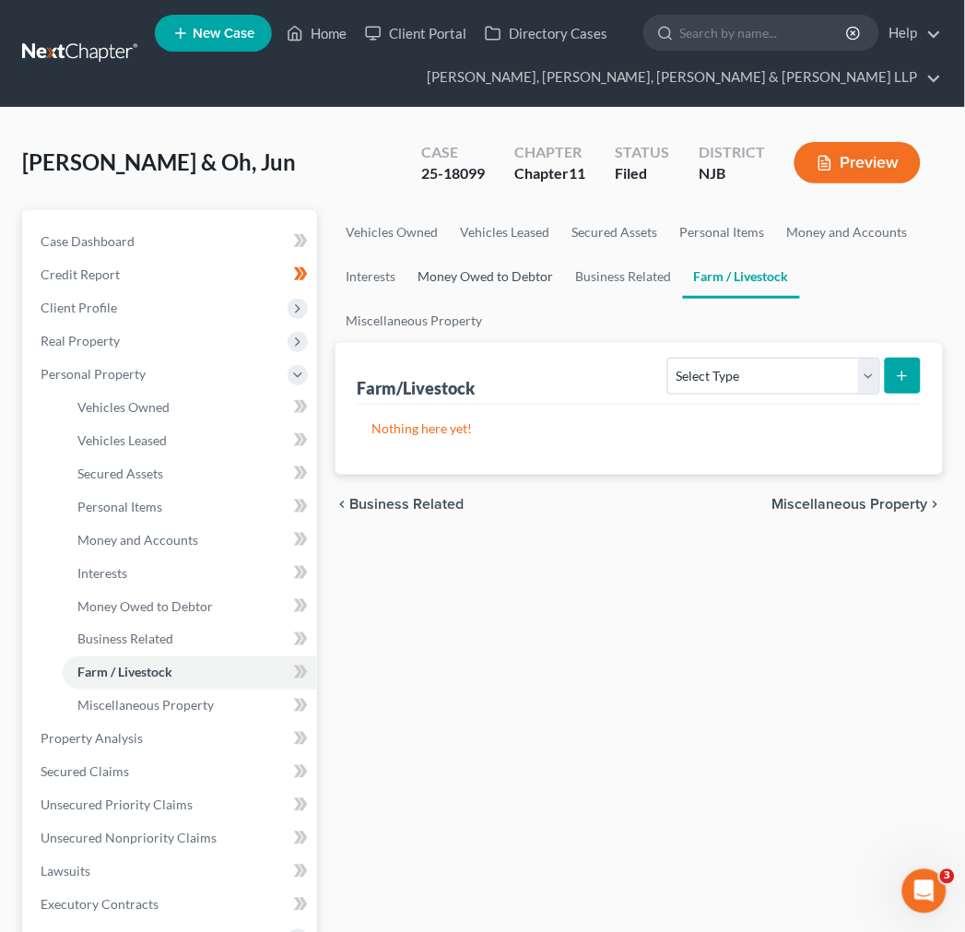
click at [523, 284] on link "Money Owed to Debtor" at bounding box center [487, 276] width 158 height 44
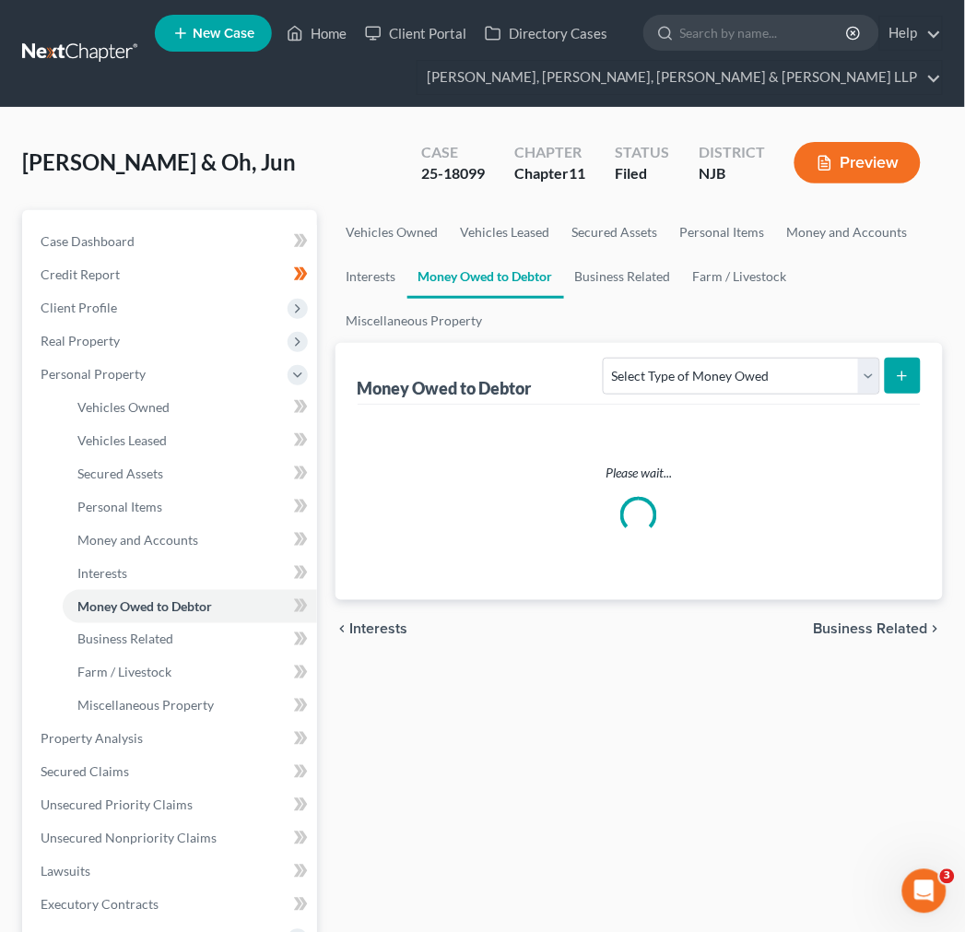
click at [326, 256] on div "Vehicles Owned Vehicles Leased Secured Assets Personal Items Money and Accounts…" at bounding box center [639, 726] width 626 height 1032
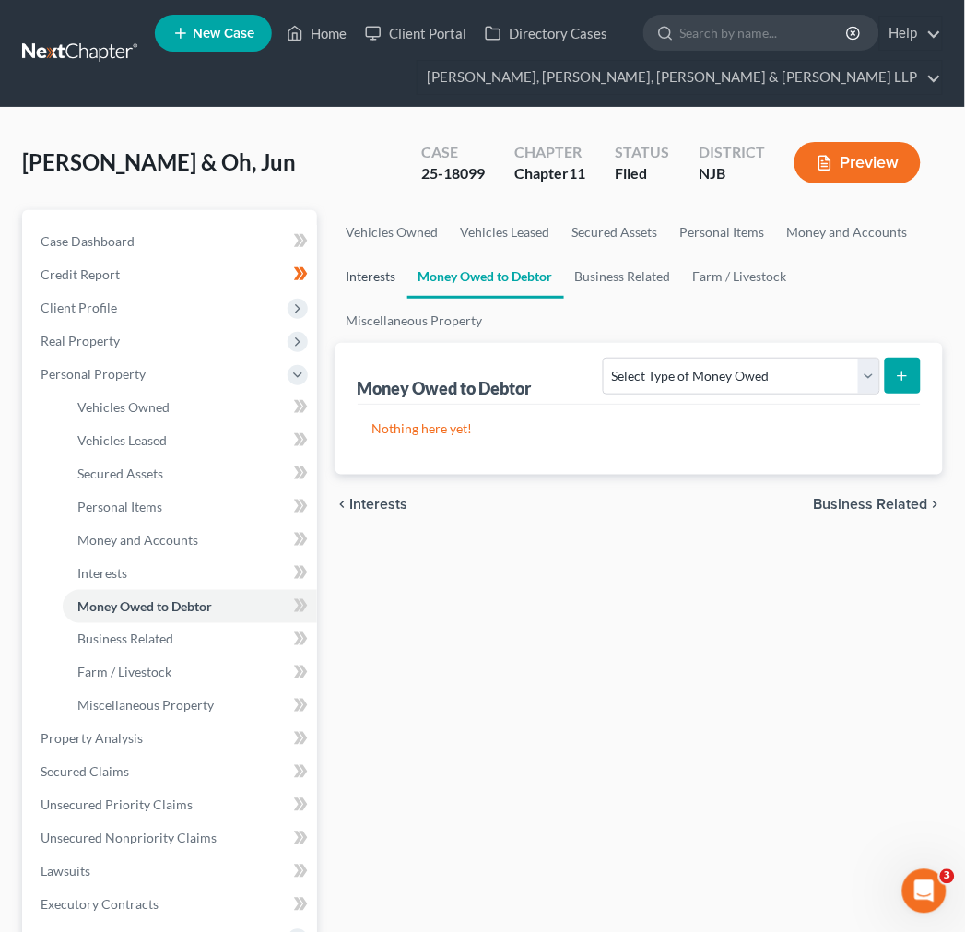
click at [360, 256] on link "Interests" at bounding box center [372, 276] width 72 height 44
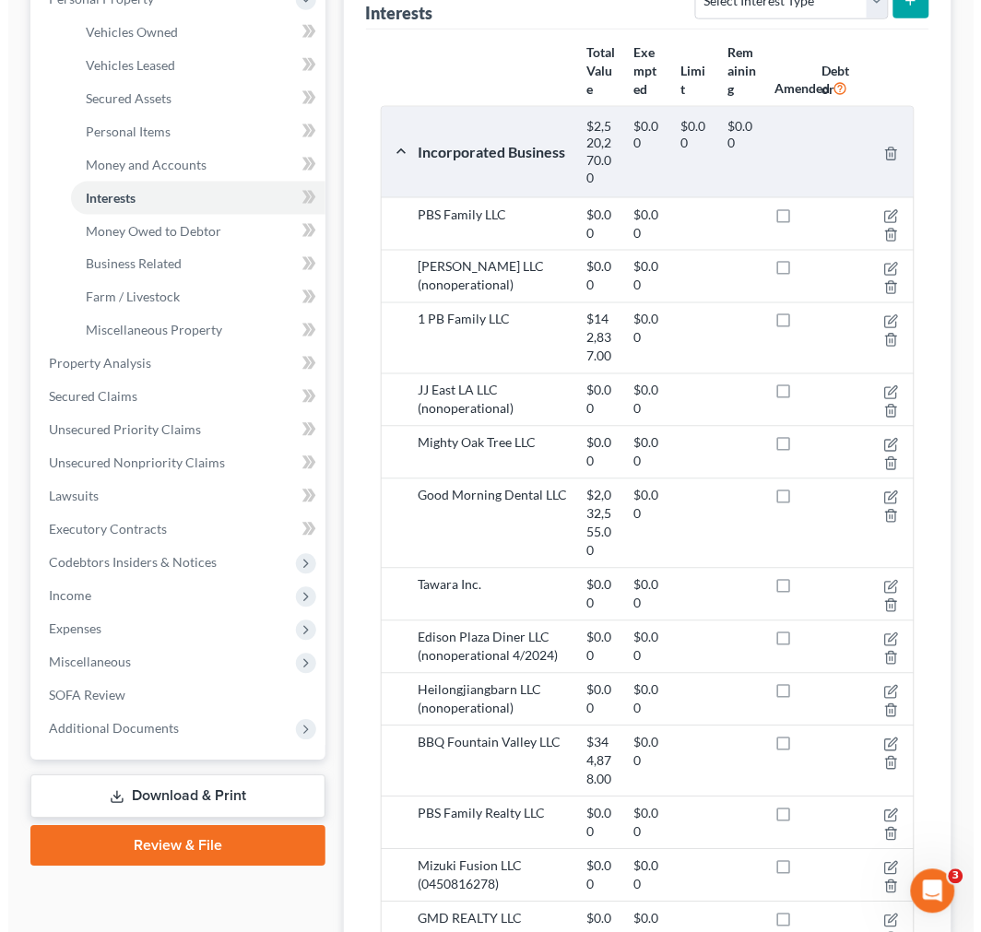
scroll to position [409, 0]
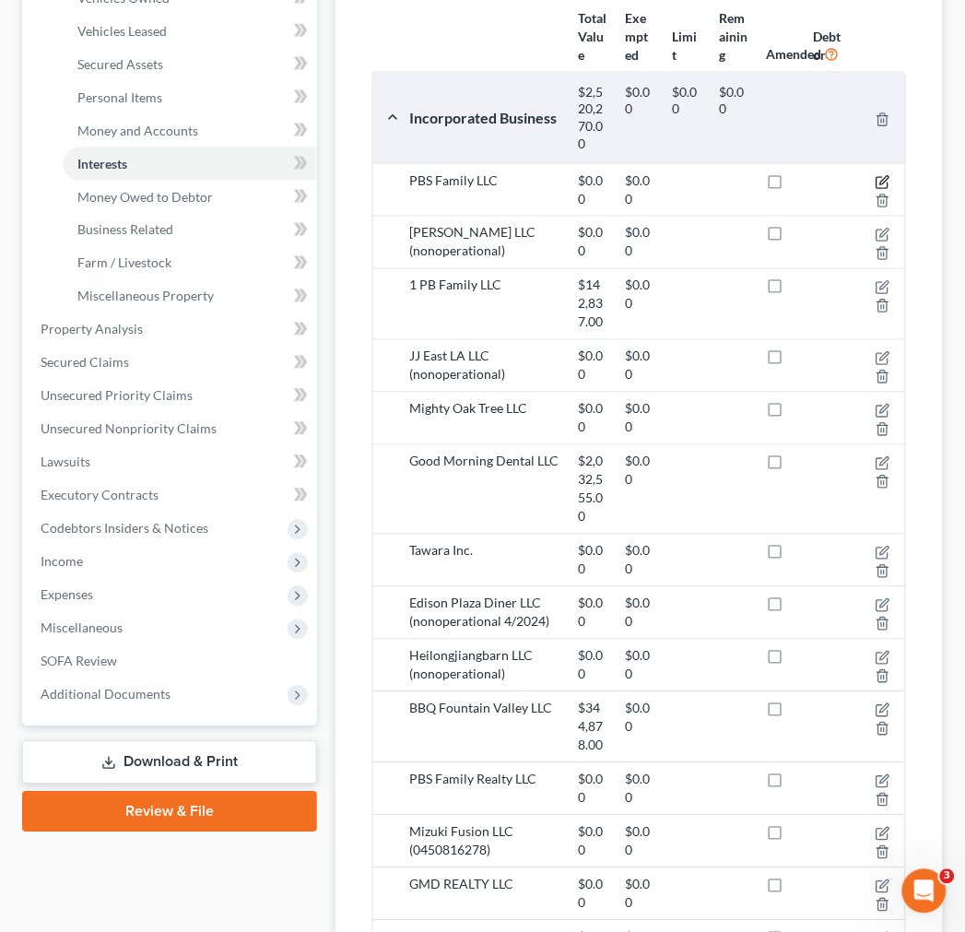
click at [886, 184] on icon "button" at bounding box center [884, 180] width 8 height 8
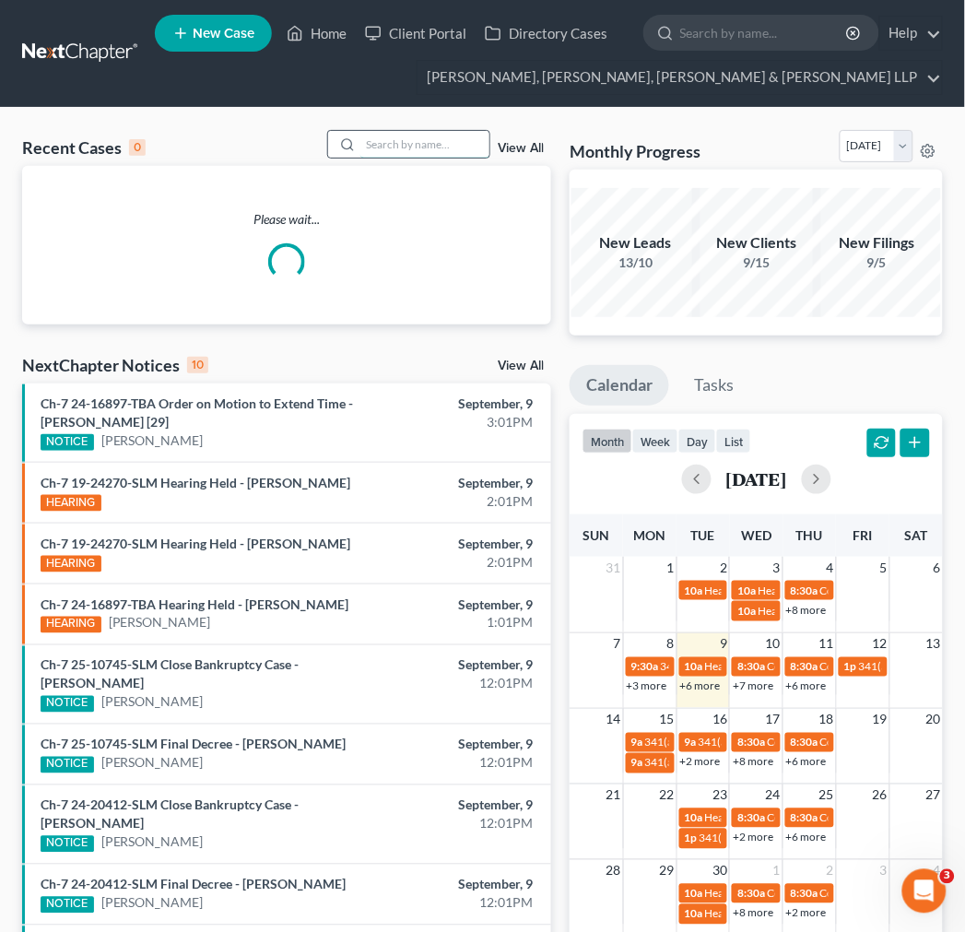
click at [390, 143] on input "search" at bounding box center [424, 144] width 129 height 27
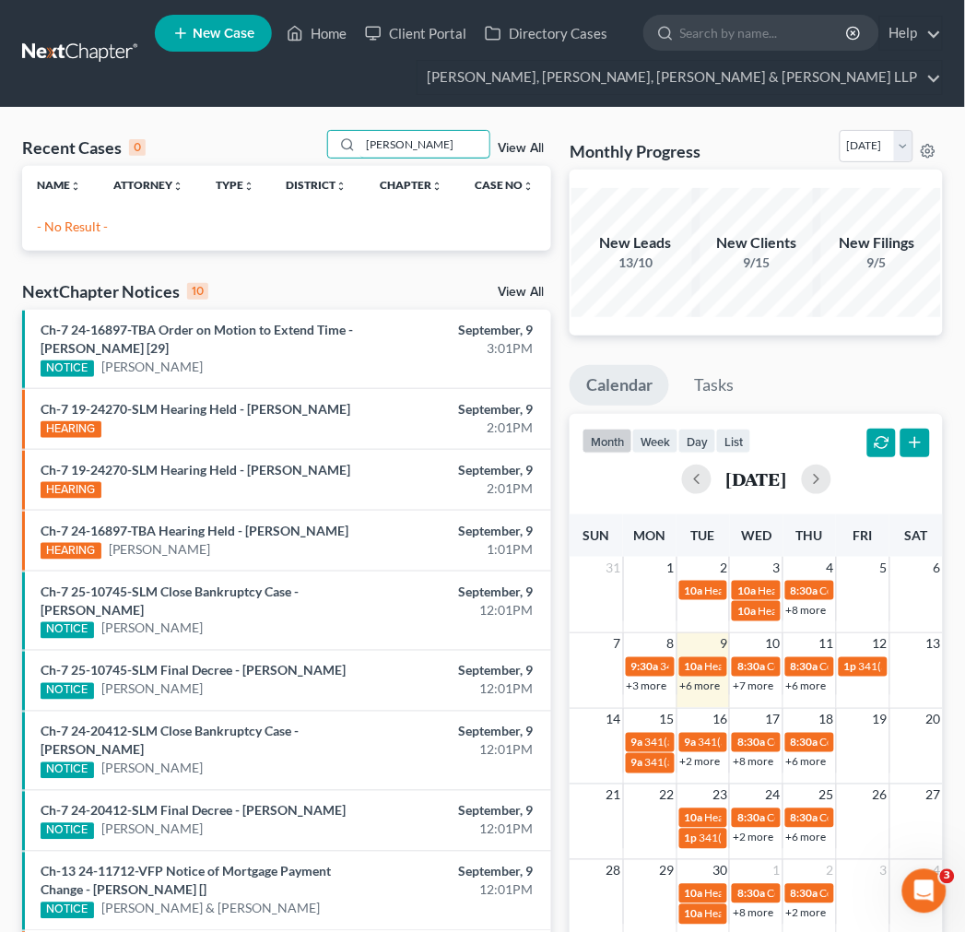
drag, startPoint x: 467, startPoint y: 138, endPoint x: 407, endPoint y: 124, distance: 62.6
click at [407, 131] on input "[PERSON_NAME]" at bounding box center [424, 144] width 129 height 27
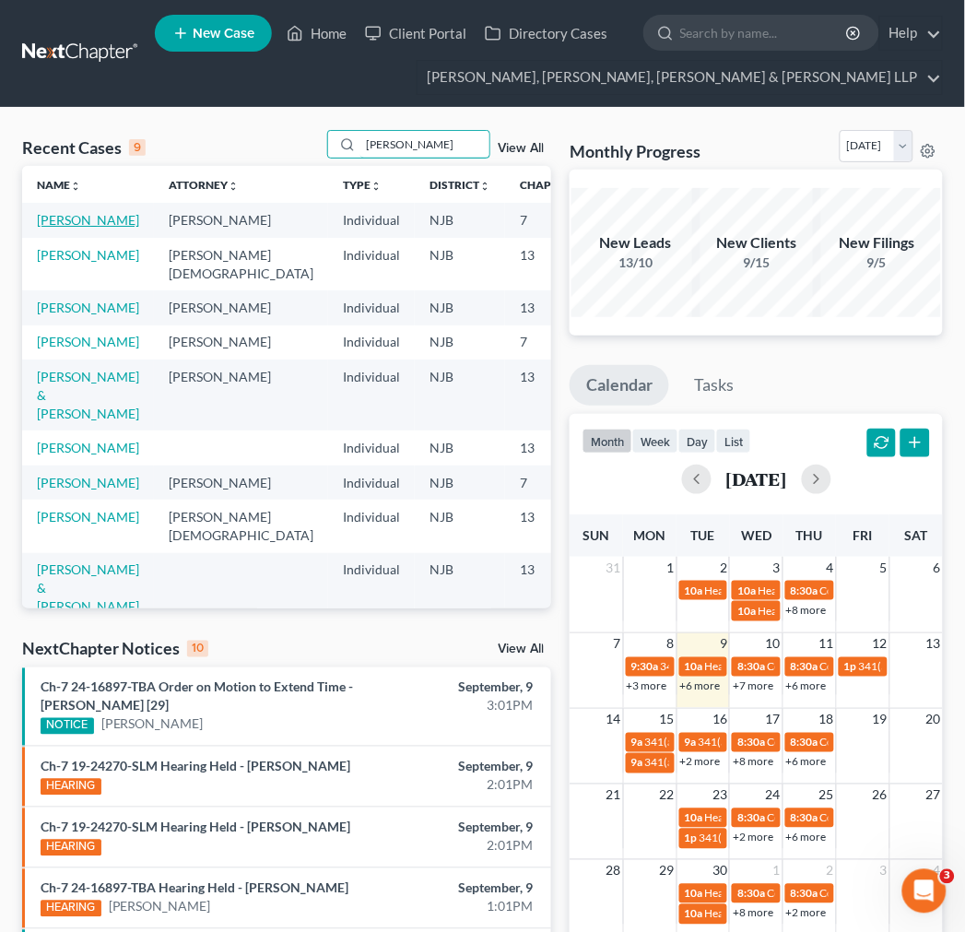
type input "[PERSON_NAME]"
click at [68, 221] on link "[PERSON_NAME]" at bounding box center [88, 220] width 102 height 16
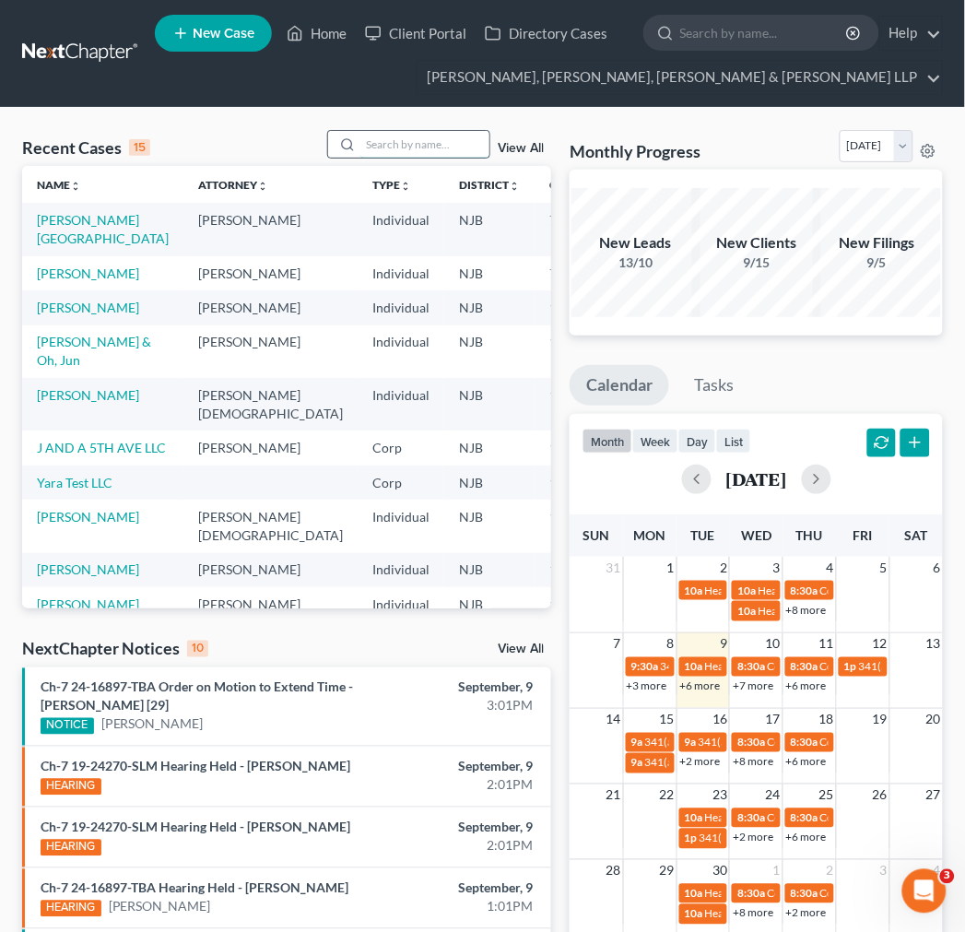
click at [389, 140] on input "search" at bounding box center [424, 144] width 129 height 27
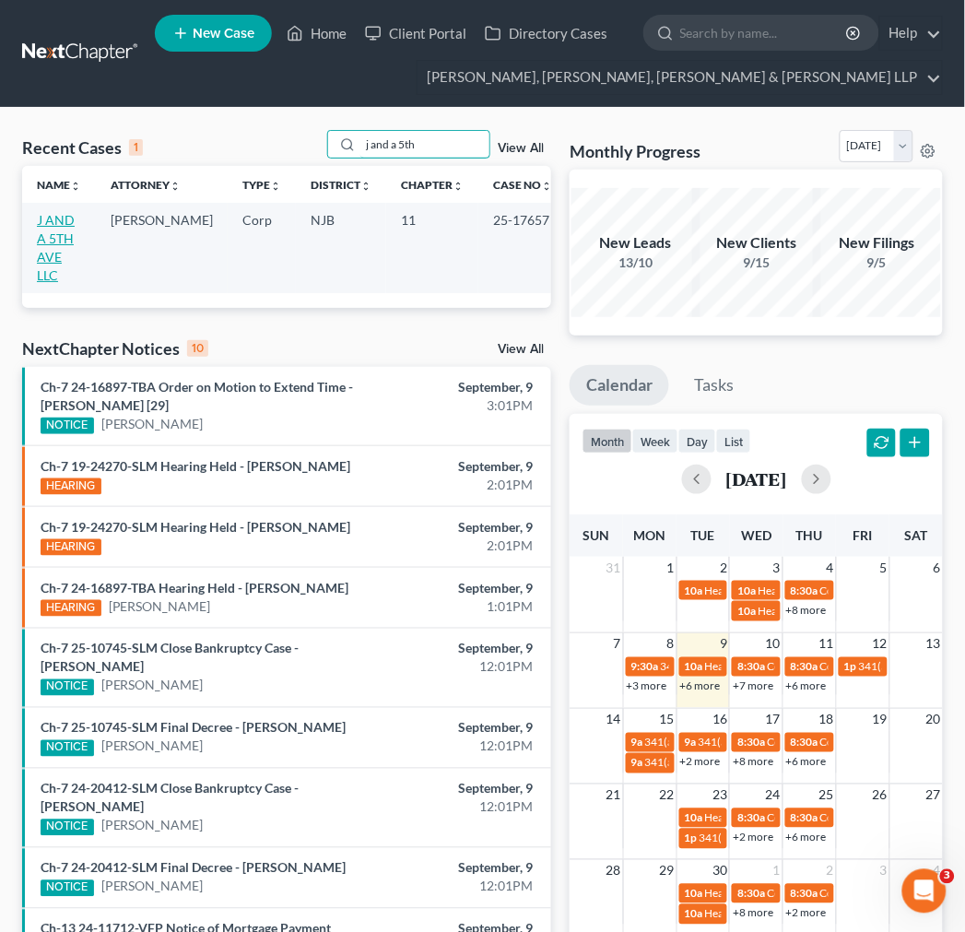
type input "j and a 5th"
click at [37, 219] on link "J AND A 5TH AVE LLC" at bounding box center [56, 247] width 38 height 71
select select "6"
